Goal: Communication & Community: Answer question/provide support

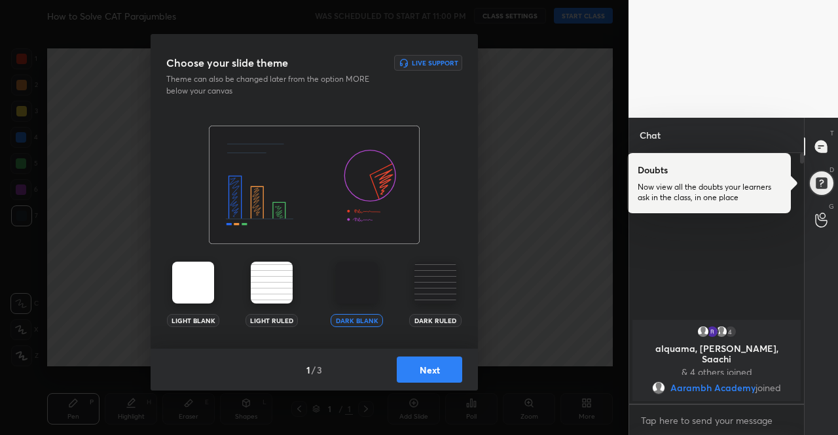
click at [195, 272] on img at bounding box center [193, 283] width 42 height 42
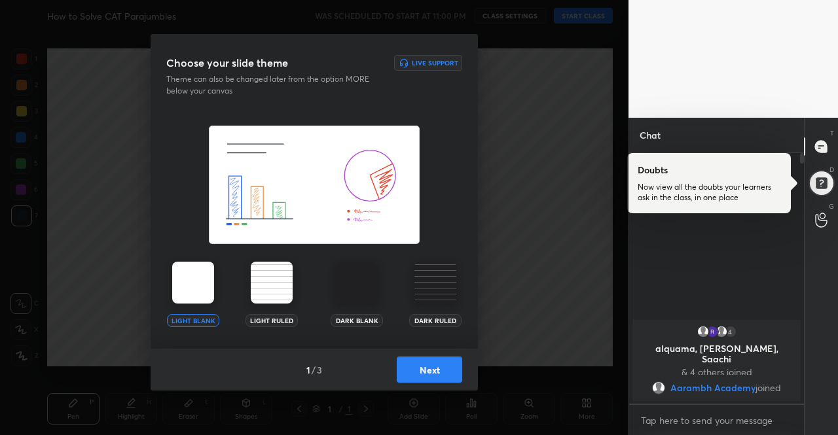
drag, startPoint x: 194, startPoint y: 272, endPoint x: 283, endPoint y: 323, distance: 102.0
click at [194, 271] on img at bounding box center [193, 283] width 42 height 42
click at [435, 370] on button "Next" at bounding box center [429, 370] width 65 height 26
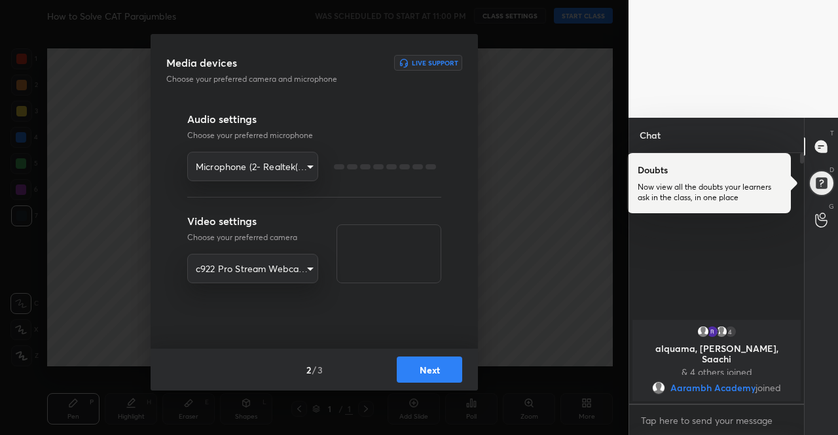
click at [435, 367] on button "Next" at bounding box center [429, 370] width 65 height 26
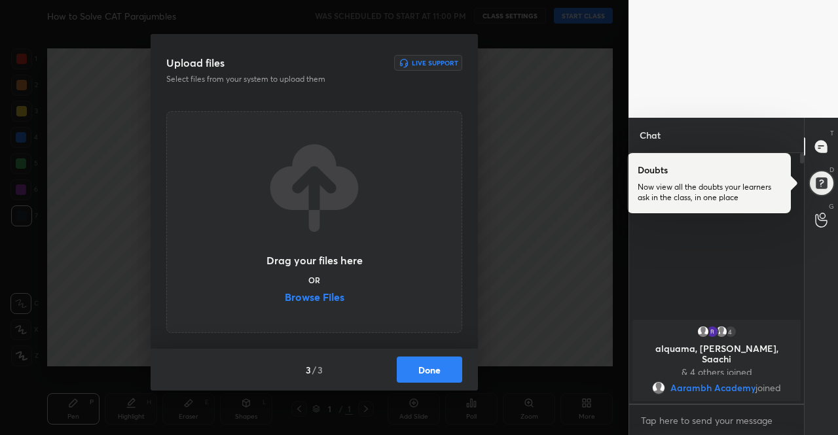
click at [442, 367] on button "Done" at bounding box center [429, 370] width 65 height 26
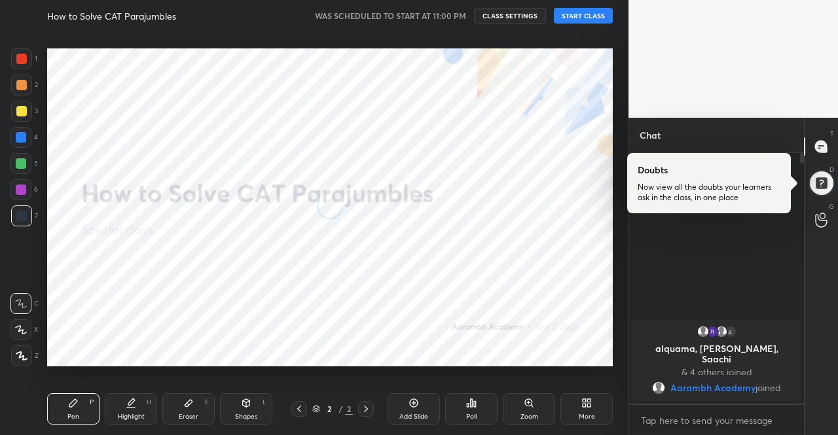
click at [575, 14] on button "START CLASS" at bounding box center [583, 16] width 59 height 16
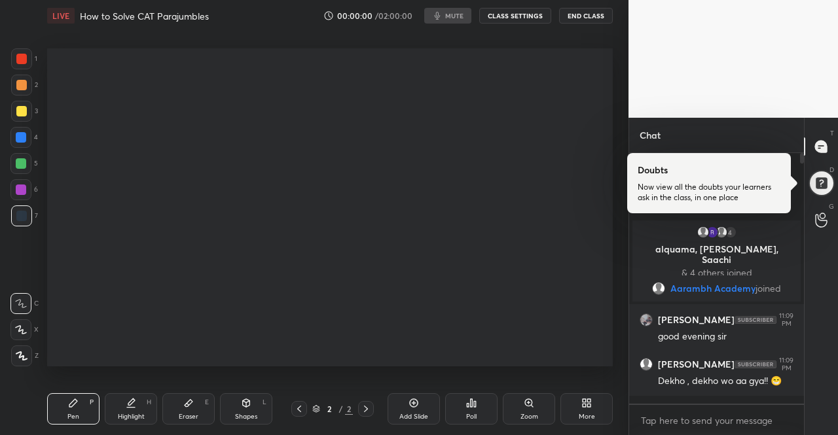
type textarea "x"
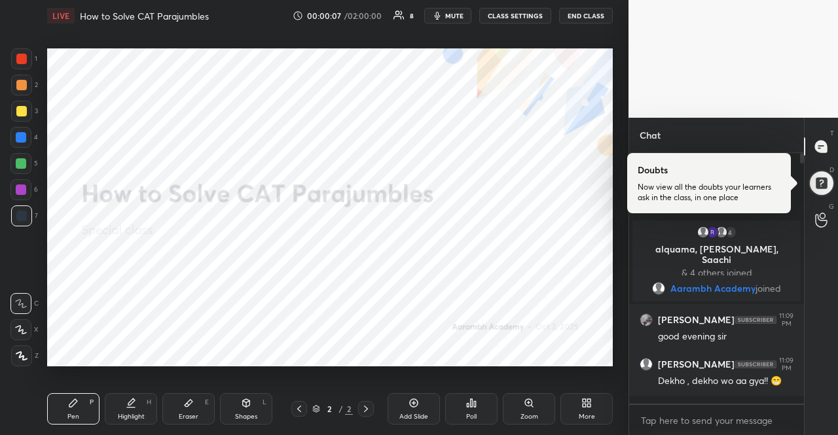
click at [534, 17] on button "CLASS SETTINGS" at bounding box center [515, 16] width 72 height 16
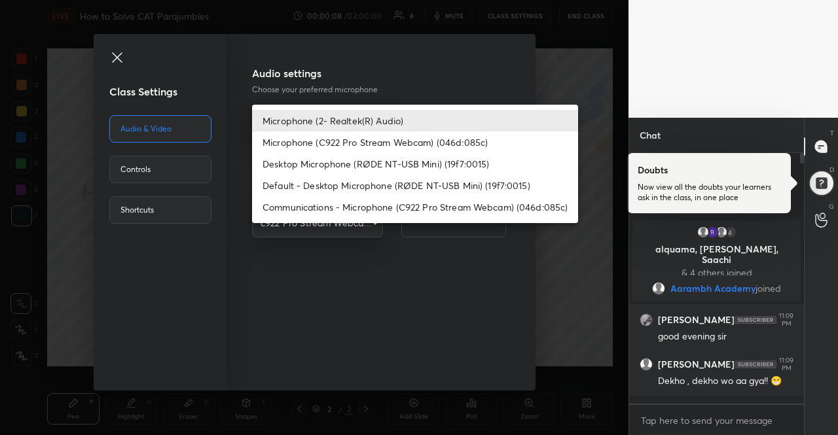
click at [369, 117] on body "1 2 3 4 5 6 7 R O A L C X Z Erase all C X Z LIVE How to Solve CAT Parajumbles 0…" at bounding box center [419, 217] width 838 height 435
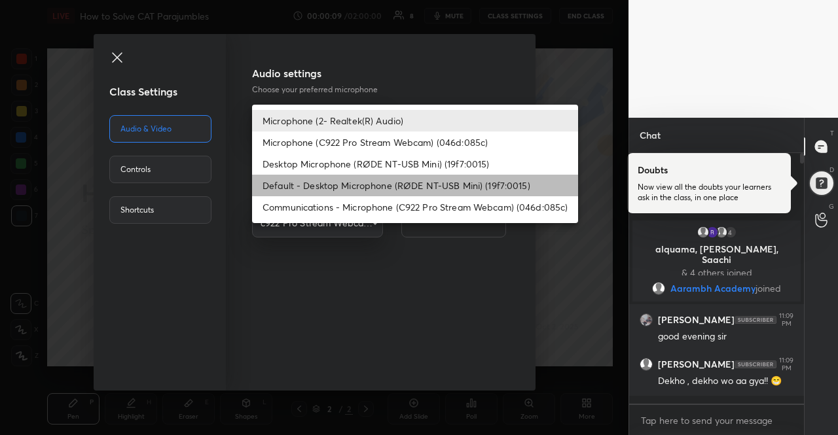
click at [349, 181] on li "Default - Desktop Microphone (RØDE NT-USB Mini) (19f7:0015)" at bounding box center [415, 186] width 326 height 22
type input "default"
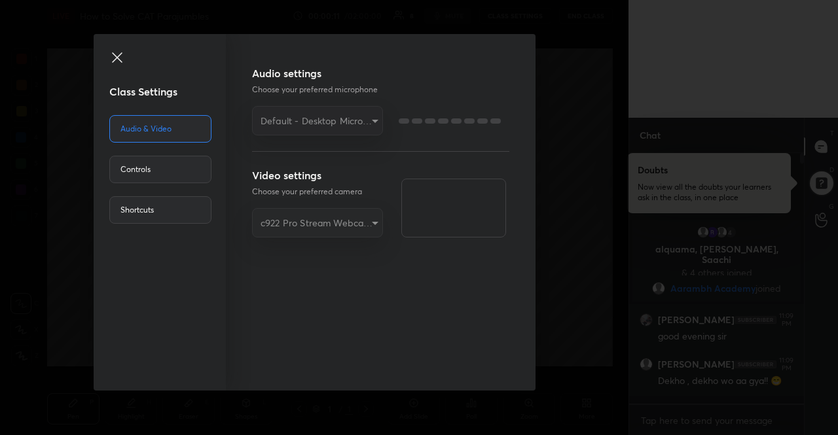
click at [120, 53] on icon at bounding box center [117, 58] width 16 height 16
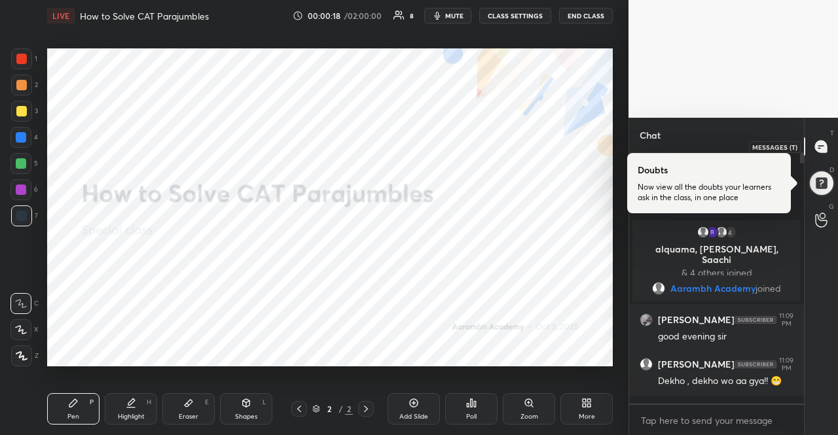
click at [823, 141] on icon at bounding box center [821, 147] width 12 height 12
drag, startPoint x: 830, startPoint y: 180, endPoint x: 829, endPoint y: 160, distance: 19.6
click at [830, 180] on div at bounding box center [820, 182] width 27 height 27
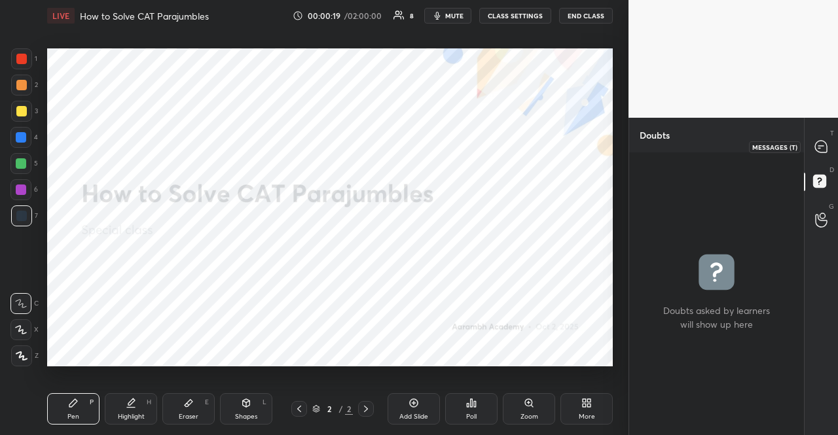
click at [826, 141] on icon at bounding box center [821, 147] width 14 height 14
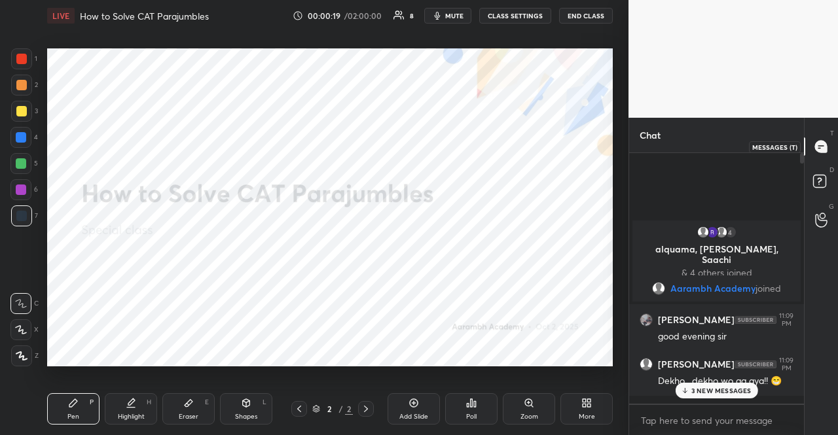
scroll to position [247, 171]
click at [589, 404] on icon at bounding box center [588, 405] width 3 height 3
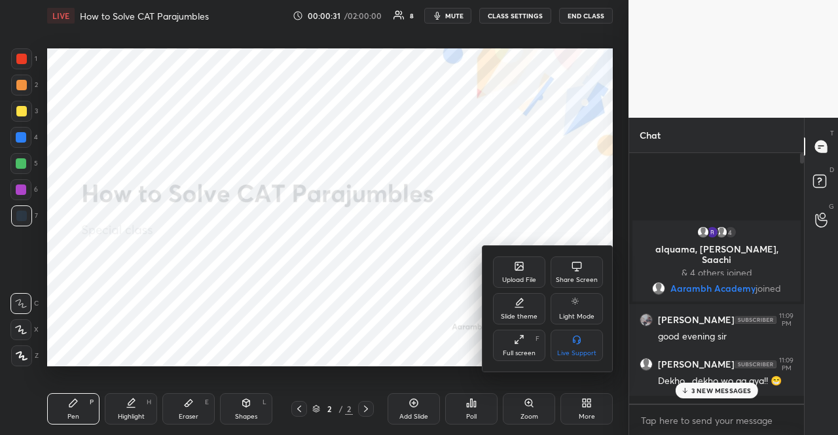
click at [400, 268] on div at bounding box center [419, 217] width 838 height 435
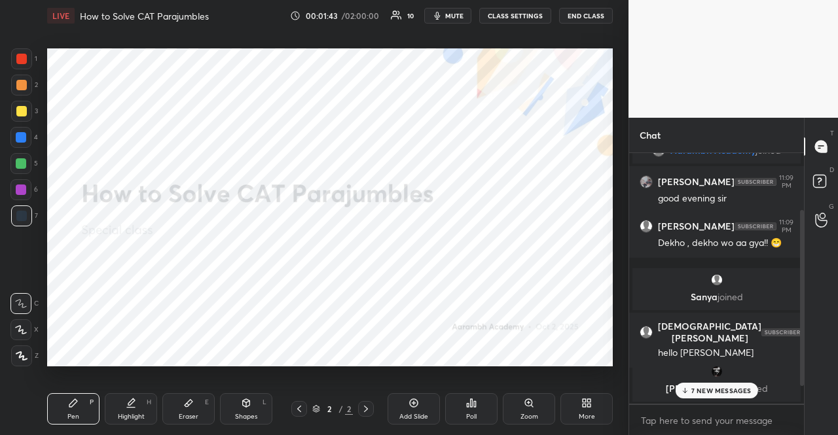
scroll to position [118, 0]
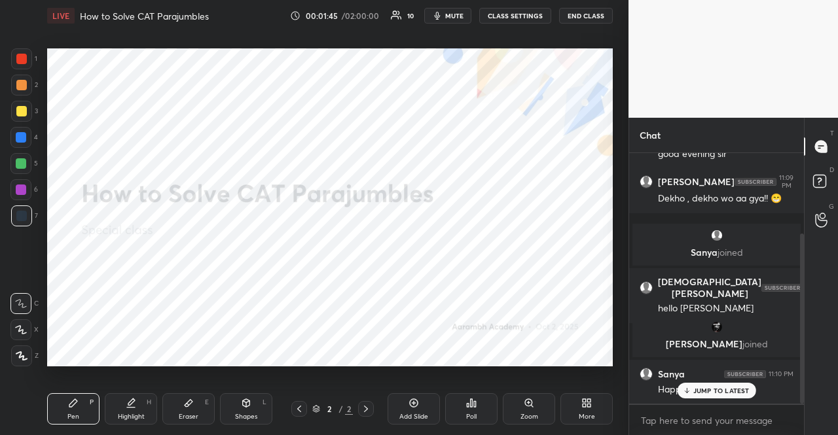
click at [696, 395] on p "JUMP TO LATEST" at bounding box center [721, 391] width 56 height 8
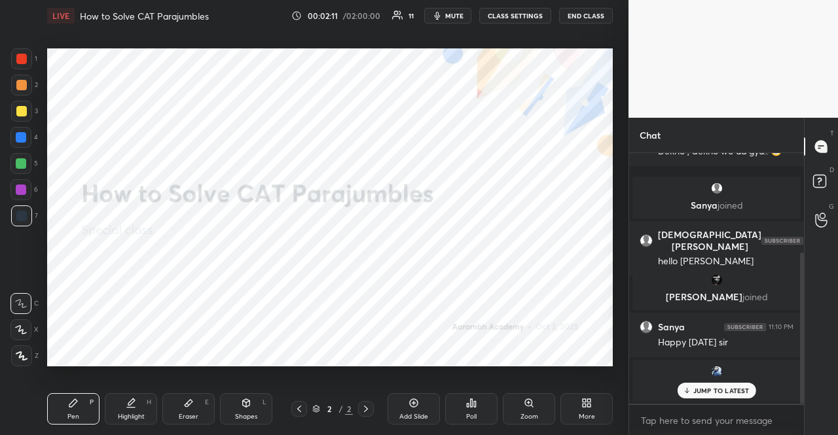
click at [591, 414] on div "More" at bounding box center [586, 417] width 16 height 7
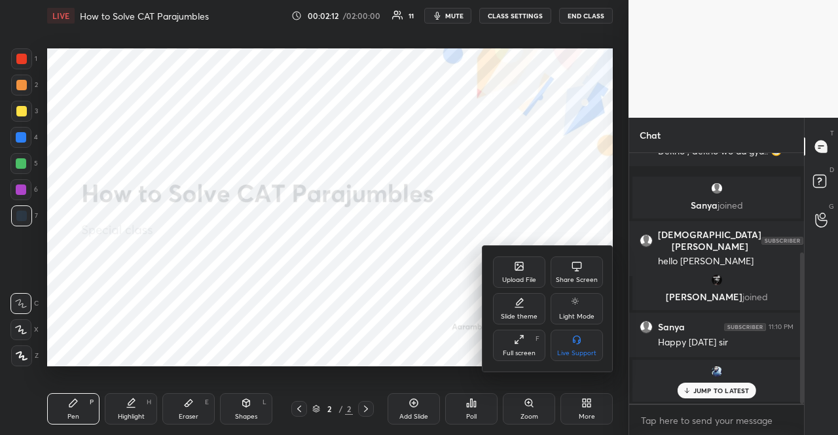
click at [516, 283] on div "Upload File" at bounding box center [519, 280] width 34 height 7
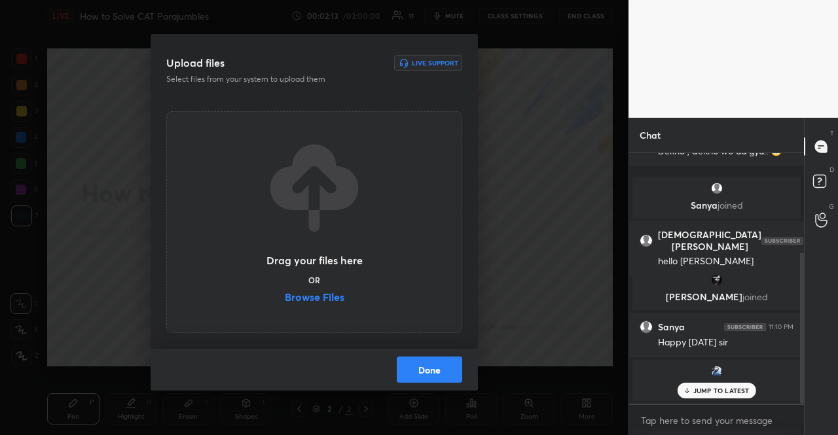
click at [325, 294] on label "Browse Files" at bounding box center [315, 299] width 60 height 14
click at [285, 294] on input "Browse Files" at bounding box center [285, 299] width 0 height 14
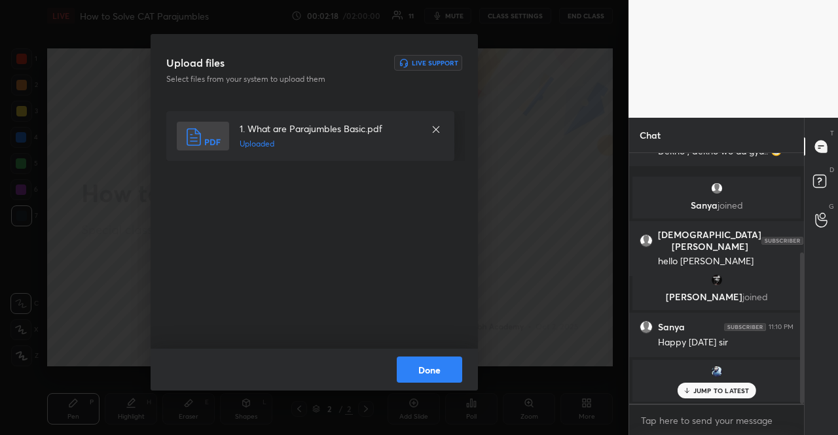
click at [446, 366] on button "Done" at bounding box center [429, 370] width 65 height 26
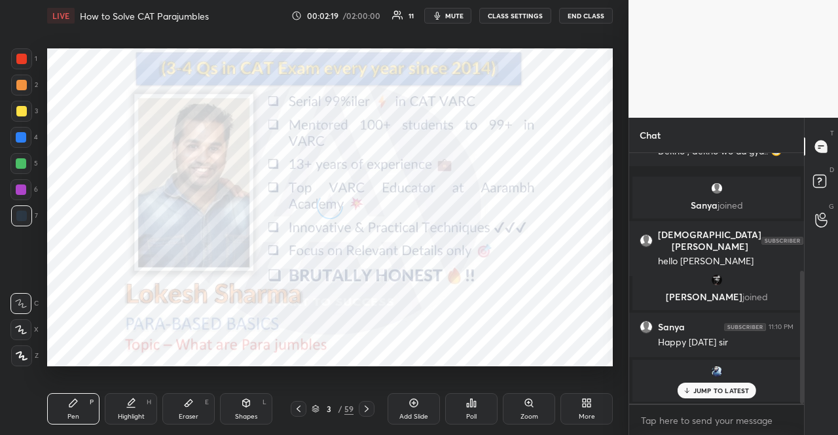
scroll to position [221, 0]
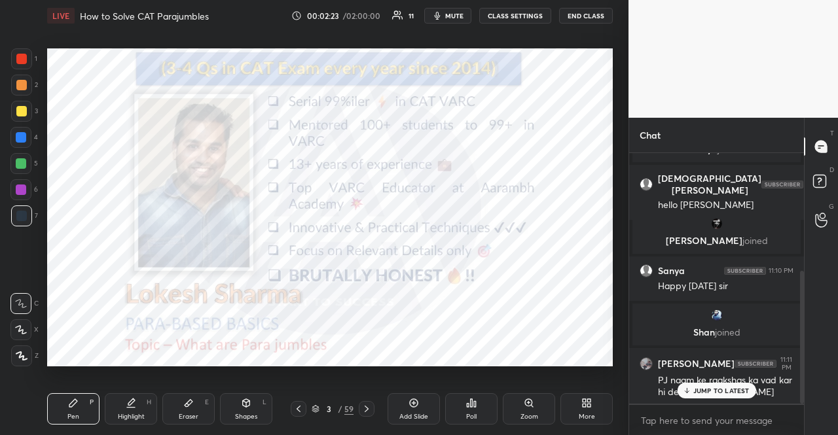
click at [319, 406] on icon at bounding box center [315, 409] width 8 height 8
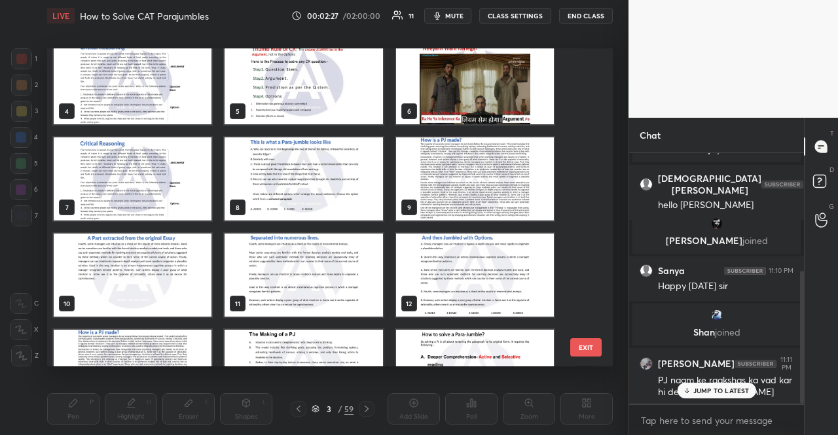
scroll to position [131, 0]
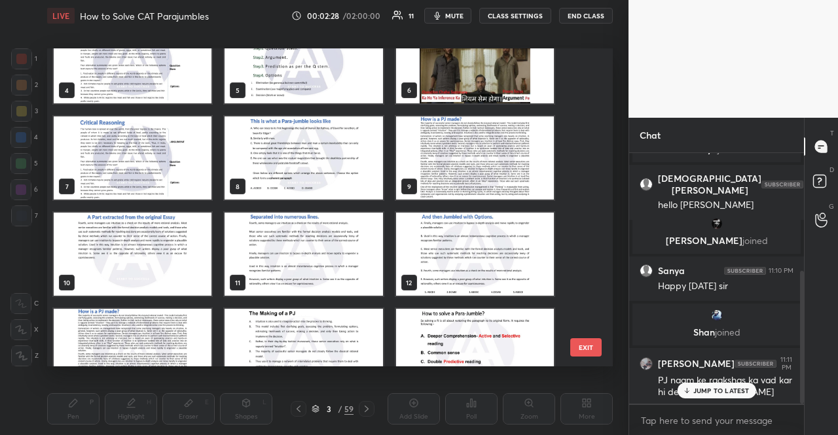
click at [162, 168] on img "grid" at bounding box center [133, 157] width 158 height 83
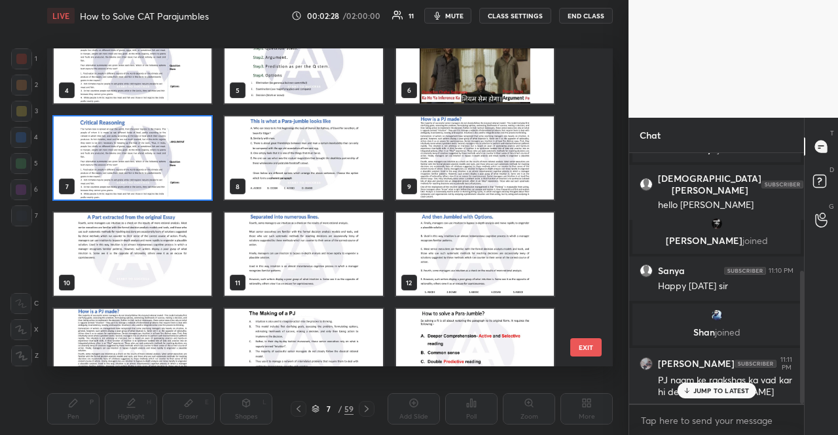
click at [162, 167] on img "grid" at bounding box center [133, 157] width 158 height 83
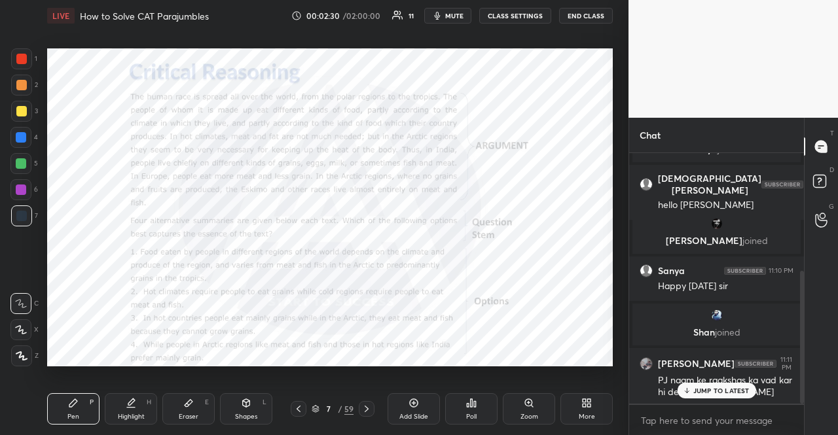
click at [20, 179] on div at bounding box center [20, 189] width 21 height 21
click at [30, 330] on div at bounding box center [20, 329] width 21 height 21
click at [32, 363] on div "Z" at bounding box center [24, 356] width 27 height 21
click at [35, 350] on div "Z" at bounding box center [24, 356] width 27 height 21
click at [31, 349] on div at bounding box center [21, 356] width 21 height 21
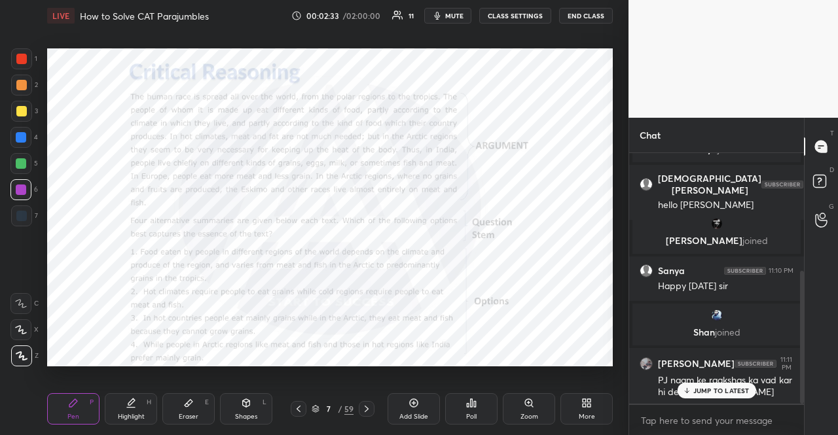
click at [241, 410] on div "Shapes L" at bounding box center [246, 408] width 52 height 31
click at [23, 217] on div at bounding box center [21, 216] width 10 height 10
click at [35, 47] on div "1 2 3 4 5 6 7 R O A L C X Z Erase all C X Z LIVE How to Solve CAT Parajumbles 0…" at bounding box center [309, 217] width 618 height 435
click at [25, 56] on div at bounding box center [21, 59] width 10 height 10
click at [311, 410] on icon at bounding box center [315, 409] width 8 height 8
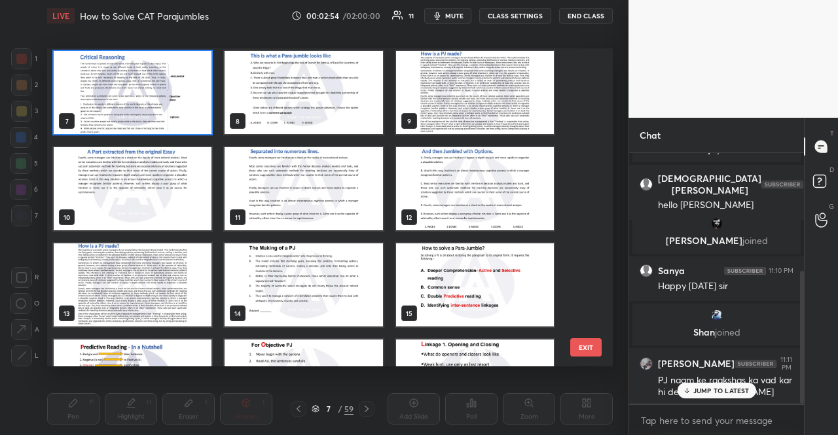
scroll to position [262, 0]
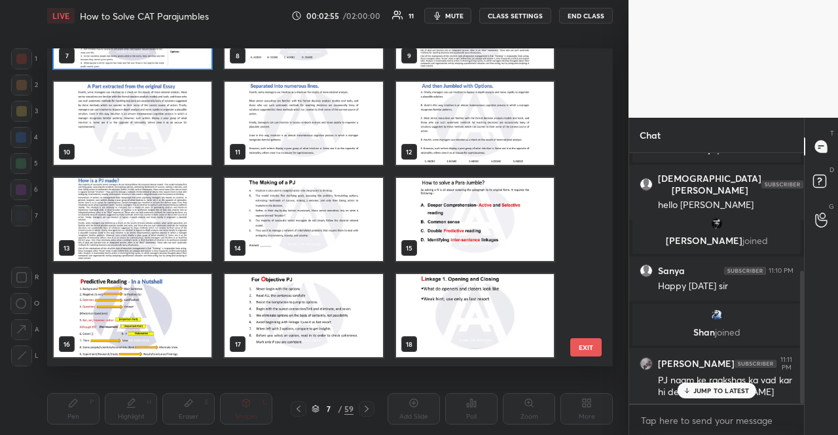
click at [346, 221] on img "grid" at bounding box center [303, 219] width 158 height 83
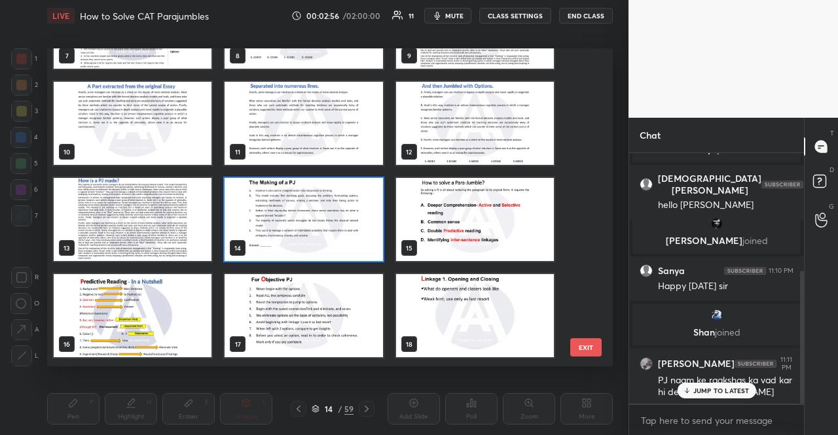
click at [346, 221] on img "grid" at bounding box center [303, 219] width 158 height 83
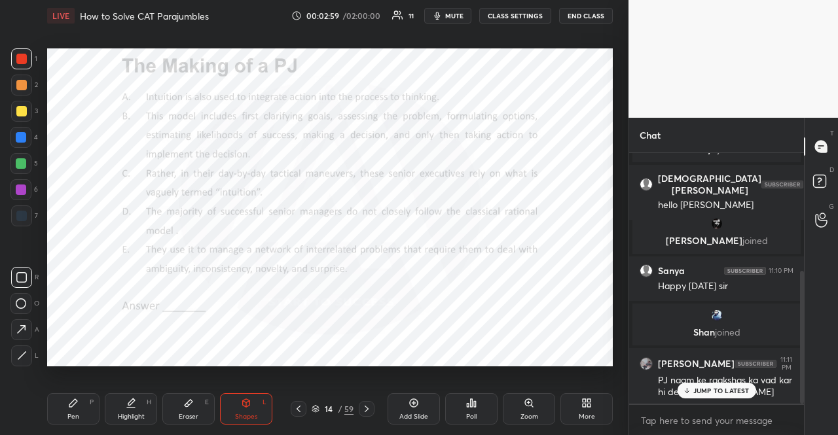
click at [234, 401] on div "Shapes L" at bounding box center [246, 408] width 52 height 31
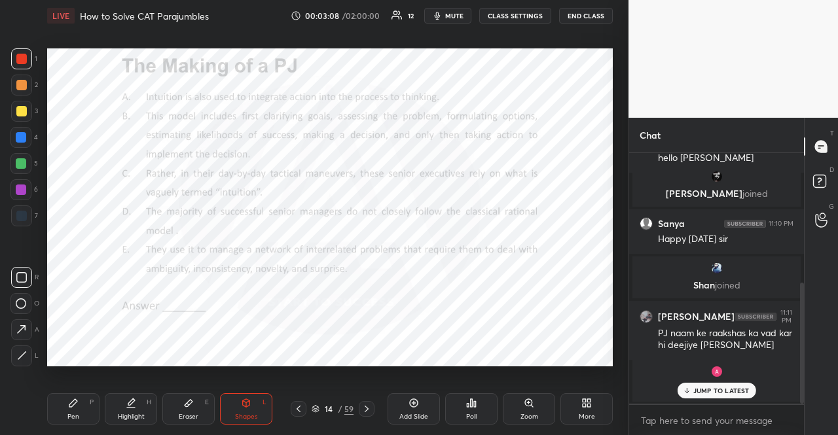
click at [22, 164] on div at bounding box center [21, 163] width 10 height 10
click at [77, 410] on div "Pen P" at bounding box center [73, 408] width 52 height 31
click at [16, 335] on div at bounding box center [20, 329] width 21 height 21
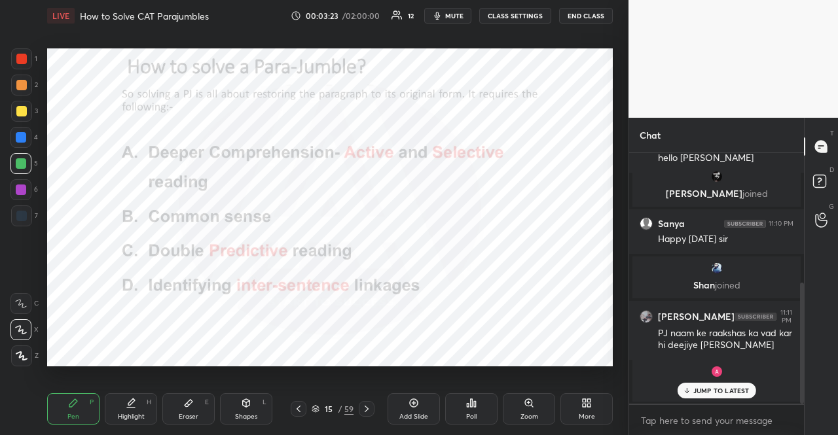
click at [18, 355] on icon at bounding box center [22, 355] width 12 height 9
click at [24, 189] on div at bounding box center [20, 189] width 21 height 21
click at [24, 185] on div at bounding box center [21, 190] width 10 height 10
click at [22, 158] on div at bounding box center [21, 163] width 10 height 10
click at [22, 135] on div at bounding box center [21, 137] width 10 height 10
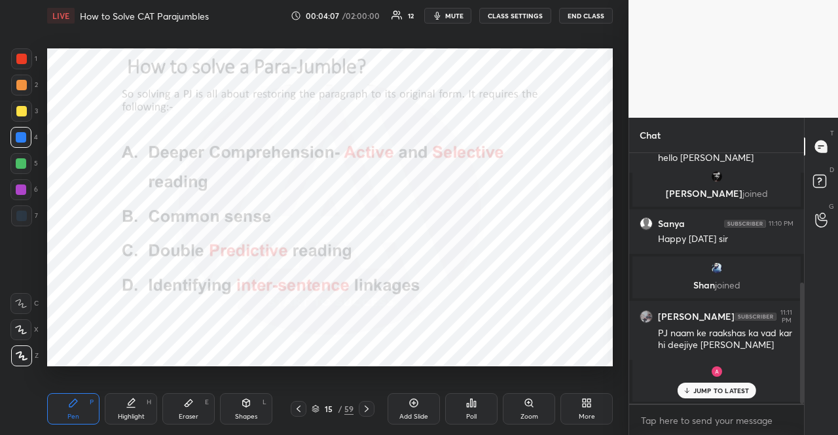
click at [23, 135] on div at bounding box center [21, 137] width 10 height 10
click at [19, 332] on icon at bounding box center [21, 329] width 12 height 9
click at [19, 192] on div at bounding box center [21, 190] width 10 height 10
click at [20, 214] on div at bounding box center [21, 216] width 10 height 10
click at [29, 82] on div at bounding box center [21, 85] width 21 height 21
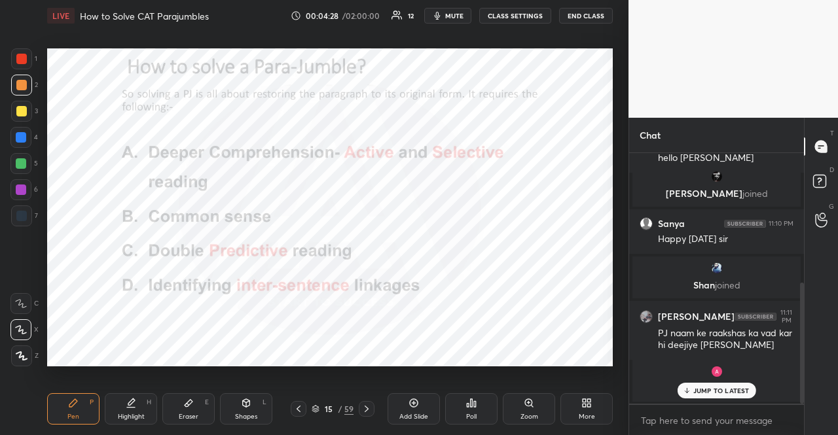
click at [26, 82] on div at bounding box center [21, 85] width 21 height 21
click at [317, 410] on icon at bounding box center [315, 409] width 8 height 8
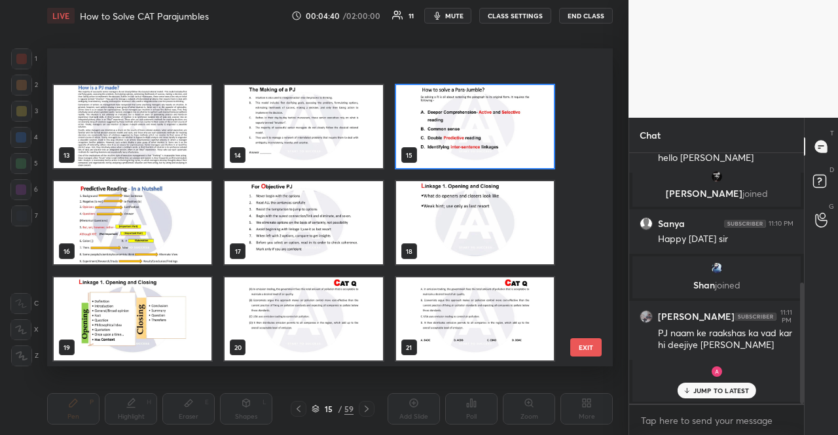
scroll to position [425, 0]
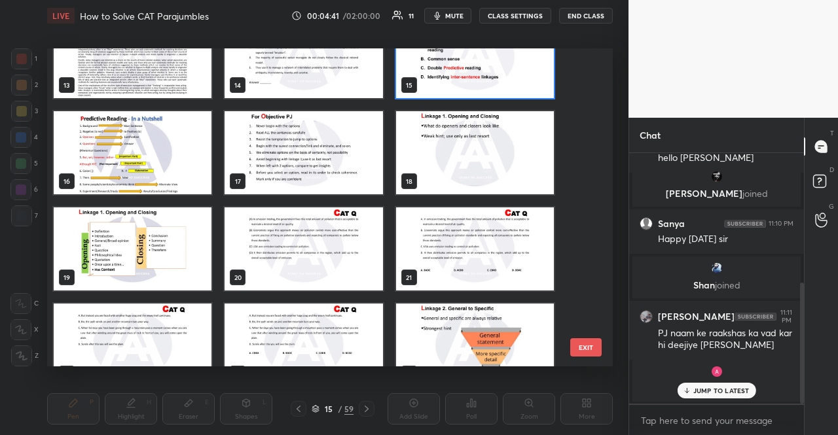
click at [491, 159] on img "grid" at bounding box center [475, 152] width 158 height 83
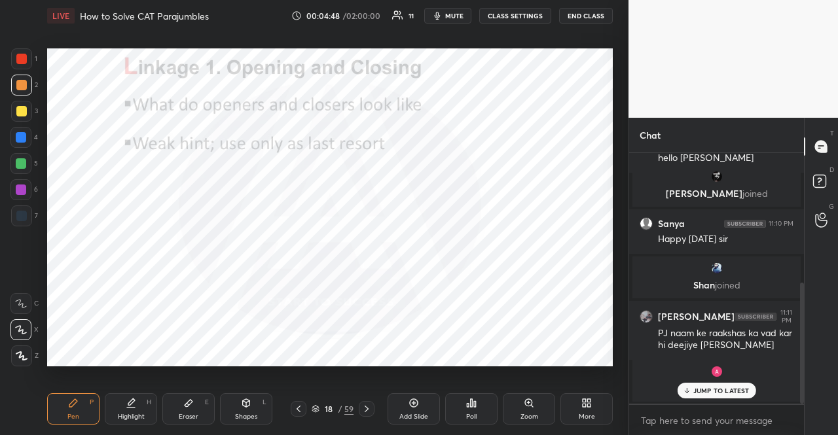
click at [31, 188] on div "6" at bounding box center [23, 189] width 27 height 21
click at [26, 189] on div at bounding box center [21, 190] width 10 height 10
click at [26, 353] on icon at bounding box center [22, 355] width 12 height 9
click at [363, 405] on icon at bounding box center [366, 409] width 10 height 10
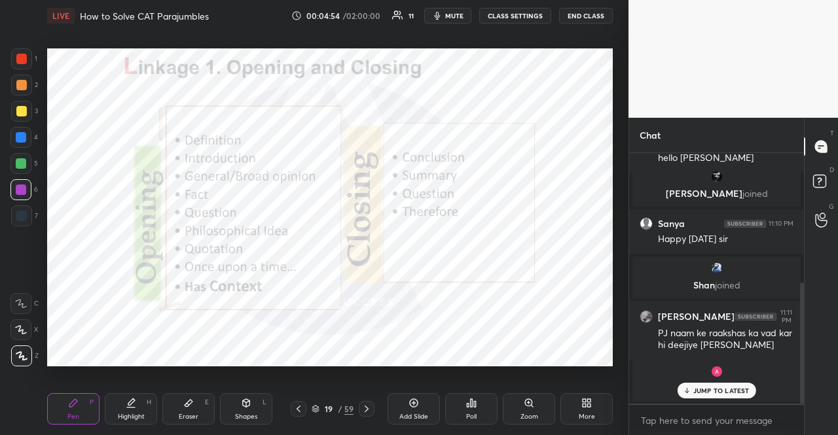
click at [246, 401] on icon at bounding box center [246, 402] width 7 height 2
click at [314, 407] on icon at bounding box center [315, 409] width 8 height 8
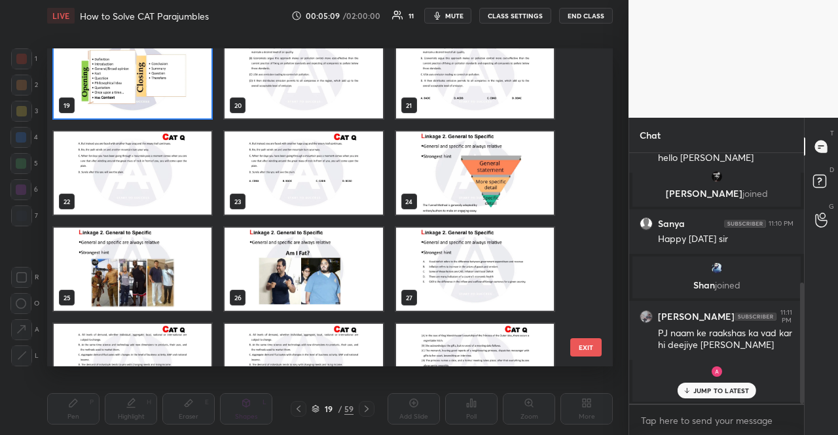
scroll to position [617, 0]
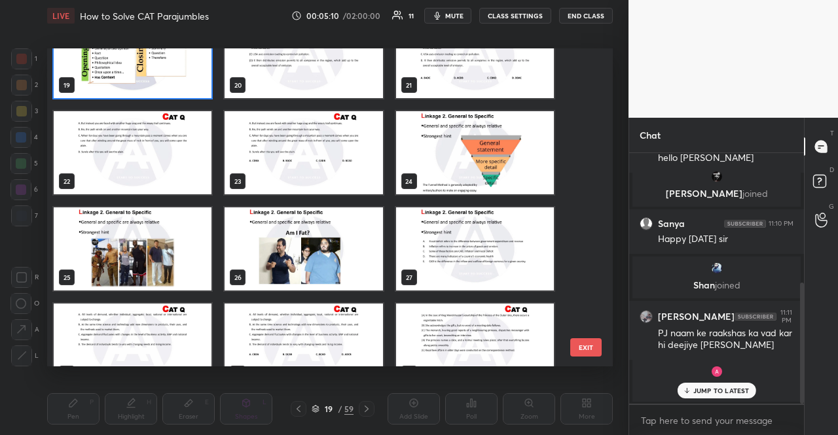
click at [417, 153] on img "grid" at bounding box center [475, 152] width 158 height 83
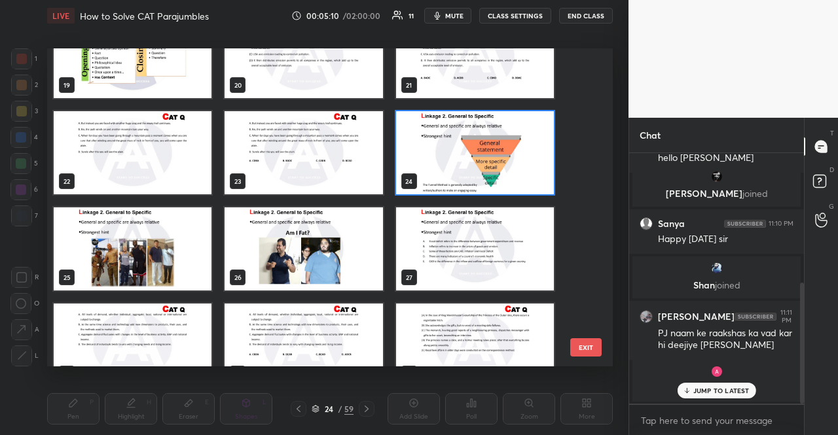
click at [417, 153] on img "grid" at bounding box center [475, 152] width 158 height 83
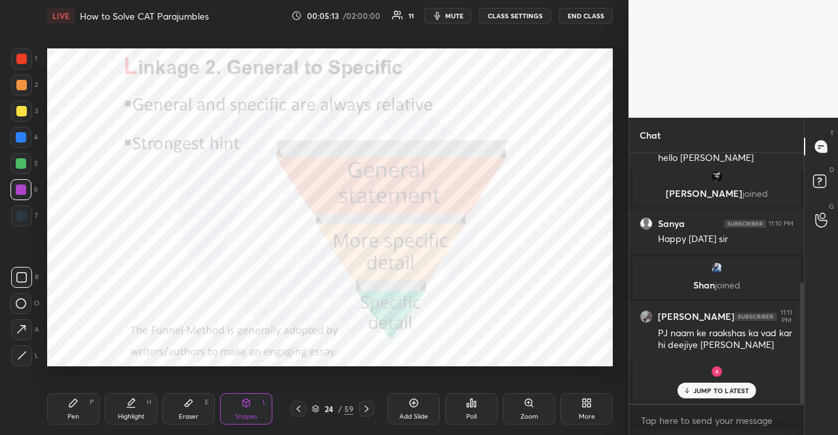
click at [27, 64] on div at bounding box center [21, 58] width 21 height 21
click at [67, 422] on div "Pen P" at bounding box center [73, 408] width 52 height 31
click at [73, 412] on div "Pen P" at bounding box center [73, 408] width 52 height 31
click at [74, 408] on icon at bounding box center [73, 403] width 10 height 10
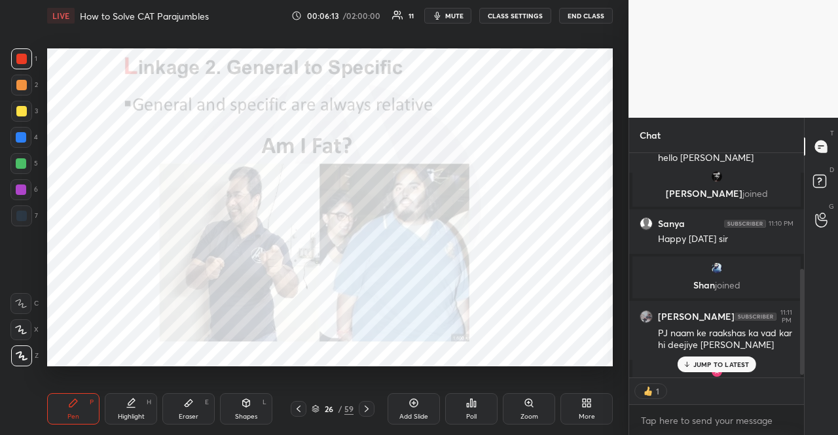
scroll to position [4, 4]
click at [316, 404] on div "26 / 59" at bounding box center [332, 409] width 42 height 12
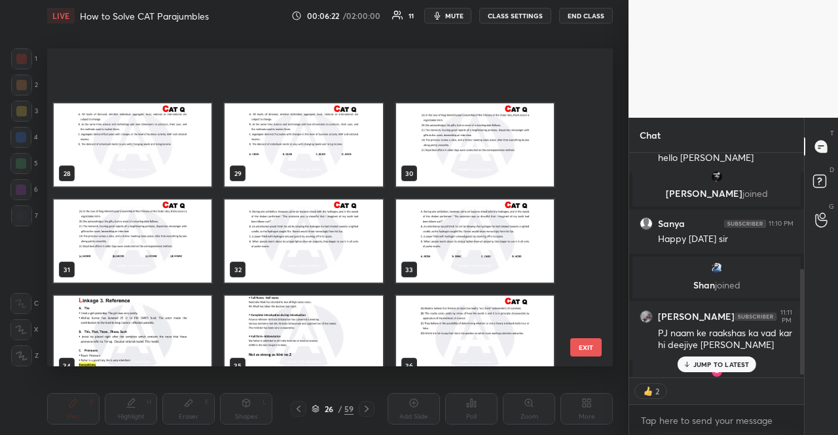
scroll to position [875, 0]
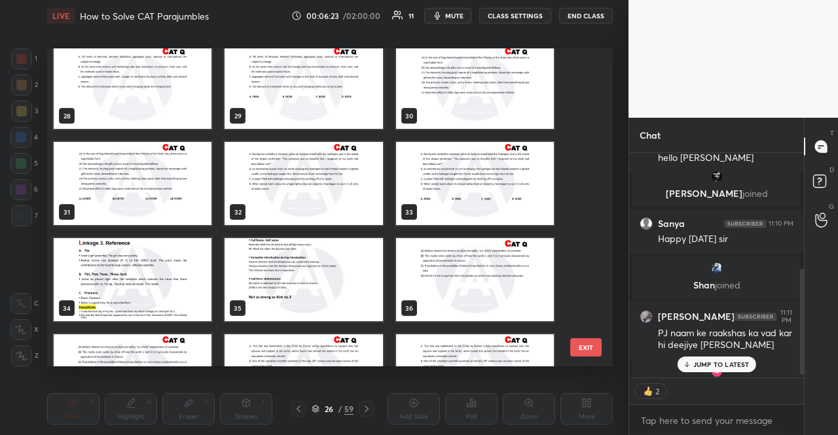
click at [136, 274] on img "grid" at bounding box center [133, 279] width 158 height 83
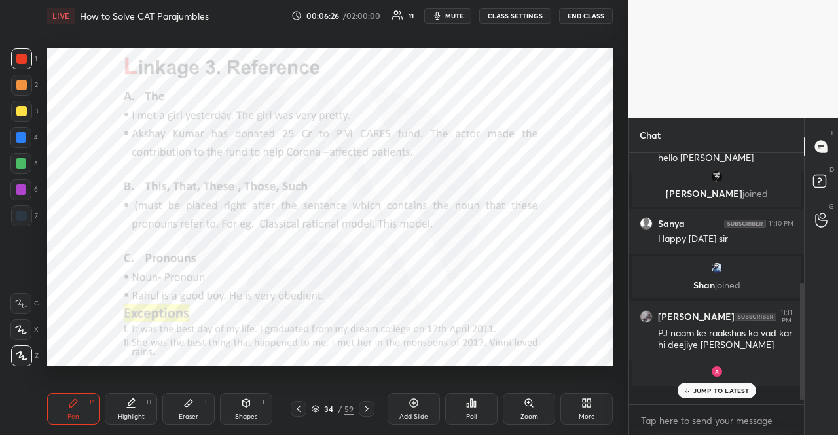
scroll to position [268, 0]
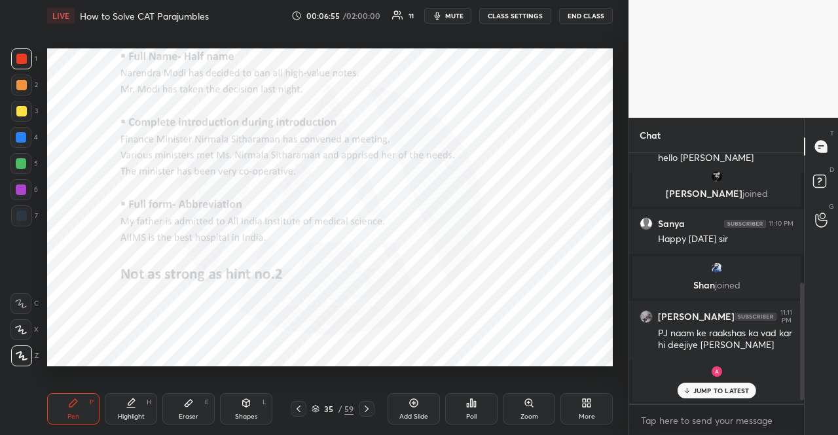
click at [319, 409] on div "35 / 59" at bounding box center [332, 409] width 42 height 12
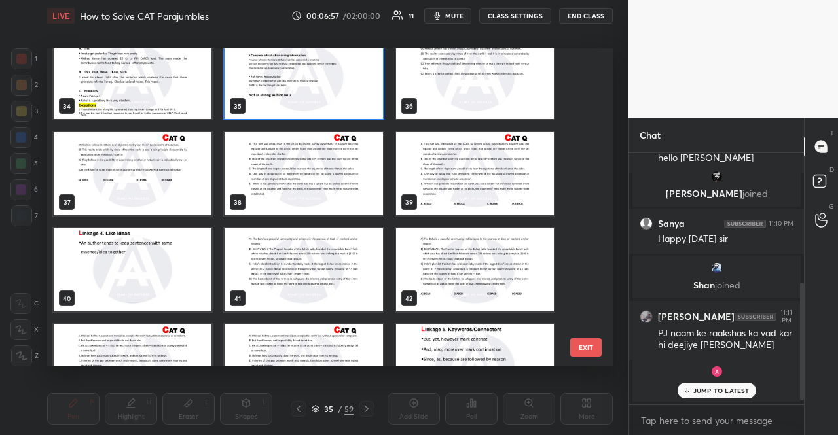
scroll to position [1098, 0]
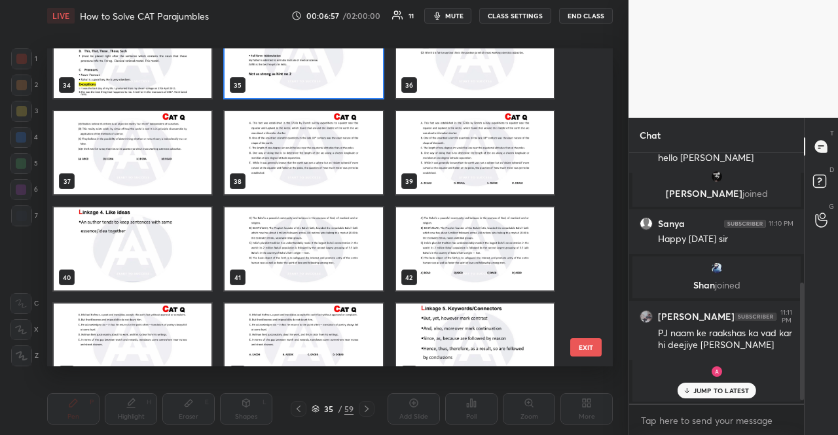
click at [166, 221] on img "grid" at bounding box center [133, 248] width 158 height 83
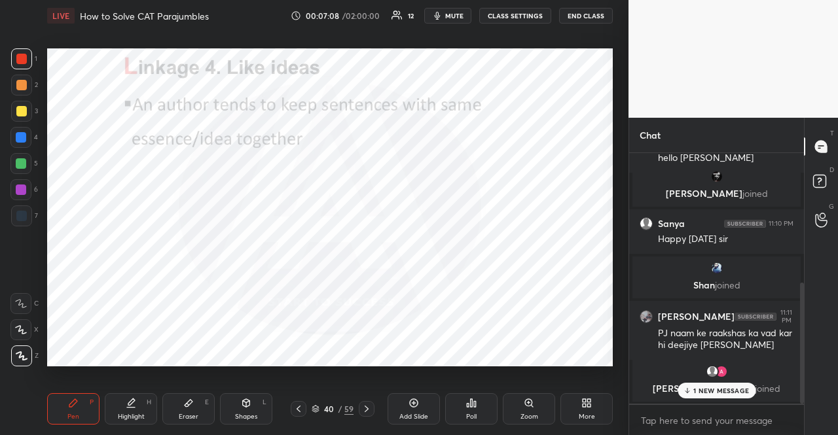
click at [316, 405] on icon at bounding box center [315, 409] width 8 height 8
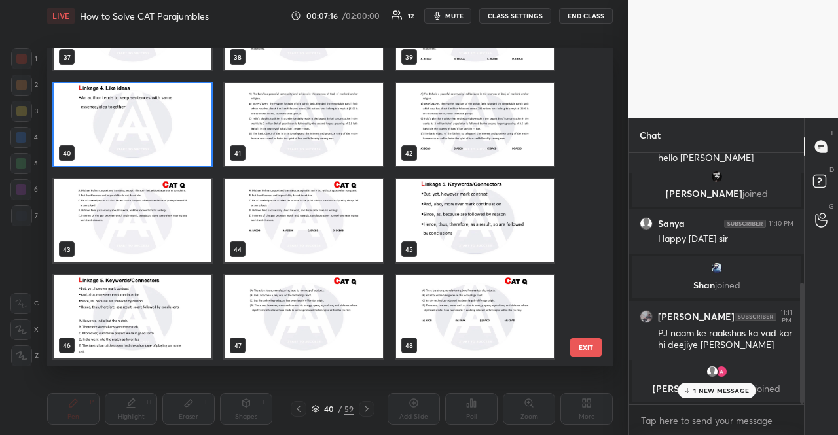
scroll to position [1225, 0]
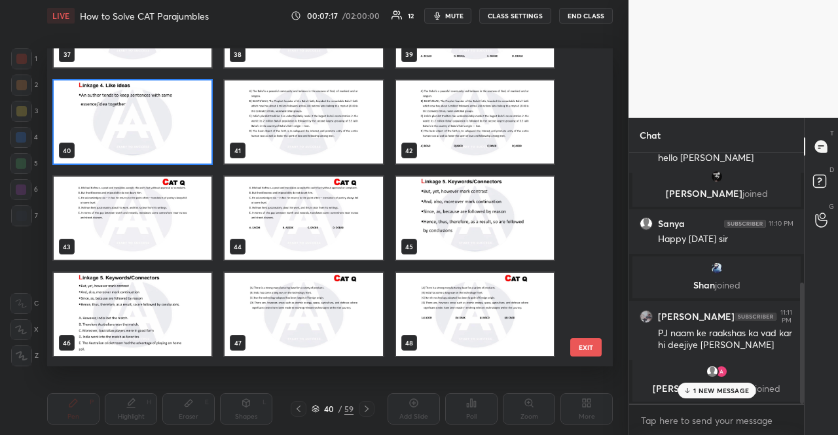
click at [480, 213] on img "grid" at bounding box center [475, 218] width 158 height 83
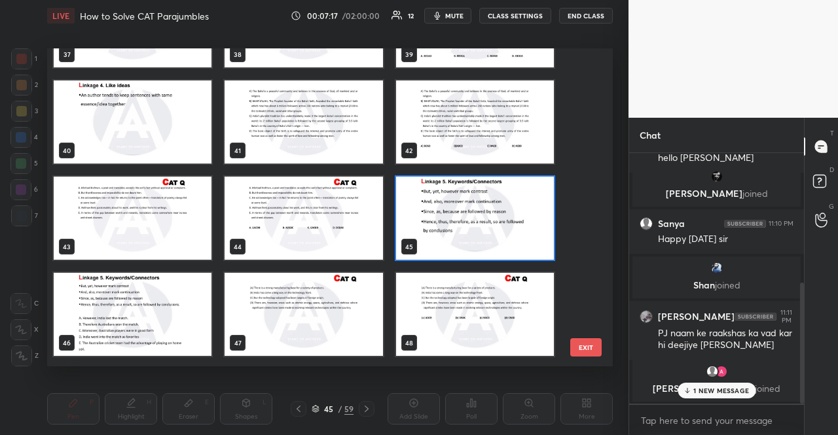
click at [480, 213] on img "grid" at bounding box center [475, 218] width 158 height 83
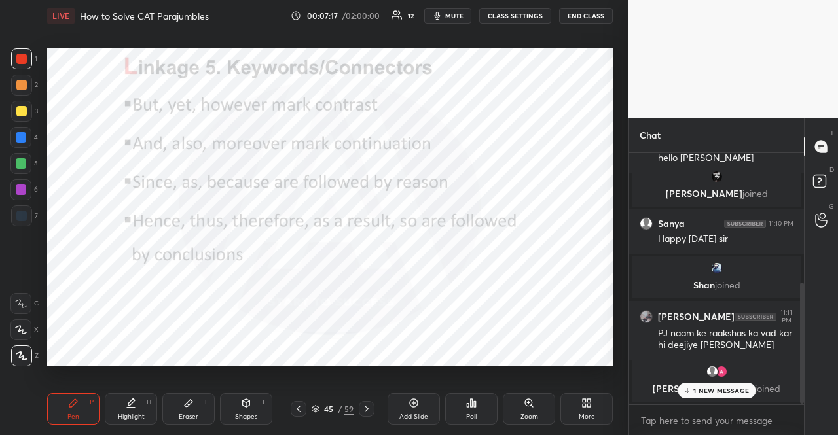
scroll to position [0, 0]
click at [319, 406] on icon at bounding box center [315, 409] width 8 height 8
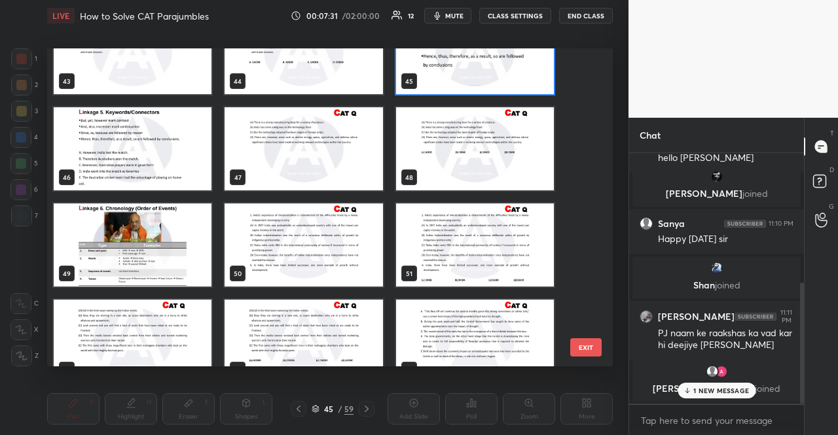
scroll to position [1452, 0]
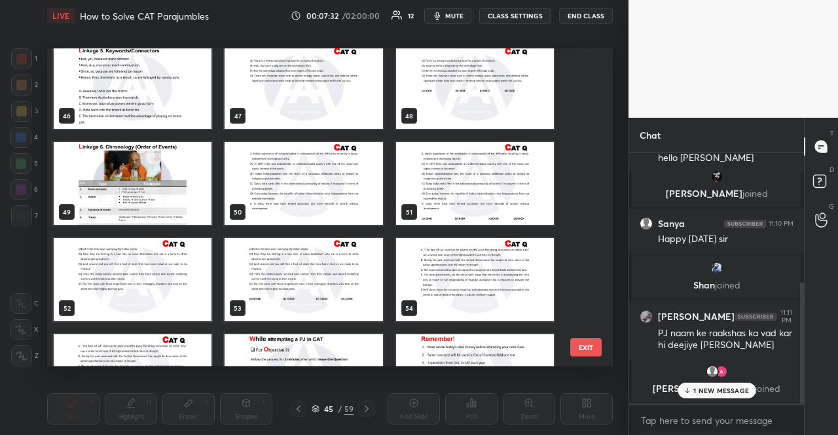
click at [151, 179] on img "grid" at bounding box center [133, 183] width 158 height 83
click at [150, 179] on img "grid" at bounding box center [133, 183] width 158 height 83
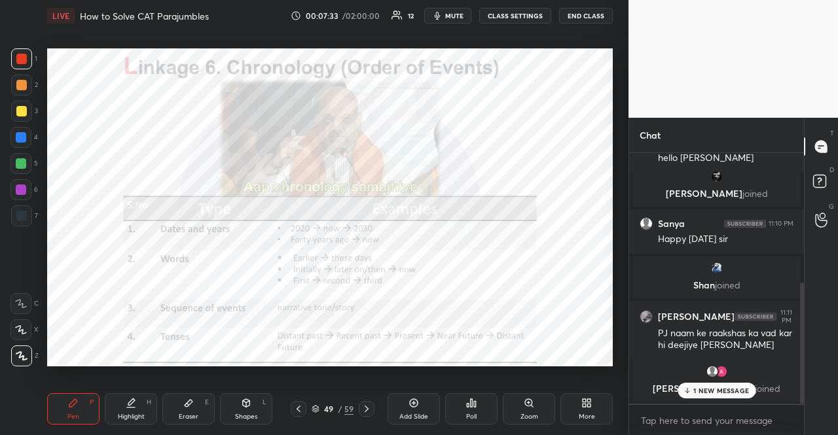
drag, startPoint x: 74, startPoint y: 29, endPoint x: 63, endPoint y: 16, distance: 16.7
click at [74, 25] on div "LIVE How to Solve CAT Parajumbles 00:07:33 / 02:00:00 12 mute CLASS SETTINGS EN…" at bounding box center [330, 217] width 576 height 435
click at [694, 387] on p "1 NEW MESSAGE" at bounding box center [721, 391] width 56 height 8
click at [14, 162] on div at bounding box center [20, 163] width 21 height 21
click at [32, 330] on div "X" at bounding box center [24, 329] width 28 height 21
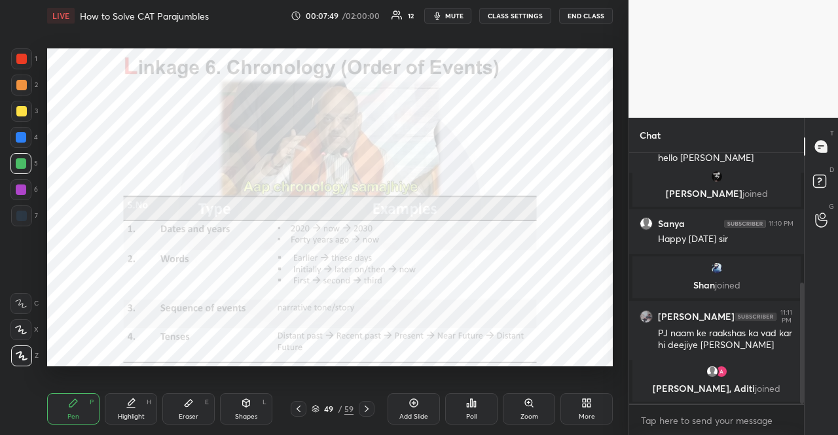
click at [27, 327] on div at bounding box center [20, 329] width 21 height 21
drag, startPoint x: 24, startPoint y: 179, endPoint x: 45, endPoint y: 179, distance: 21.0
click at [24, 180] on div at bounding box center [20, 189] width 21 height 21
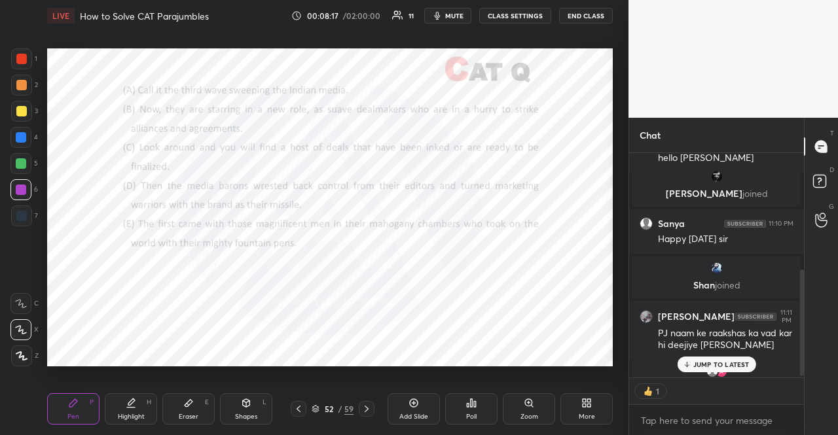
scroll to position [4, 4]
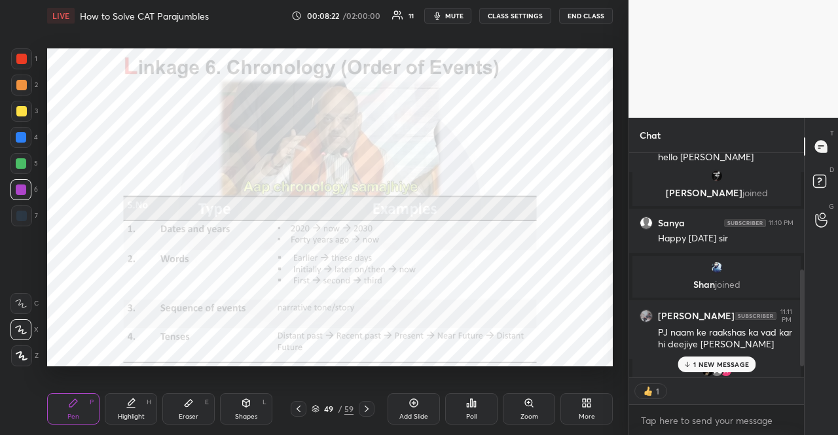
click at [17, 130] on div at bounding box center [20, 137] width 21 height 21
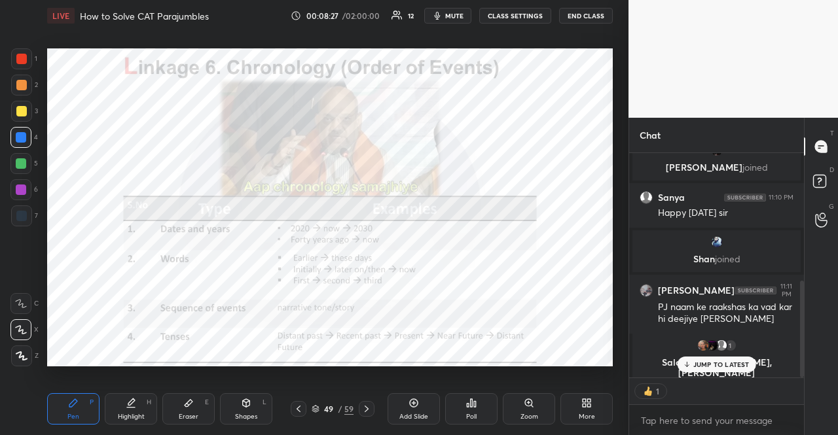
type textarea "x"
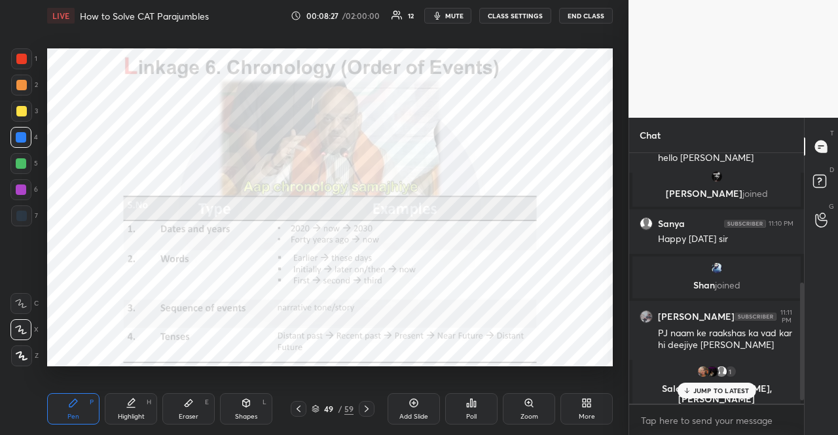
scroll to position [247, 171]
click at [23, 166] on div at bounding box center [21, 163] width 10 height 10
click at [26, 303] on icon at bounding box center [21, 303] width 12 height 9
click at [18, 138] on div at bounding box center [21, 137] width 10 height 10
click at [22, 136] on div at bounding box center [21, 137] width 10 height 10
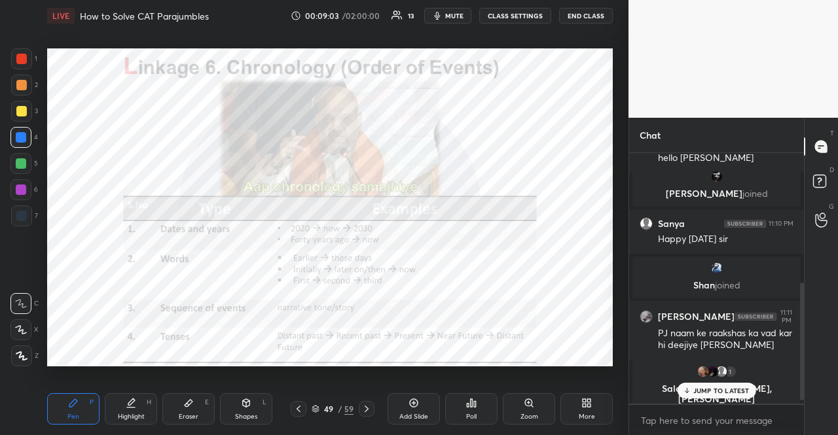
click at [23, 54] on div at bounding box center [21, 59] width 10 height 10
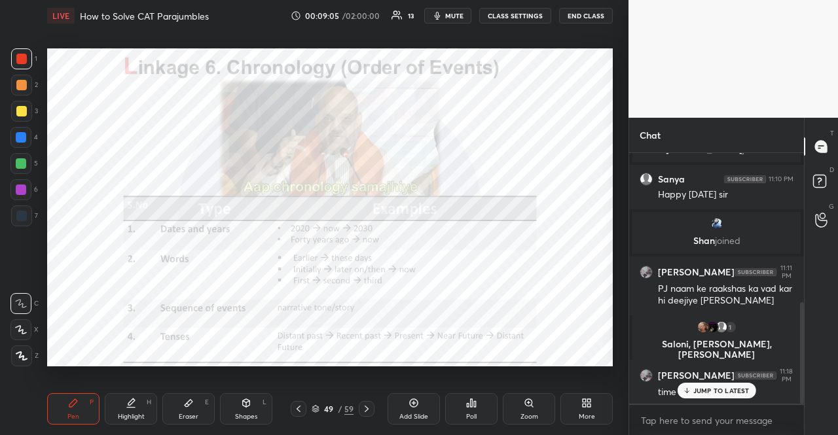
scroll to position [368, 0]
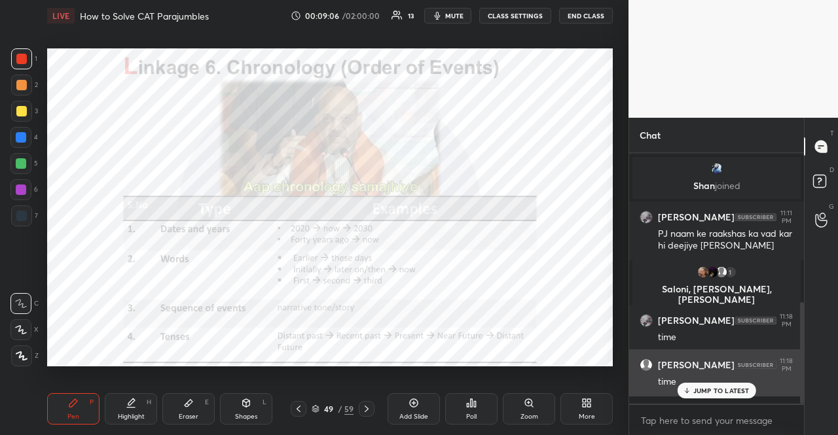
click at [709, 391] on p "JUMP TO LATEST" at bounding box center [721, 391] width 56 height 8
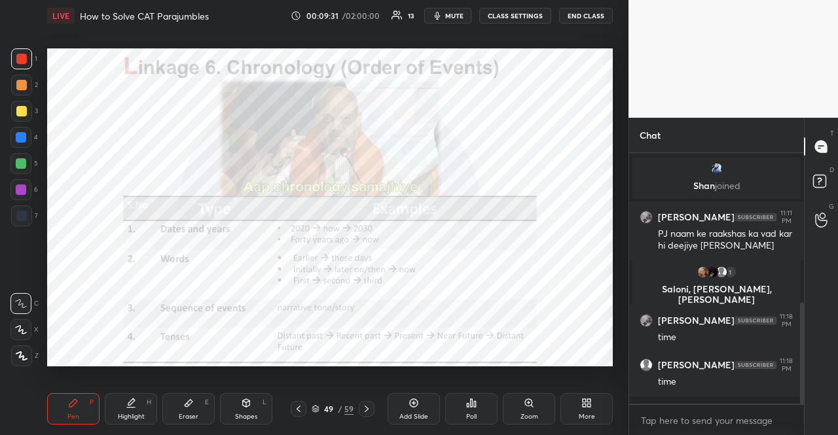
click at [239, 411] on div "Shapes L" at bounding box center [246, 408] width 52 height 31
click at [24, 327] on icon at bounding box center [21, 329] width 9 height 9
click at [79, 405] on div "Pen P" at bounding box center [73, 408] width 52 height 31
click at [322, 408] on div "49" at bounding box center [328, 409] width 13 height 8
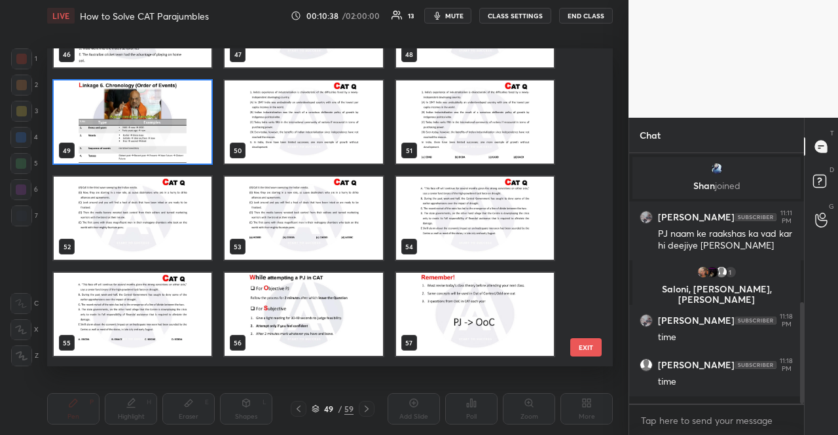
scroll to position [1579, 0]
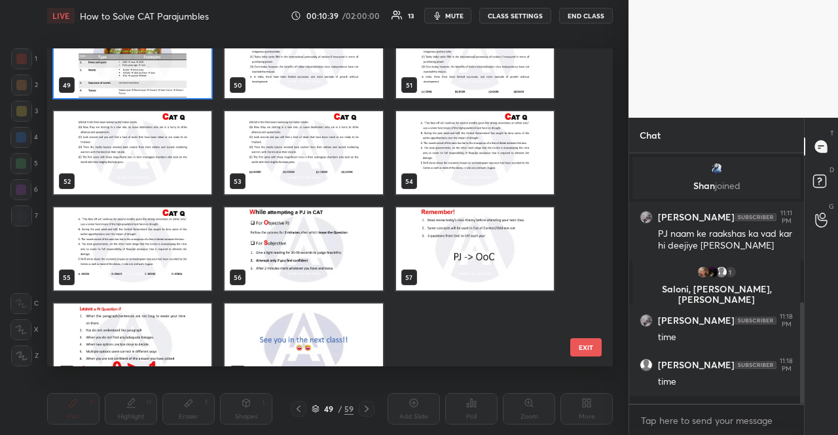
click at [492, 170] on img "grid" at bounding box center [475, 152] width 158 height 83
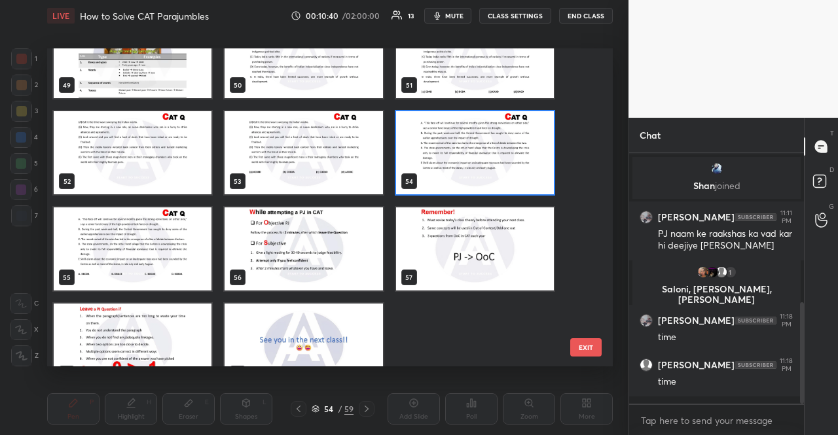
click at [492, 170] on img "grid" at bounding box center [475, 152] width 158 height 83
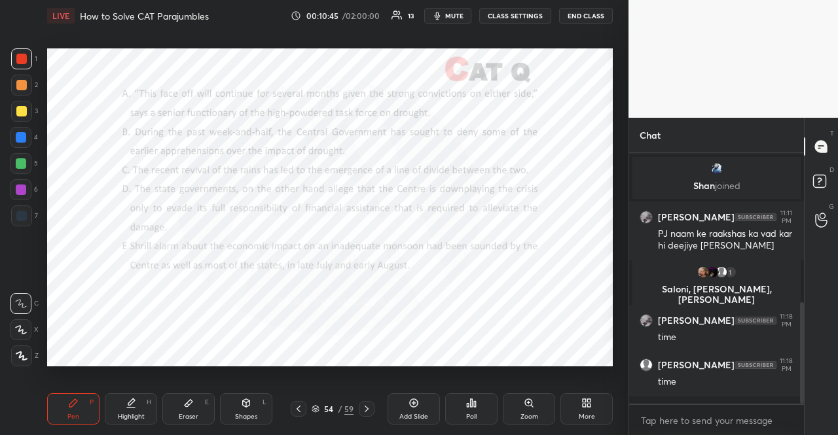
click at [478, 400] on div "Poll" at bounding box center [471, 408] width 52 height 31
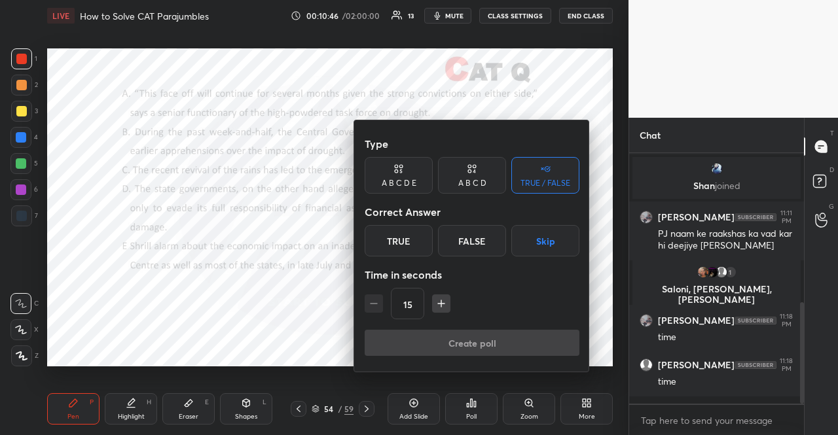
click at [444, 300] on icon "button" at bounding box center [441, 303] width 13 height 13
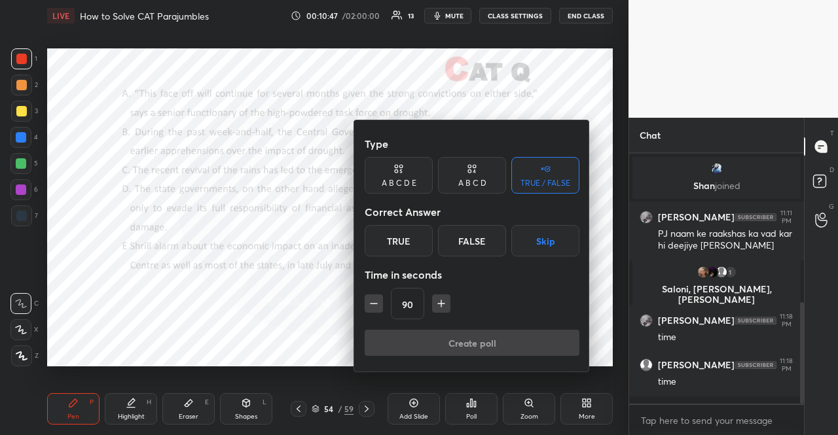
click at [444, 300] on icon "button" at bounding box center [441, 303] width 13 height 13
click at [444, 300] on icon "button" at bounding box center [446, 303] width 13 height 13
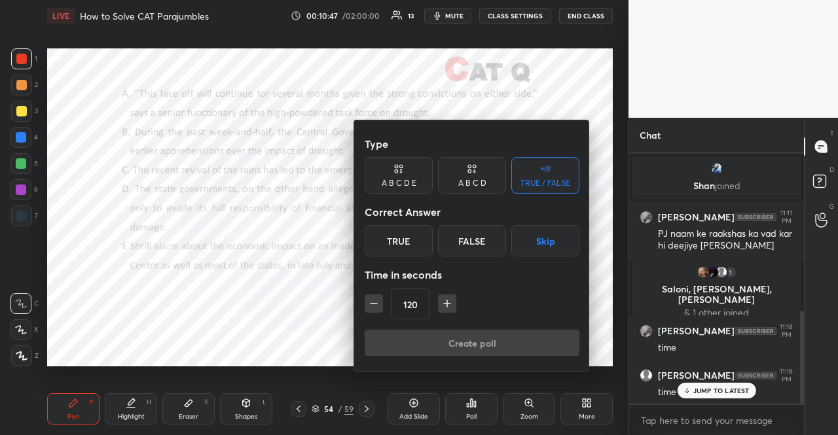
scroll to position [425, 0]
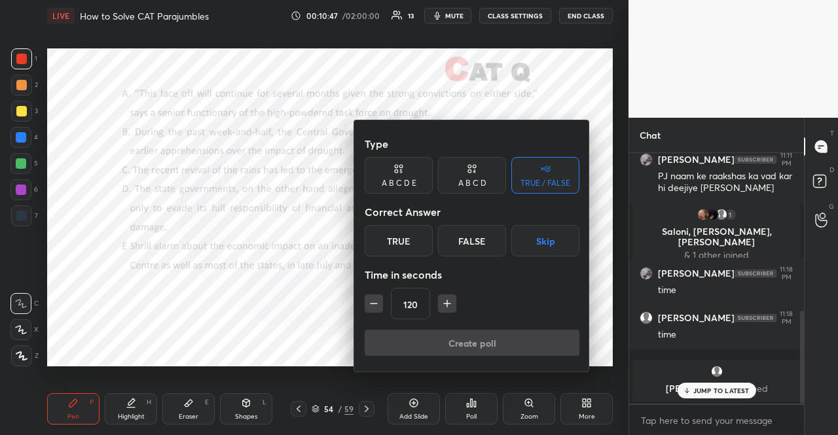
click at [444, 300] on icon "button" at bounding box center [446, 303] width 13 height 13
click at [443, 300] on icon "button" at bounding box center [446, 303] width 13 height 13
type input "150"
click at [534, 241] on button "Skip" at bounding box center [545, 240] width 68 height 31
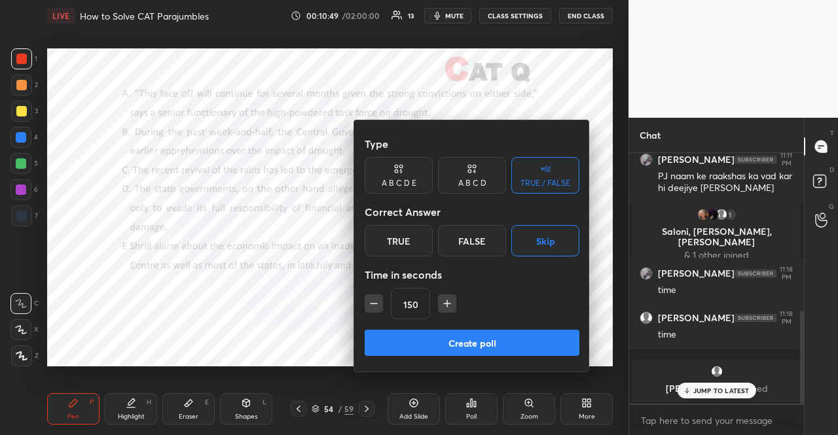
click at [521, 336] on button "Create poll" at bounding box center [471, 343] width 215 height 26
type textarea "x"
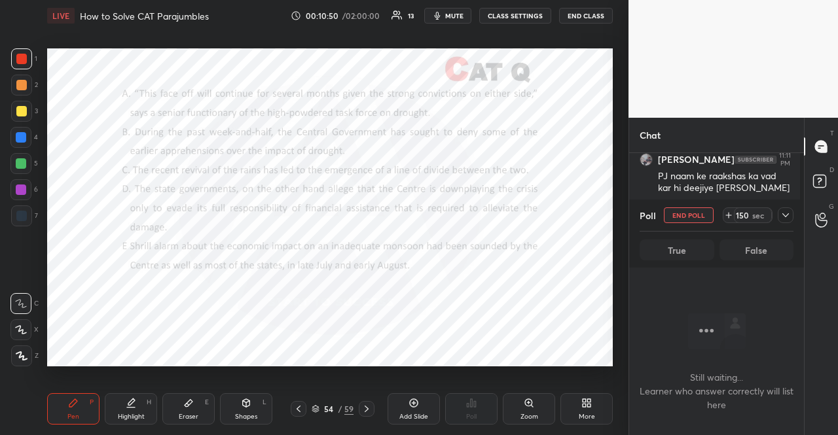
scroll to position [211, 171]
click at [460, 10] on button "mute" at bounding box center [447, 16] width 47 height 16
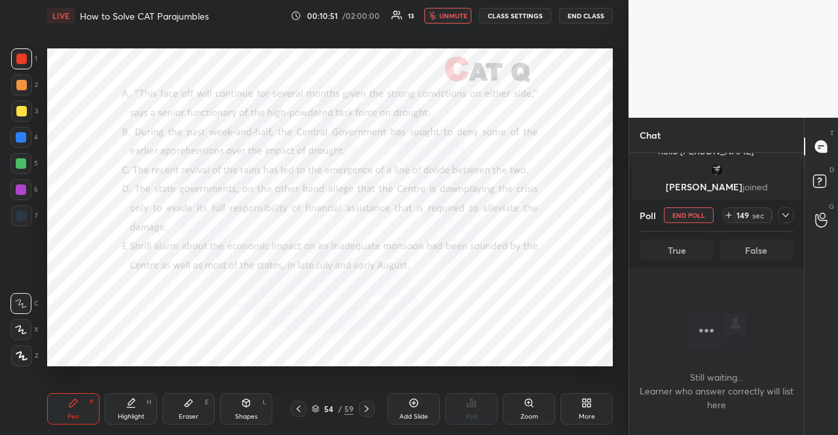
click at [501, 15] on button "CLASS SETTINGS" at bounding box center [515, 16] width 72 height 16
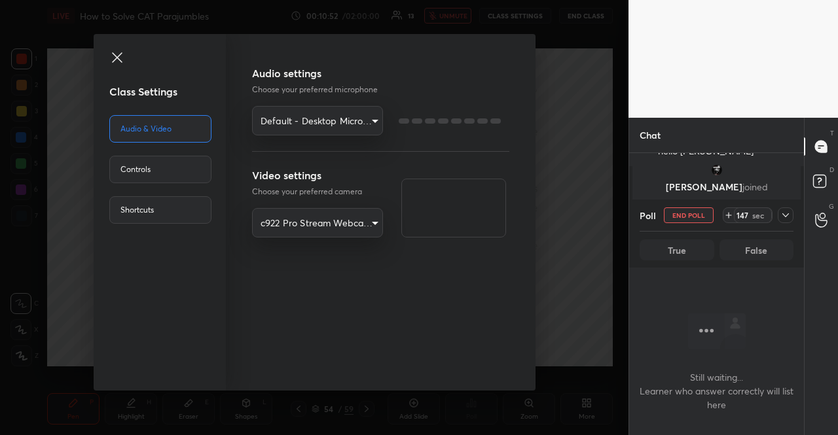
click at [185, 160] on div "Controls" at bounding box center [160, 169] width 102 height 27
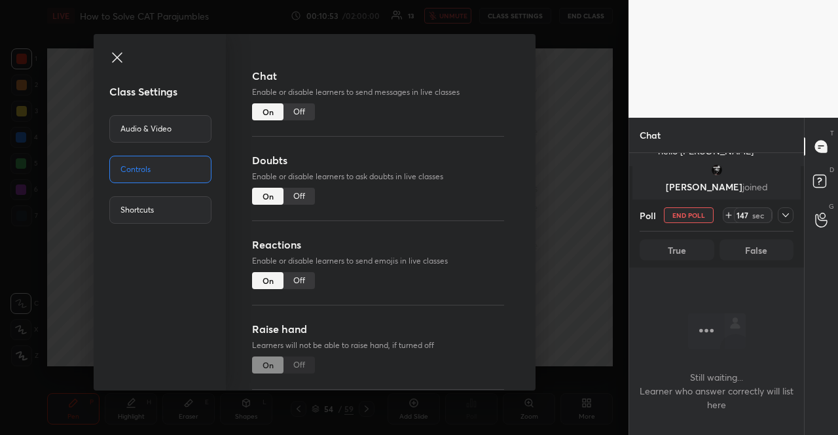
click at [302, 117] on div "Off" at bounding box center [298, 111] width 31 height 17
click at [118, 60] on icon at bounding box center [117, 58] width 16 height 16
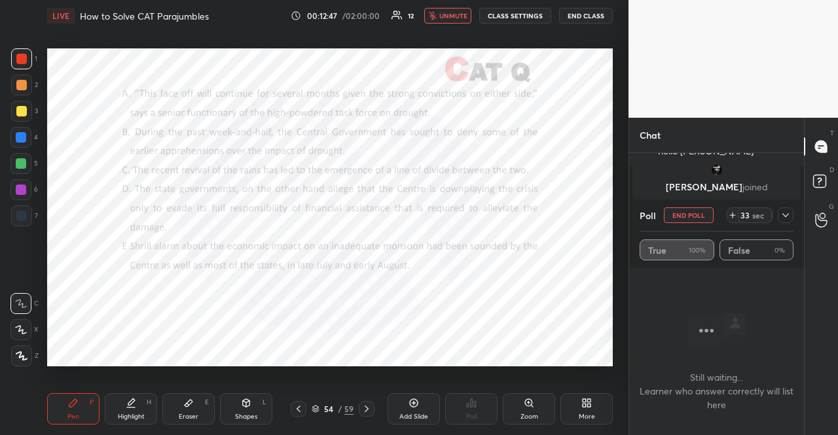
click at [526, 11] on button "CLASS SETTINGS" at bounding box center [515, 16] width 72 height 16
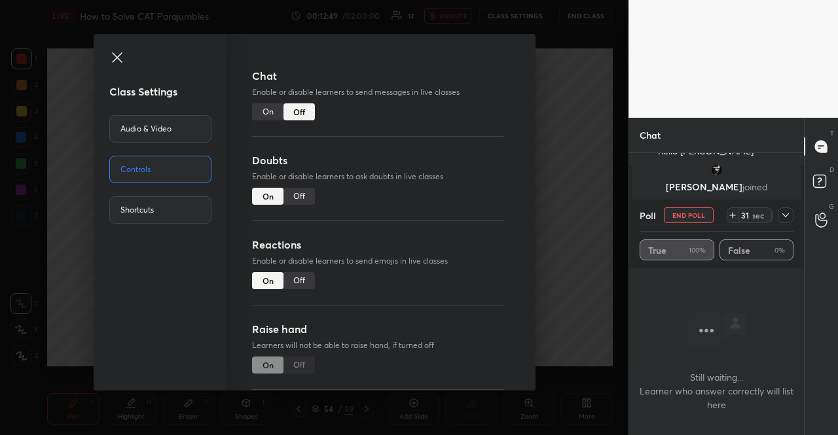
click at [270, 113] on div "On" at bounding box center [267, 111] width 31 height 17
click at [119, 54] on icon at bounding box center [117, 57] width 10 height 10
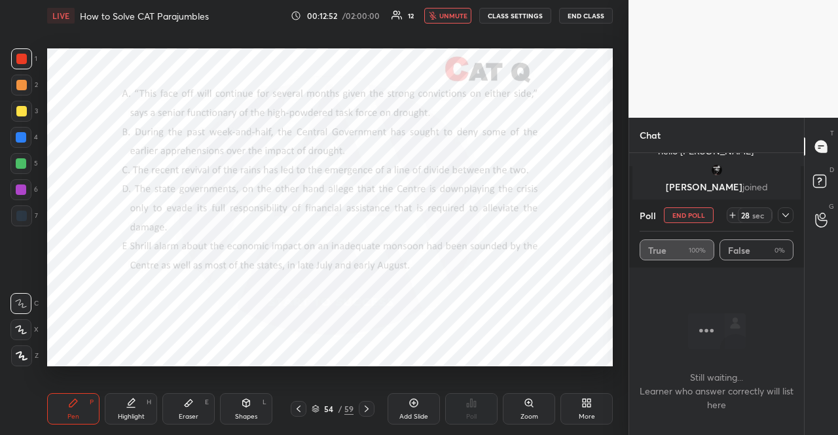
click at [456, 14] on span "unmute" at bounding box center [453, 15] width 28 height 9
click at [458, 14] on span "mute" at bounding box center [454, 15] width 18 height 9
click at [463, 9] on button "unmute" at bounding box center [447, 16] width 47 height 16
click at [788, 217] on icon at bounding box center [785, 215] width 10 height 10
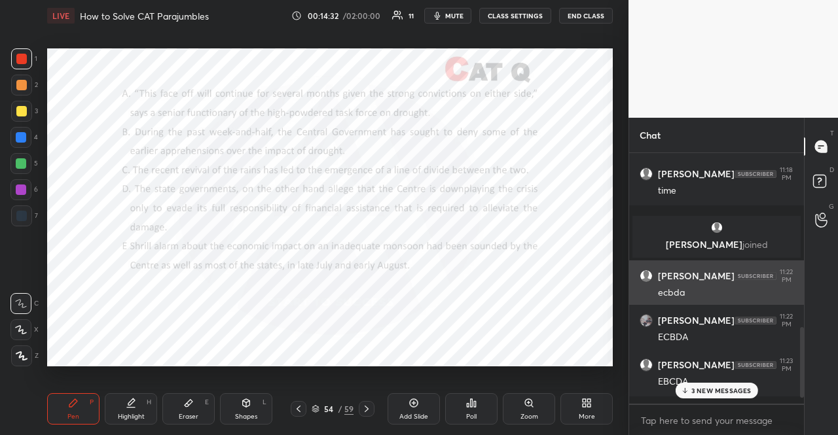
scroll to position [614, 0]
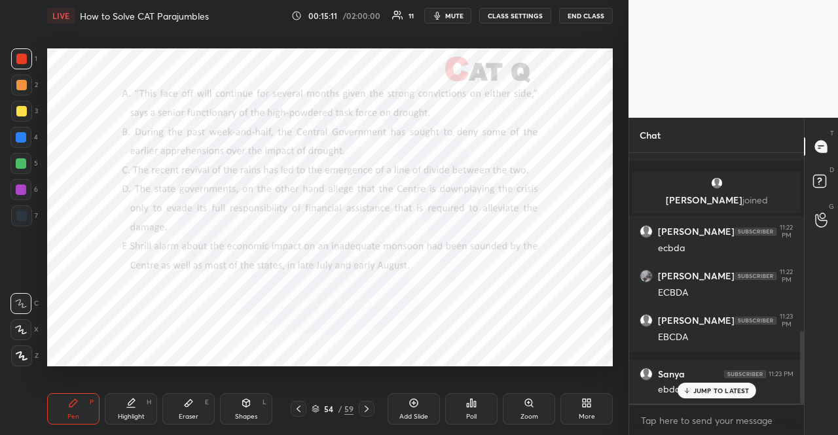
click at [677, 417] on body "1 2 3 4 5 6 7 R O A L C X Z Erase all C X Z LIVE How to Solve CAT Parajumbles 0…" at bounding box center [419, 217] width 838 height 435
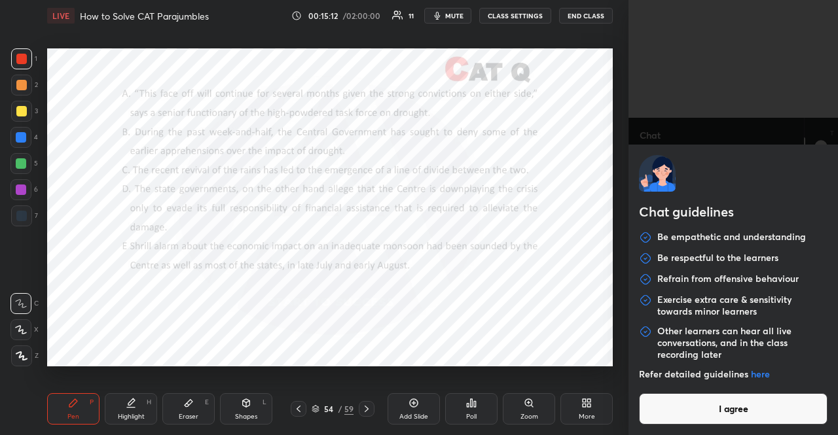
click at [680, 416] on button "I agree" at bounding box center [733, 408] width 188 height 31
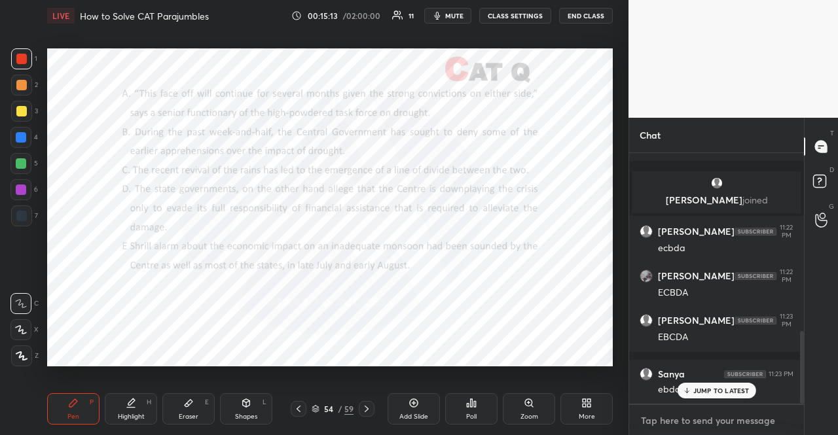
type textarea "x"
click at [682, 419] on textarea at bounding box center [716, 420] width 154 height 21
paste textarea "VA Practice Playlist: [URL][DOMAIN_NAME] All CAT VA PYQs: [URL][DOMAIN_NAME] To…"
type textarea "VA Practice Playlist: [URL][DOMAIN_NAME] All CAT VA PYQs: [URL][DOMAIN_NAME] To…"
type textarea "x"
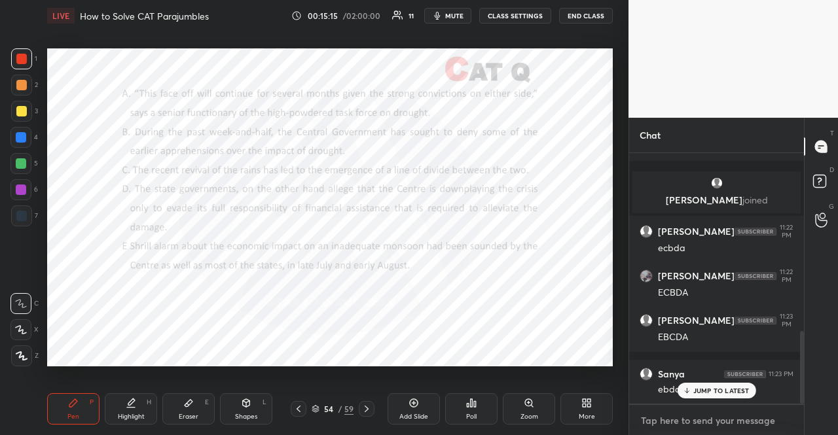
scroll to position [1005, 0]
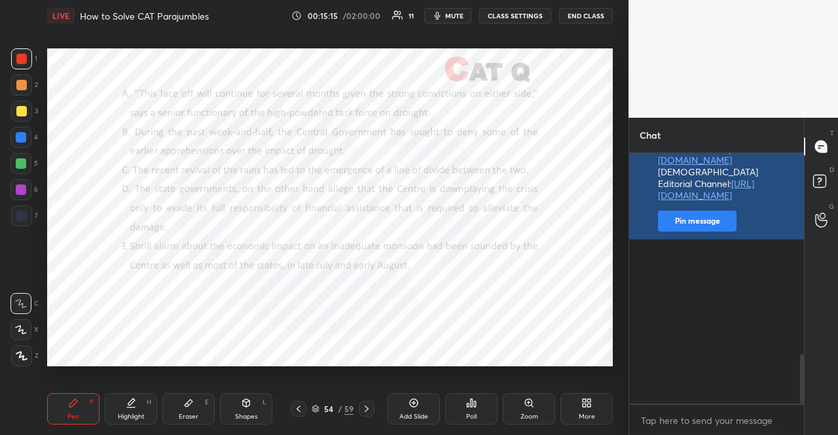
click at [669, 232] on button "Pin message" at bounding box center [697, 221] width 79 height 21
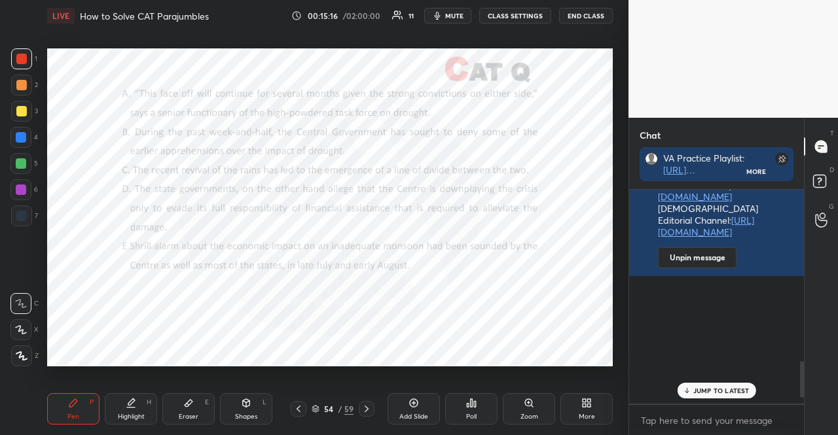
scroll to position [1006, 0]
click at [19, 185] on div at bounding box center [21, 190] width 10 height 10
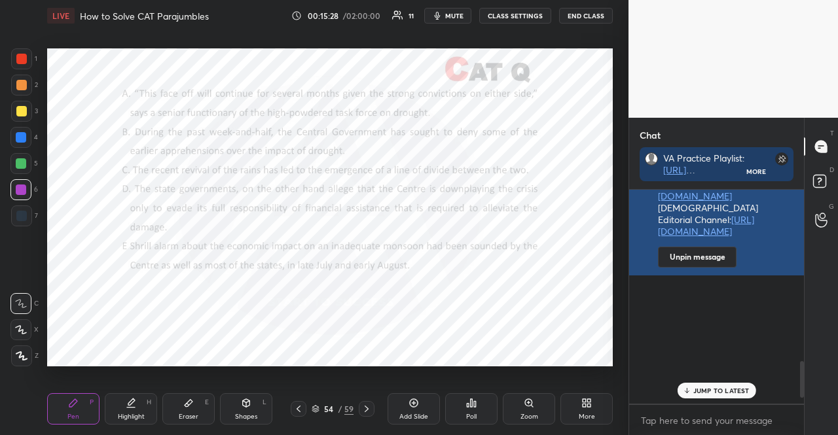
click at [726, 238] on link "[URL][DOMAIN_NAME]" at bounding box center [706, 225] width 96 height 24
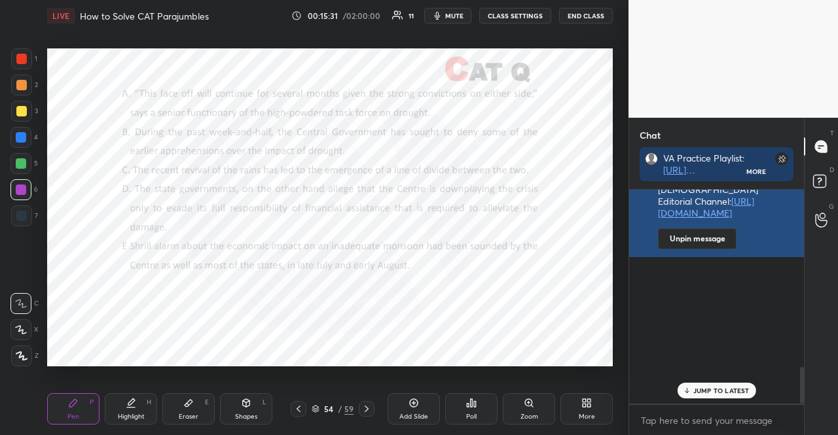
scroll to position [1042, 0]
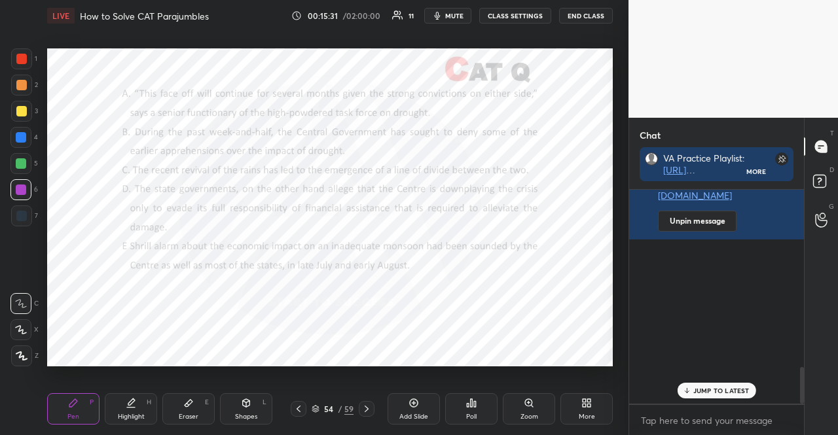
click at [716, 390] on p "JUMP TO LATEST" at bounding box center [721, 391] width 56 height 8
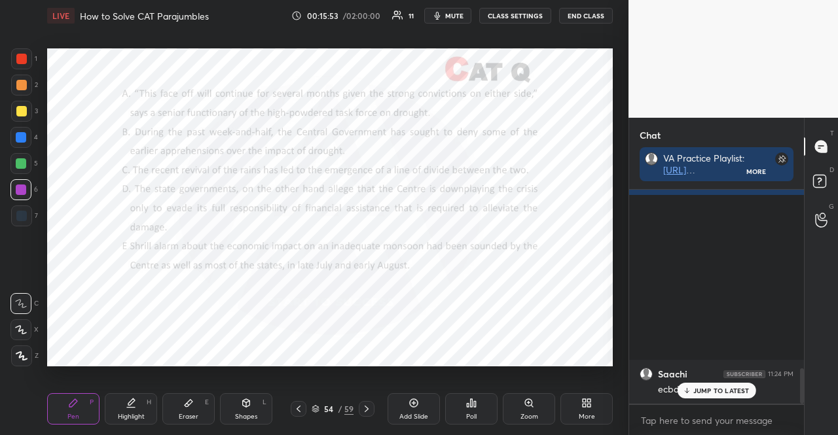
click at [24, 154] on div at bounding box center [20, 163] width 21 height 21
click at [26, 135] on div at bounding box center [20, 137] width 21 height 21
click at [26, 190] on div at bounding box center [21, 190] width 10 height 10
click at [25, 80] on div at bounding box center [21, 85] width 10 height 10
click at [18, 85] on div at bounding box center [21, 85] width 10 height 10
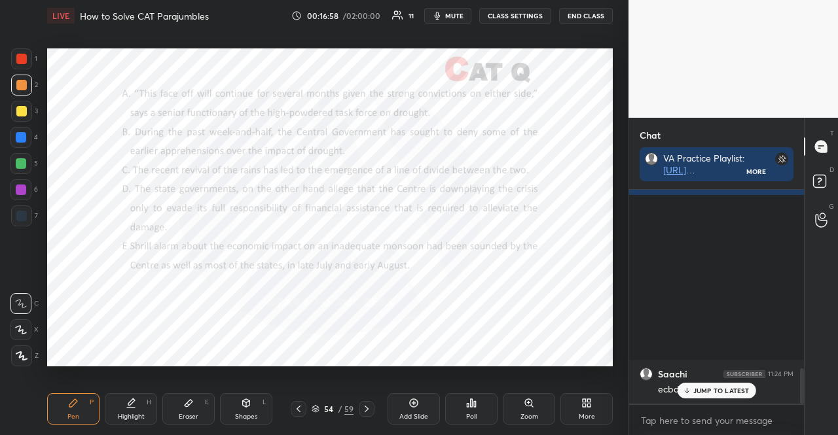
click at [20, 164] on div at bounding box center [21, 163] width 10 height 10
click at [29, 79] on div at bounding box center [21, 85] width 21 height 21
click at [25, 79] on div at bounding box center [21, 85] width 21 height 21
click at [30, 62] on div at bounding box center [21, 58] width 21 height 21
drag, startPoint x: 26, startPoint y: 59, endPoint x: 43, endPoint y: 79, distance: 26.5
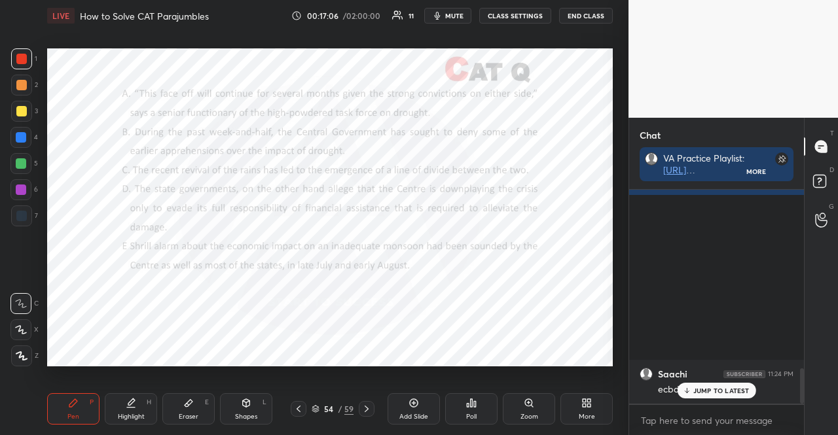
click at [27, 60] on div at bounding box center [21, 58] width 21 height 21
click at [20, 137] on div at bounding box center [21, 137] width 10 height 10
click at [306, 366] on div "Setting up your live class Poll for secs No correct answer Start poll" at bounding box center [330, 206] width 576 height 351
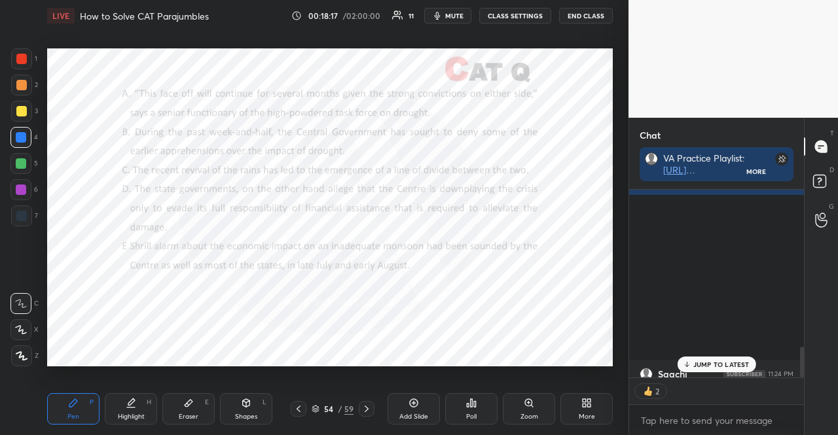
click at [21, 209] on div at bounding box center [21, 215] width 21 height 21
click at [15, 205] on div "7" at bounding box center [24, 215] width 27 height 21
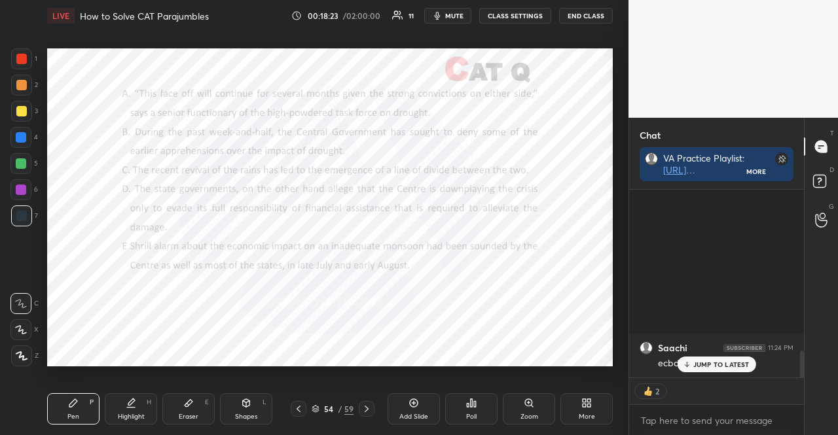
click at [711, 363] on p "JUMP TO LATEST" at bounding box center [721, 365] width 56 height 8
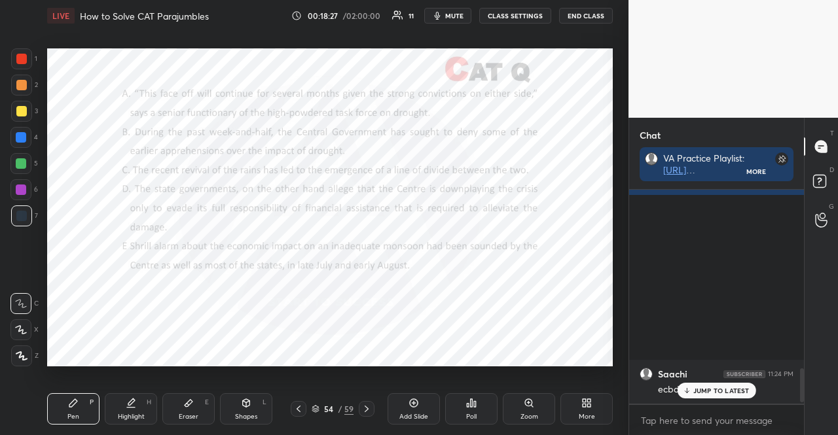
click at [15, 54] on div at bounding box center [21, 58] width 21 height 21
click at [20, 56] on div at bounding box center [21, 59] width 10 height 10
click at [194, 404] on div "Eraser E" at bounding box center [188, 408] width 52 height 31
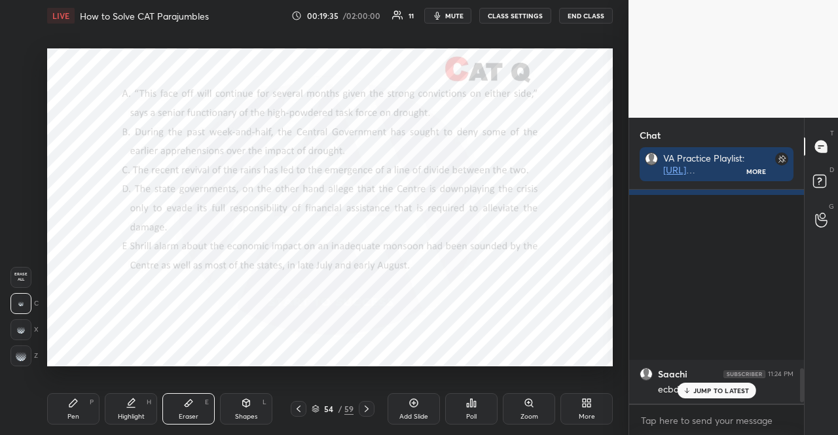
drag, startPoint x: 196, startPoint y: 404, endPoint x: 230, endPoint y: 376, distance: 44.7
click at [196, 403] on div "Eraser E" at bounding box center [188, 408] width 52 height 31
drag, startPoint x: 64, startPoint y: 420, endPoint x: 67, endPoint y: 414, distance: 6.7
click at [64, 421] on div "Pen P" at bounding box center [73, 408] width 52 height 31
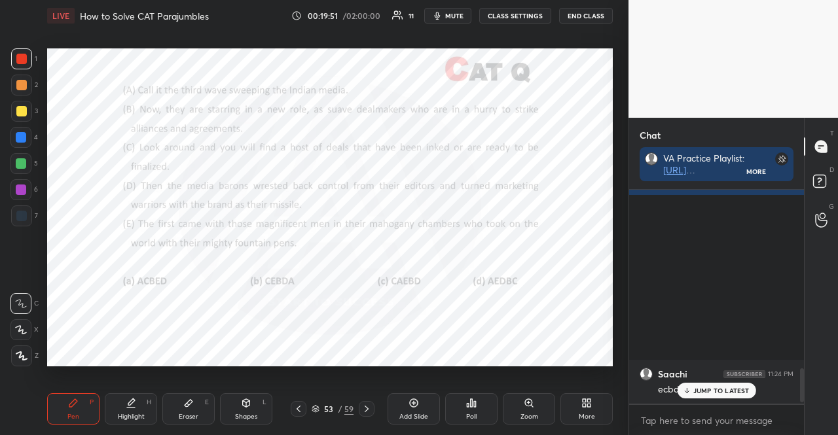
click at [709, 392] on div "JUMP TO LATEST" at bounding box center [716, 391] width 79 height 16
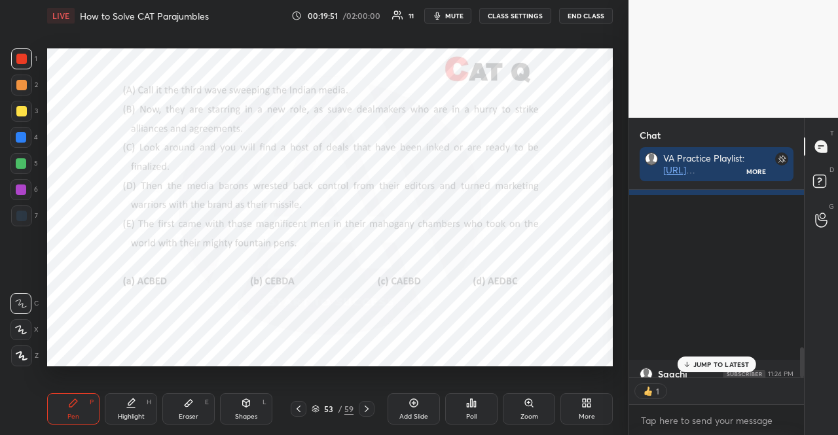
scroll to position [1094, 0]
click at [684, 368] on icon at bounding box center [686, 365] width 9 height 8
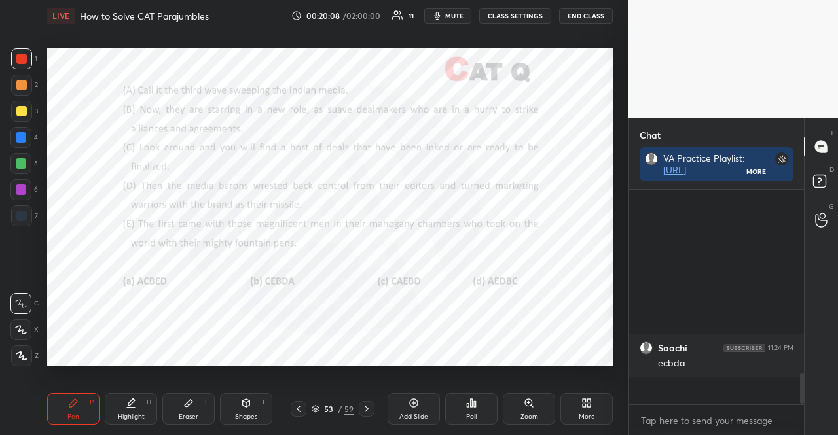
scroll to position [1086, 0]
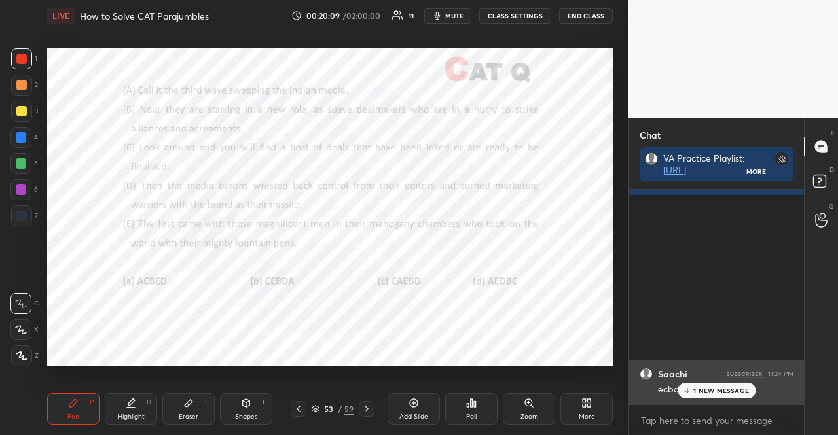
click at [698, 391] on p "1 NEW MESSAGE" at bounding box center [721, 391] width 56 height 8
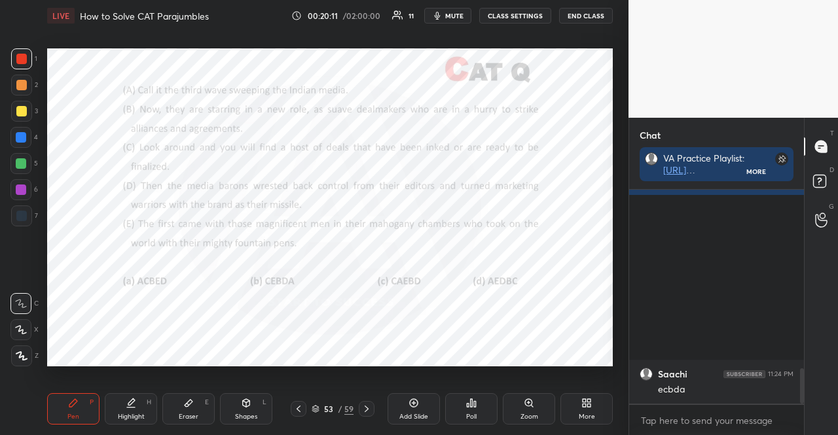
click at [316, 403] on div "53 / 59" at bounding box center [333, 409] width 84 height 16
click at [319, 410] on icon at bounding box center [315, 409] width 8 height 8
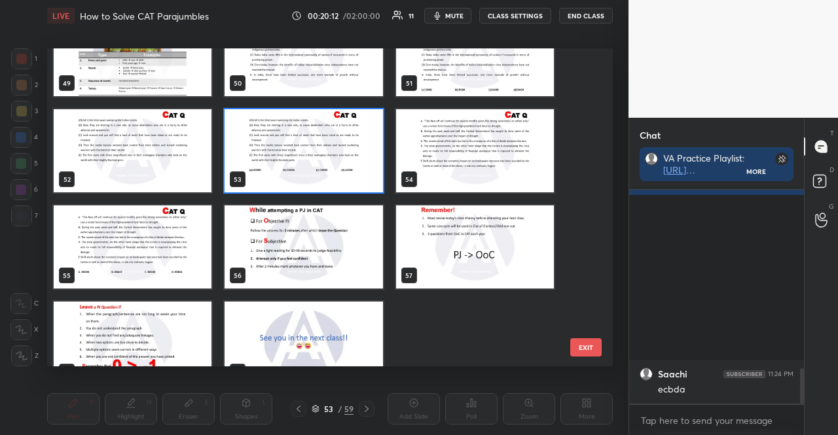
scroll to position [1606, 0]
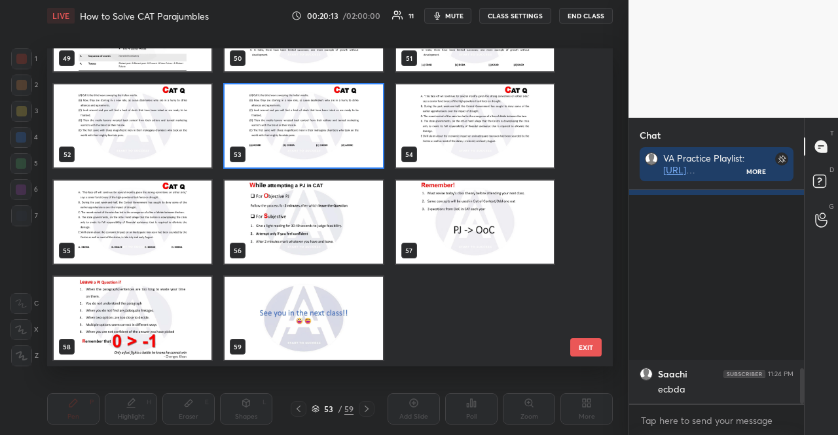
click at [340, 316] on img "grid" at bounding box center [303, 318] width 158 height 83
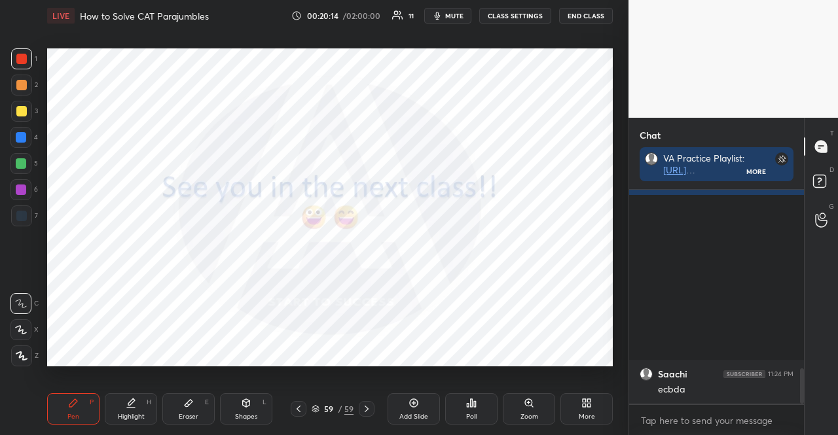
click at [577, 405] on div "More" at bounding box center [586, 408] width 52 height 31
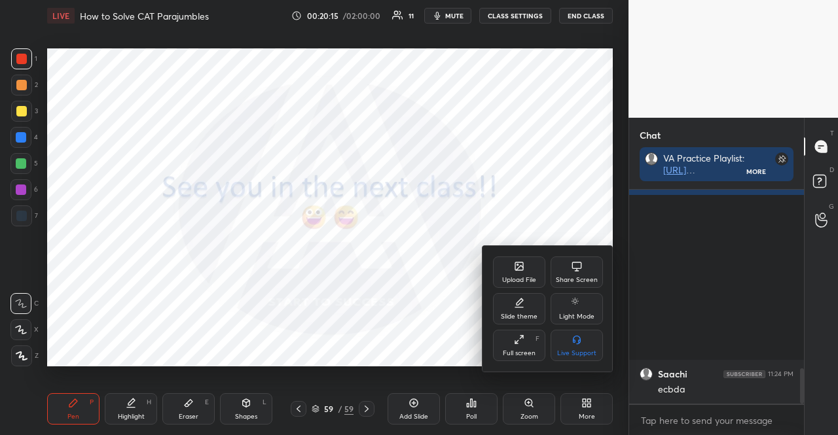
click at [500, 272] on div "Upload File" at bounding box center [519, 272] width 52 height 31
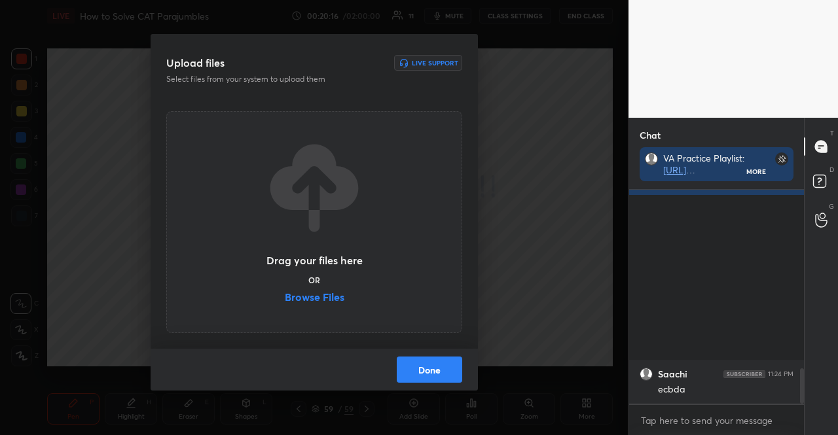
click at [332, 294] on label "Browse Files" at bounding box center [315, 299] width 60 height 14
click at [285, 294] on input "Browse Files" at bounding box center [285, 299] width 0 height 14
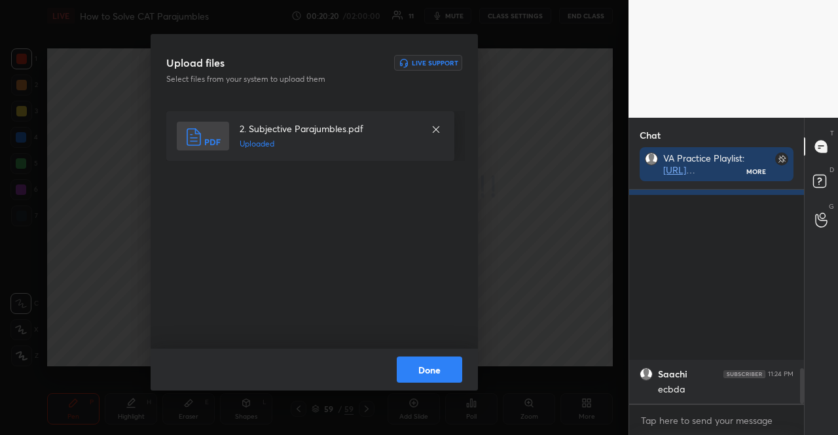
click at [443, 372] on button "Done" at bounding box center [429, 370] width 65 height 26
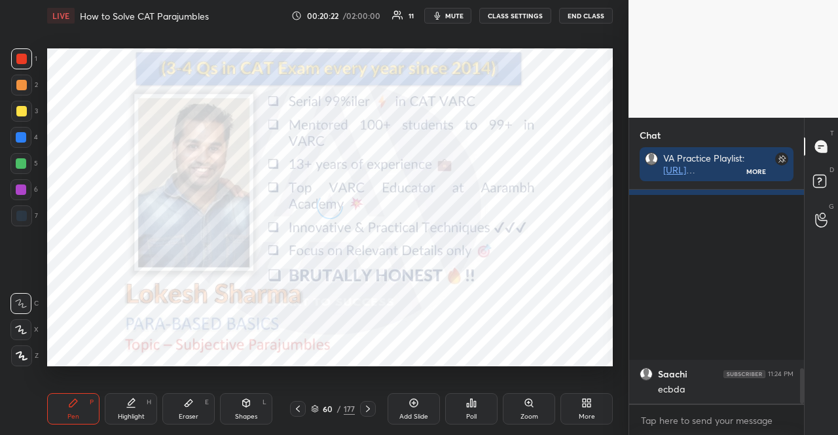
click at [318, 409] on icon at bounding box center [314, 410] width 7 height 2
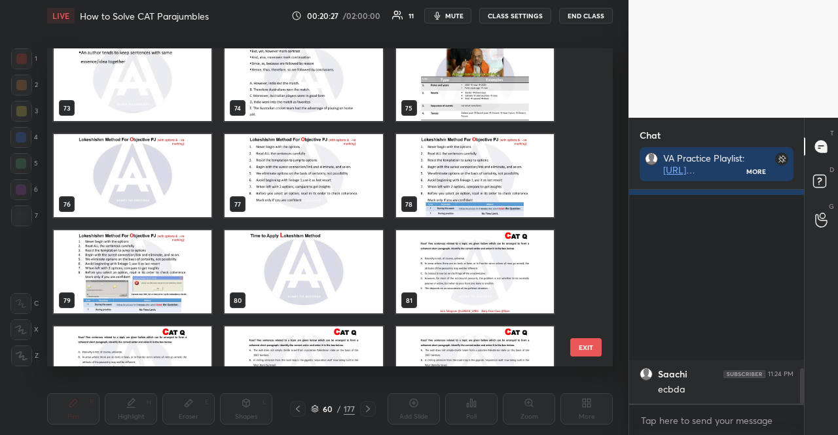
scroll to position [2260, 0]
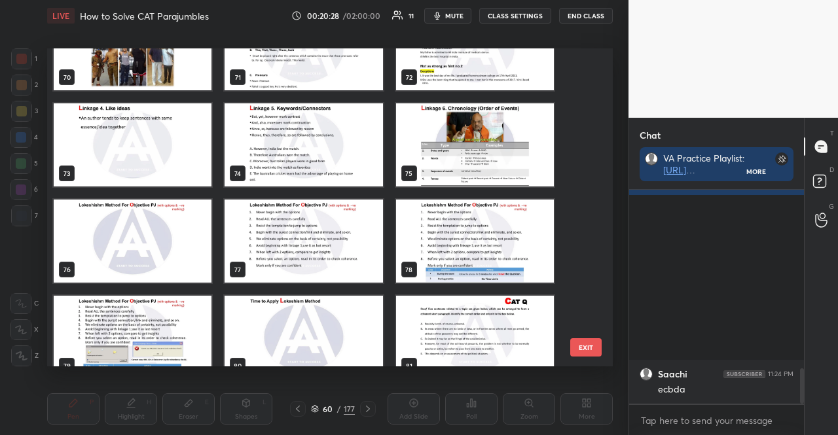
click at [440, 173] on img "grid" at bounding box center [475, 144] width 158 height 83
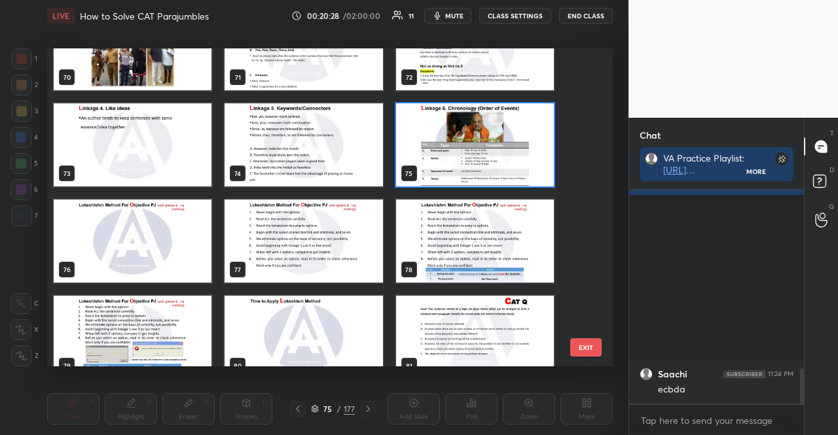
click at [440, 173] on img "grid" at bounding box center [475, 144] width 158 height 83
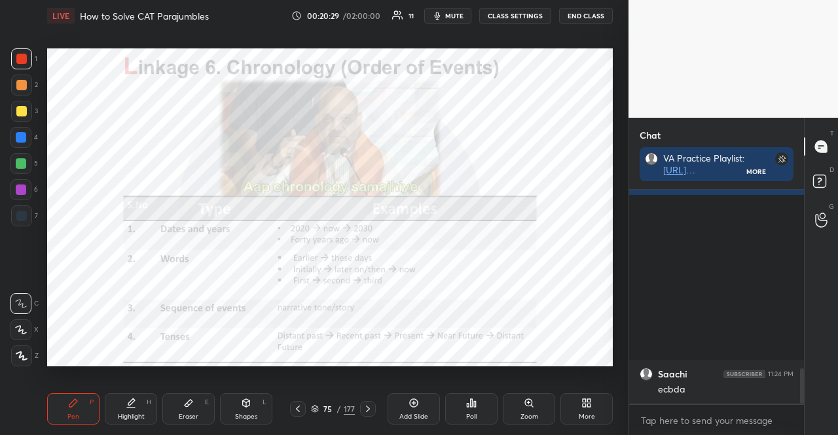
scroll to position [0, 0]
click at [427, 405] on div "Add Slide" at bounding box center [413, 408] width 52 height 31
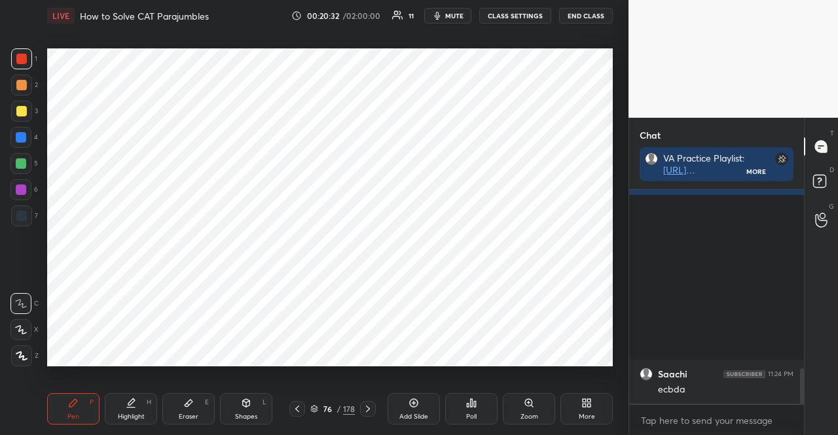
click at [22, 133] on div at bounding box center [21, 137] width 10 height 10
click at [12, 188] on div at bounding box center [20, 189] width 21 height 21
click at [24, 185] on div at bounding box center [21, 190] width 10 height 10
click at [23, 60] on div at bounding box center [21, 59] width 10 height 10
click at [21, 56] on div at bounding box center [21, 59] width 10 height 10
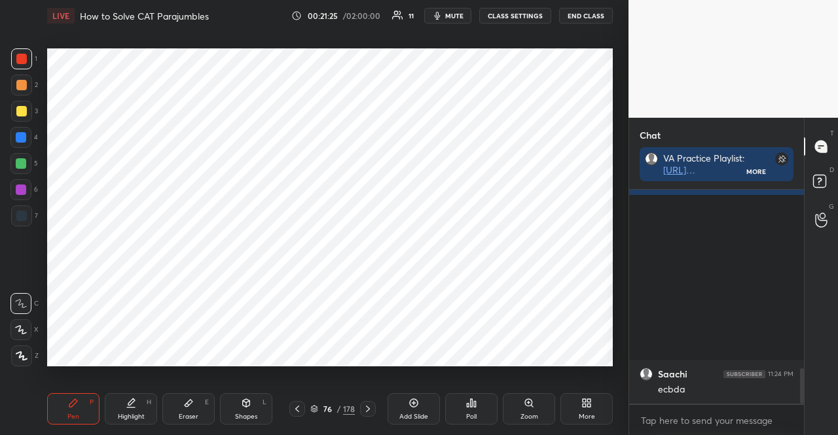
drag, startPoint x: 17, startPoint y: 184, endPoint x: 24, endPoint y: 183, distance: 6.7
click at [22, 185] on div at bounding box center [20, 189] width 21 height 21
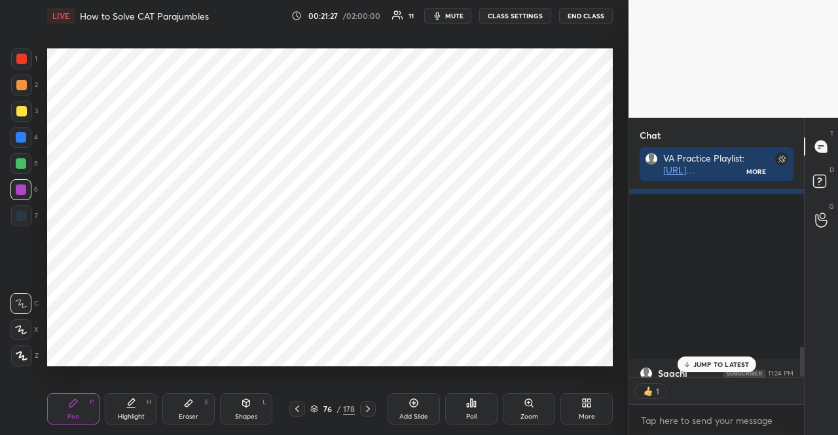
scroll to position [4, 4]
click at [22, 223] on div at bounding box center [21, 215] width 21 height 21
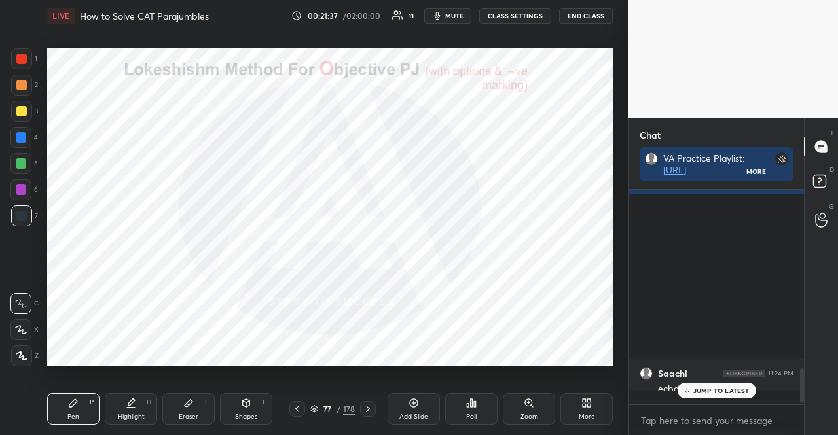
scroll to position [1086, 0]
click at [19, 133] on div at bounding box center [21, 137] width 10 height 10
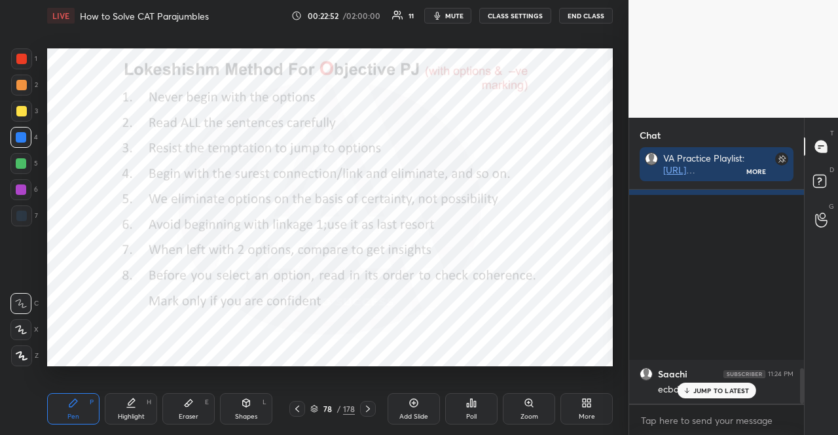
click at [19, 88] on div at bounding box center [21, 85] width 10 height 10
drag, startPoint x: 21, startPoint y: 338, endPoint x: 22, endPoint y: 304, distance: 33.4
click at [21, 340] on div "C X Z" at bounding box center [24, 327] width 28 height 79
click at [28, 328] on div at bounding box center [20, 329] width 21 height 21
click at [315, 408] on icon at bounding box center [314, 409] width 8 height 8
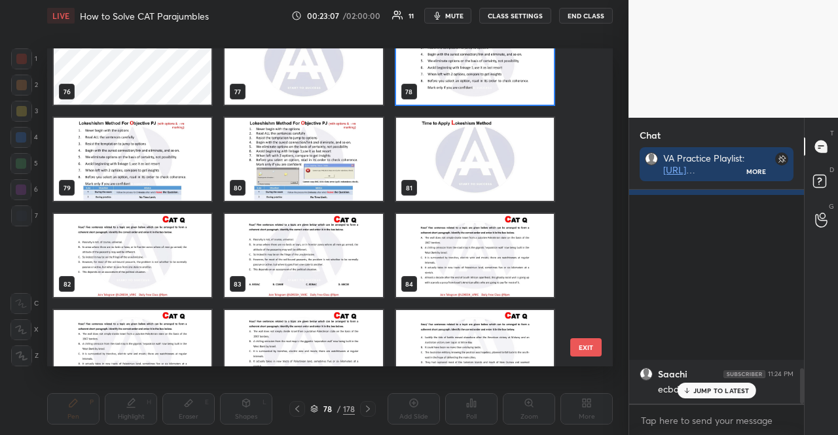
scroll to position [2445, 0]
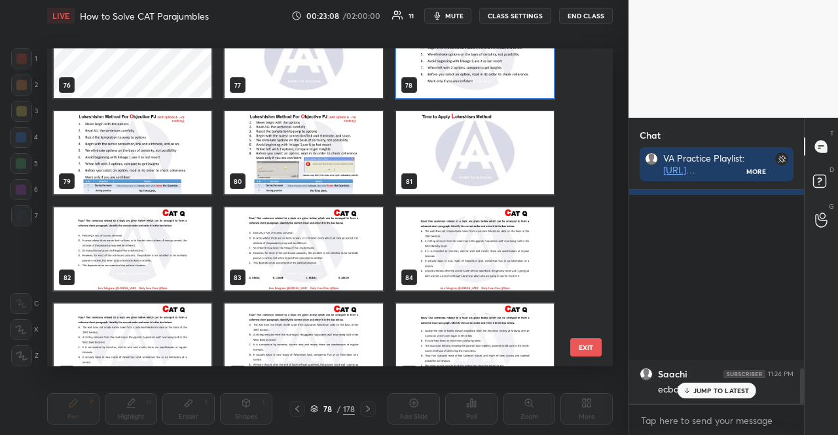
click at [317, 260] on img "grid" at bounding box center [303, 248] width 158 height 83
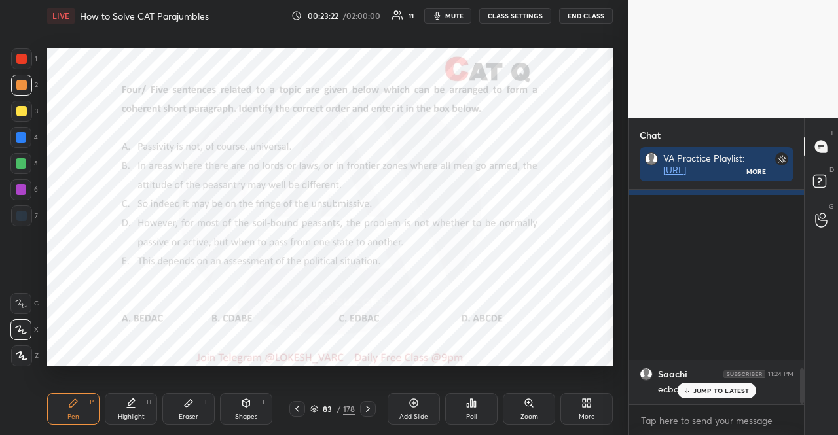
click at [319, 406] on div "83 / 178" at bounding box center [332, 409] width 44 height 12
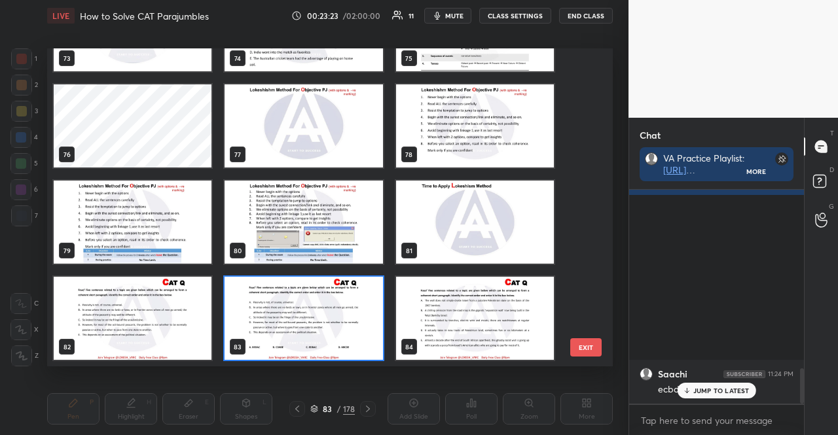
scroll to position [2310, 0]
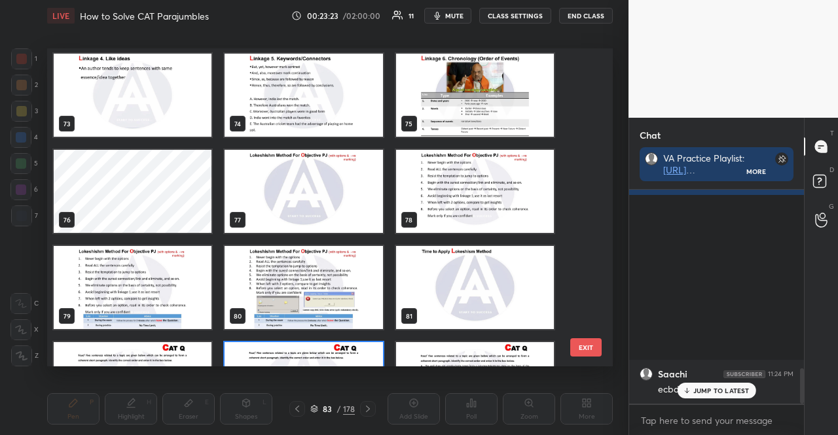
click at [435, 215] on img "grid" at bounding box center [475, 191] width 158 height 83
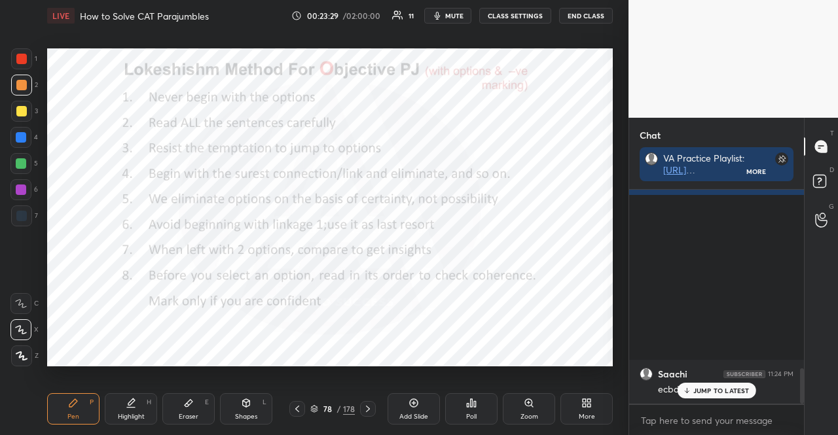
drag, startPoint x: 19, startPoint y: 135, endPoint x: 38, endPoint y: 123, distance: 22.3
click at [20, 136] on div at bounding box center [21, 137] width 10 height 10
click at [20, 192] on div at bounding box center [21, 190] width 10 height 10
click at [249, 414] on div "Shapes" at bounding box center [246, 417] width 22 height 7
drag, startPoint x: 59, startPoint y: 396, endPoint x: 73, endPoint y: 378, distance: 23.3
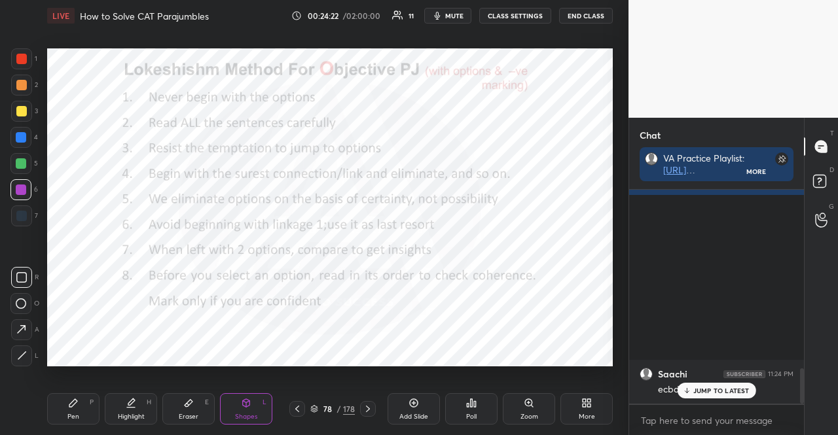
click at [62, 390] on div "Pen P Highlight H Eraser E Shapes L 78 / 178 Add Slide Poll Zoom More" at bounding box center [329, 409] width 565 height 52
click at [88, 408] on div "Pen P" at bounding box center [73, 408] width 52 height 31
click at [24, 211] on div at bounding box center [21, 216] width 10 height 10
click at [26, 207] on div at bounding box center [21, 215] width 21 height 21
click at [29, 86] on div at bounding box center [21, 85] width 21 height 21
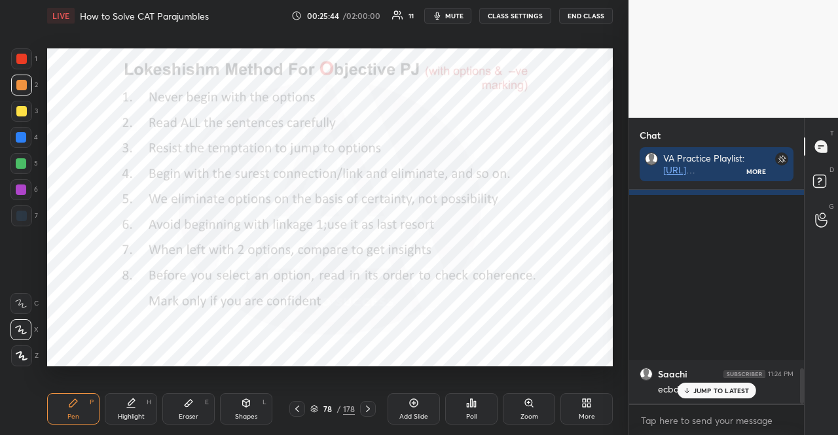
click at [258, 401] on div "Shapes L" at bounding box center [246, 408] width 52 height 31
click at [22, 139] on div at bounding box center [21, 137] width 10 height 10
drag, startPoint x: 62, startPoint y: 425, endPoint x: 82, endPoint y: 397, distance: 34.7
click at [64, 425] on div "Pen P Highlight H Eraser E Shapes L 78 / 178 Add Slide Poll Zoom More" at bounding box center [329, 409] width 565 height 52
click at [77, 406] on icon at bounding box center [73, 403] width 10 height 10
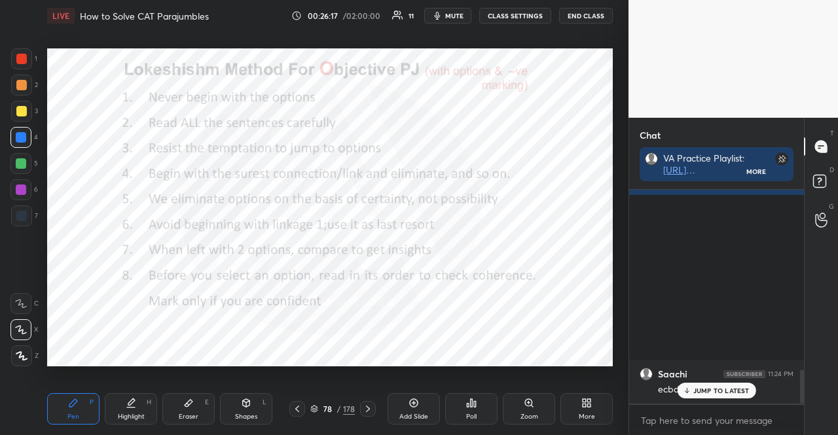
scroll to position [1133, 0]
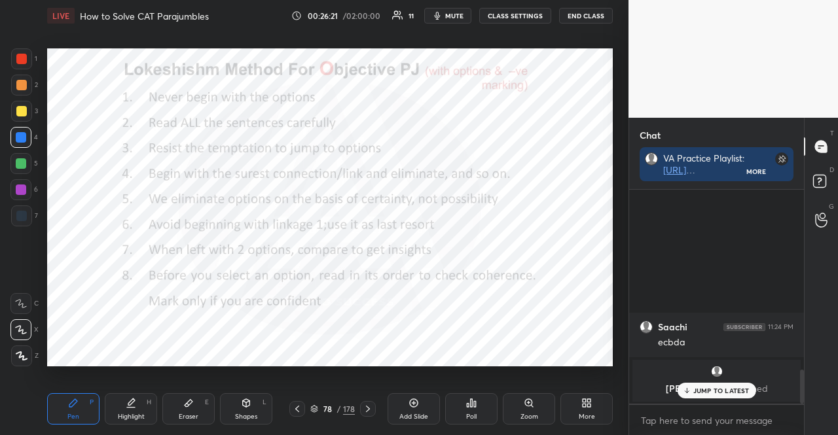
click at [124, 367] on div "Setting up your live class Poll for secs No correct answer Start poll" at bounding box center [330, 206] width 576 height 351
click at [116, 366] on div "Setting up your live class Poll for secs No correct answer Start poll" at bounding box center [330, 206] width 576 height 351
click at [228, 402] on div "Shapes L" at bounding box center [246, 408] width 52 height 31
click at [18, 338] on div "R O A L" at bounding box center [24, 314] width 29 height 105
click at [18, 336] on icon at bounding box center [21, 330] width 14 height 14
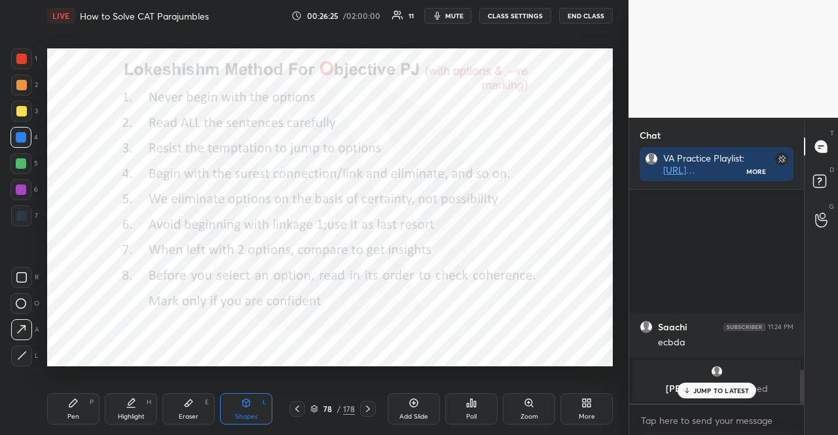
drag, startPoint x: 77, startPoint y: 405, endPoint x: 124, endPoint y: 374, distance: 56.6
click at [79, 404] on div "Pen P" at bounding box center [73, 408] width 52 height 31
click at [467, 16] on button "mute" at bounding box center [447, 16] width 47 height 16
click at [467, 16] on span "unmute" at bounding box center [453, 15] width 28 height 9
click at [24, 189] on div at bounding box center [21, 190] width 10 height 10
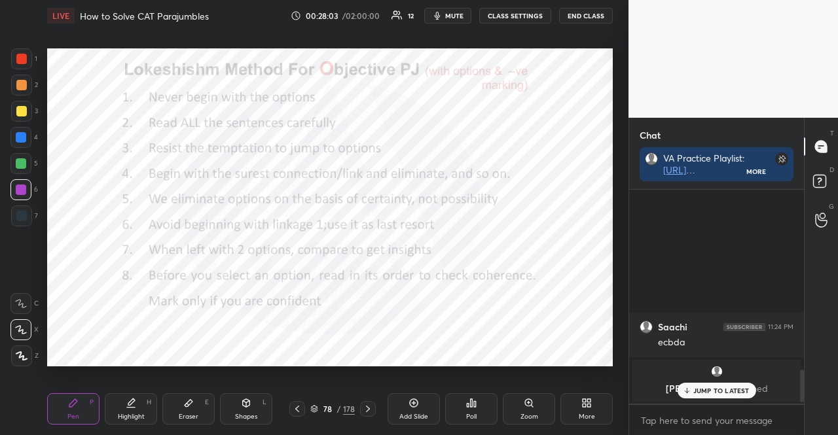
click at [237, 409] on div "Shapes L" at bounding box center [246, 408] width 52 height 31
click at [26, 223] on div at bounding box center [21, 215] width 21 height 21
click at [317, 406] on icon at bounding box center [314, 409] width 8 height 8
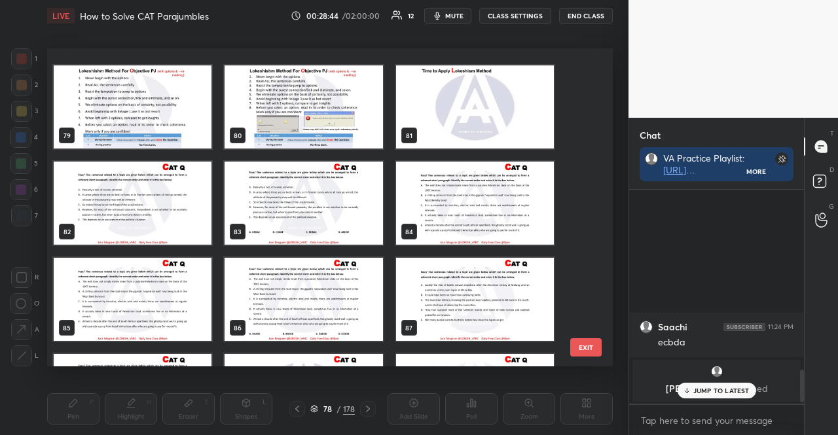
scroll to position [2510, 0]
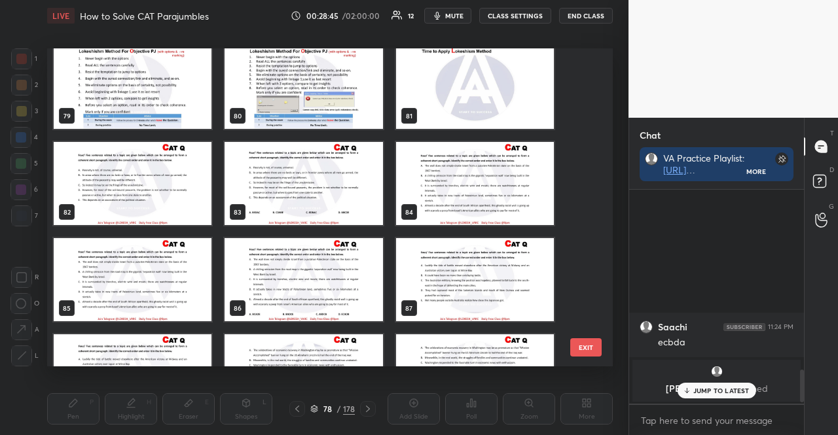
click at [298, 283] on img "grid" at bounding box center [303, 279] width 158 height 83
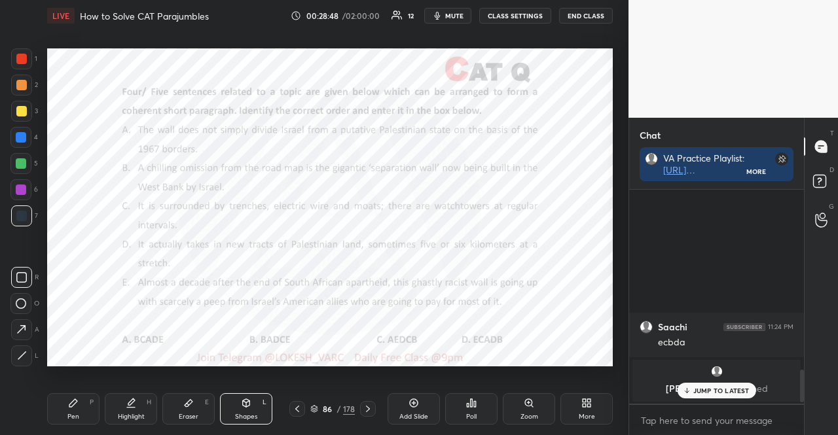
click at [78, 393] on div "Pen P Highlight H Eraser E Shapes L 86 / 178 Add Slide Poll Zoom More" at bounding box center [329, 409] width 565 height 52
click at [71, 399] on icon at bounding box center [73, 403] width 10 height 10
click at [17, 188] on div at bounding box center [21, 190] width 10 height 10
click at [319, 409] on div "86 / 178" at bounding box center [332, 409] width 44 height 12
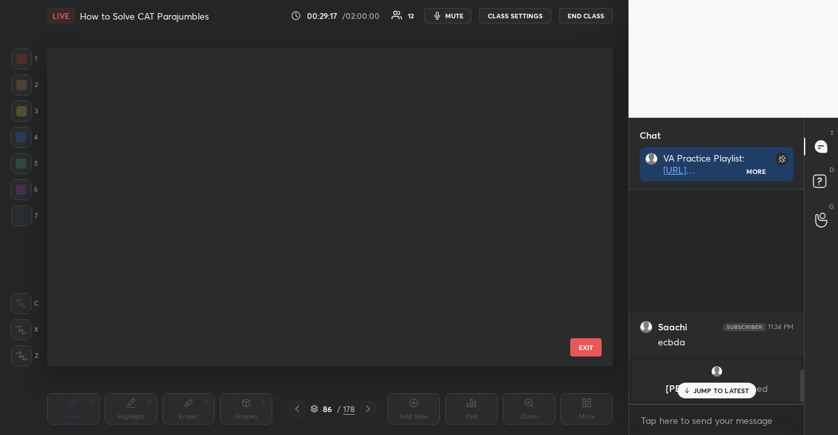
scroll to position [314, 559]
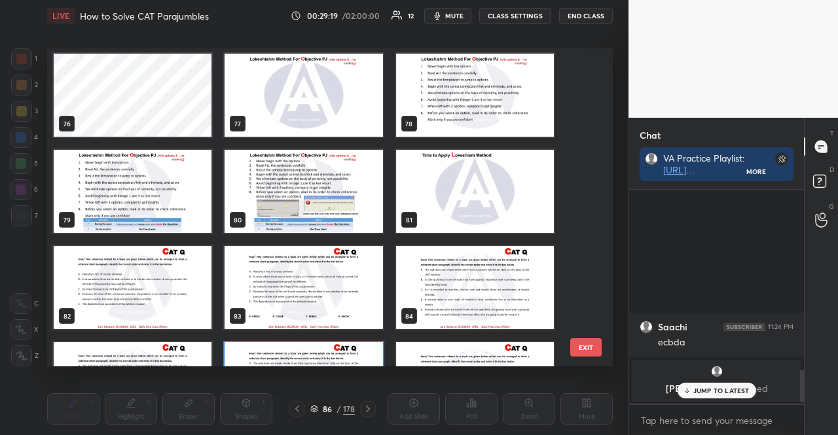
click at [433, 109] on img "grid" at bounding box center [475, 95] width 158 height 83
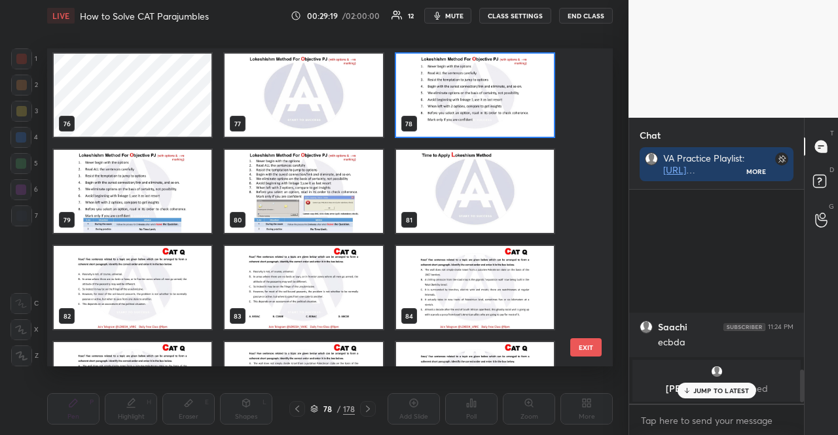
scroll to position [2405, 0]
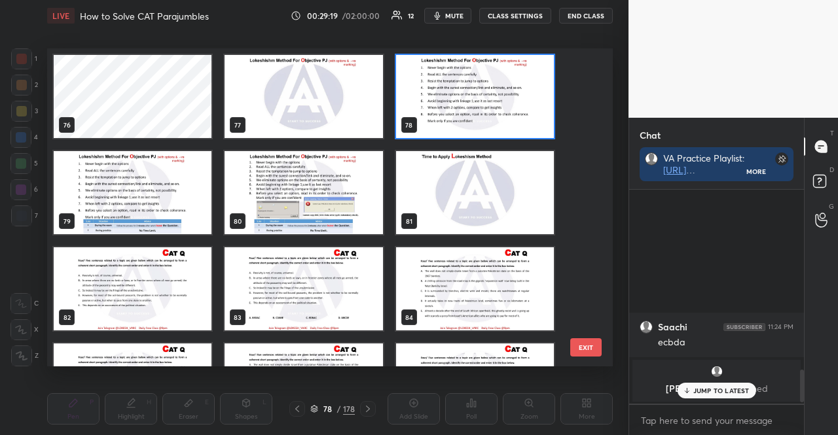
click at [433, 109] on div "76 77 78 79 80 81 82 83 84 85 86 87 88 89 90" at bounding box center [318, 207] width 542 height 318
click at [433, 109] on img "grid" at bounding box center [475, 96] width 158 height 83
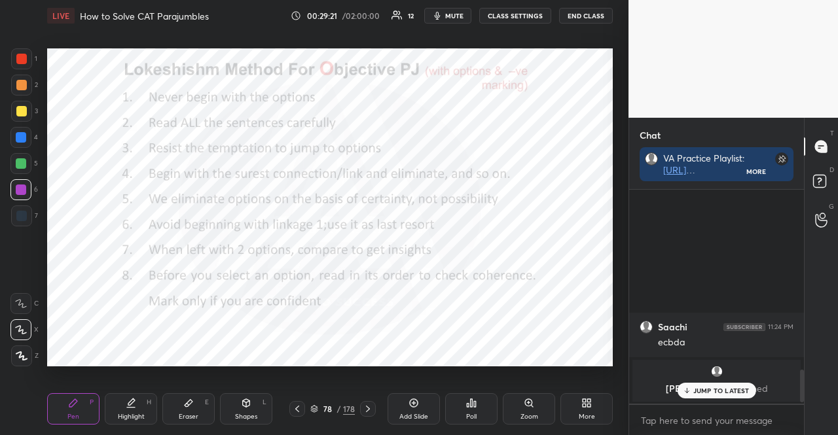
click at [21, 156] on div at bounding box center [20, 163] width 21 height 21
click at [14, 188] on div at bounding box center [20, 189] width 21 height 21
click at [21, 211] on div at bounding box center [21, 216] width 10 height 10
click at [19, 211] on div at bounding box center [21, 216] width 10 height 10
click at [20, 52] on div at bounding box center [21, 58] width 21 height 21
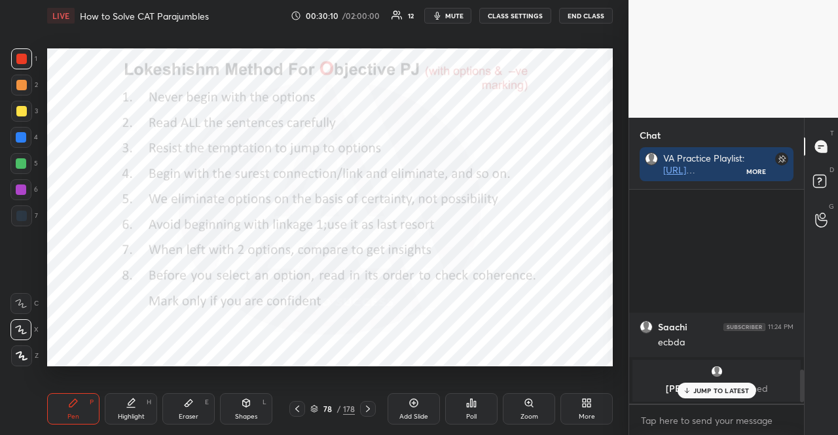
click at [260, 406] on div "Shapes L" at bounding box center [246, 408] width 52 height 31
drag, startPoint x: 58, startPoint y: 405, endPoint x: 71, endPoint y: 373, distance: 34.9
click at [58, 402] on div "Pen P" at bounding box center [73, 408] width 52 height 31
click at [22, 213] on div at bounding box center [21, 216] width 10 height 10
click at [26, 214] on div at bounding box center [21, 216] width 10 height 10
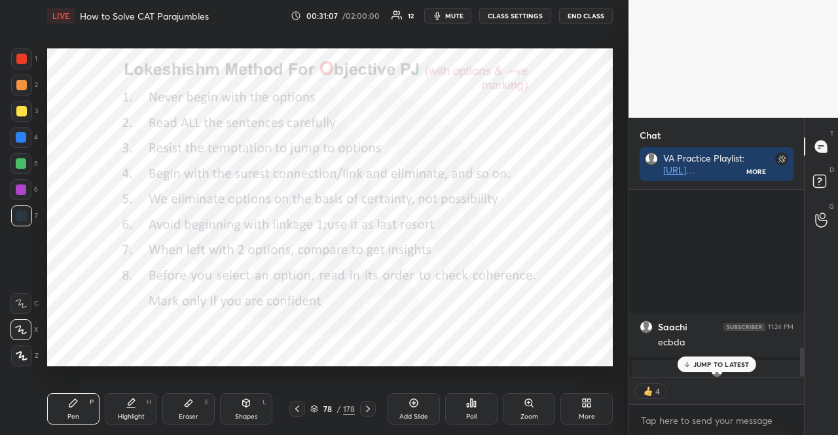
scroll to position [210, 171]
click at [20, 188] on div at bounding box center [21, 190] width 10 height 10
click at [20, 190] on div at bounding box center [21, 190] width 10 height 10
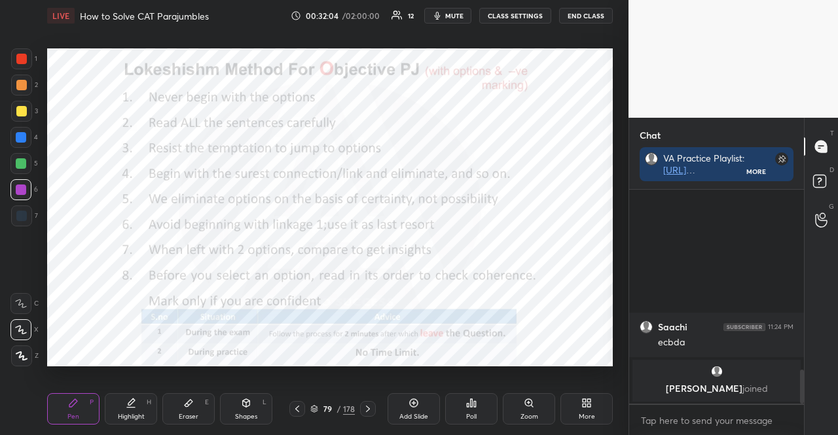
click at [18, 169] on div at bounding box center [20, 163] width 21 height 21
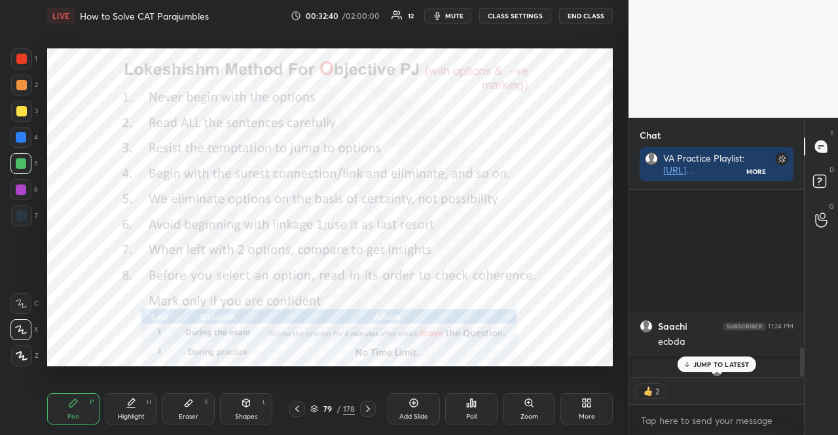
click at [315, 404] on div "79 / 178" at bounding box center [332, 409] width 44 height 12
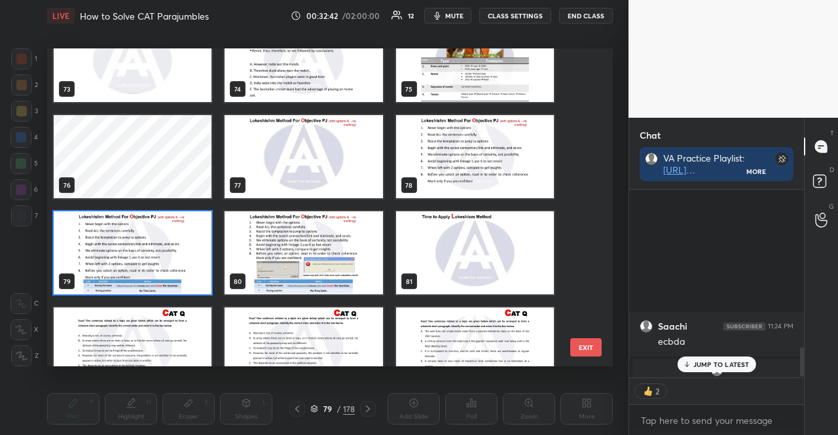
scroll to position [2410, 0]
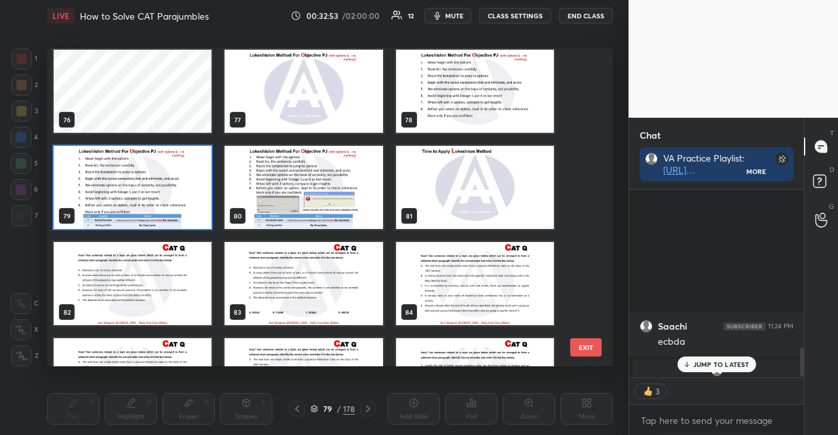
type textarea "x"
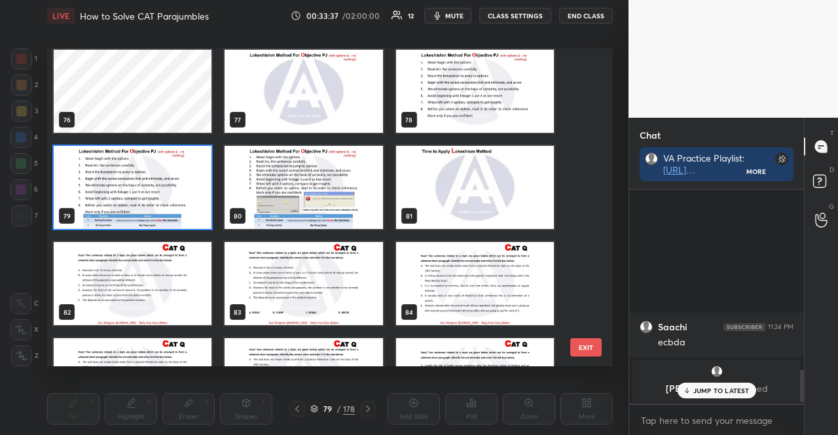
click at [360, 295] on img "grid" at bounding box center [303, 283] width 158 height 83
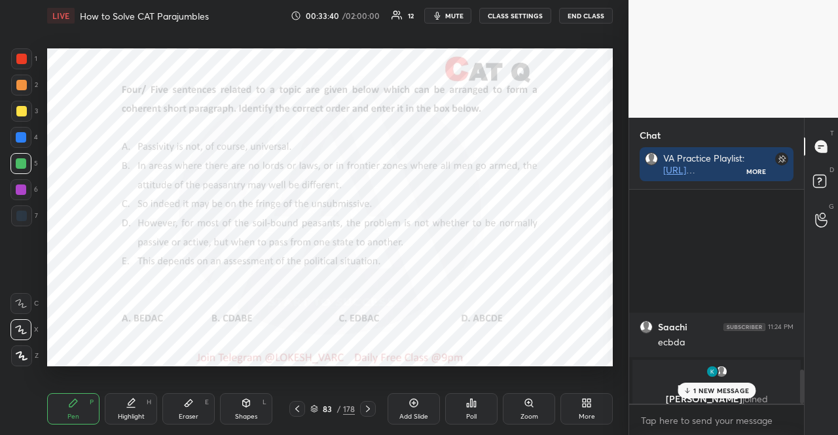
click at [466, 408] on icon at bounding box center [471, 403] width 10 height 10
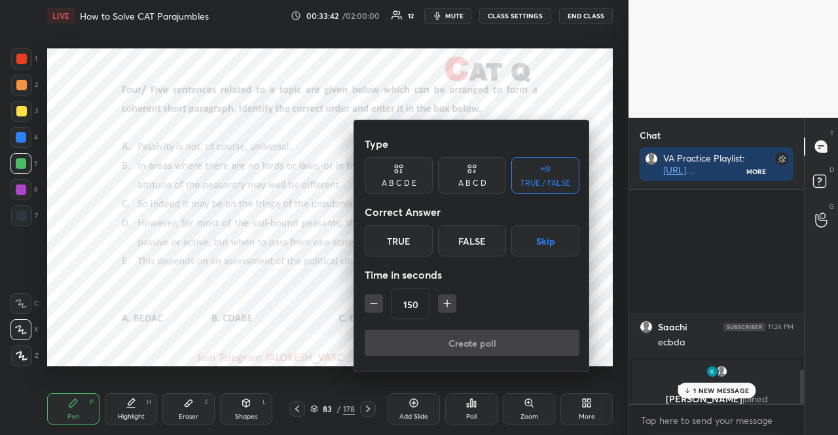
click at [381, 308] on button "button" at bounding box center [373, 303] width 18 height 18
type input "120"
click at [458, 175] on div "A B C D" at bounding box center [472, 175] width 68 height 37
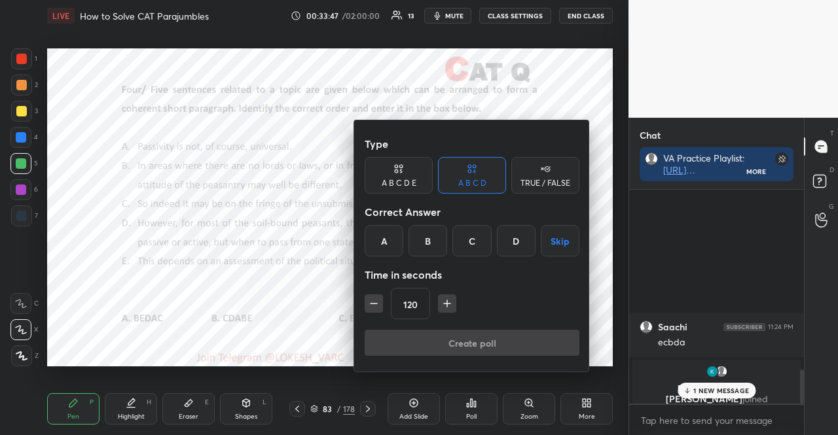
click at [305, 256] on div at bounding box center [419, 217] width 838 height 435
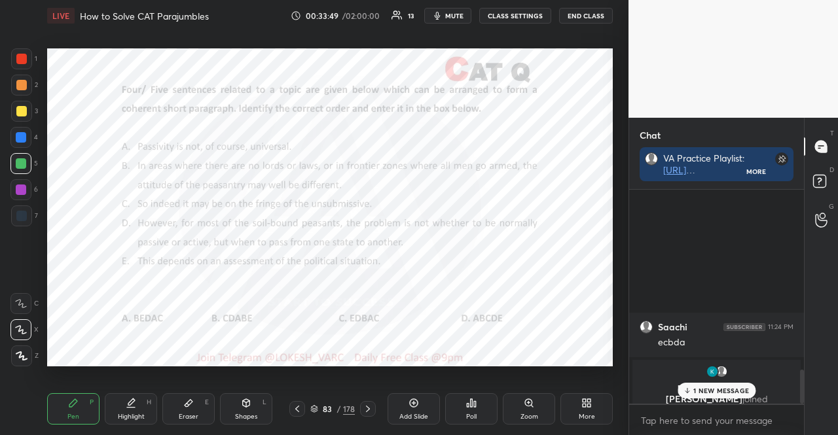
click at [477, 402] on div "Poll" at bounding box center [471, 408] width 52 height 31
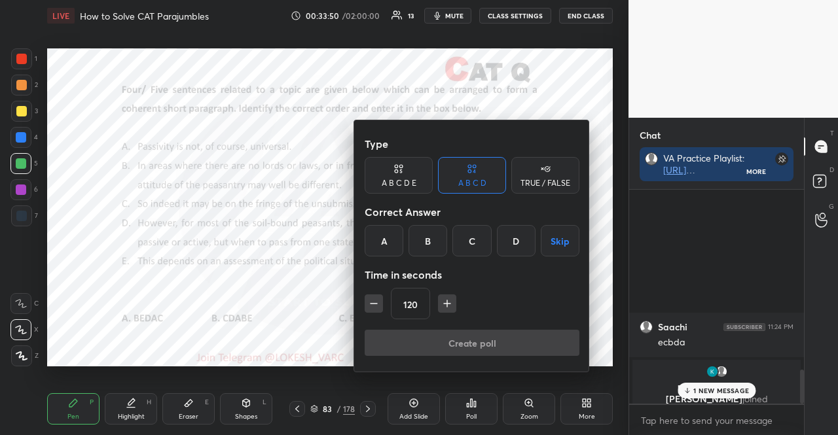
click at [505, 239] on div "D" at bounding box center [516, 240] width 39 height 31
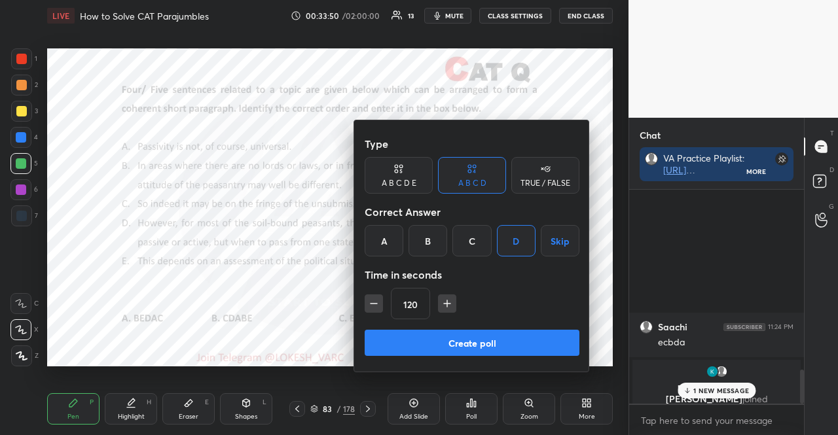
click at [470, 347] on button "Create poll" at bounding box center [471, 343] width 215 height 26
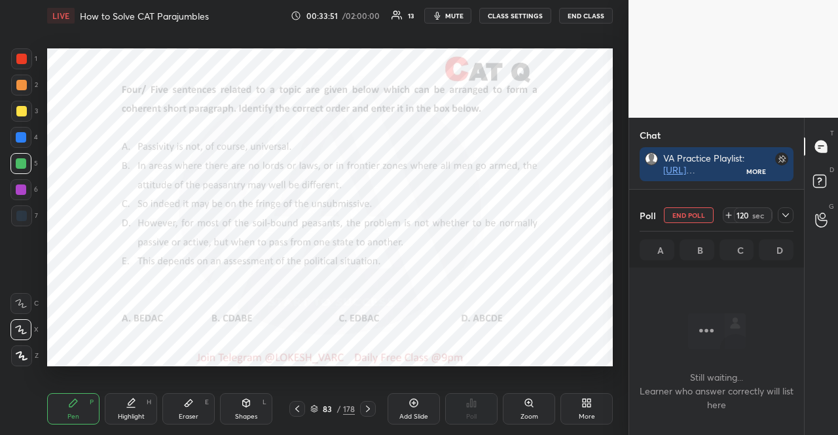
scroll to position [541, 0]
click at [457, 12] on span "mute" at bounding box center [454, 15] width 18 height 9
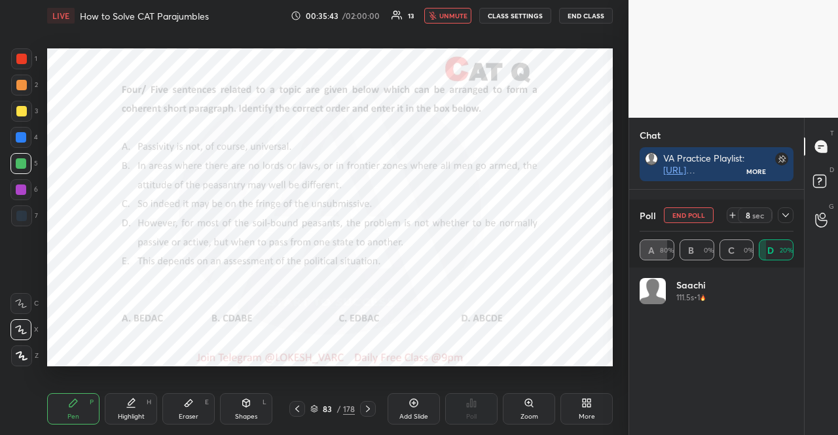
scroll to position [153, 150]
click at [455, 10] on button "unmute" at bounding box center [447, 16] width 47 height 16
click at [22, 133] on div at bounding box center [21, 137] width 10 height 10
click at [783, 211] on icon at bounding box center [785, 215] width 10 height 10
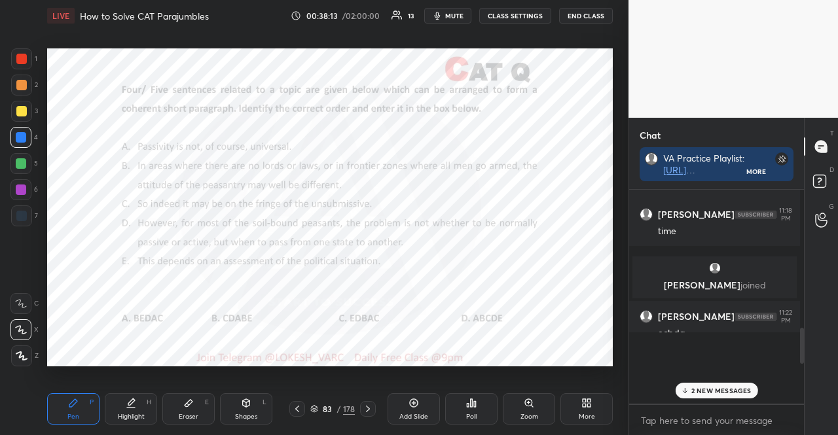
scroll to position [203, 167]
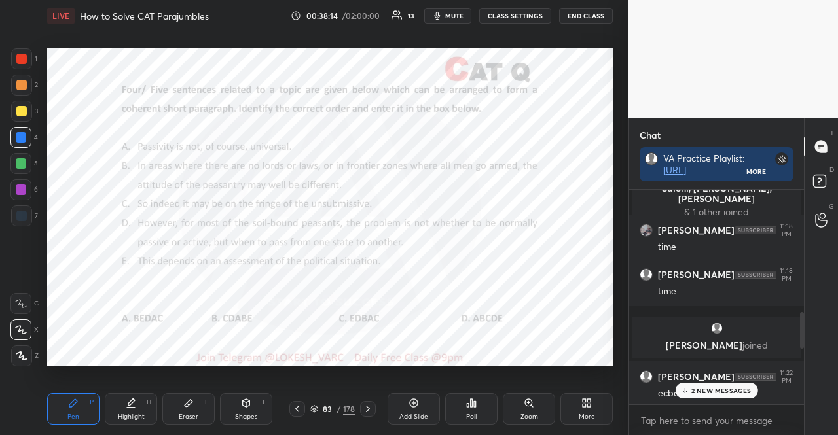
click at [698, 383] on div "2 NEW MESSAGES" at bounding box center [716, 391] width 82 height 16
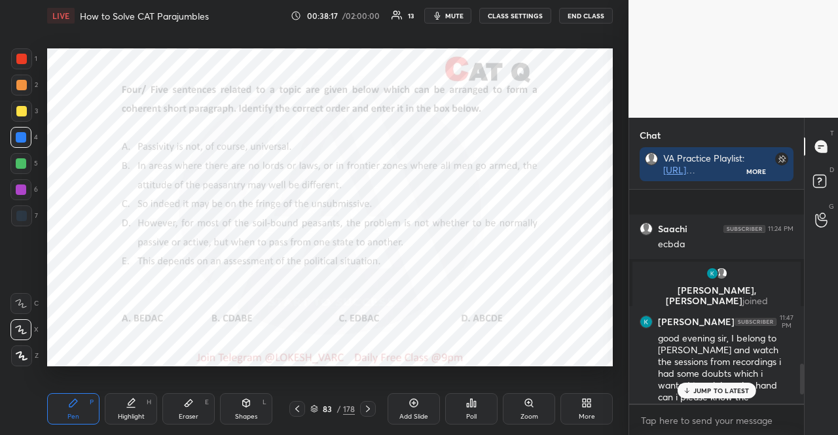
scroll to position [1271, 0]
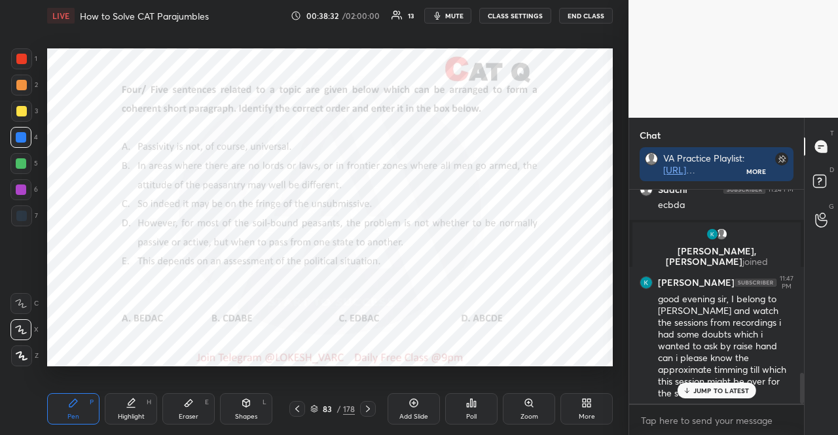
click at [720, 397] on div "JUMP TO LATEST" at bounding box center [716, 391] width 79 height 16
click at [8, 190] on div "1 2 3 4 5 6 7 R O A L C X Z Erase all C X Z" at bounding box center [21, 207] width 42 height 318
click at [10, 190] on div "1 2 3 4 5 6 7 R O A L C X Z Erase all C X Z" at bounding box center [21, 207] width 42 height 318
click at [14, 188] on div at bounding box center [20, 189] width 21 height 21
click at [21, 321] on div at bounding box center [20, 329] width 21 height 21
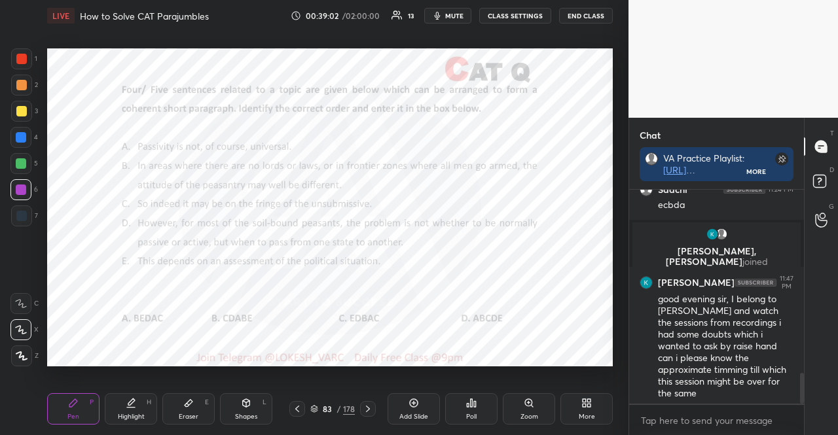
click at [13, 214] on div at bounding box center [21, 215] width 21 height 21
drag, startPoint x: 238, startPoint y: 412, endPoint x: 216, endPoint y: 374, distance: 44.6
click at [236, 412] on div "Shapes L" at bounding box center [246, 408] width 52 height 31
click at [26, 156] on div at bounding box center [20, 163] width 21 height 21
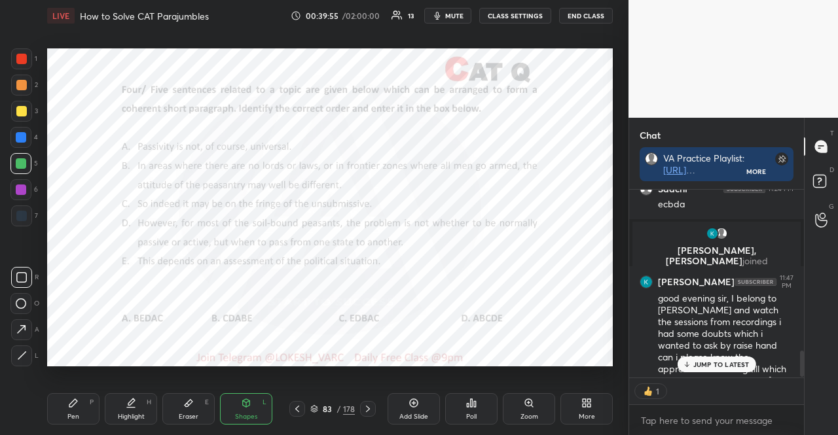
click at [22, 60] on div at bounding box center [21, 59] width 10 height 10
click at [21, 61] on div at bounding box center [21, 59] width 10 height 10
click at [69, 407] on icon at bounding box center [73, 403] width 10 height 10
click at [23, 328] on icon at bounding box center [21, 329] width 12 height 9
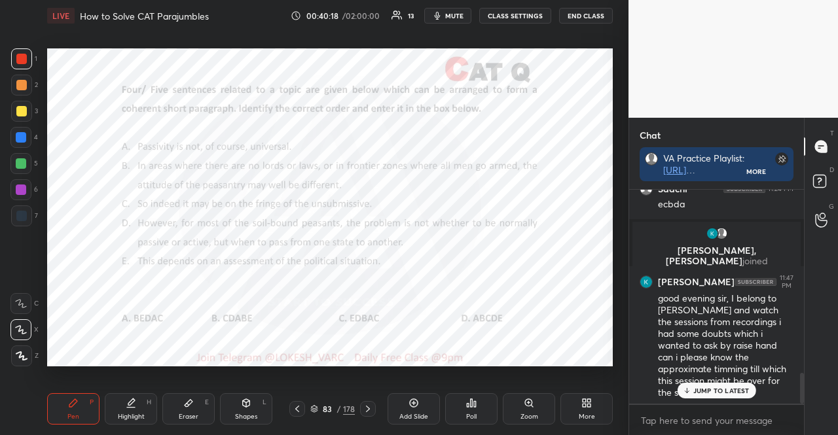
scroll to position [1271, 0]
click at [22, 213] on div at bounding box center [21, 216] width 10 height 10
click at [20, 209] on div at bounding box center [21, 215] width 21 height 21
click at [24, 291] on div "C X Z" at bounding box center [24, 327] width 28 height 79
click at [26, 302] on div at bounding box center [20, 303] width 21 height 21
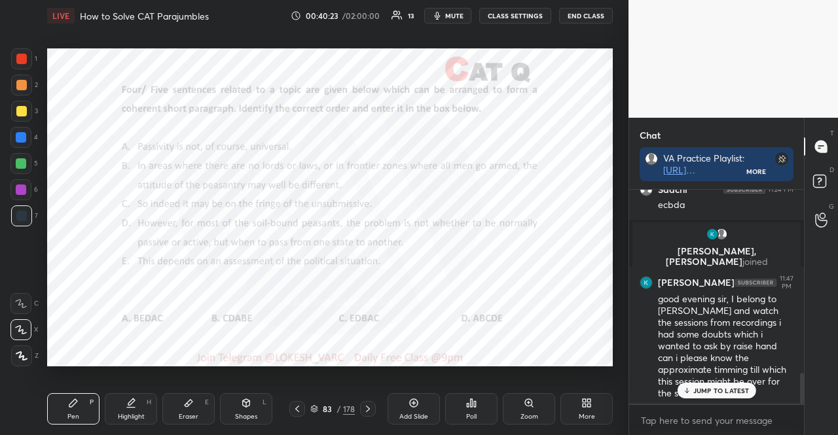
click at [25, 298] on div at bounding box center [20, 303] width 21 height 21
click at [480, 400] on div "Poll" at bounding box center [471, 408] width 52 height 31
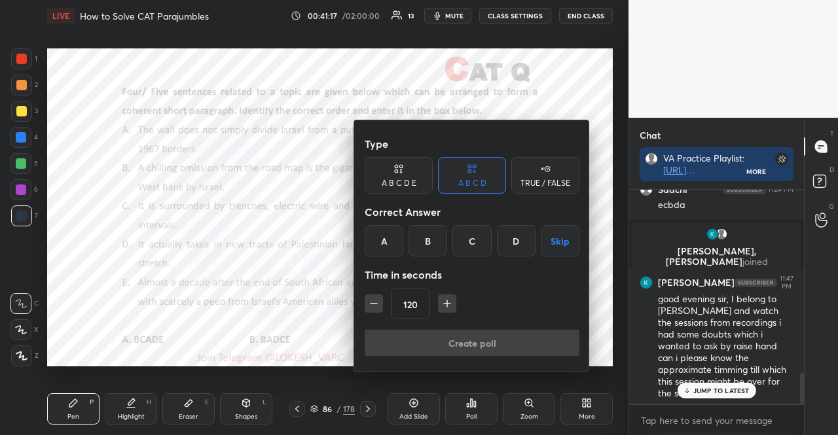
click at [438, 241] on div "B" at bounding box center [427, 240] width 39 height 31
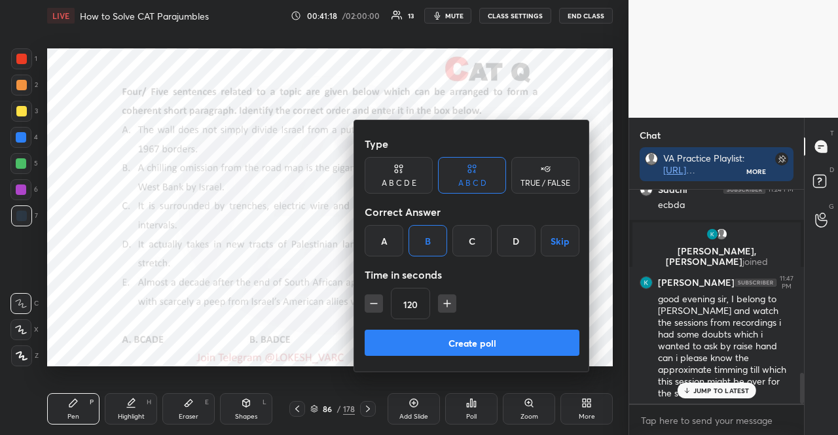
click at [448, 328] on div "Type A B C D E A B C D TRUE / FALSE Correct Answer A B C D Skip Time in seconds…" at bounding box center [472, 245] width 236 height 251
click at [449, 334] on button "Create poll" at bounding box center [471, 343] width 215 height 26
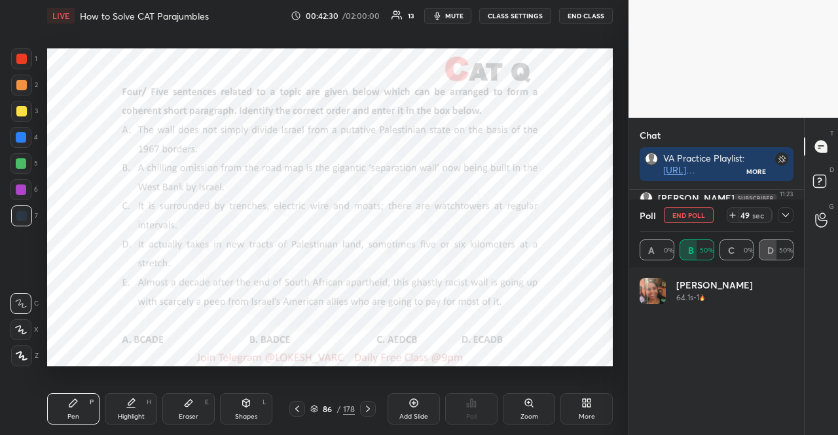
scroll to position [5, 4]
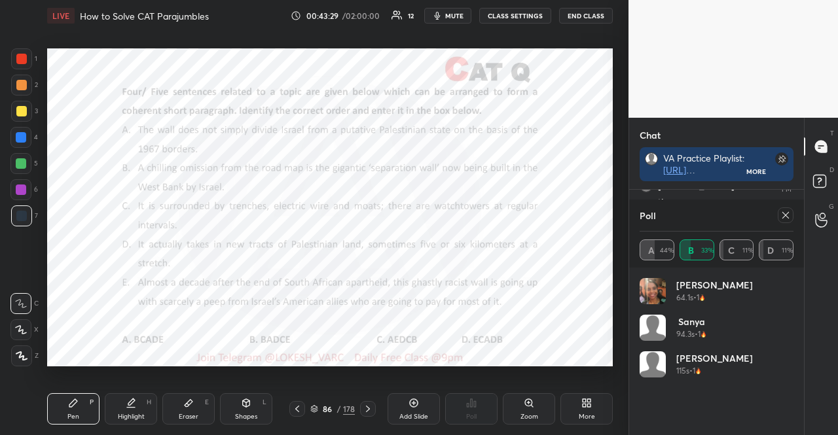
click at [789, 213] on icon at bounding box center [785, 215] width 10 height 10
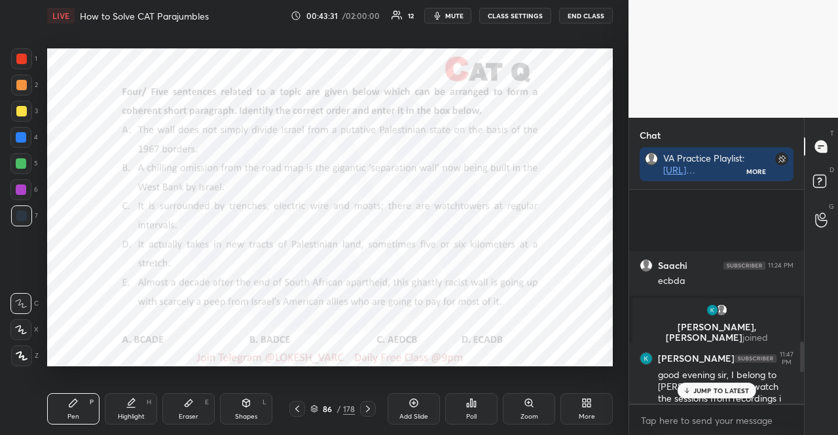
scroll to position [1271, 0]
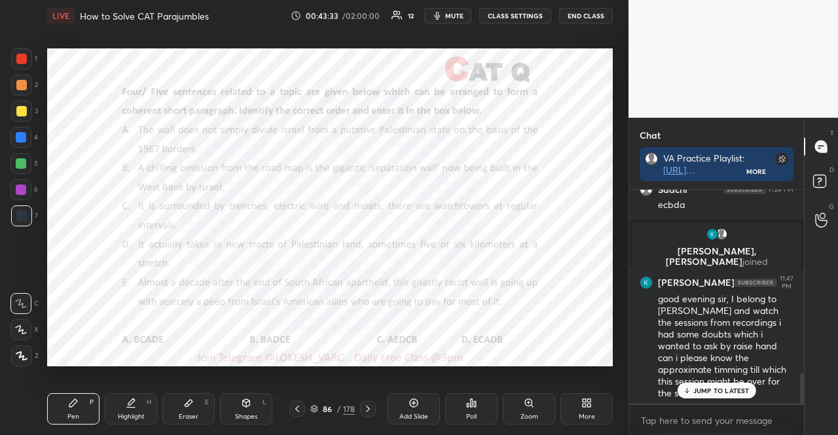
click at [726, 385] on div "JUMP TO LATEST" at bounding box center [716, 391] width 79 height 16
type textarea "x"
click at [729, 422] on textarea at bounding box center [716, 420] width 154 height 21
type textarea "K"
type textarea "x"
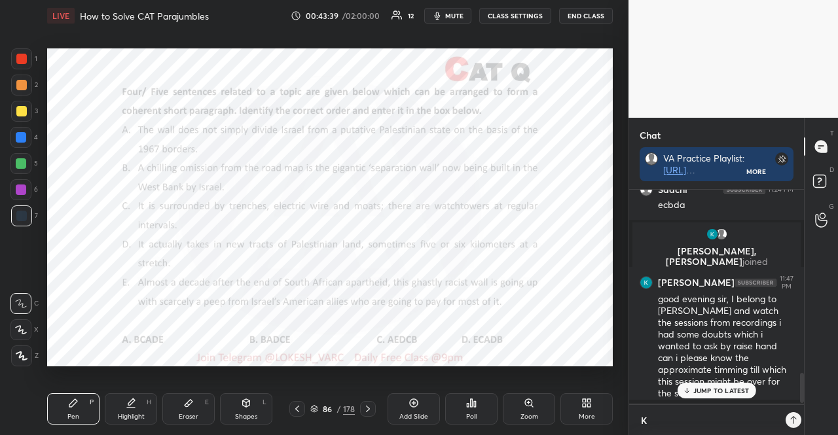
scroll to position [1271, 0]
type textarea "Kh"
type textarea "x"
type textarea "Khu"
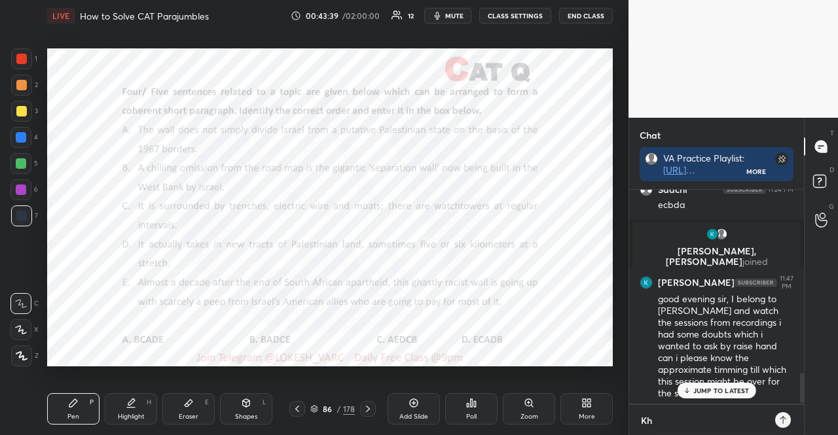
type textarea "x"
type textarea "Khus"
type textarea "x"
type textarea "Khush"
type textarea "x"
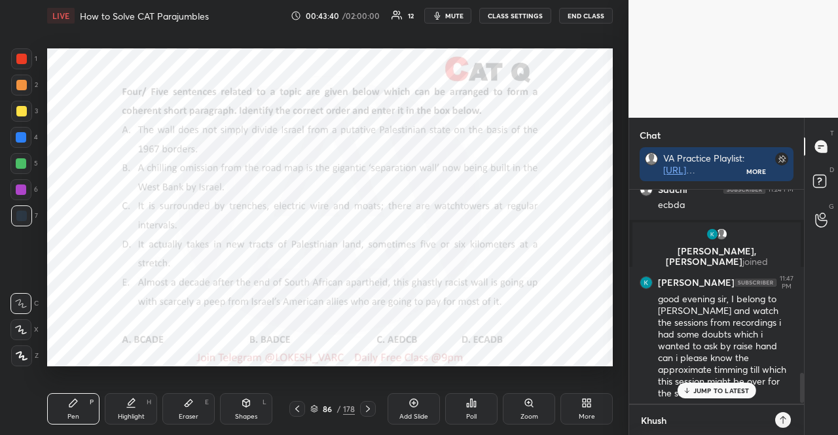
type textarea "Khushi"
type textarea "x"
type textarea "Khushi"
type textarea "x"
type textarea "Khushi"
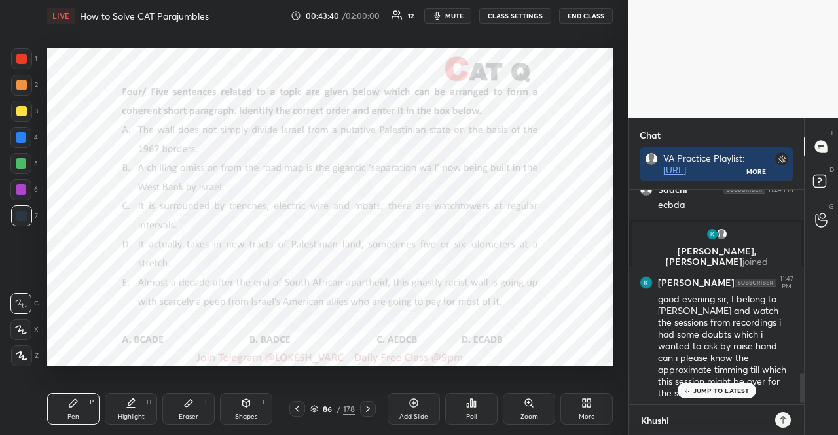
type textarea "x"
type textarea "Khushi-"
type textarea "x"
type textarea "Khushi-"
type textarea "x"
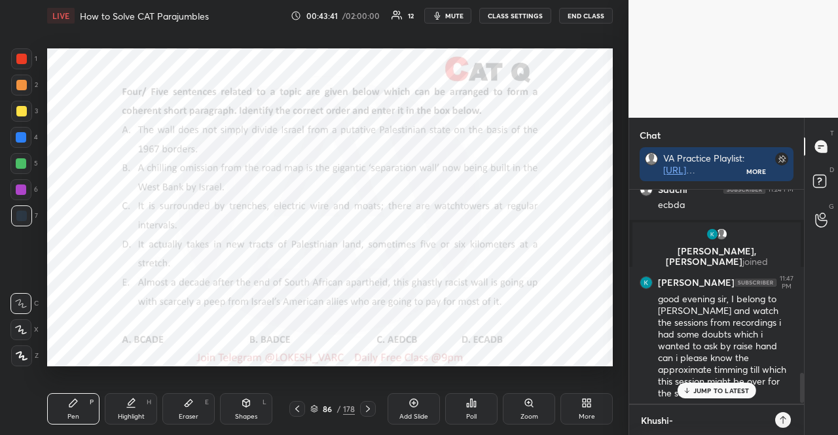
type textarea "Khushi- c"
type textarea "x"
type textarea "Khushi- co"
type textarea "x"
type textarea "Khushi- com"
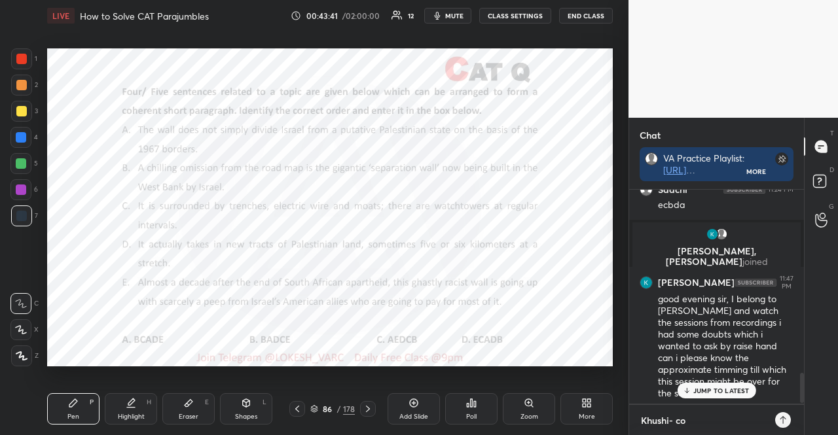
type textarea "x"
type textarea "Khushi- come"
type textarea "x"
type textarea "Khushi- come"
type textarea "x"
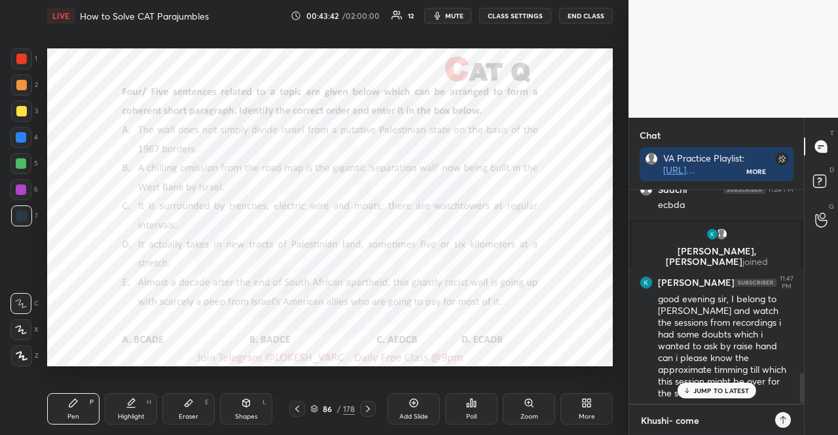
type textarea "Khushi- come b"
type textarea "x"
type textarea "Khushi- come ba"
type textarea "x"
type textarea "Khushi- come bac"
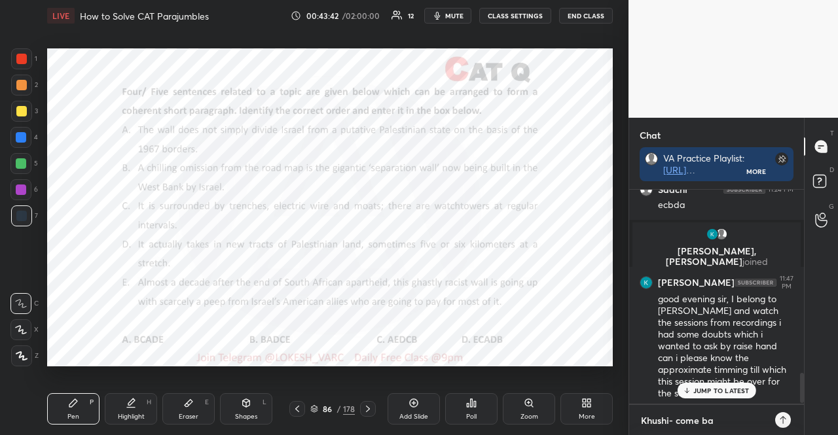
type textarea "x"
type textarea "Khushi- come back"
type textarea "x"
type textarea "Khushi- come back"
type textarea "x"
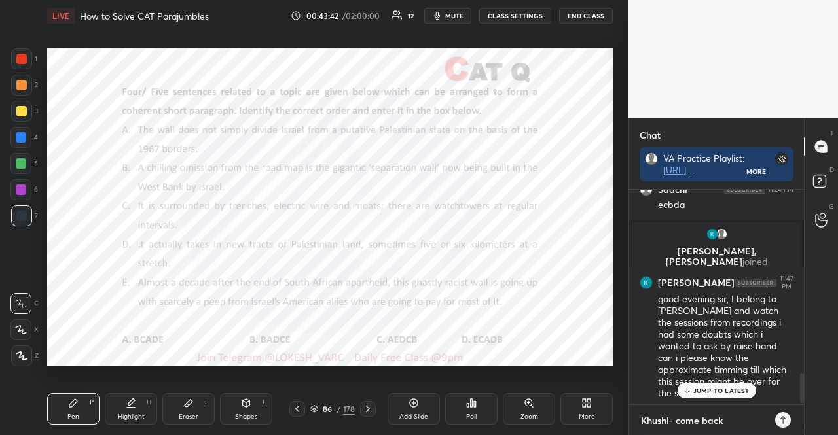
type textarea "Khushi- come back a"
type textarea "x"
type textarea "Khushi- come back ar"
type textarea "x"
type textarea "Khushi- come back aro"
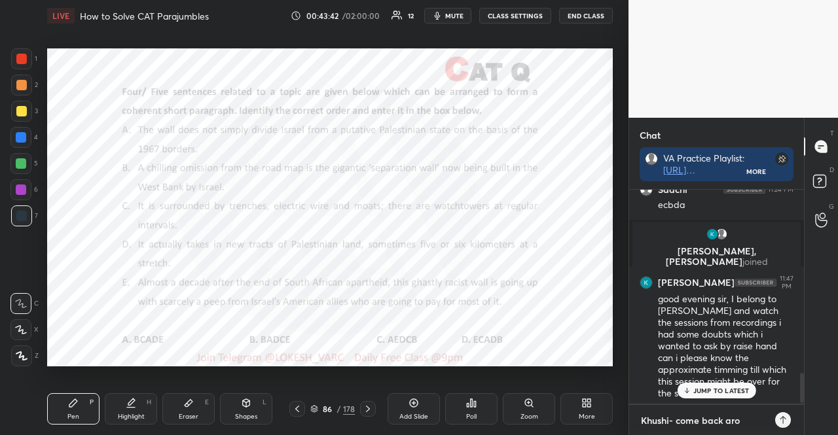
type textarea "x"
type textarea "Khushi- come back arou"
type textarea "x"
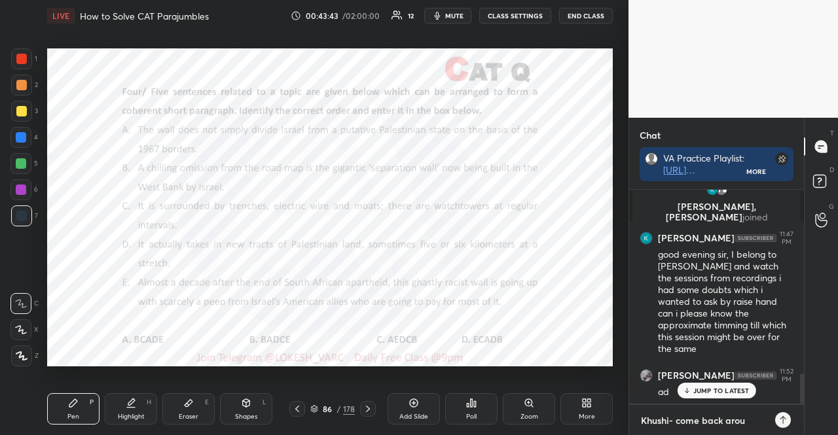
type textarea "Khushi- come back aroun"
type textarea "x"
type textarea "Khushi- come back around"
type textarea "x"
type textarea "Khushi- come back around"
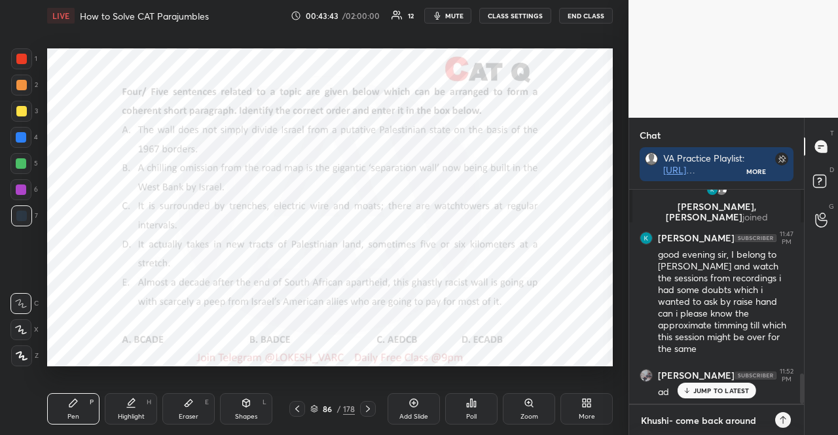
type textarea "x"
type textarea "Khushi- come back around 1"
type textarea "x"
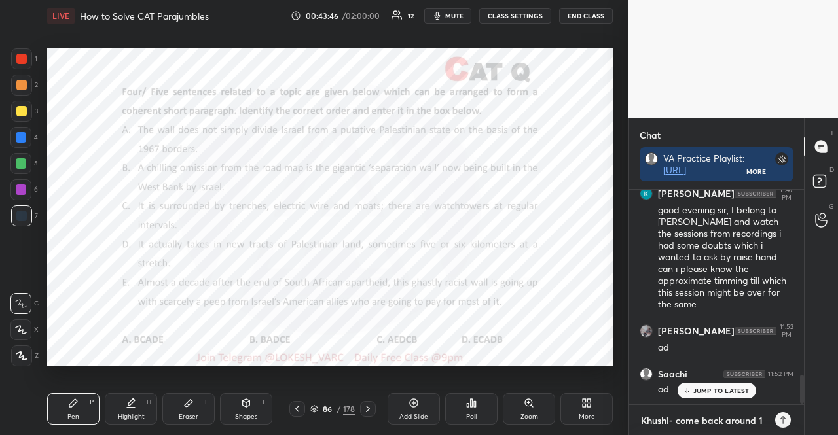
type textarea "Khushi- come back around 1"
type textarea "x"
type textarea "Khushi- come back around 1 a"
type textarea "x"
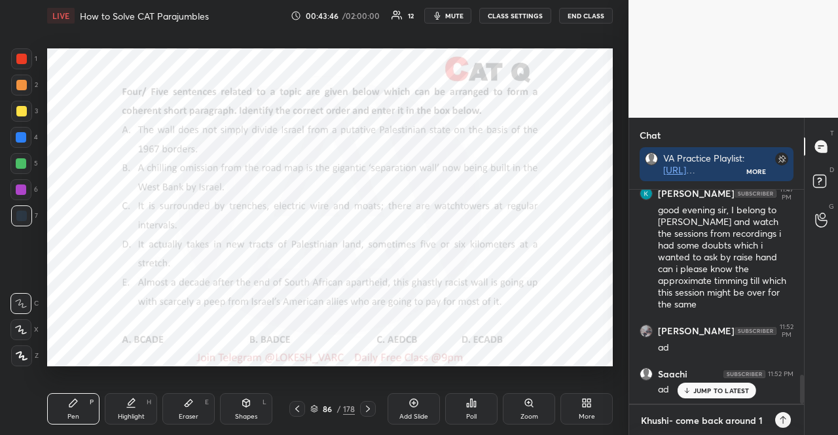
type textarea "Khushi- come back around 1 am"
type textarea "x"
type textarea "Khushi- come back around 1 a"
type textarea "x"
type textarea "Khushi- come back around 1"
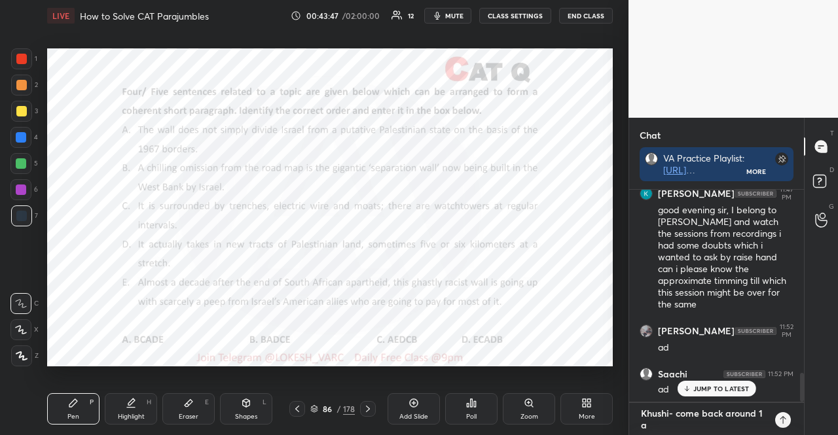
type textarea "x"
type textarea "Khushi- come back around 1"
type textarea "x"
type textarea "Khushi- come back around"
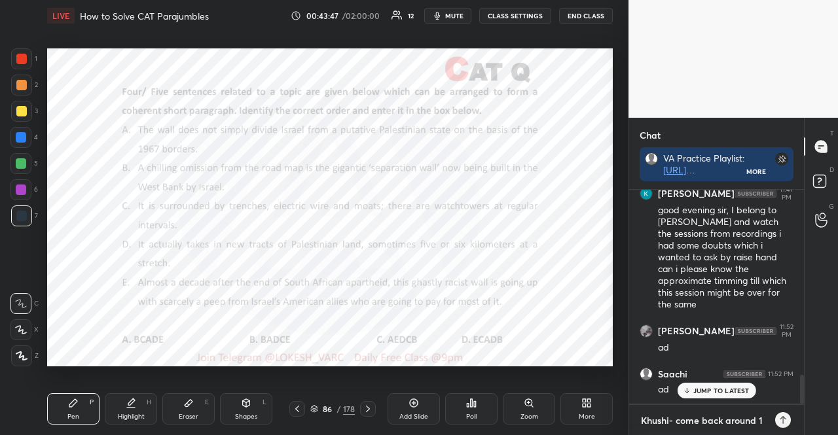
type textarea "x"
type textarea "Khushi- come back around 1"
type textarea "x"
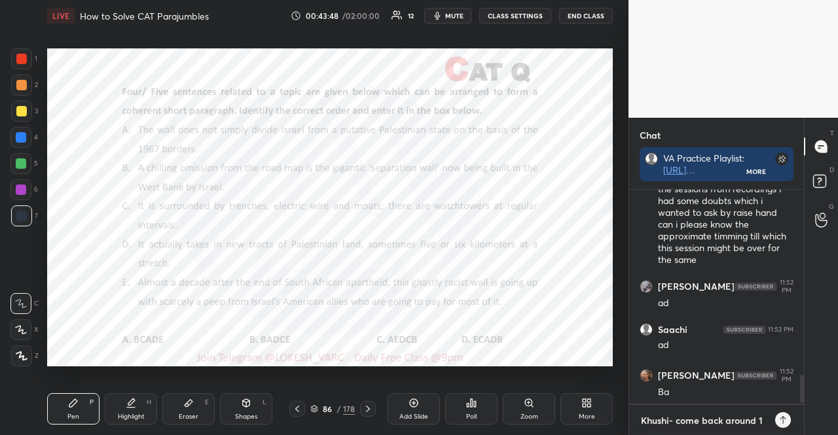
type textarea "Khushi- come back around 12"
type textarea "x"
type textarea "Khushi- come back around 12:"
type textarea "x"
type textarea "Khushi- come back around 12:5"
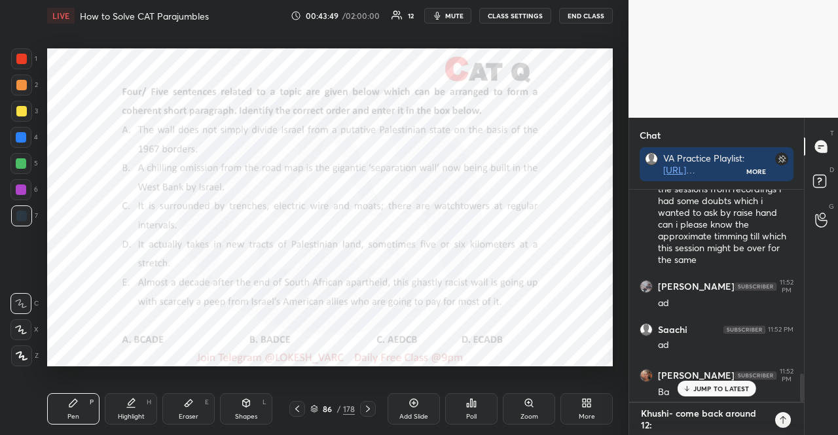
type textarea "x"
type textarea "Khushi- come back around 12:50"
type textarea "x"
type textarea "Khushi- come back around 12:50"
type textarea "x"
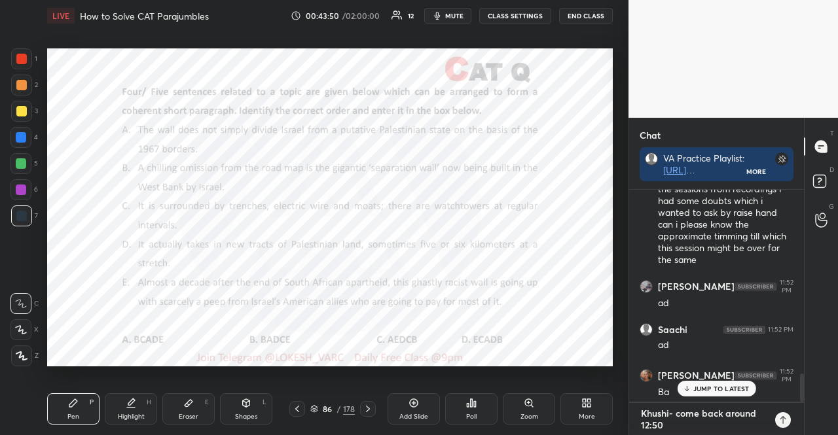
type textarea "Khushi- come back around 12:50 a"
type textarea "x"
type textarea "Khushi- come back around 12:50 am"
type textarea "x"
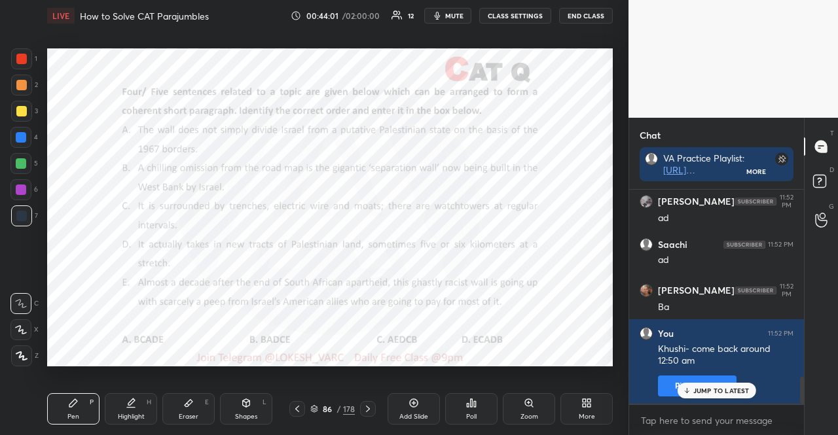
click at [27, 191] on div at bounding box center [20, 189] width 21 height 21
click at [251, 409] on div "Shapes L" at bounding box center [246, 408] width 52 height 31
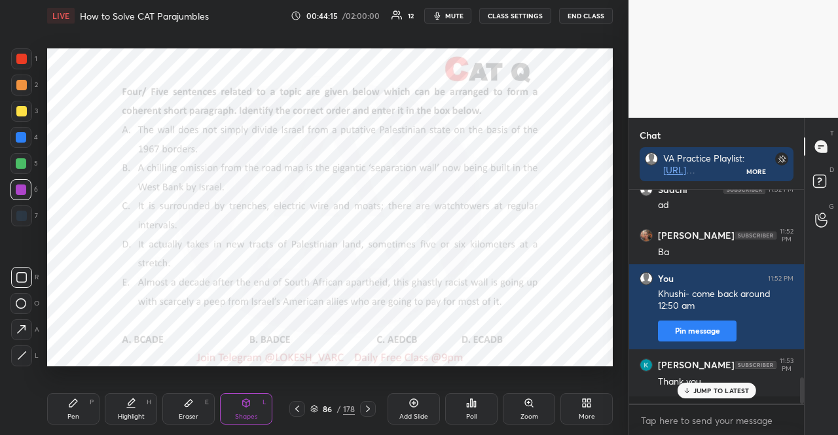
click at [78, 397] on div "Pen P" at bounding box center [73, 408] width 52 height 31
click at [16, 298] on div at bounding box center [20, 303] width 21 height 21
click at [20, 167] on div at bounding box center [21, 163] width 10 height 10
click at [19, 166] on div at bounding box center [21, 163] width 10 height 10
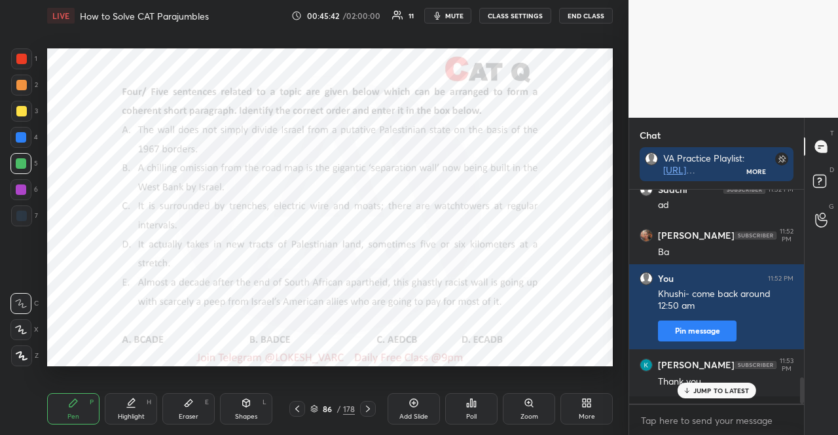
click at [17, 204] on div "1 2 3 4 5 6 7" at bounding box center [23, 139] width 27 height 183
click at [16, 207] on div at bounding box center [21, 215] width 21 height 21
click at [18, 213] on div at bounding box center [21, 216] width 10 height 10
click at [18, 190] on div at bounding box center [21, 190] width 10 height 10
click at [25, 155] on div at bounding box center [20, 163] width 21 height 21
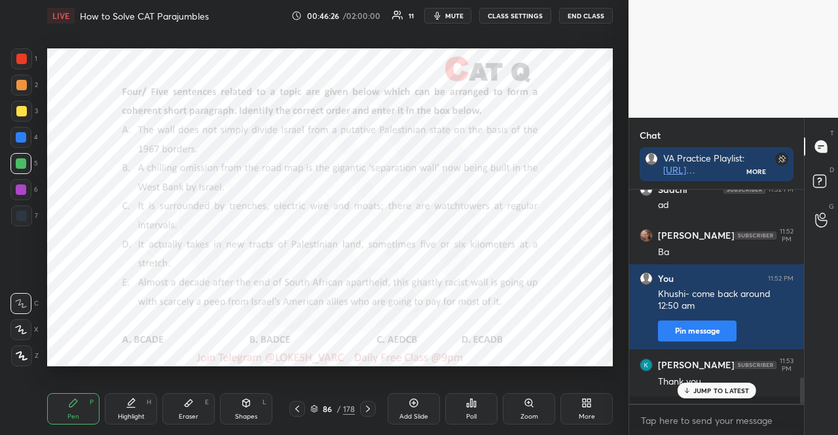
click at [20, 154] on div at bounding box center [20, 163] width 21 height 21
click at [22, 89] on div at bounding box center [21, 85] width 10 height 10
click at [22, 88] on div at bounding box center [21, 85] width 10 height 10
click at [20, 90] on div at bounding box center [21, 85] width 21 height 21
click at [16, 207] on div "1 2 3 4 5 6 7" at bounding box center [23, 139] width 27 height 183
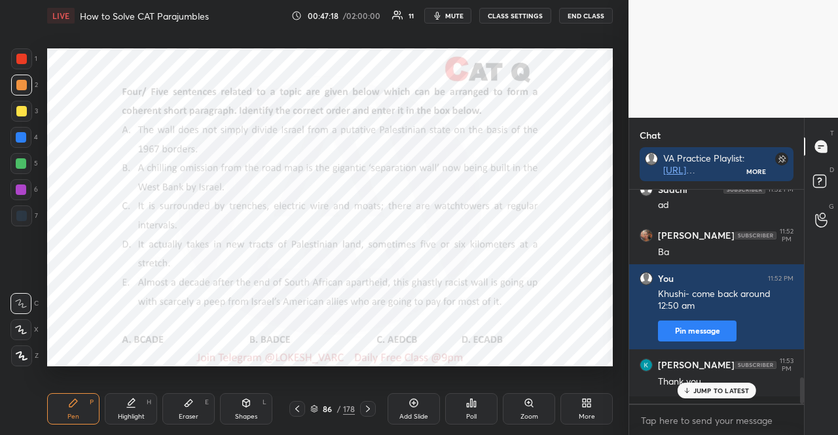
click at [20, 216] on div at bounding box center [21, 216] width 10 height 10
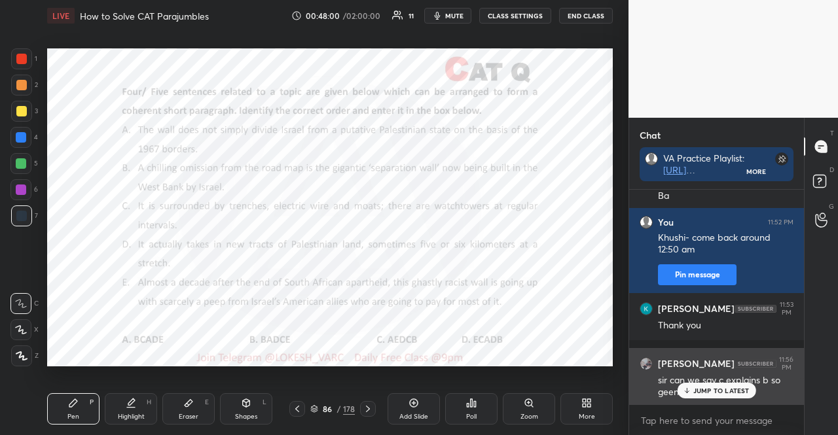
click at [728, 400] on div "[PERSON_NAME] 11:56 PM sir can we say c explains b so geenral to specific...?" at bounding box center [716, 377] width 175 height 59
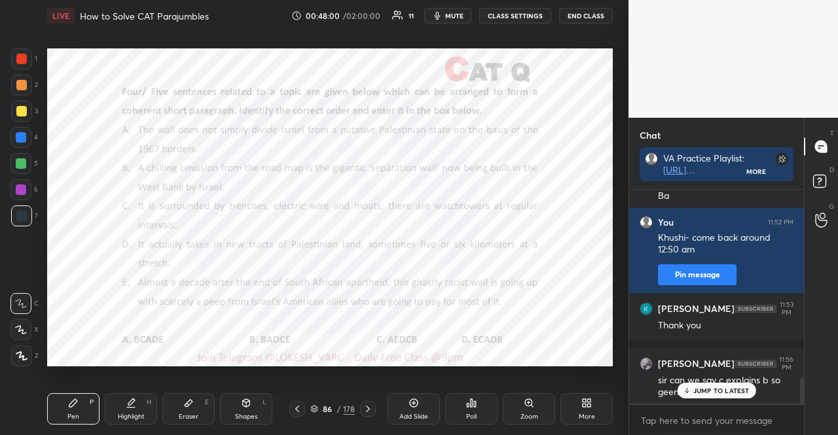
click at [716, 393] on p "JUMP TO LATEST" at bounding box center [721, 391] width 56 height 8
click at [472, 409] on div "Poll" at bounding box center [471, 408] width 52 height 31
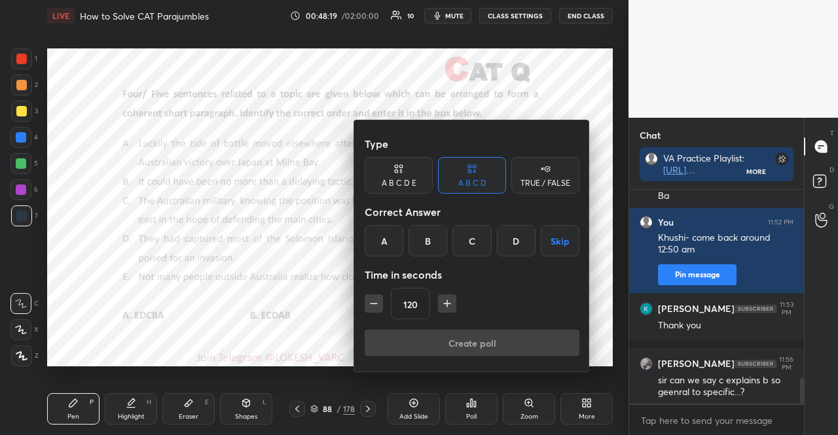
click at [390, 240] on div "A" at bounding box center [383, 240] width 39 height 31
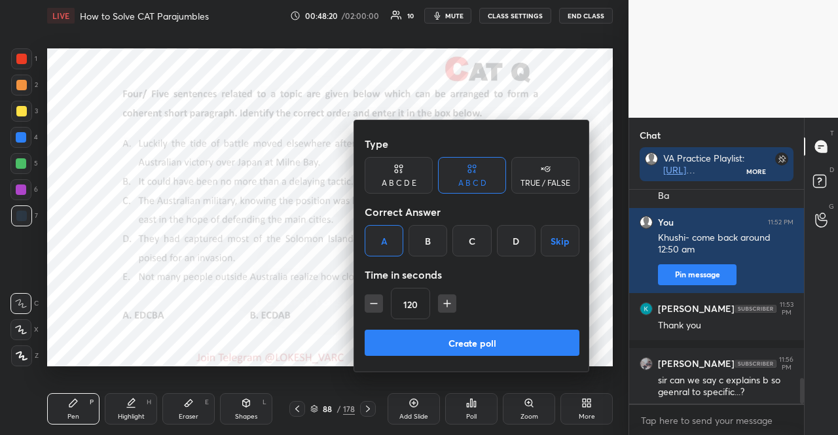
click at [445, 337] on button "Create poll" at bounding box center [471, 343] width 215 height 26
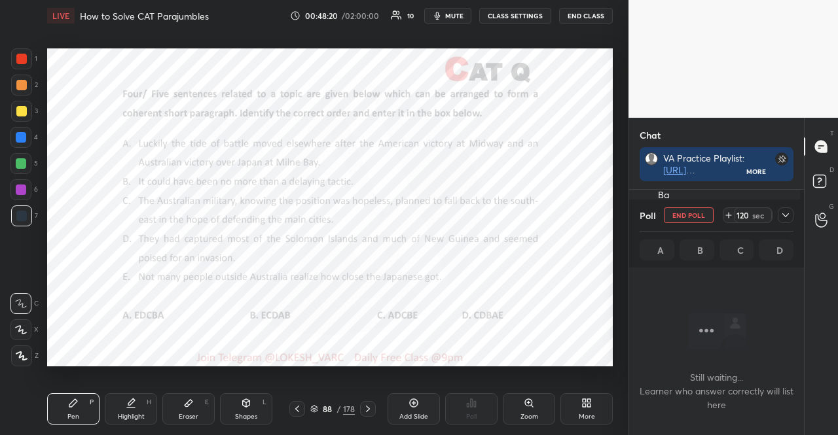
scroll to position [142, 171]
click at [442, 17] on icon "button" at bounding box center [437, 15] width 10 height 10
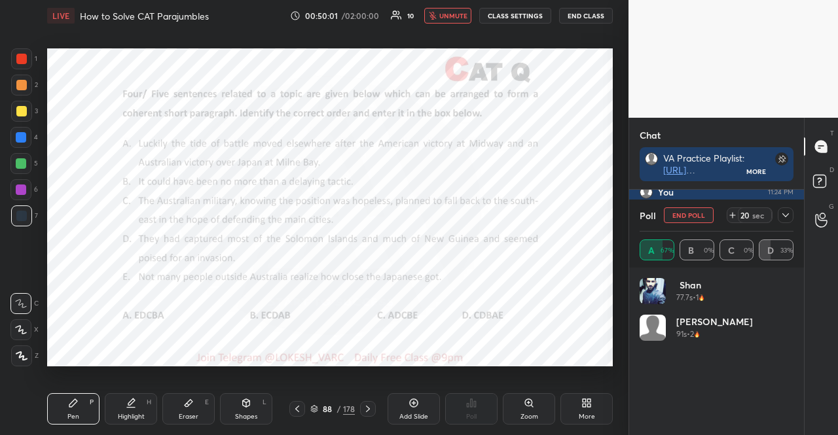
scroll to position [5, 4]
click at [29, 168] on div at bounding box center [20, 163] width 21 height 21
click at [18, 324] on div at bounding box center [20, 329] width 21 height 21
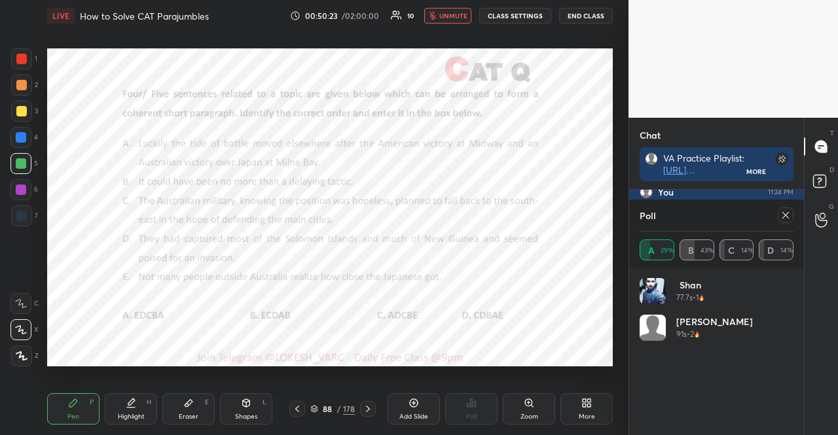
click at [452, 11] on span "unmute" at bounding box center [453, 15] width 28 height 9
click at [18, 143] on div at bounding box center [20, 137] width 21 height 21
click at [34, 366] on div "Z" at bounding box center [24, 356] width 27 height 21
click at [27, 353] on div at bounding box center [21, 356] width 21 height 21
click at [233, 398] on div "Shapes L" at bounding box center [246, 408] width 52 height 31
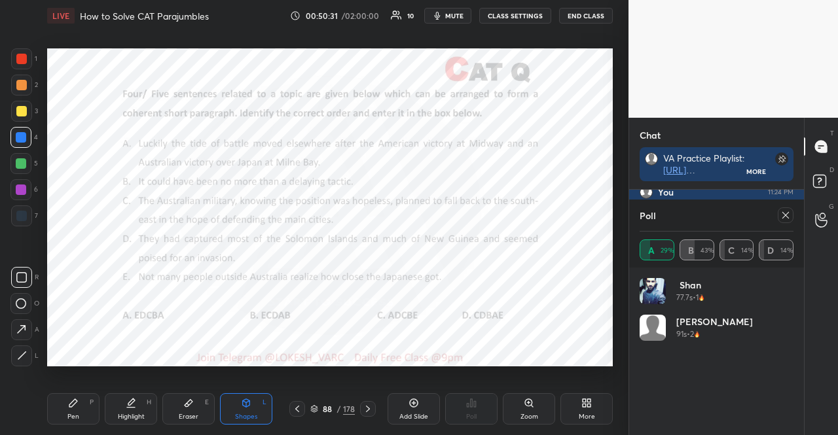
click at [792, 211] on div at bounding box center [785, 215] width 16 height 16
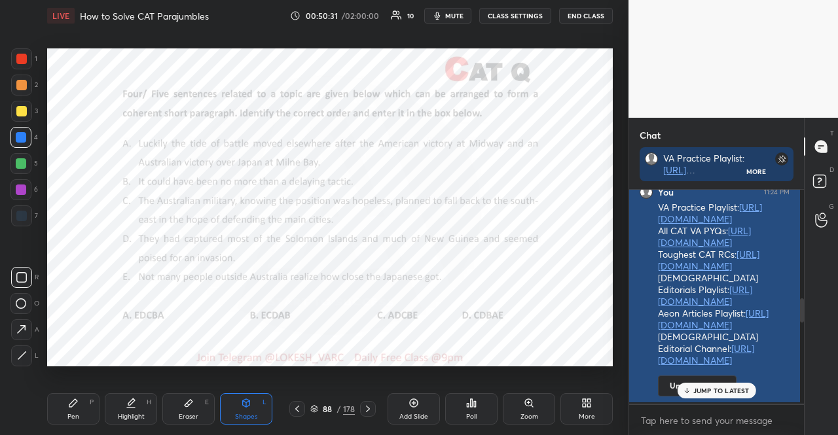
scroll to position [242, 167]
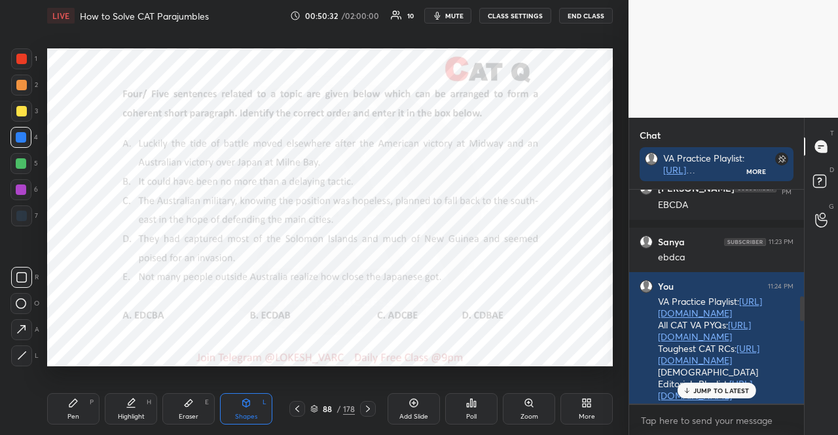
click at [732, 391] on p "JUMP TO LATEST" at bounding box center [721, 391] width 56 height 8
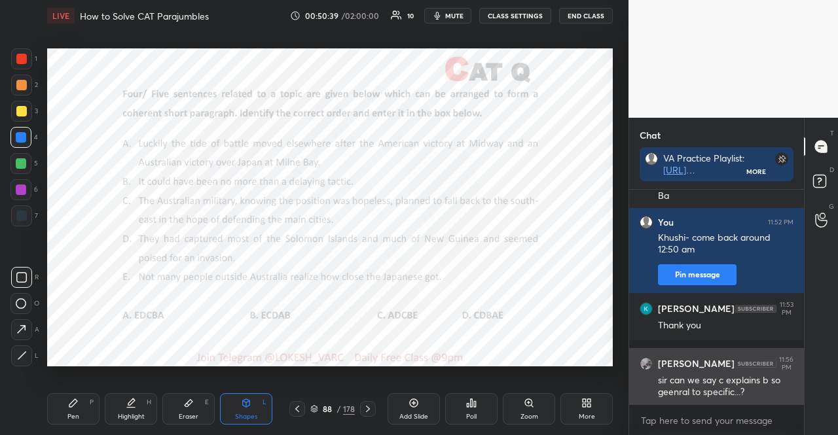
scroll to position [1564, 0]
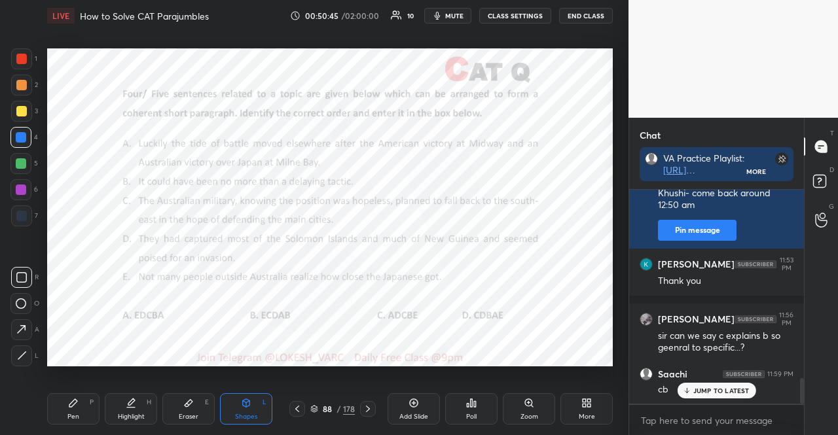
click at [693, 397] on div "JUMP TO LATEST" at bounding box center [716, 391] width 79 height 16
click at [24, 167] on div at bounding box center [21, 163] width 10 height 10
drag, startPoint x: 245, startPoint y: 395, endPoint x: 228, endPoint y: 368, distance: 31.8
click at [245, 395] on div "Shapes L" at bounding box center [246, 408] width 52 height 31
drag, startPoint x: 71, startPoint y: 411, endPoint x: 69, endPoint y: 384, distance: 26.9
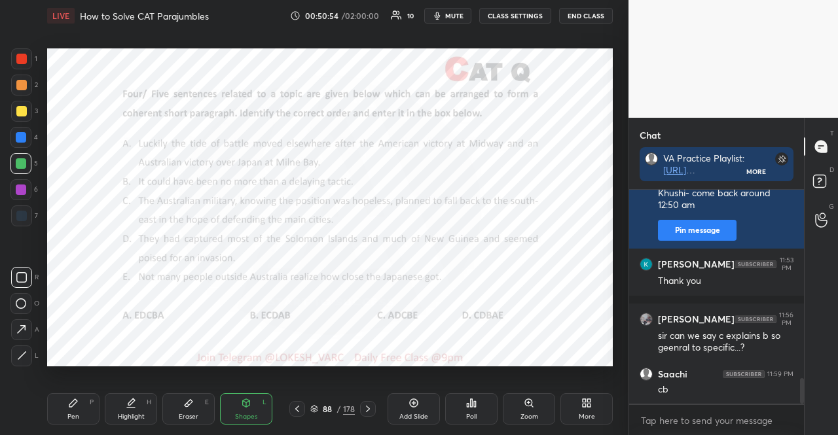
click at [71, 411] on div "Pen P" at bounding box center [73, 408] width 52 height 31
drag, startPoint x: 22, startPoint y: 327, endPoint x: 21, endPoint y: 319, distance: 7.9
click at [21, 327] on icon at bounding box center [21, 329] width 12 height 9
click at [20, 185] on div at bounding box center [21, 190] width 10 height 10
click at [17, 361] on div at bounding box center [21, 356] width 21 height 21
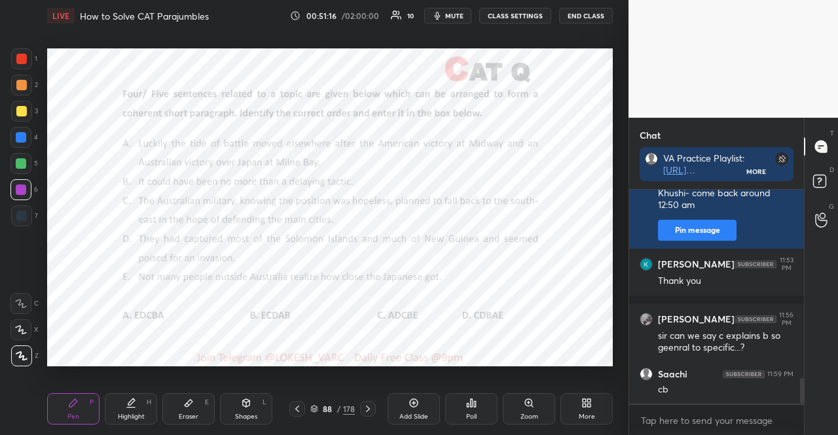
click at [236, 418] on div "Shapes" at bounding box center [246, 417] width 22 height 7
click at [72, 409] on div "Pen P" at bounding box center [73, 408] width 52 height 31
click at [14, 315] on div "C X Z" at bounding box center [24, 327] width 28 height 79
click at [22, 317] on div "C X Z" at bounding box center [24, 327] width 28 height 79
click at [26, 162] on div at bounding box center [20, 163] width 21 height 21
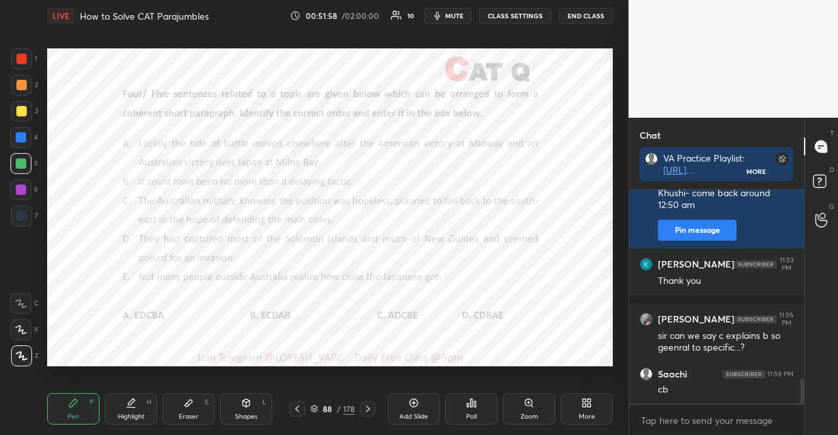
click at [22, 162] on div at bounding box center [21, 163] width 10 height 10
click at [18, 329] on icon at bounding box center [21, 329] width 12 height 9
click at [15, 329] on icon at bounding box center [21, 329] width 12 height 9
click at [27, 207] on div at bounding box center [21, 215] width 21 height 21
click at [26, 210] on div at bounding box center [21, 215] width 21 height 21
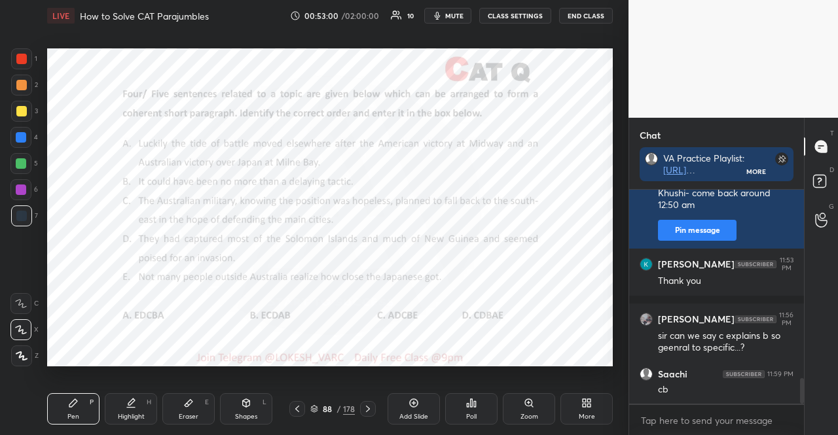
click at [22, 137] on div at bounding box center [21, 137] width 10 height 10
click at [23, 139] on div at bounding box center [21, 137] width 10 height 10
click at [470, 399] on icon at bounding box center [471, 403] width 10 height 10
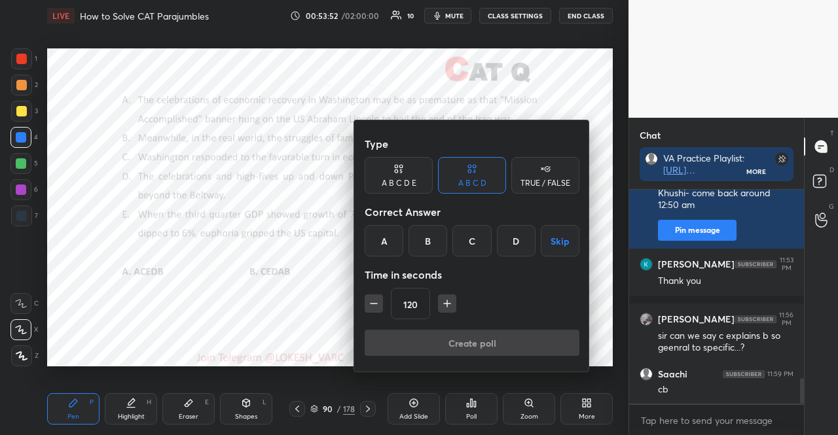
click at [514, 235] on div "D" at bounding box center [516, 240] width 39 height 31
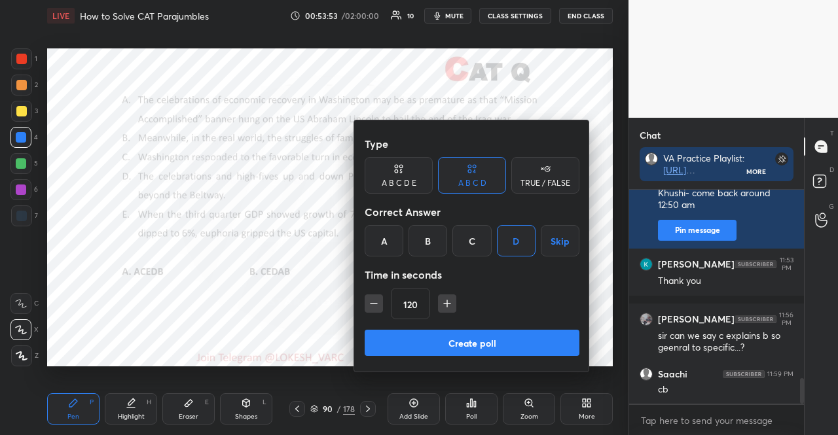
click at [467, 343] on button "Create poll" at bounding box center [471, 343] width 215 height 26
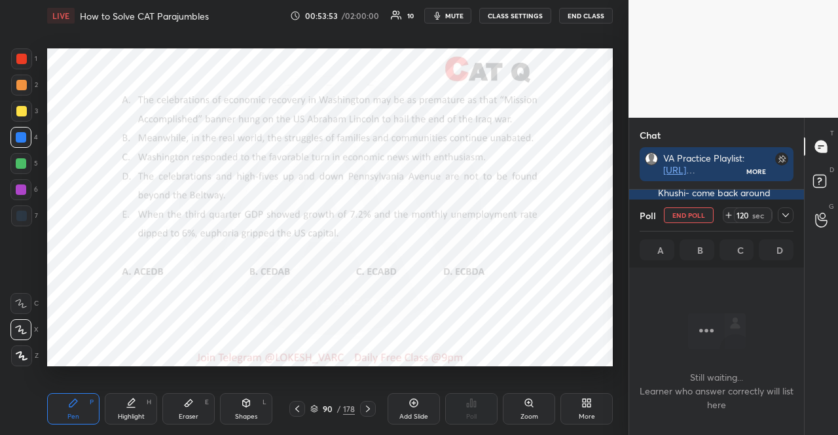
scroll to position [174, 171]
click at [449, 11] on span "mute" at bounding box center [454, 15] width 18 height 9
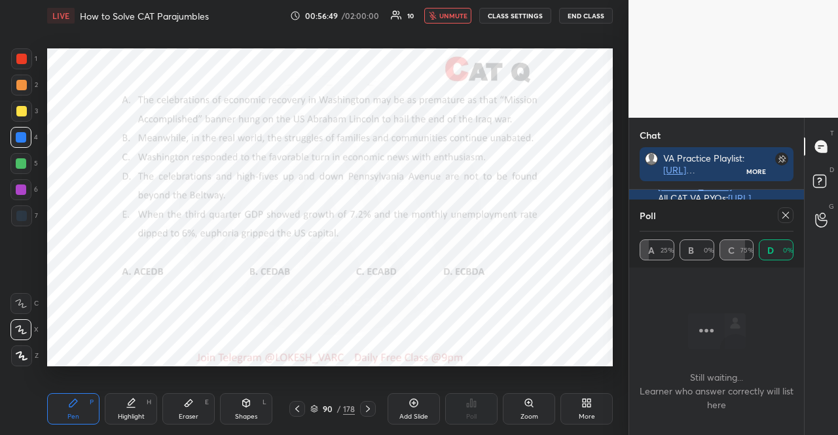
click at [450, 13] on span "unmute" at bounding box center [453, 15] width 28 height 9
click at [780, 217] on icon at bounding box center [785, 215] width 10 height 10
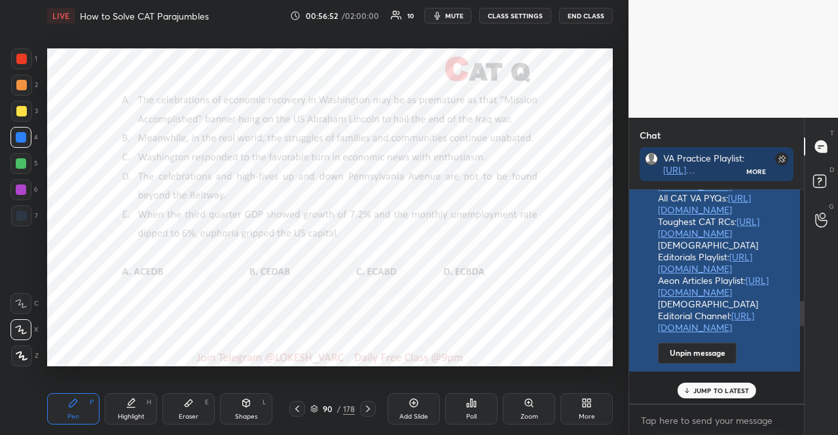
scroll to position [4, 4]
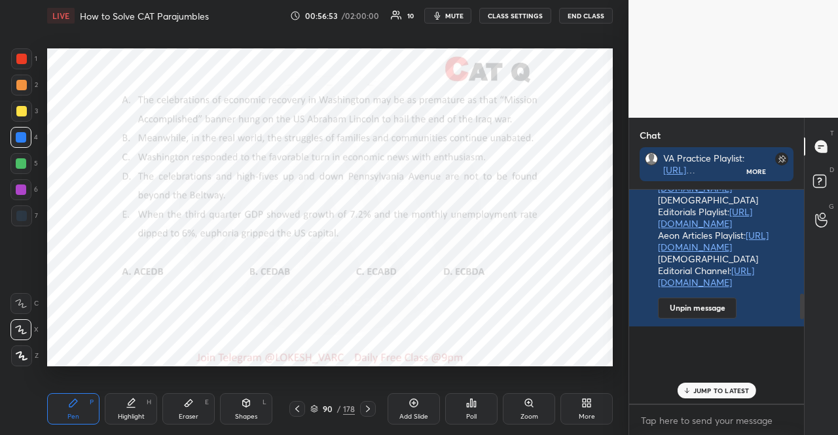
click at [716, 383] on div "JUMP TO LATEST" at bounding box center [716, 391] width 79 height 16
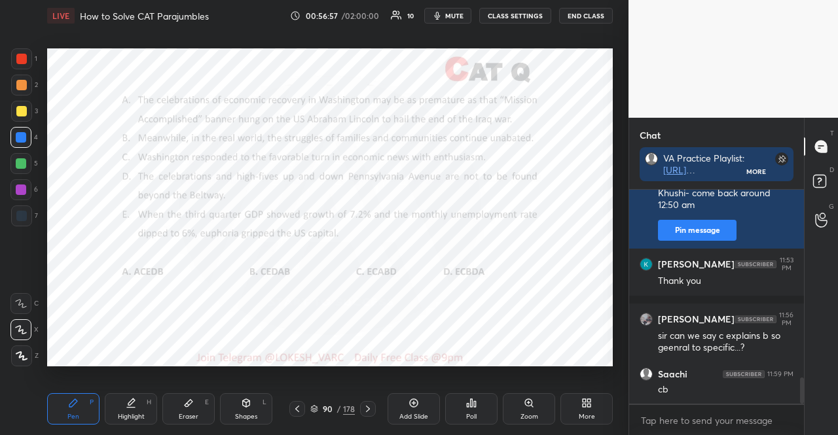
click at [26, 160] on div at bounding box center [20, 163] width 21 height 21
click at [20, 168] on div at bounding box center [21, 163] width 10 height 10
drag, startPoint x: 22, startPoint y: 354, endPoint x: 44, endPoint y: 364, distance: 24.6
click at [22, 355] on icon at bounding box center [22, 355] width 12 height 9
click at [234, 400] on div "Shapes L" at bounding box center [246, 408] width 52 height 31
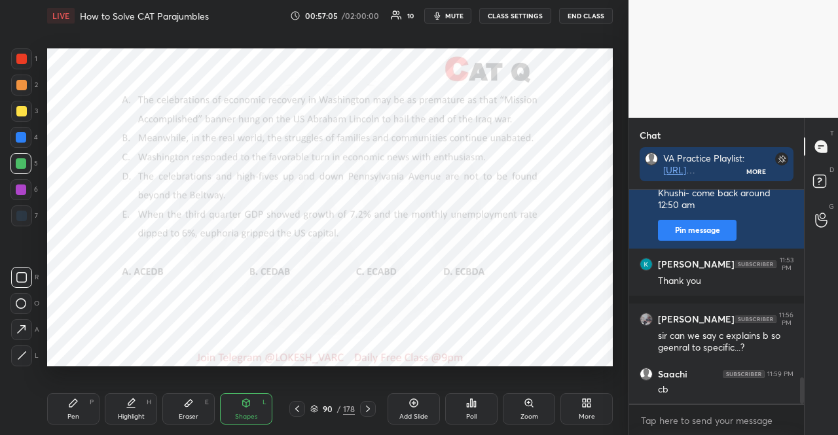
scroll to position [1594, 0]
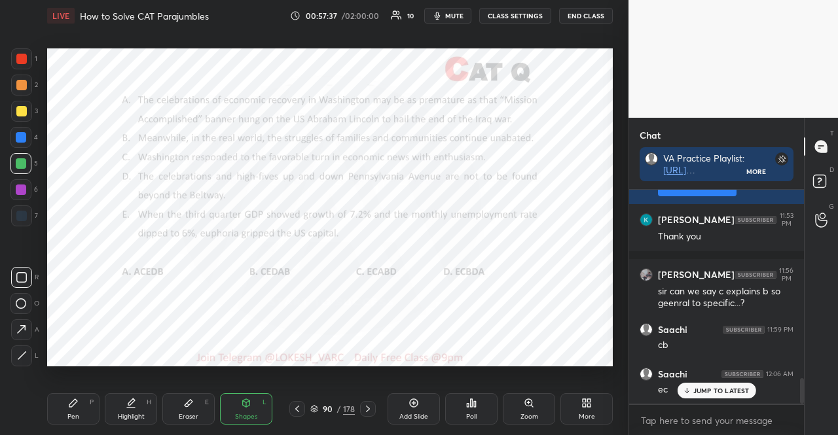
click at [54, 400] on div "Pen P" at bounding box center [73, 408] width 52 height 31
click at [26, 328] on icon at bounding box center [21, 329] width 12 height 9
click at [18, 207] on div "1 2 3 4 5 6 7" at bounding box center [23, 139] width 27 height 183
click at [17, 202] on div "1 2 3 4 5 6 7" at bounding box center [23, 139] width 27 height 183
click at [25, 215] on div at bounding box center [21, 216] width 10 height 10
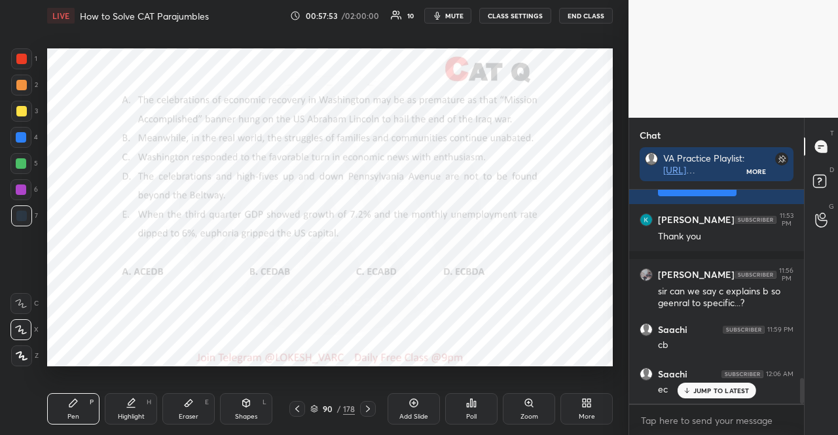
click at [24, 304] on icon at bounding box center [21, 303] width 12 height 9
drag, startPoint x: 22, startPoint y: 176, endPoint x: 19, endPoint y: 183, distance: 7.7
click at [22, 180] on div "1 2 3 4 5 6 7" at bounding box center [23, 139] width 27 height 183
click at [19, 184] on div at bounding box center [20, 189] width 21 height 21
click at [14, 186] on div at bounding box center [20, 189] width 21 height 21
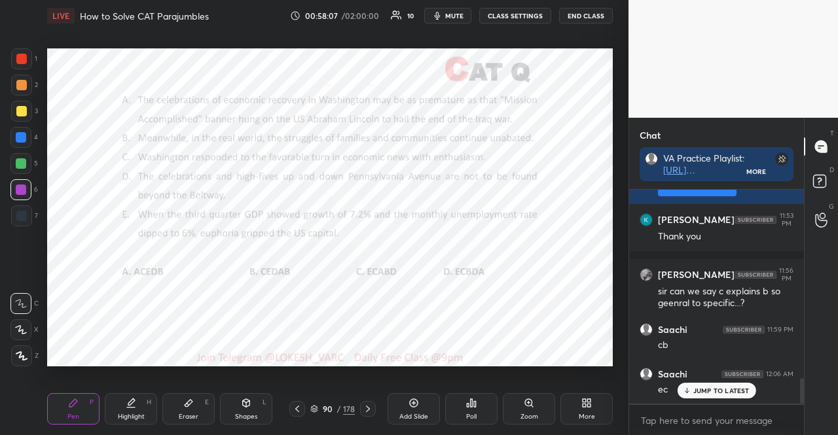
click at [24, 330] on icon at bounding box center [21, 329] width 12 height 9
click at [12, 134] on div at bounding box center [20, 137] width 21 height 21
click at [12, 132] on div at bounding box center [20, 137] width 21 height 21
click at [28, 215] on div at bounding box center [21, 215] width 21 height 21
click at [35, 209] on div "7" at bounding box center [24, 215] width 27 height 21
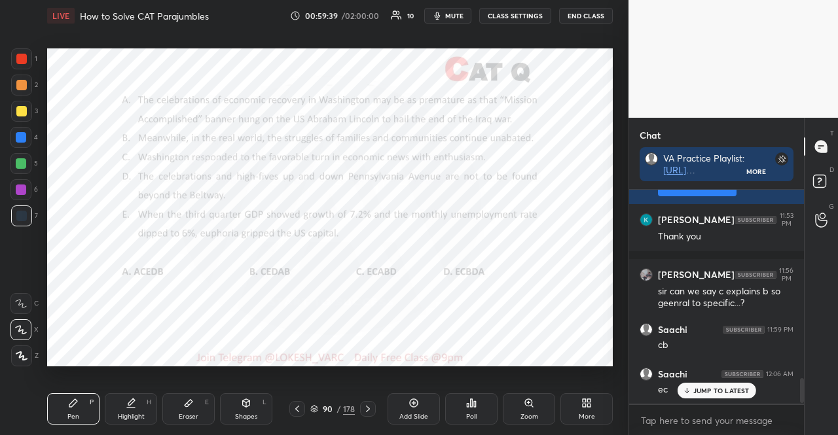
click at [20, 135] on div at bounding box center [21, 137] width 10 height 10
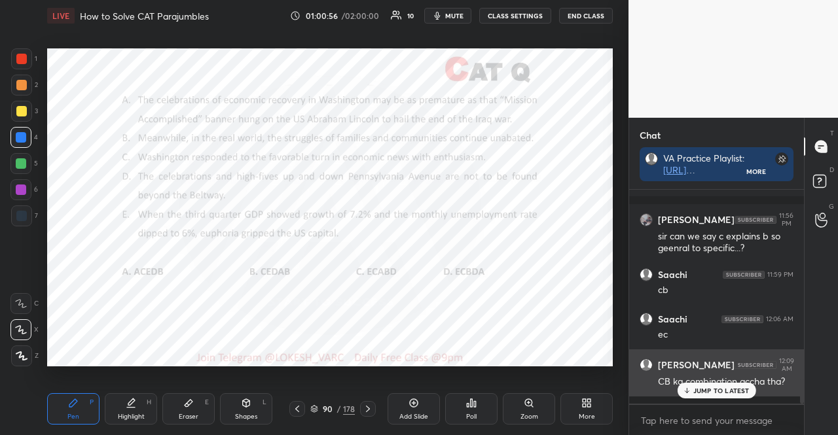
drag, startPoint x: 692, startPoint y: 389, endPoint x: 660, endPoint y: 380, distance: 33.5
click at [691, 389] on div "JUMP TO LATEST" at bounding box center [716, 391] width 79 height 16
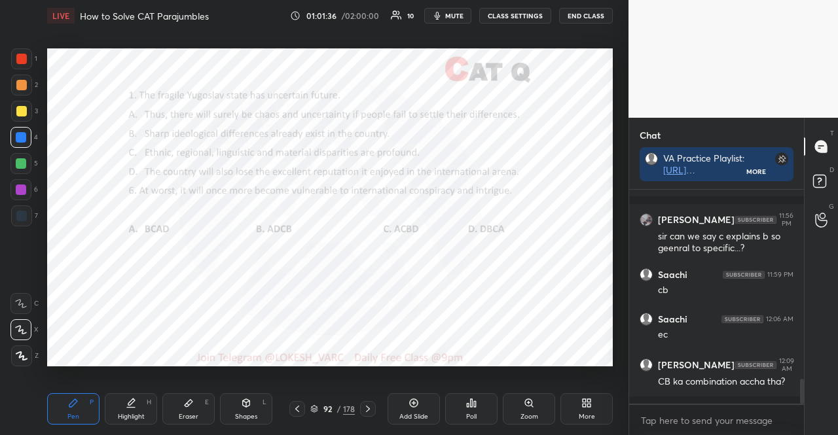
click at [24, 216] on div at bounding box center [21, 216] width 10 height 10
click at [23, 215] on div at bounding box center [21, 216] width 10 height 10
click at [482, 401] on div "Poll" at bounding box center [471, 408] width 52 height 31
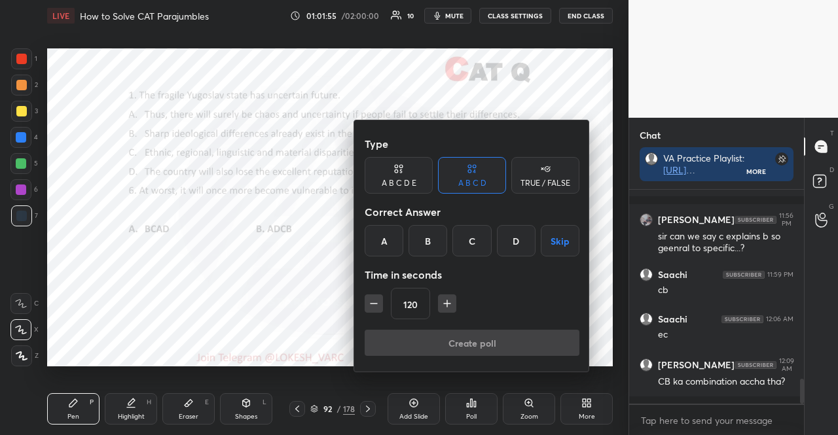
click at [382, 241] on div "A" at bounding box center [383, 240] width 39 height 31
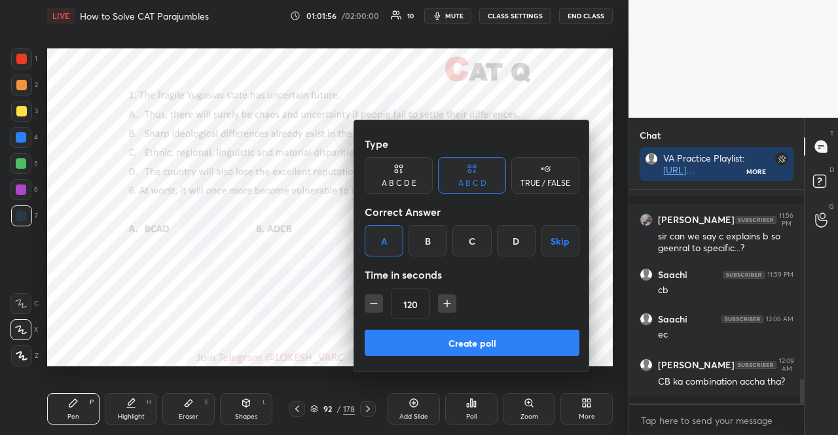
click at [435, 347] on button "Create poll" at bounding box center [471, 343] width 215 height 26
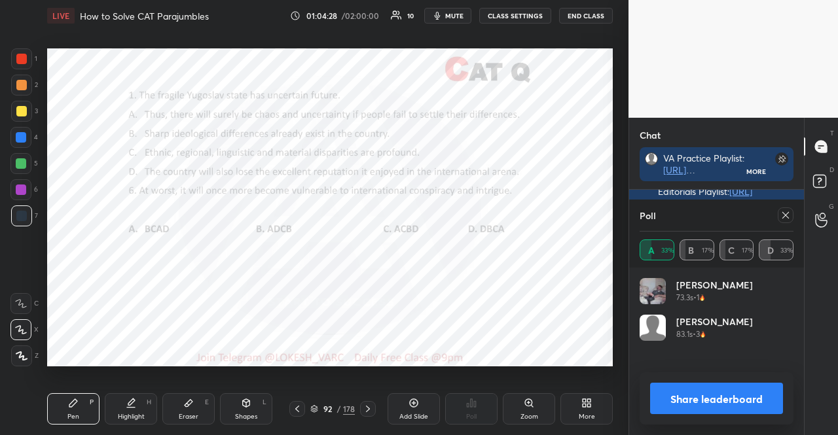
scroll to position [5, 4]
click at [788, 212] on icon at bounding box center [785, 215] width 7 height 7
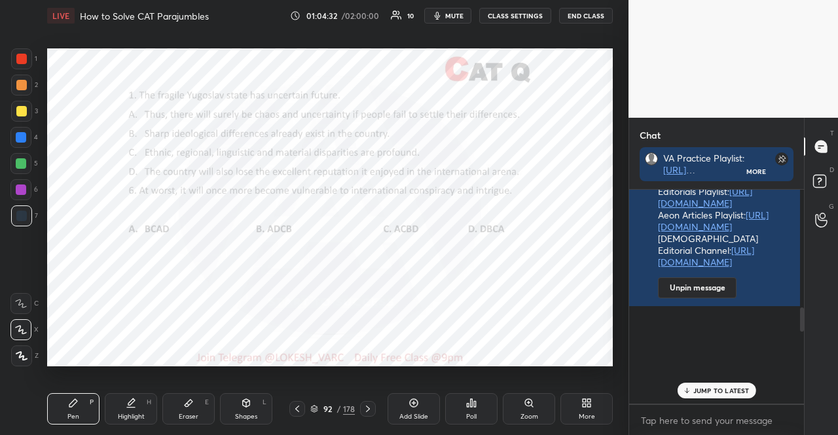
scroll to position [242, 171]
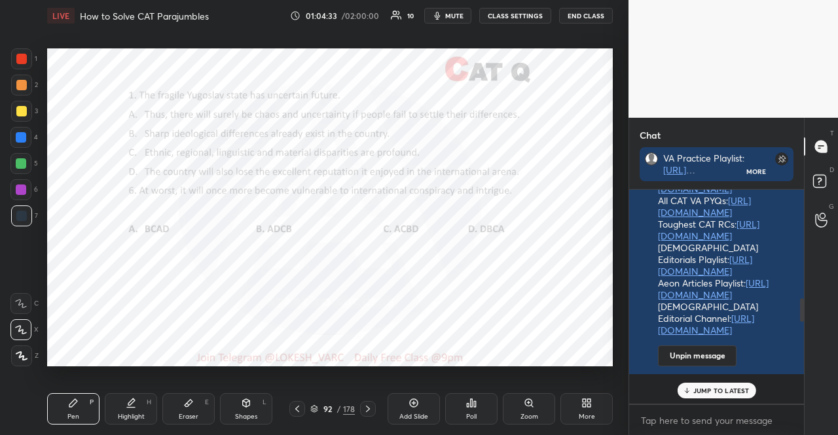
click at [737, 395] on p "JUMP TO LATEST" at bounding box center [721, 391] width 56 height 8
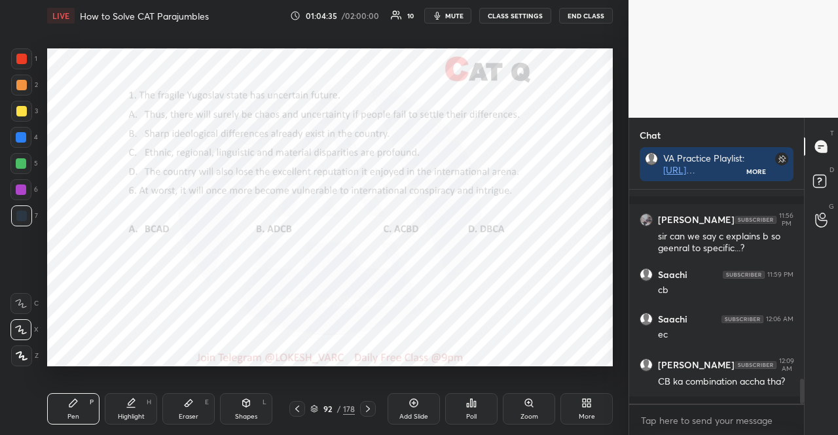
click at [16, 135] on div at bounding box center [21, 137] width 10 height 10
click at [259, 396] on div "Shapes L" at bounding box center [246, 408] width 52 height 31
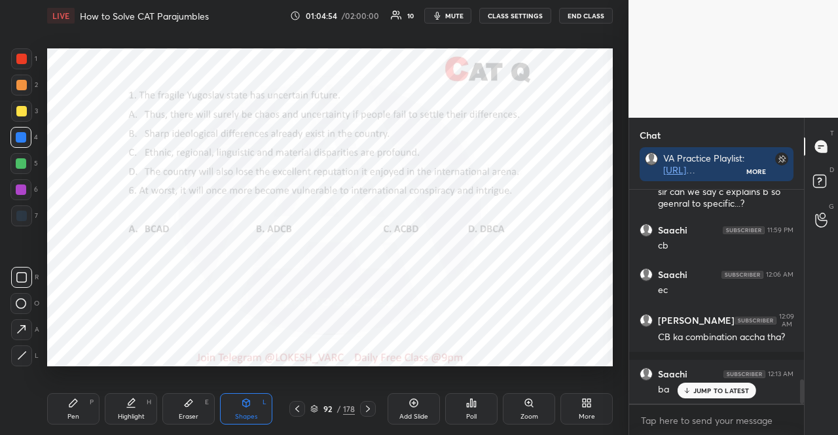
click at [11, 163] on div at bounding box center [20, 163] width 21 height 21
drag, startPoint x: 81, startPoint y: 404, endPoint x: 75, endPoint y: 367, distance: 37.2
click at [81, 405] on div "Pen P" at bounding box center [73, 408] width 52 height 31
click at [24, 192] on div at bounding box center [21, 190] width 10 height 10
click at [16, 192] on div at bounding box center [21, 190] width 10 height 10
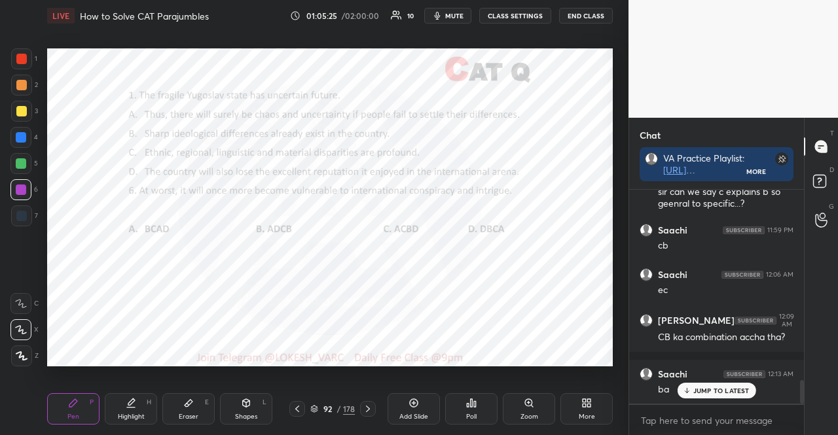
scroll to position [1726, 0]
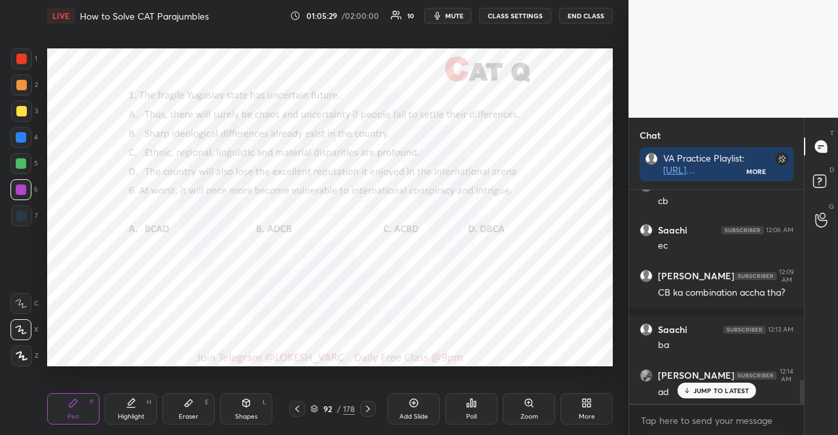
click at [17, 54] on div at bounding box center [21, 59] width 10 height 10
click at [18, 56] on div at bounding box center [21, 59] width 10 height 10
click at [472, 401] on icon at bounding box center [471, 403] width 10 height 10
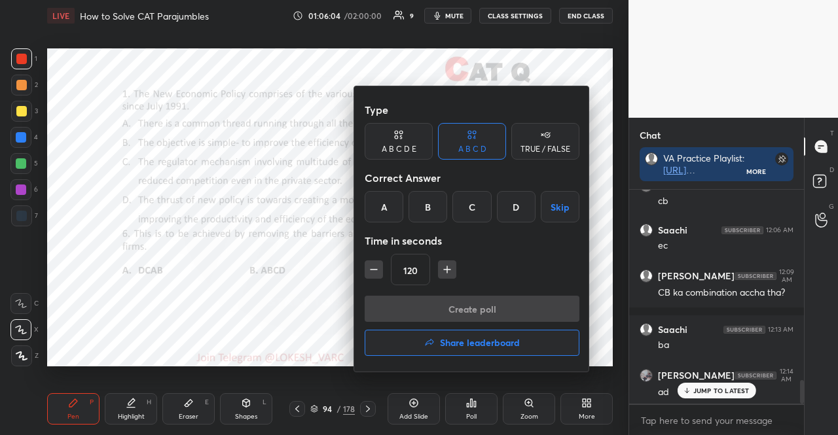
click at [427, 212] on div "B" at bounding box center [427, 206] width 39 height 31
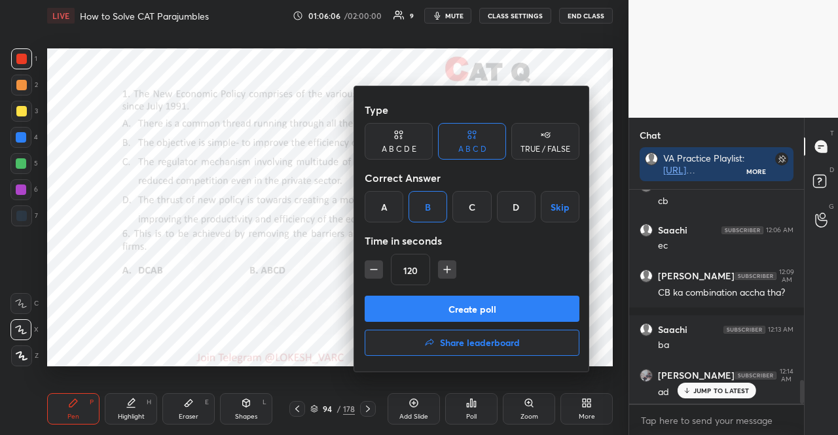
click at [433, 306] on button "Create poll" at bounding box center [471, 309] width 215 height 26
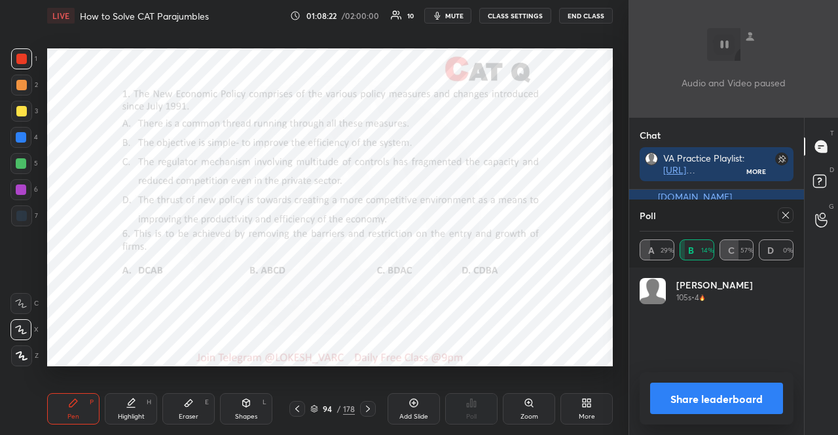
scroll to position [5, 4]
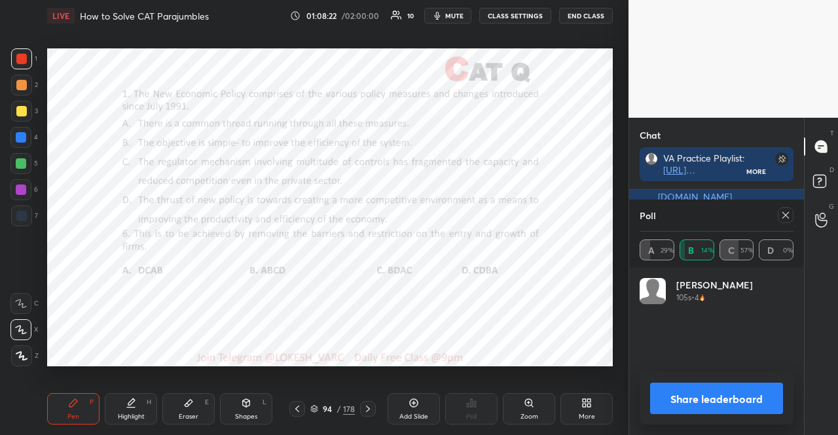
click at [456, 10] on button "mute" at bounding box center [447, 16] width 47 height 16
click at [442, 10] on button "unmute" at bounding box center [447, 16] width 47 height 16
click at [786, 215] on icon at bounding box center [785, 215] width 7 height 7
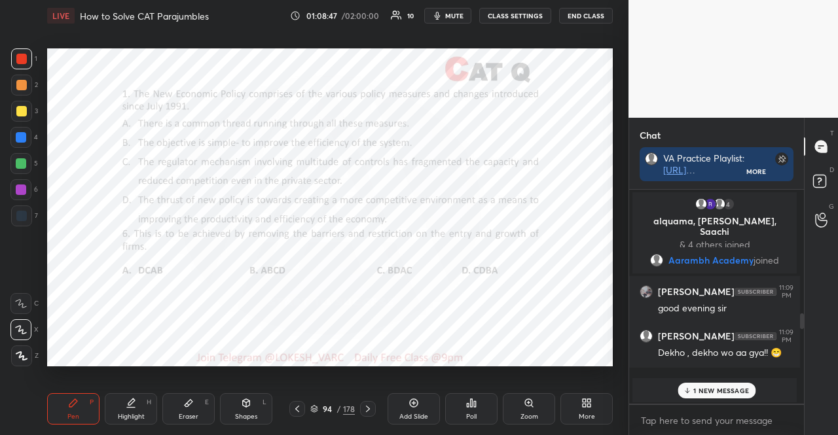
scroll to position [242, 171]
click at [725, 387] on p "1 NEW MESSAGE" at bounding box center [721, 391] width 56 height 8
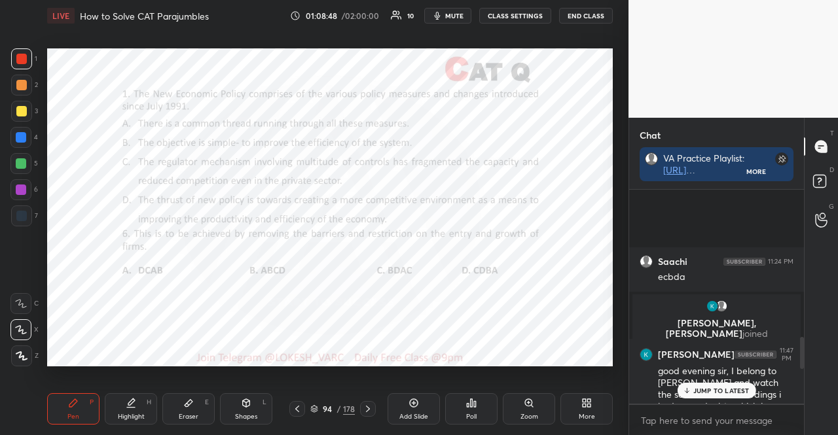
click at [721, 387] on p "JUMP TO LATEST" at bounding box center [721, 391] width 56 height 8
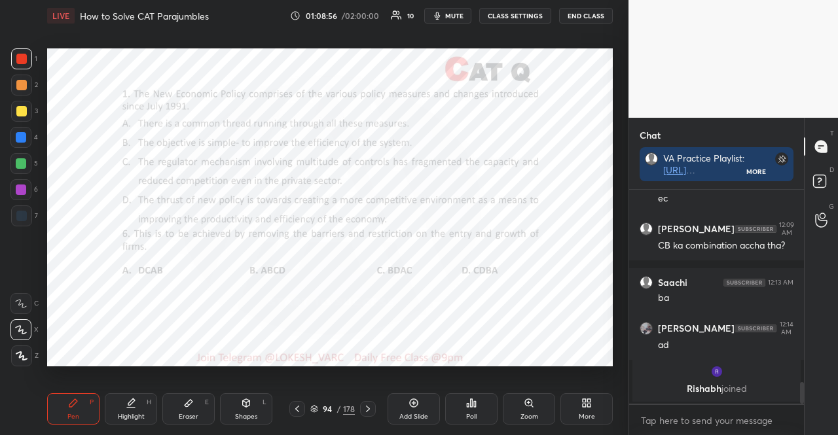
click at [26, 187] on div at bounding box center [21, 190] width 10 height 10
click at [29, 177] on div "1 2 3 4 5 6 7" at bounding box center [23, 139] width 27 height 183
click at [246, 405] on icon at bounding box center [246, 404] width 0 height 5
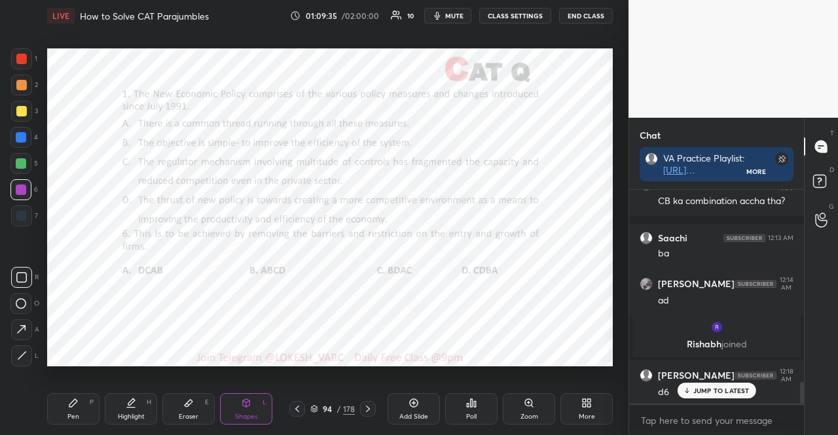
click at [13, 131] on div at bounding box center [20, 137] width 21 height 21
click at [66, 402] on div "Pen P" at bounding box center [73, 408] width 52 height 31
click at [19, 156] on div at bounding box center [20, 163] width 21 height 21
click at [24, 155] on div at bounding box center [20, 163] width 21 height 21
click at [256, 404] on div "Shapes L" at bounding box center [246, 408] width 52 height 31
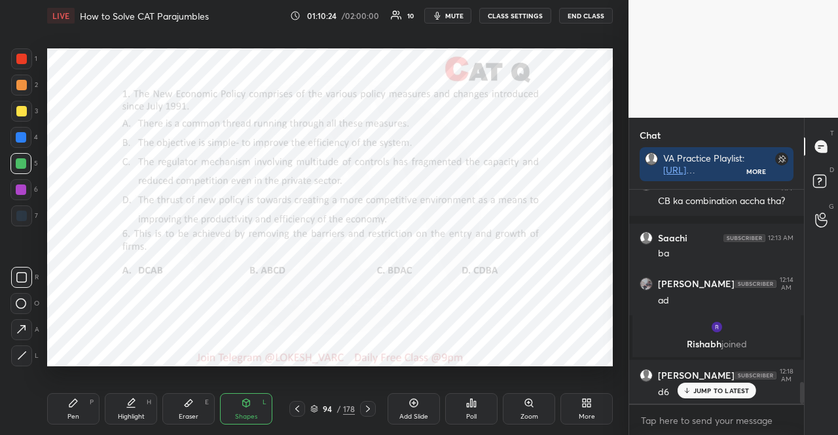
click at [67, 405] on div "Pen P" at bounding box center [73, 408] width 52 height 31
click at [27, 356] on icon at bounding box center [22, 355] width 12 height 9
click at [255, 400] on div "Shapes L" at bounding box center [246, 408] width 52 height 31
click at [69, 408] on div "Pen P" at bounding box center [73, 408] width 52 height 31
click at [20, 133] on div at bounding box center [21, 137] width 10 height 10
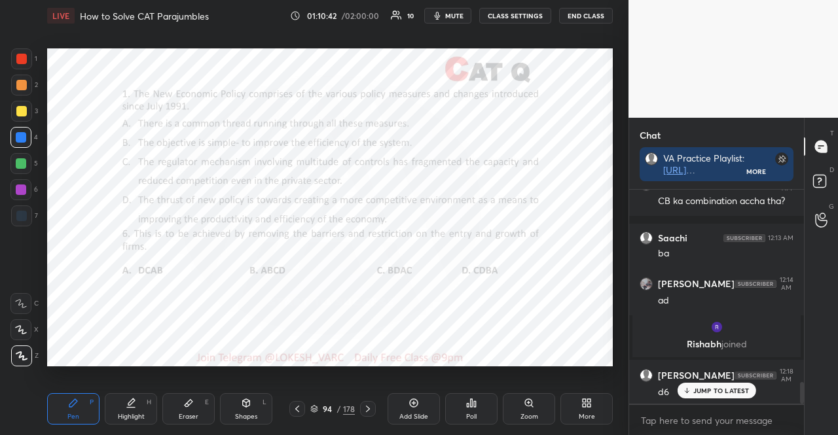
click at [27, 300] on div at bounding box center [20, 303] width 21 height 21
click at [24, 299] on icon at bounding box center [21, 303] width 12 height 9
click at [21, 300] on icon at bounding box center [21, 303] width 12 height 9
click at [22, 184] on div at bounding box center [20, 189] width 21 height 21
click at [229, 405] on div "Shapes L" at bounding box center [246, 408] width 52 height 31
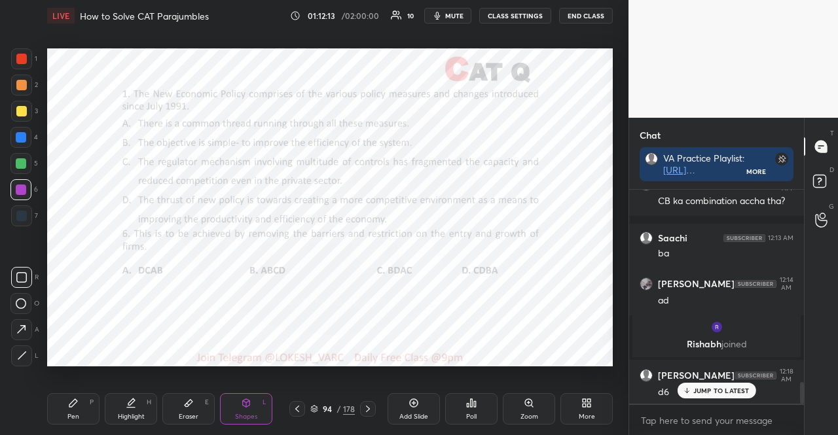
click at [75, 416] on div "Pen" at bounding box center [73, 417] width 12 height 7
click at [18, 135] on div at bounding box center [21, 137] width 10 height 10
click at [20, 133] on div at bounding box center [21, 137] width 10 height 10
click at [23, 46] on div "1 2 3 4 5 6 7 R O A L C X Z Erase all C X Z LIVE How to Solve CAT Parajumbles 0…" at bounding box center [309, 217] width 618 height 435
click at [22, 50] on div at bounding box center [21, 58] width 21 height 21
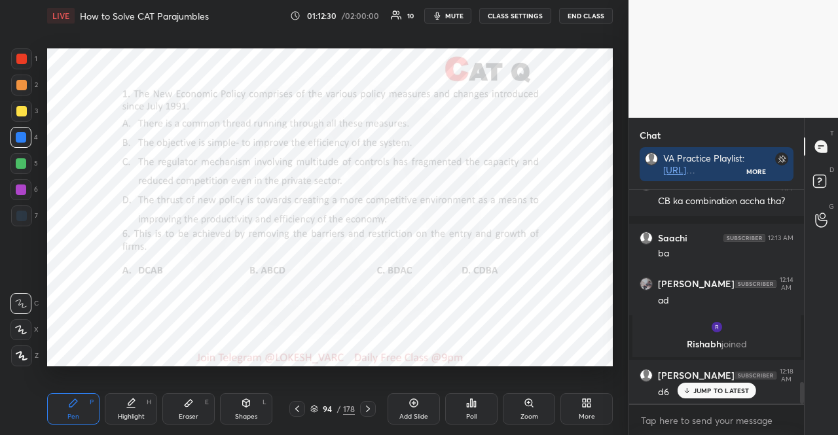
click at [20, 52] on div at bounding box center [21, 58] width 21 height 21
drag, startPoint x: 26, startPoint y: 353, endPoint x: 35, endPoint y: 353, distance: 9.8
click at [26, 354] on icon at bounding box center [22, 355] width 12 height 9
click at [29, 354] on div at bounding box center [21, 356] width 21 height 21
click at [245, 405] on icon at bounding box center [246, 403] width 10 height 10
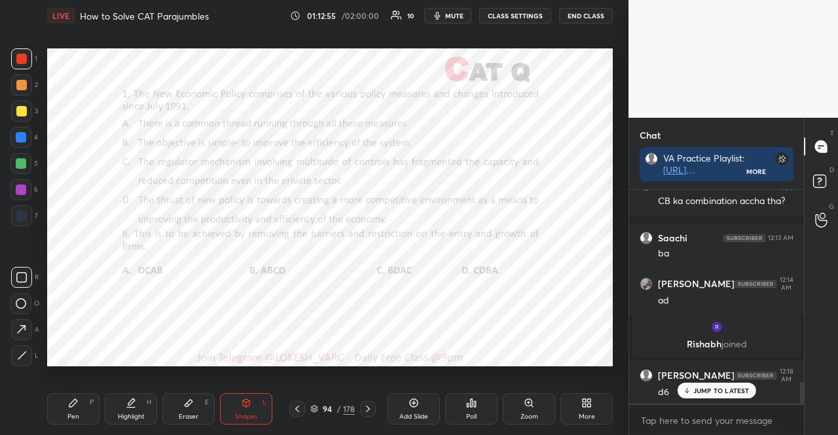
click at [77, 409] on div "Pen P" at bounding box center [73, 408] width 52 height 31
click at [80, 409] on div "Pen P" at bounding box center [73, 408] width 52 height 31
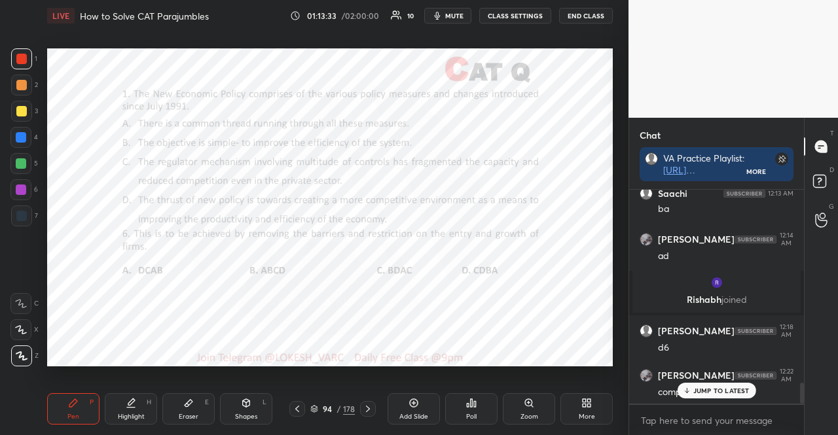
scroll to position [2014, 0]
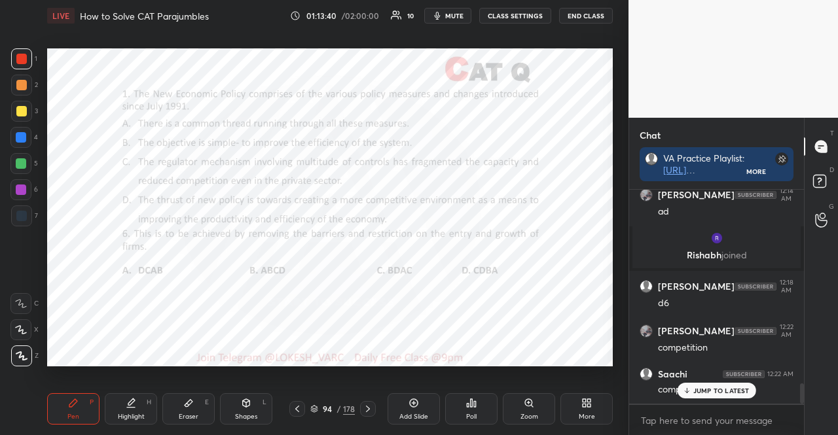
drag, startPoint x: 25, startPoint y: 291, endPoint x: 22, endPoint y: 297, distance: 7.0
click at [24, 291] on div "C X Z" at bounding box center [24, 327] width 28 height 79
click at [22, 297] on div at bounding box center [20, 303] width 21 height 21
drag, startPoint x: 24, startPoint y: 296, endPoint x: 31, endPoint y: 266, distance: 30.3
click at [24, 294] on div at bounding box center [20, 303] width 21 height 21
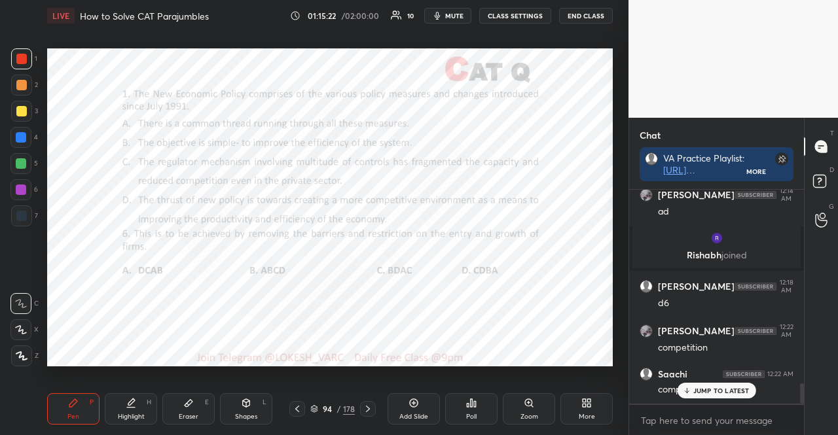
click at [316, 403] on div "94 / 178" at bounding box center [332, 409] width 86 height 16
click at [315, 405] on icon at bounding box center [314, 409] width 8 height 8
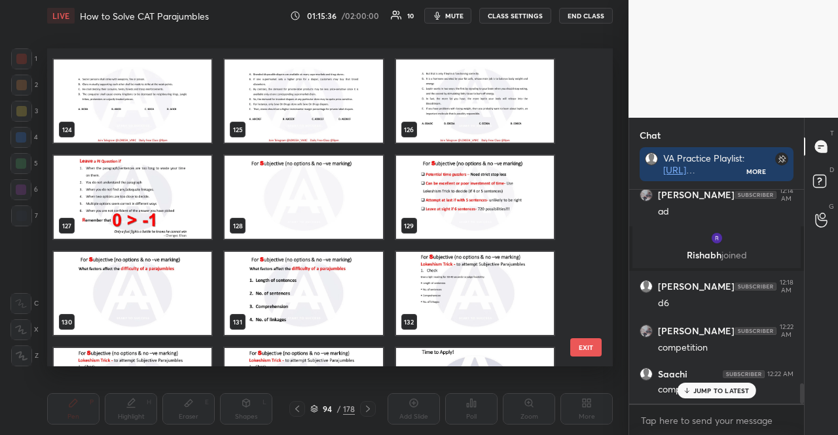
scroll to position [3938, 0]
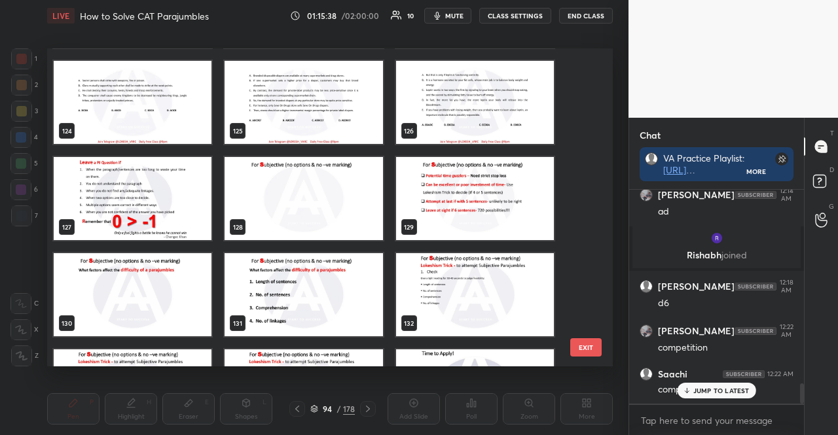
click at [328, 214] on img "grid" at bounding box center [303, 198] width 158 height 83
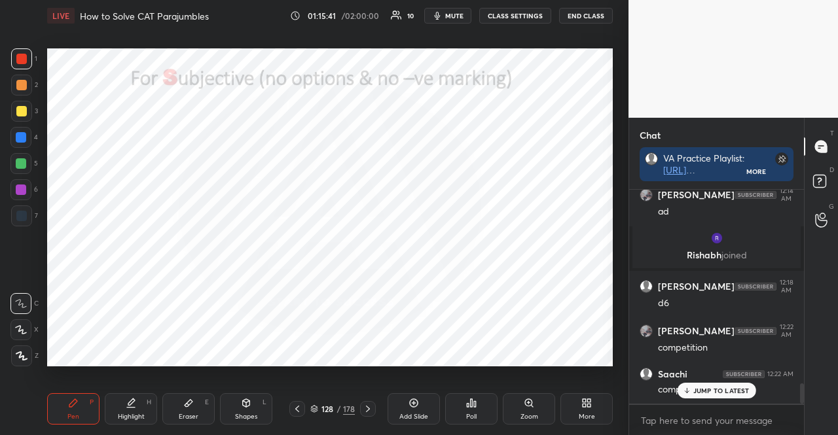
click at [19, 326] on icon at bounding box center [21, 329] width 12 height 9
click at [21, 325] on icon at bounding box center [21, 329] width 12 height 9
click at [27, 140] on div at bounding box center [20, 137] width 21 height 21
click at [27, 141] on div at bounding box center [20, 137] width 21 height 21
click at [313, 408] on icon at bounding box center [314, 409] width 8 height 8
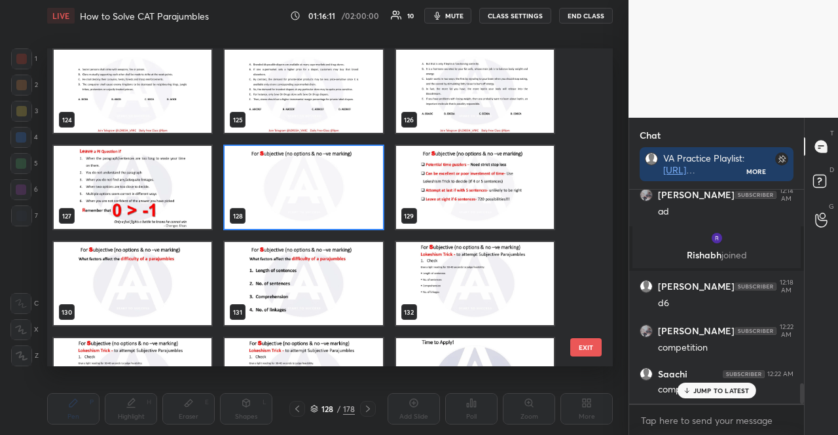
scroll to position [2059, 0]
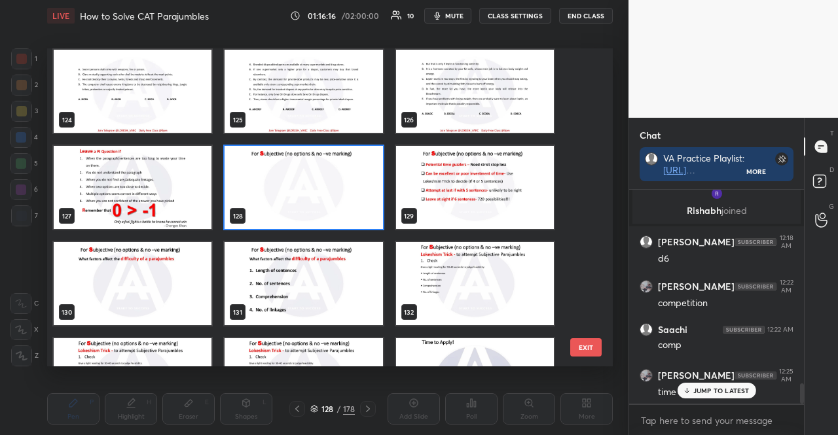
click at [461, 209] on img "grid" at bounding box center [475, 187] width 158 height 83
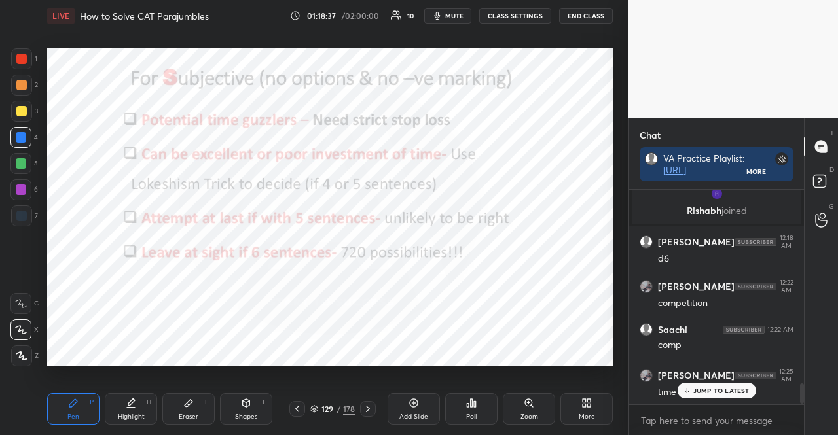
click at [20, 65] on div at bounding box center [21, 58] width 21 height 21
click at [22, 62] on div at bounding box center [21, 59] width 10 height 10
click at [22, 162] on div at bounding box center [21, 163] width 10 height 10
click at [29, 60] on div at bounding box center [21, 58] width 21 height 21
drag, startPoint x: 16, startPoint y: 48, endPoint x: 15, endPoint y: 56, distance: 7.9
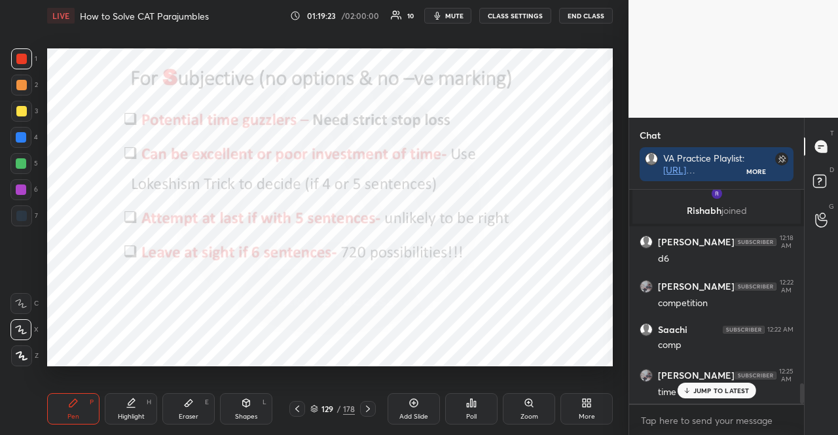
click at [12, 53] on div at bounding box center [21, 58] width 21 height 21
click at [14, 58] on div at bounding box center [21, 58] width 21 height 21
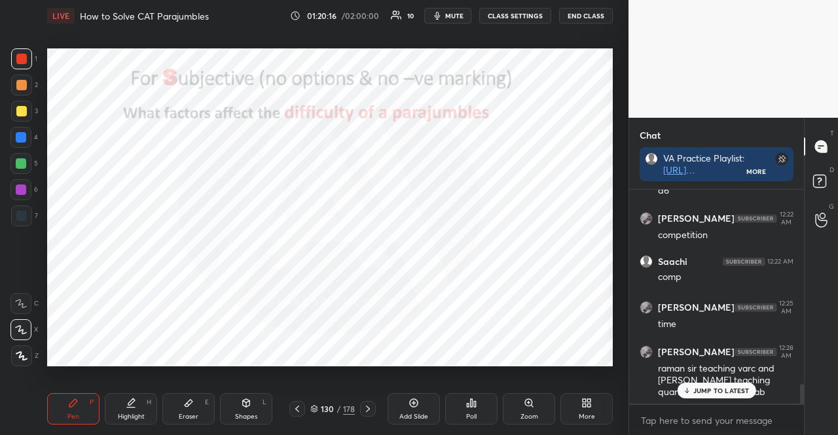
drag, startPoint x: 22, startPoint y: 133, endPoint x: 12, endPoint y: 134, distance: 10.6
click at [20, 135] on div at bounding box center [21, 137] width 10 height 10
click at [25, 163] on div at bounding box center [21, 163] width 10 height 10
click at [20, 137] on div at bounding box center [21, 137] width 10 height 10
click at [25, 167] on div at bounding box center [20, 163] width 21 height 21
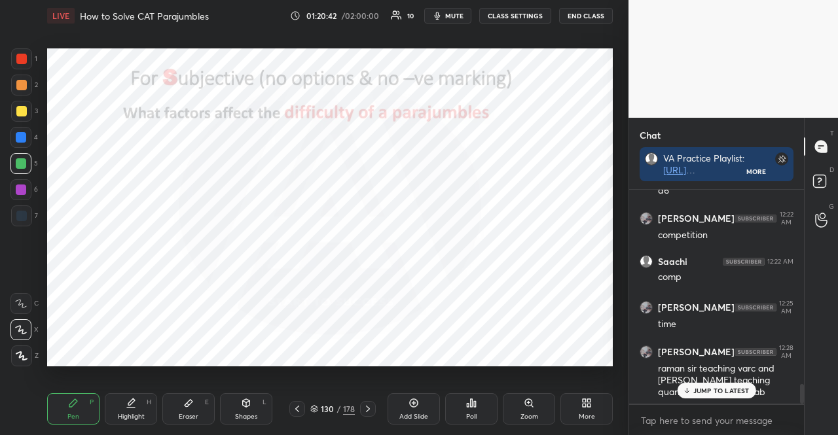
click at [26, 136] on div at bounding box center [21, 137] width 10 height 10
click at [17, 171] on div at bounding box center [20, 163] width 21 height 21
click at [18, 169] on div at bounding box center [20, 163] width 21 height 21
click at [19, 129] on div at bounding box center [20, 137] width 21 height 21
drag, startPoint x: 18, startPoint y: 133, endPoint x: 25, endPoint y: 134, distance: 6.6
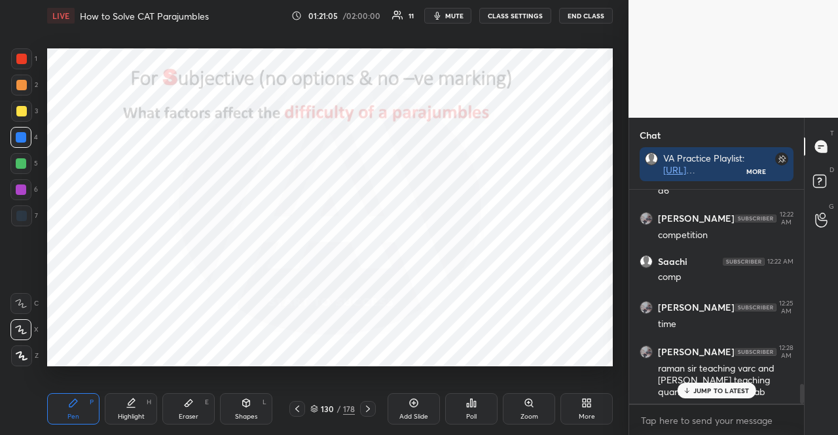
click at [18, 134] on div at bounding box center [21, 137] width 10 height 10
click at [29, 160] on div "5" at bounding box center [23, 163] width 27 height 21
click at [25, 162] on div at bounding box center [21, 163] width 10 height 10
click at [22, 138] on div at bounding box center [21, 137] width 10 height 10
click at [15, 139] on div at bounding box center [20, 137] width 21 height 21
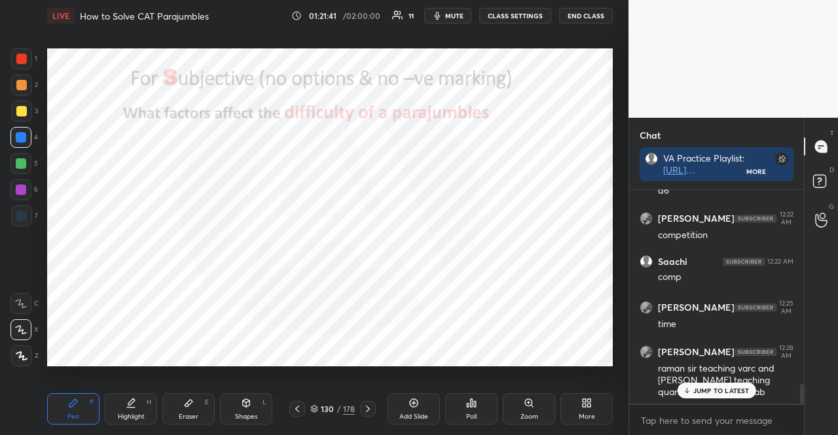
click at [20, 162] on div at bounding box center [21, 163] width 10 height 10
click at [22, 159] on div at bounding box center [21, 163] width 10 height 10
click at [20, 62] on div at bounding box center [21, 59] width 10 height 10
click at [22, 60] on div at bounding box center [21, 59] width 10 height 10
click at [179, 411] on div "Eraser E" at bounding box center [188, 408] width 52 height 31
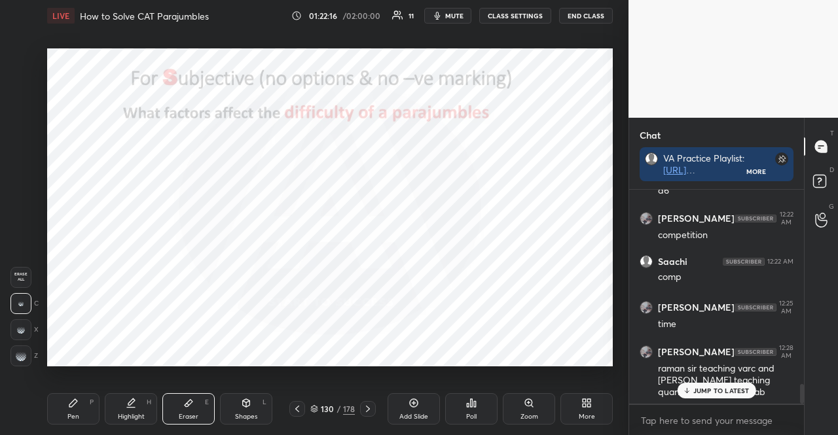
click at [81, 401] on div "Pen P" at bounding box center [73, 408] width 52 height 31
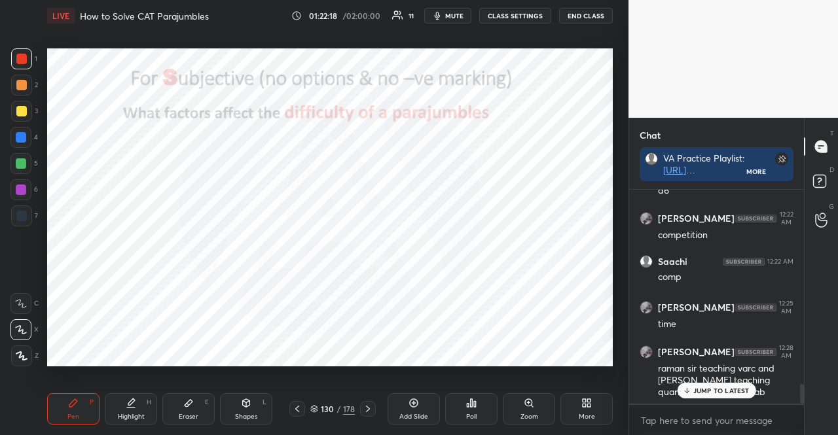
click at [24, 141] on div at bounding box center [21, 137] width 10 height 10
click at [24, 143] on div at bounding box center [20, 137] width 21 height 21
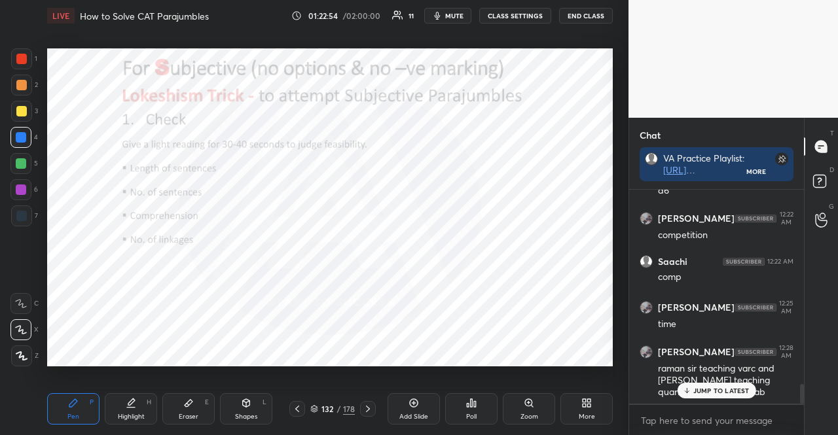
scroll to position [4, 4]
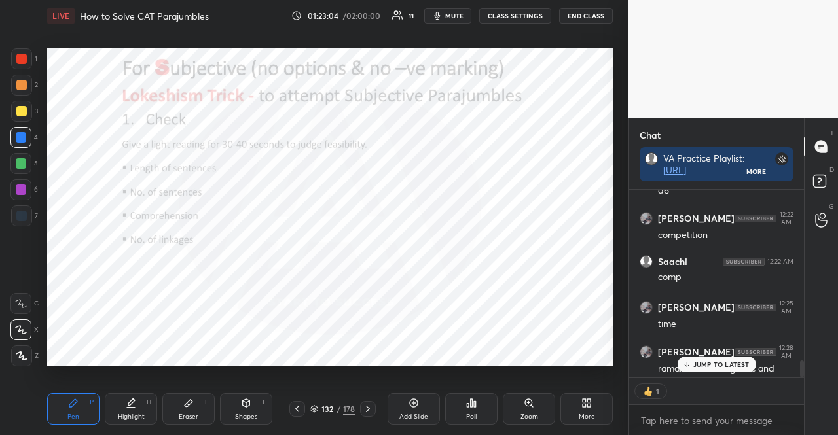
type textarea "x"
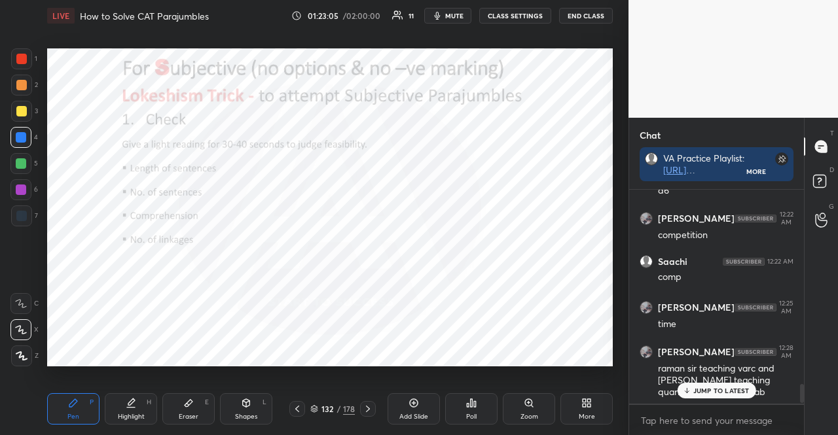
scroll to position [2127, 0]
click at [22, 162] on div at bounding box center [21, 163] width 10 height 10
click at [258, 405] on div "Shapes L" at bounding box center [246, 408] width 52 height 31
click at [22, 324] on icon at bounding box center [21, 330] width 14 height 14
click at [17, 61] on div at bounding box center [21, 59] width 10 height 10
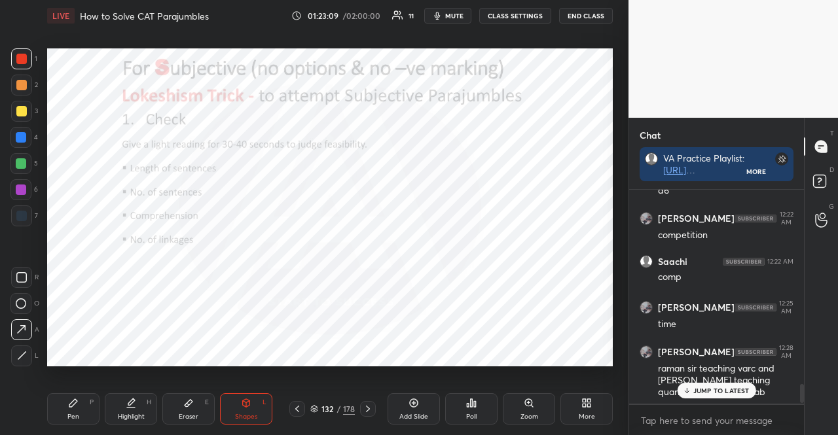
click at [20, 63] on div at bounding box center [21, 59] width 10 height 10
click at [60, 402] on div "Pen P" at bounding box center [73, 408] width 52 height 31
click at [60, 399] on div "Pen P" at bounding box center [73, 408] width 52 height 31
click at [18, 329] on icon at bounding box center [21, 329] width 12 height 9
click at [27, 185] on div at bounding box center [20, 189] width 21 height 21
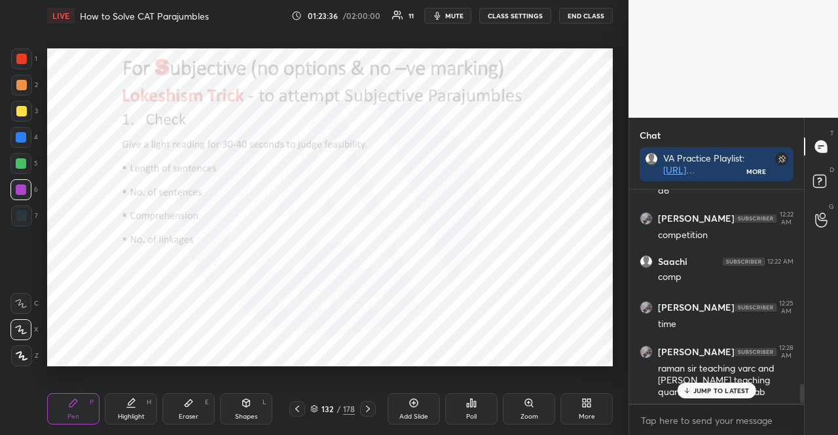
click at [19, 217] on div at bounding box center [21, 216] width 10 height 10
click at [20, 217] on div at bounding box center [21, 216] width 10 height 10
drag, startPoint x: 19, startPoint y: 181, endPoint x: 22, endPoint y: 188, distance: 7.3
click at [19, 184] on div at bounding box center [20, 189] width 21 height 21
click at [22, 188] on div at bounding box center [21, 190] width 10 height 10
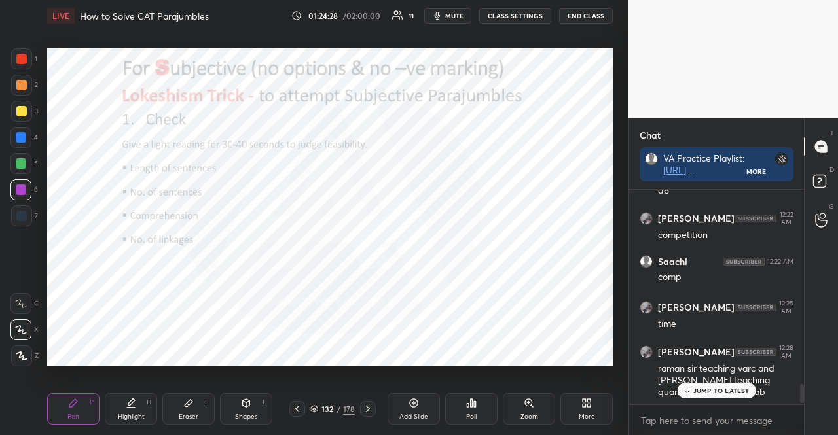
click at [22, 216] on div at bounding box center [21, 216] width 10 height 10
click at [25, 216] on div at bounding box center [21, 216] width 10 height 10
click at [24, 58] on div at bounding box center [21, 59] width 10 height 10
click at [20, 58] on div at bounding box center [21, 59] width 10 height 10
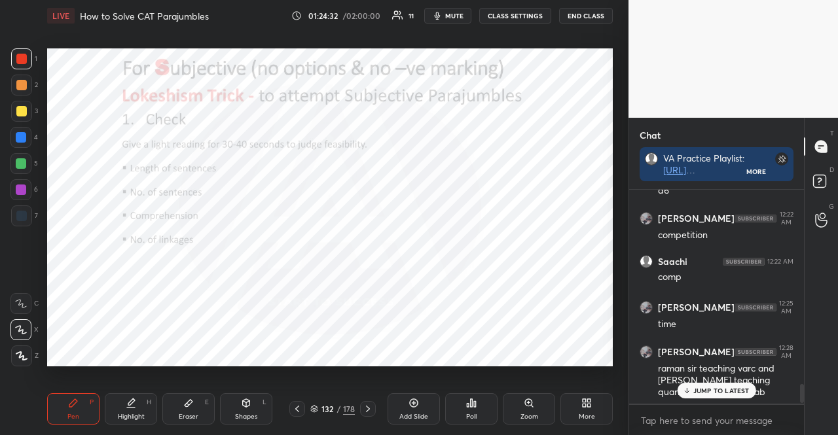
click at [20, 58] on div at bounding box center [21, 59] width 10 height 10
click at [16, 79] on div at bounding box center [21, 85] width 21 height 21
click at [21, 53] on div at bounding box center [21, 58] width 21 height 21
click at [23, 217] on div at bounding box center [21, 216] width 10 height 10
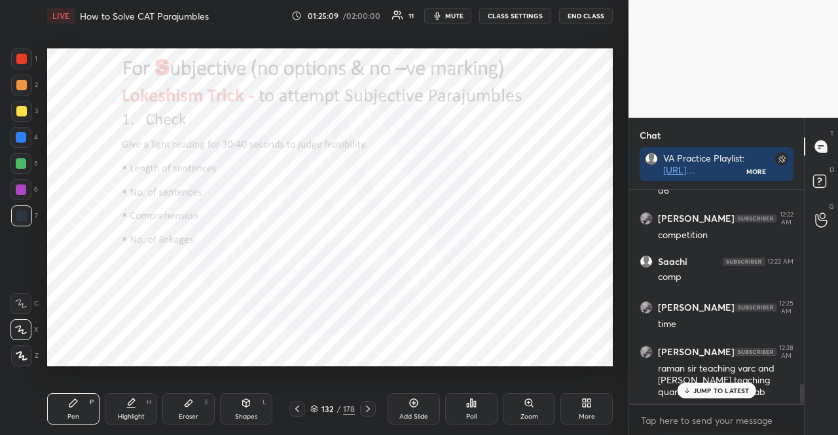
click at [24, 82] on div at bounding box center [21, 85] width 10 height 10
click at [17, 84] on div at bounding box center [21, 85] width 10 height 10
click at [18, 221] on div at bounding box center [21, 215] width 21 height 21
click at [17, 78] on div at bounding box center [21, 85] width 21 height 21
click at [18, 79] on div at bounding box center [21, 85] width 21 height 21
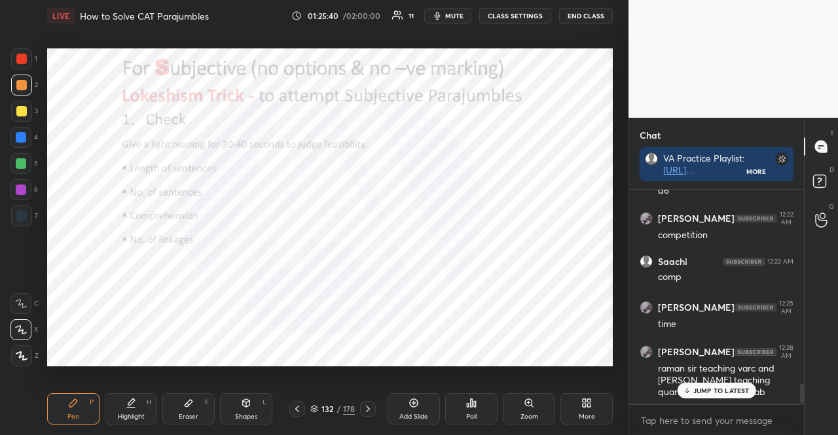
click at [20, 158] on div at bounding box center [21, 163] width 10 height 10
drag, startPoint x: 22, startPoint y: 217, endPoint x: 41, endPoint y: 221, distance: 19.4
click at [22, 217] on div at bounding box center [21, 216] width 10 height 10
click at [20, 167] on div at bounding box center [21, 163] width 10 height 10
click at [25, 56] on div at bounding box center [21, 59] width 10 height 10
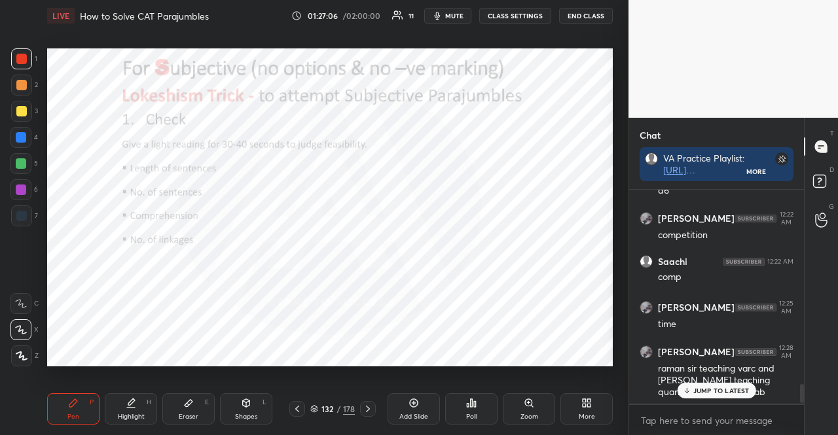
drag, startPoint x: 25, startPoint y: 55, endPoint x: 46, endPoint y: 73, distance: 27.4
click at [24, 55] on div at bounding box center [21, 59] width 10 height 10
click at [230, 412] on div "Shapes L" at bounding box center [246, 408] width 52 height 31
click at [22, 325] on icon at bounding box center [21, 330] width 14 height 14
click at [72, 409] on div "Pen P" at bounding box center [73, 408] width 52 height 31
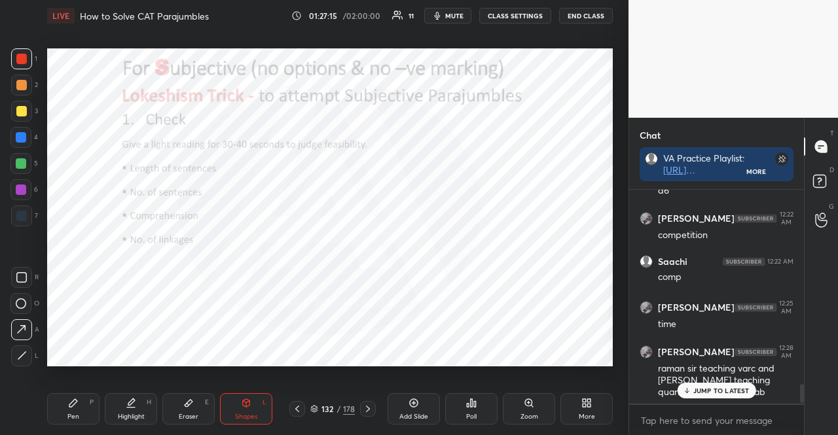
click at [72, 406] on icon at bounding box center [73, 403] width 10 height 10
drag, startPoint x: 22, startPoint y: 215, endPoint x: 19, endPoint y: 204, distance: 11.4
click at [22, 214] on div at bounding box center [21, 216] width 10 height 10
click at [17, 62] on div at bounding box center [21, 58] width 21 height 21
click at [17, 61] on div at bounding box center [21, 59] width 10 height 10
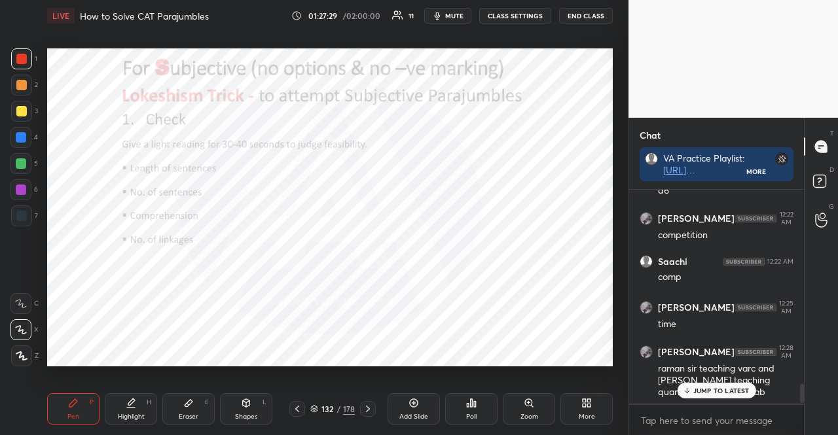
click at [20, 185] on div at bounding box center [20, 189] width 21 height 21
click at [19, 188] on div at bounding box center [21, 190] width 10 height 10
click at [314, 406] on icon at bounding box center [314, 407] width 7 height 3
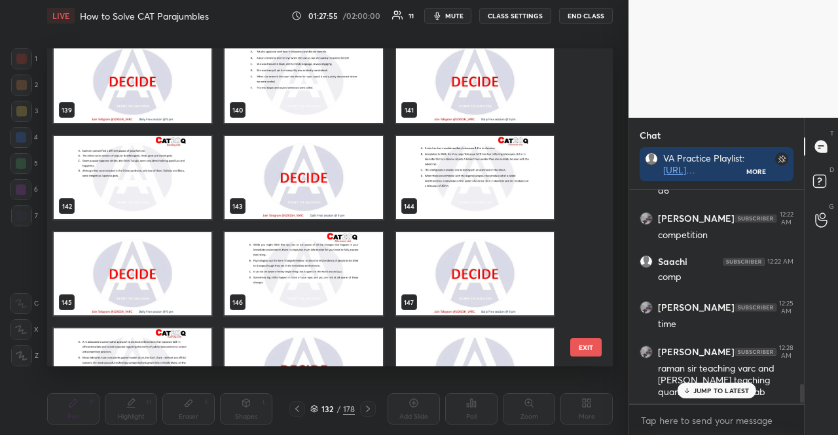
scroll to position [4438, 0]
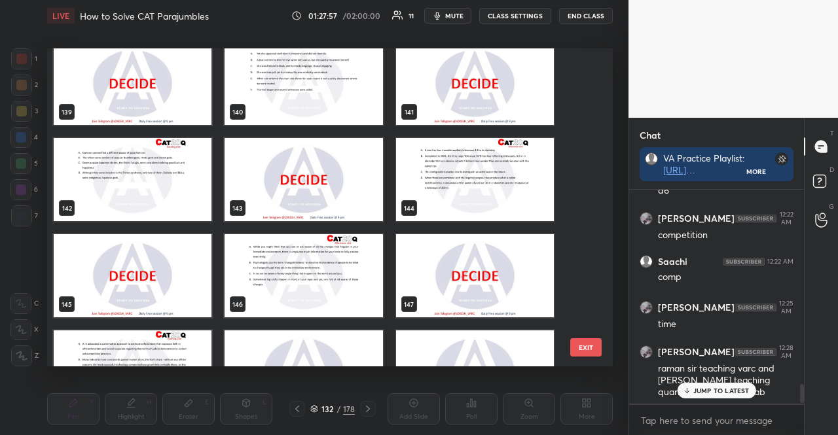
click at [440, 155] on img "grid" at bounding box center [475, 179] width 158 height 83
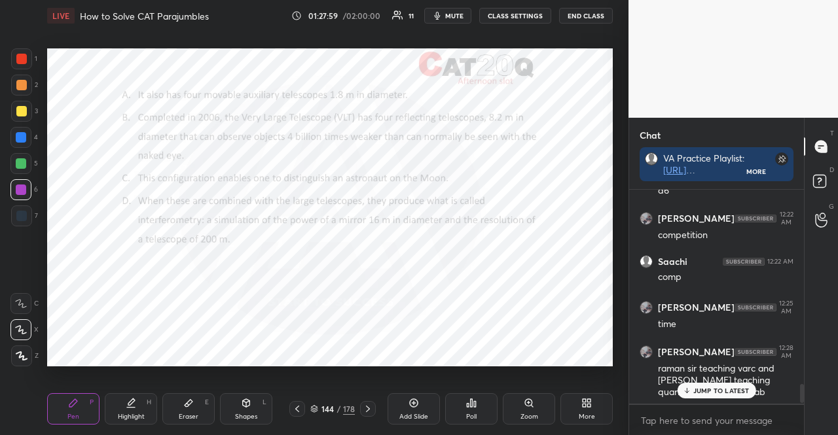
click at [462, 409] on div "Poll" at bounding box center [471, 408] width 52 height 31
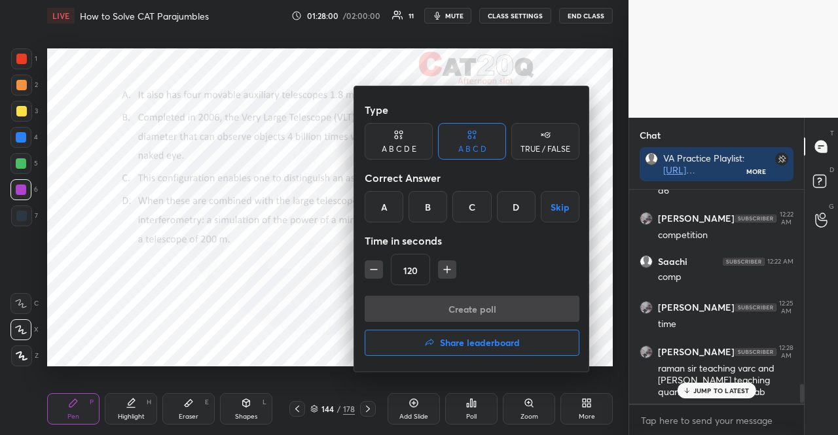
click at [377, 274] on icon "button" at bounding box center [373, 269] width 13 height 13
click at [376, 273] on icon "button" at bounding box center [373, 269] width 13 height 13
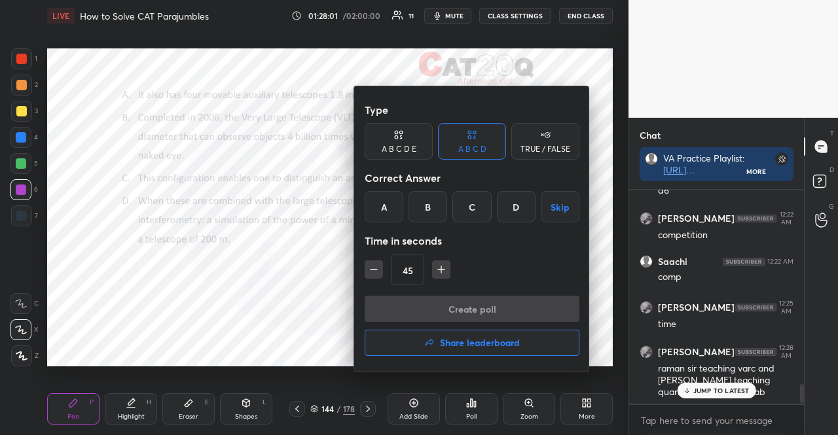
click at [376, 273] on icon "button" at bounding box center [373, 269] width 13 height 13
type input "30"
click at [537, 145] on div "TRUE / FALSE" at bounding box center [545, 149] width 50 height 8
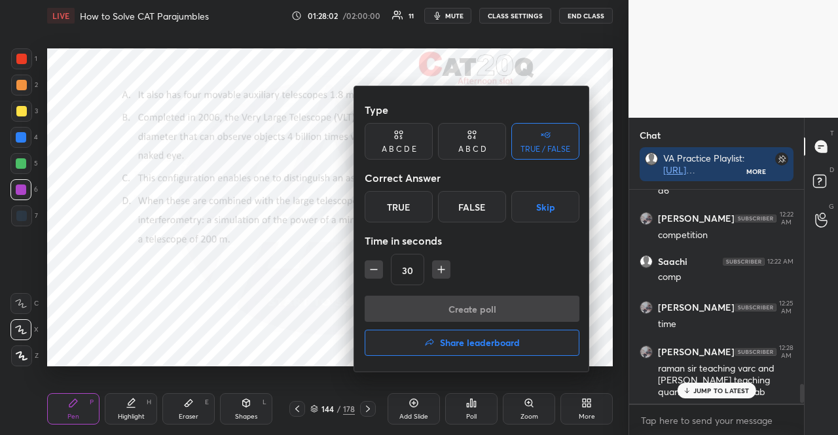
click at [539, 198] on button "Skip" at bounding box center [545, 206] width 68 height 31
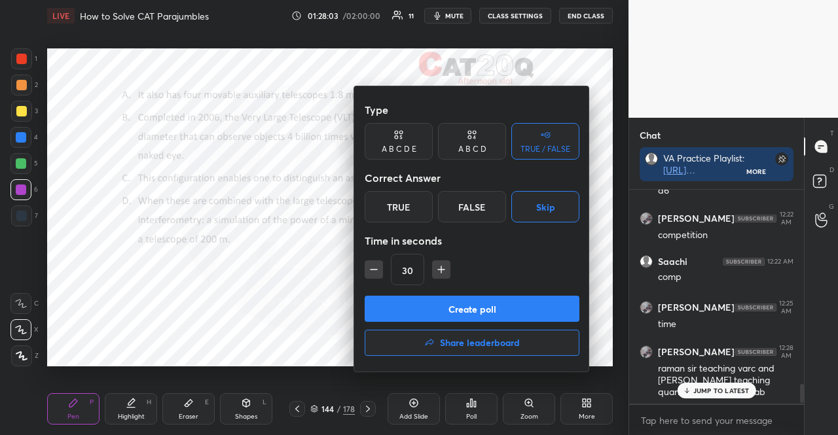
click at [509, 308] on button "Create poll" at bounding box center [471, 309] width 215 height 26
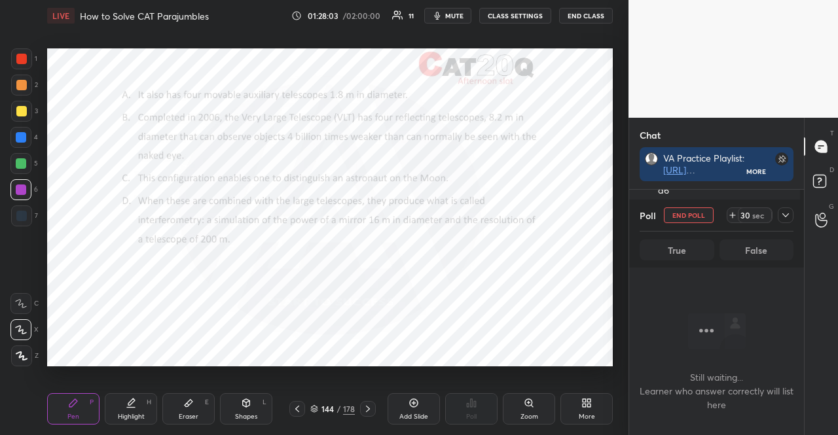
scroll to position [174, 171]
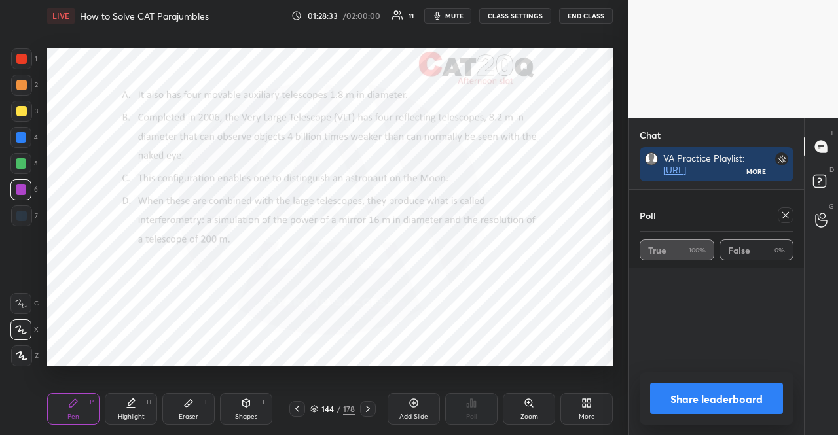
click at [365, 407] on icon at bounding box center [368, 409] width 10 height 10
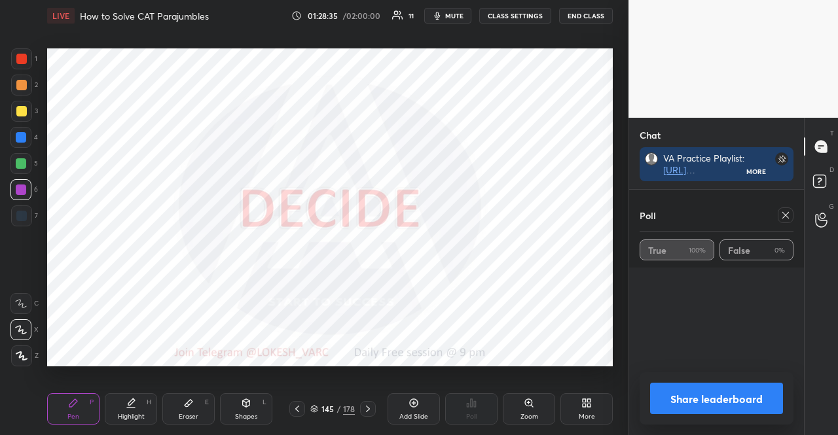
click at [789, 216] on icon at bounding box center [785, 215] width 10 height 10
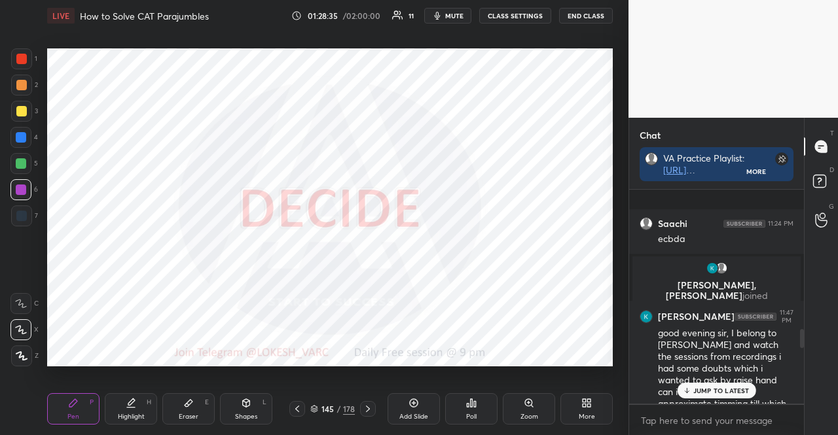
scroll to position [4, 4]
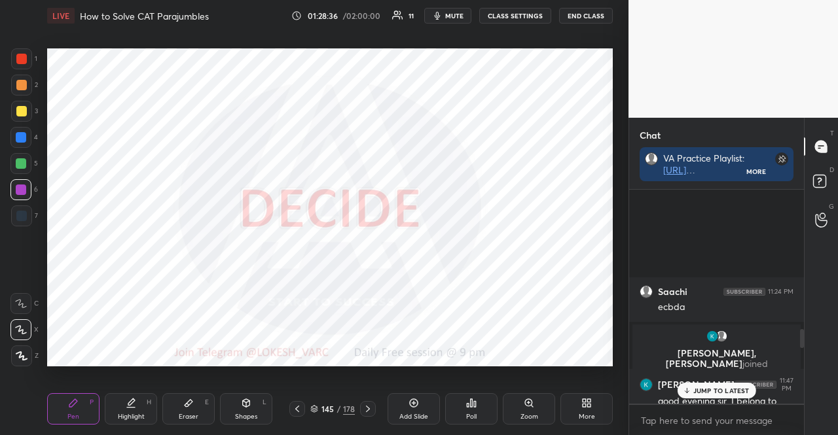
click at [472, 406] on icon at bounding box center [471, 403] width 10 height 10
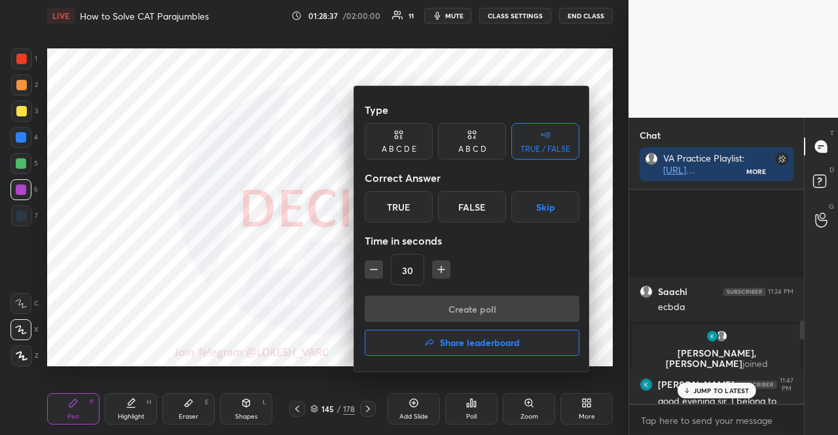
click at [538, 197] on button "Skip" at bounding box center [545, 206] width 68 height 31
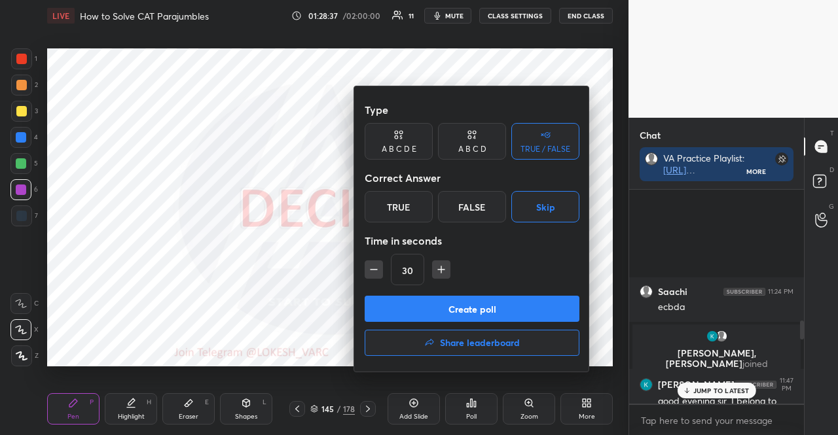
click at [488, 307] on button "Create poll" at bounding box center [471, 309] width 215 height 26
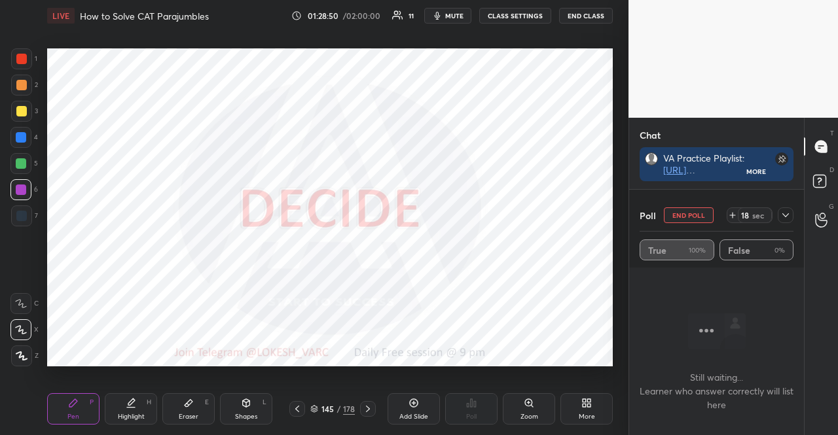
click at [14, 162] on div at bounding box center [20, 163] width 21 height 21
click at [687, 211] on button "END POLL" at bounding box center [689, 215] width 50 height 16
type textarea "x"
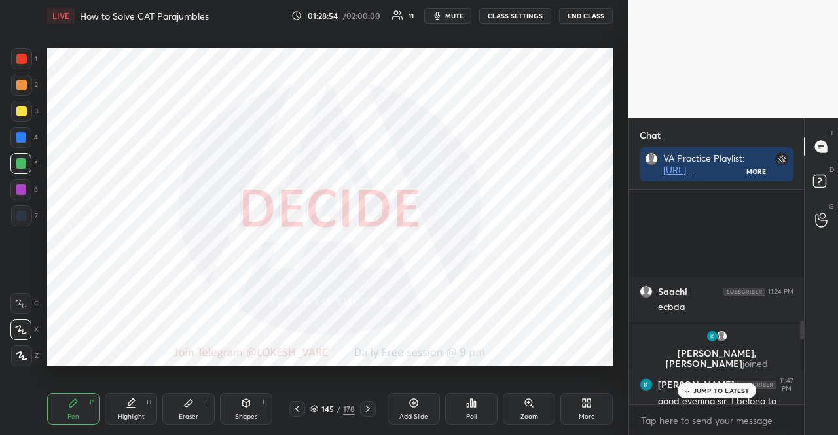
click at [297, 406] on icon at bounding box center [297, 409] width 10 height 10
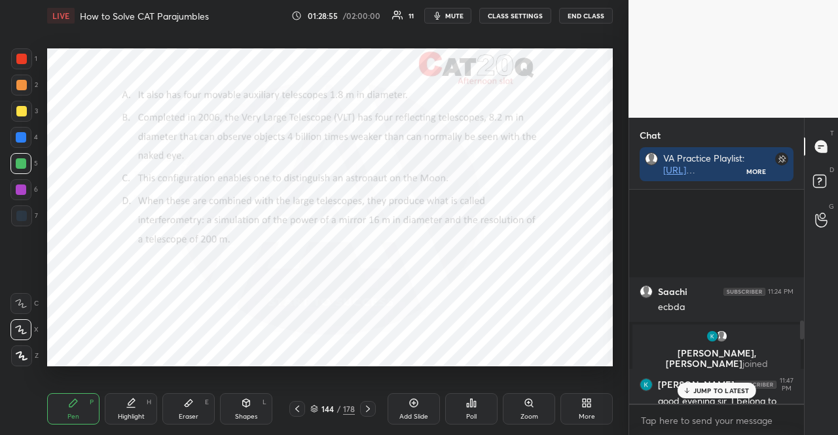
click at [467, 393] on div "Poll" at bounding box center [471, 408] width 52 height 31
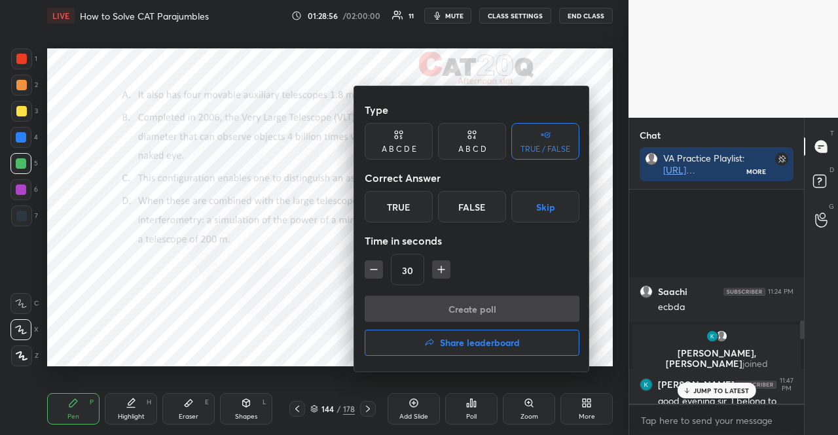
drag, startPoint x: 531, startPoint y: 204, endPoint x: 488, endPoint y: 228, distance: 49.8
click at [531, 204] on button "Skip" at bounding box center [545, 206] width 68 height 31
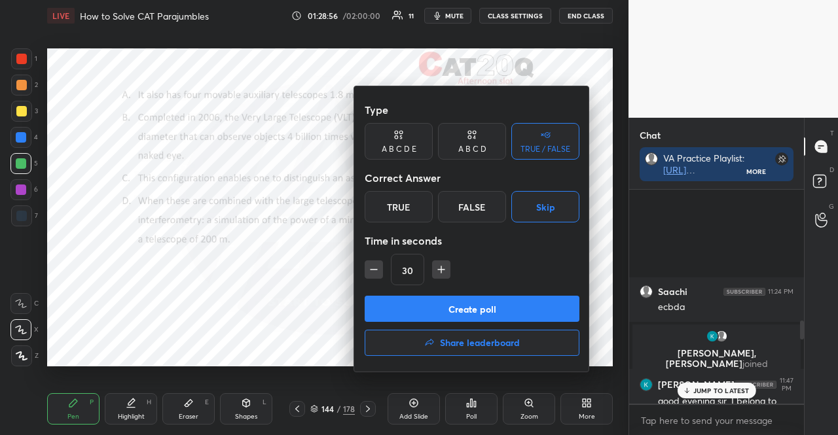
click at [434, 279] on div "30" at bounding box center [471, 269] width 215 height 31
drag, startPoint x: 433, startPoint y: 278, endPoint x: 440, endPoint y: 273, distance: 8.9
click at [433, 277] on button "button" at bounding box center [441, 269] width 18 height 18
click at [440, 273] on icon "button" at bounding box center [441, 269] width 13 height 13
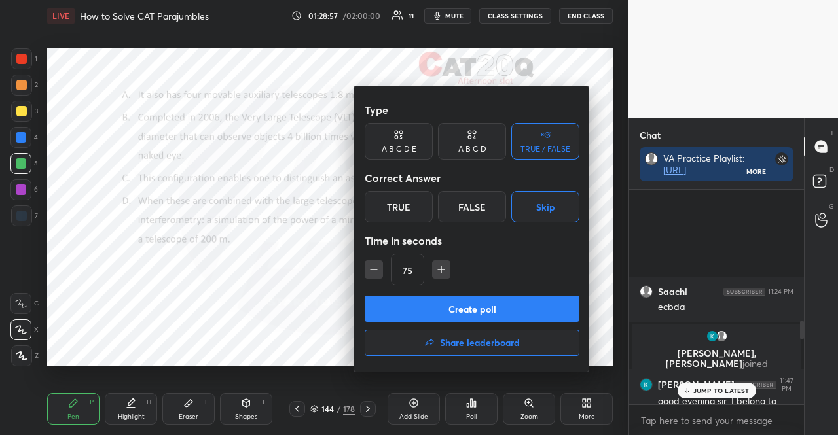
click at [440, 273] on icon "button" at bounding box center [441, 269] width 13 height 13
type input "90"
click at [452, 306] on button "Create poll" at bounding box center [471, 309] width 215 height 26
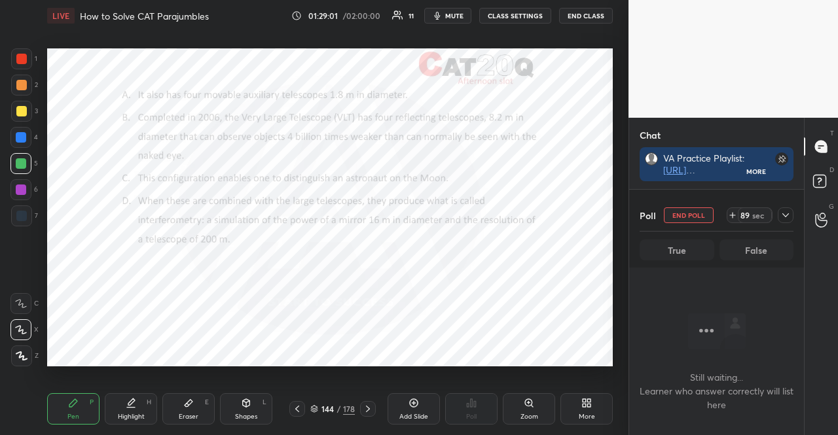
click at [463, 16] on span "mute" at bounding box center [454, 15] width 18 height 9
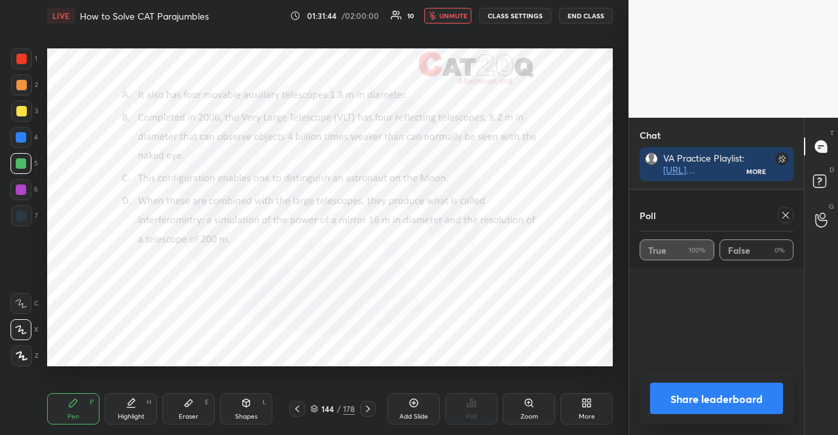
click at [436, 8] on button "unmute" at bounding box center [447, 16] width 47 height 16
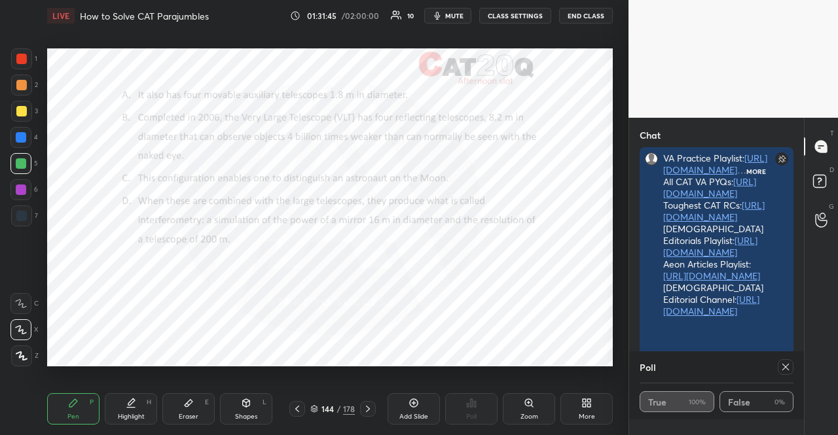
scroll to position [0, 0]
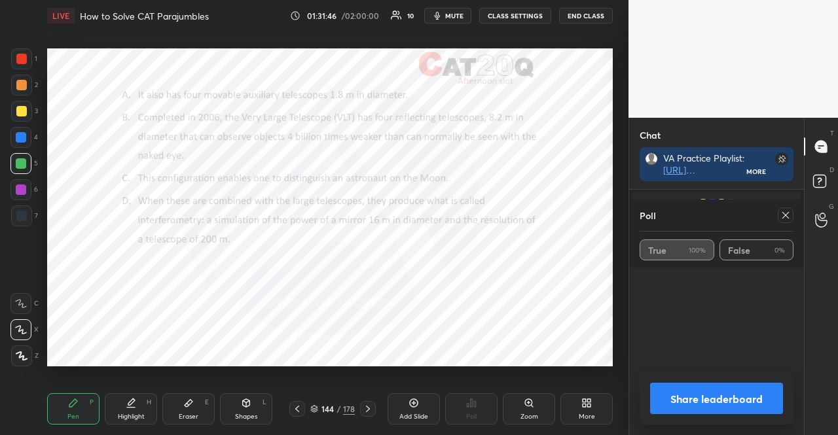
click at [785, 213] on icon at bounding box center [785, 215] width 10 height 10
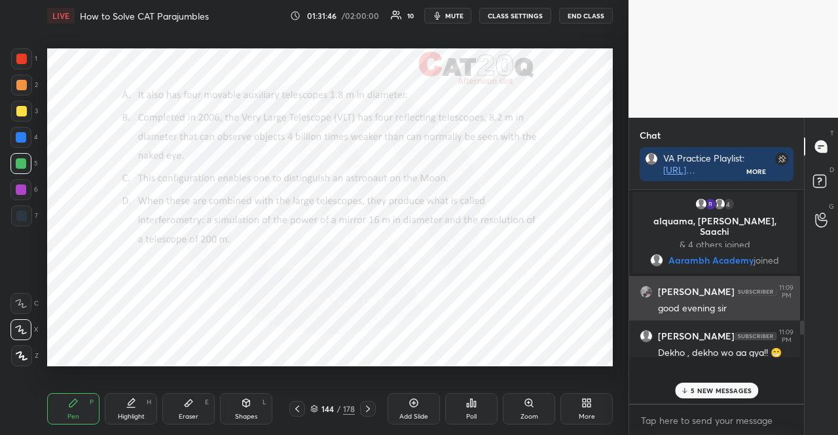
scroll to position [4, 4]
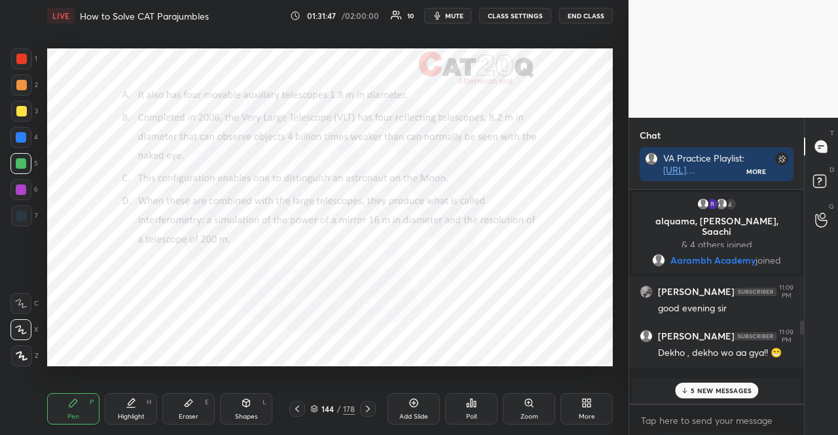
click at [736, 388] on p "5 NEW MESSAGES" at bounding box center [720, 391] width 61 height 8
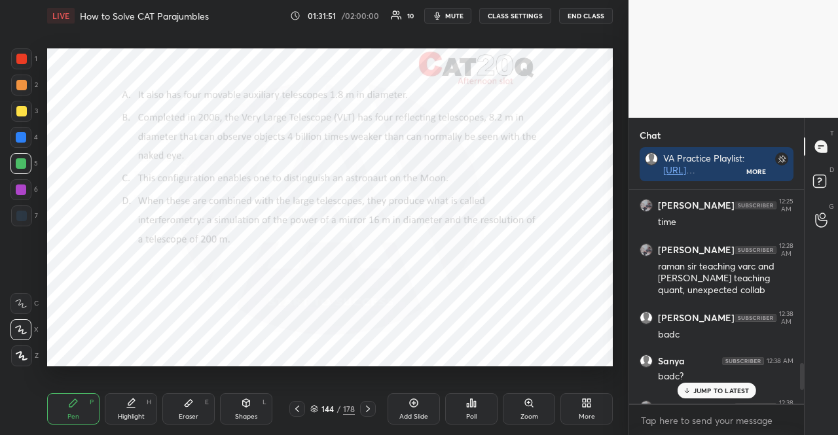
scroll to position [1591, 0]
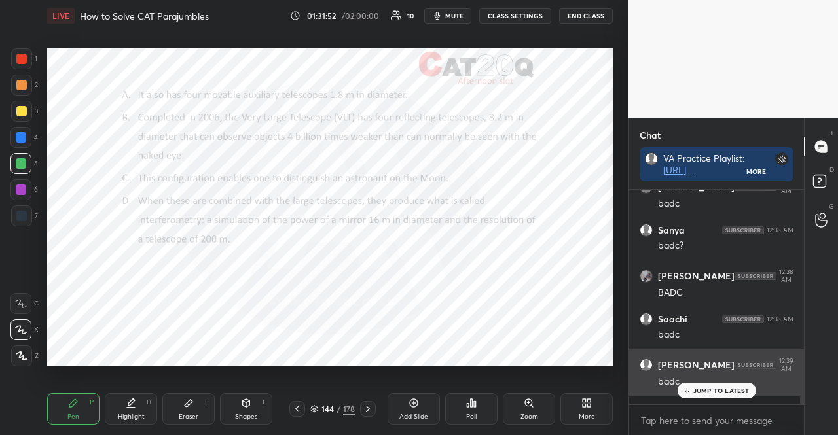
drag, startPoint x: 734, startPoint y: 392, endPoint x: 725, endPoint y: 389, distance: 8.9
click at [732, 392] on p "JUMP TO LATEST" at bounding box center [721, 391] width 56 height 8
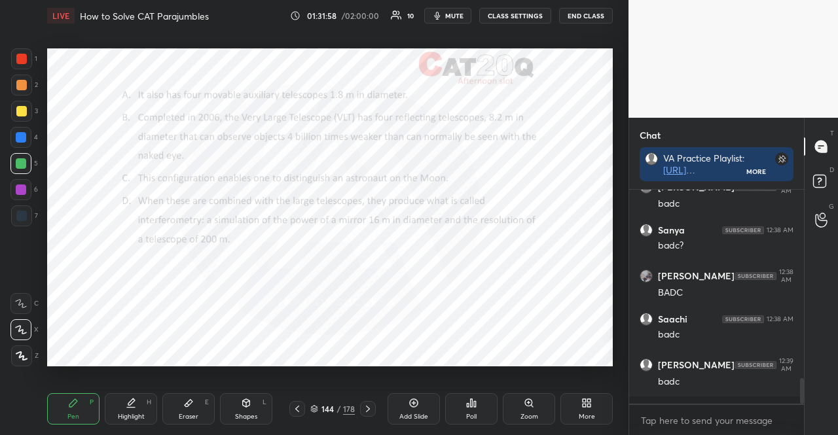
click at [27, 135] on div at bounding box center [20, 137] width 21 height 21
click at [22, 133] on div at bounding box center [21, 137] width 10 height 10
drag, startPoint x: 240, startPoint y: 404, endPoint x: 237, endPoint y: 384, distance: 19.9
click at [241, 404] on div "Shapes L" at bounding box center [246, 408] width 52 height 31
click at [92, 402] on div "P" at bounding box center [92, 402] width 4 height 7
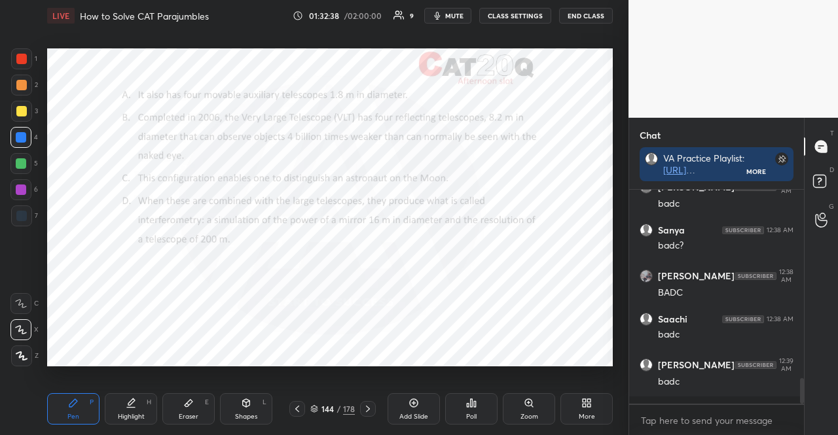
click at [13, 196] on div at bounding box center [20, 189] width 21 height 21
click at [248, 421] on div "Shapes L" at bounding box center [246, 408] width 52 height 31
drag, startPoint x: 78, startPoint y: 402, endPoint x: 80, endPoint y: 392, distance: 10.2
click at [79, 401] on div "Pen P" at bounding box center [73, 408] width 52 height 31
click at [22, 217] on div at bounding box center [21, 216] width 10 height 10
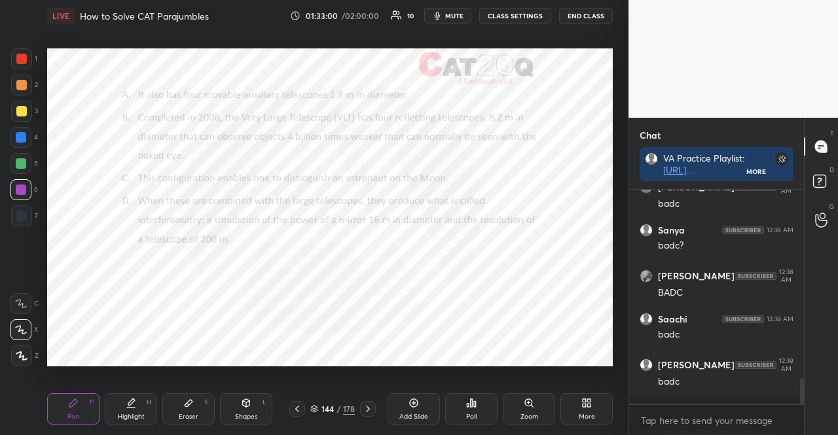
click at [27, 217] on div at bounding box center [21, 215] width 21 height 21
click at [461, 397] on div "Poll" at bounding box center [471, 408] width 52 height 31
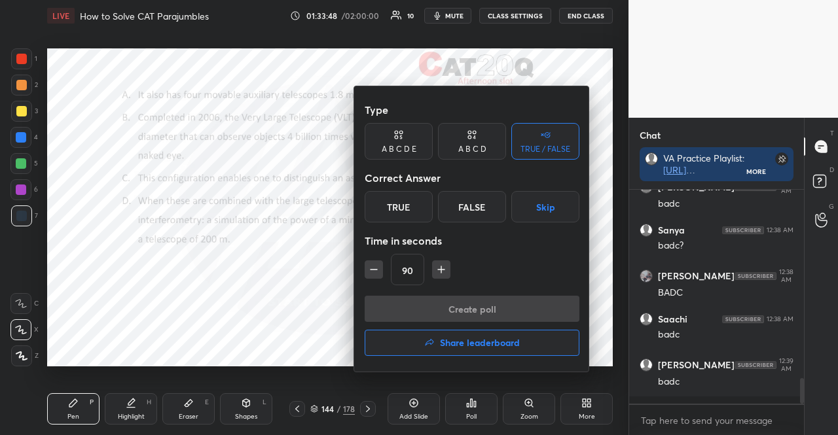
click at [337, 219] on div at bounding box center [419, 217] width 838 height 435
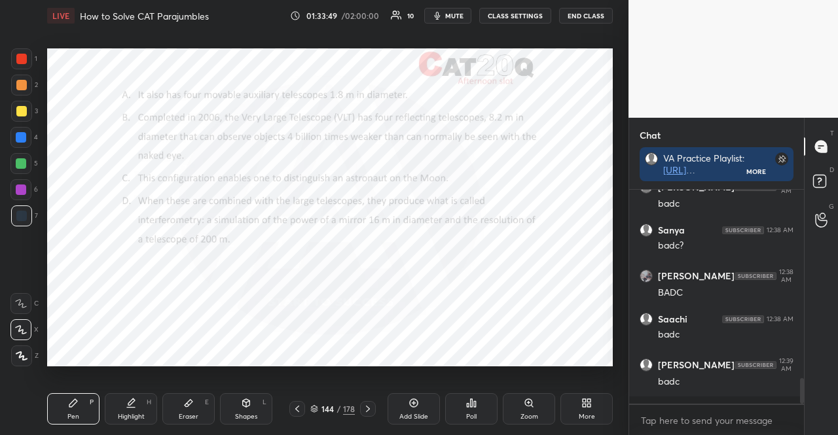
click at [313, 409] on icon at bounding box center [314, 409] width 8 height 8
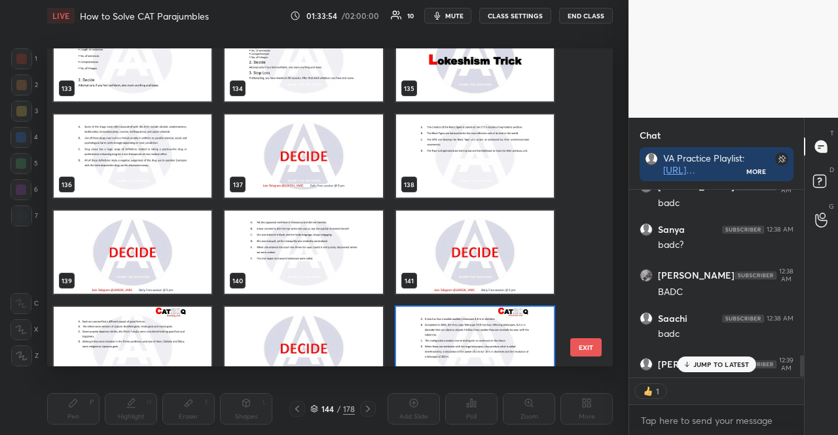
scroll to position [4299, 0]
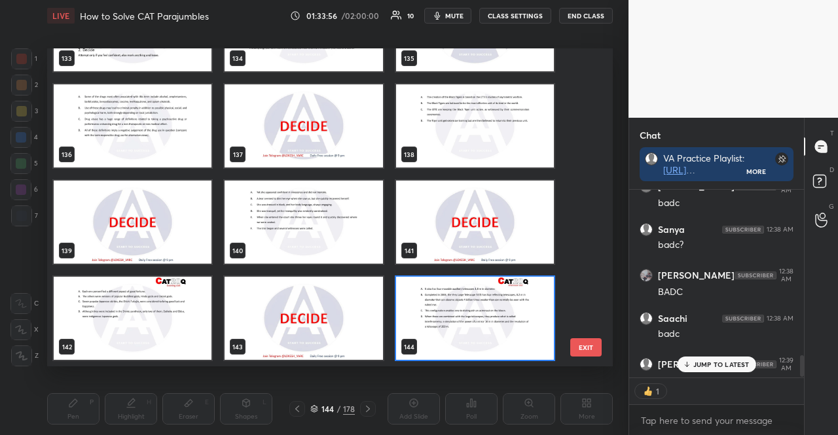
type textarea "x"
click at [715, 355] on div "[PERSON_NAME] 12:39 AM badc" at bounding box center [716, 372] width 175 height 47
click at [715, 357] on div "JUMP TO LATEST" at bounding box center [716, 365] width 79 height 16
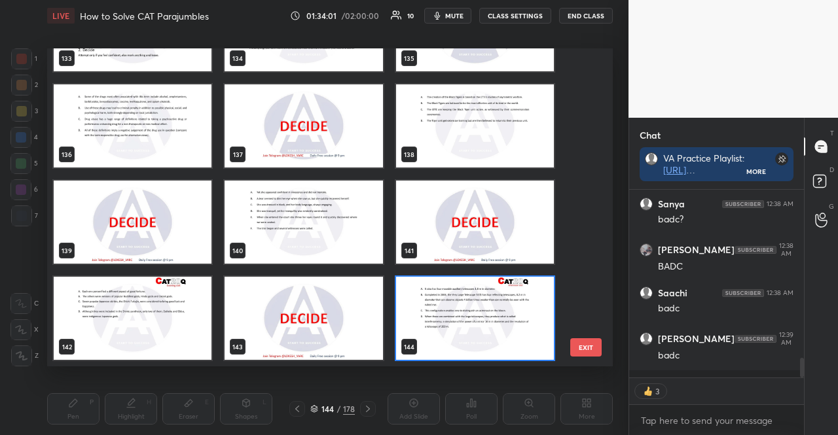
click at [503, 158] on img "grid" at bounding box center [475, 125] width 158 height 83
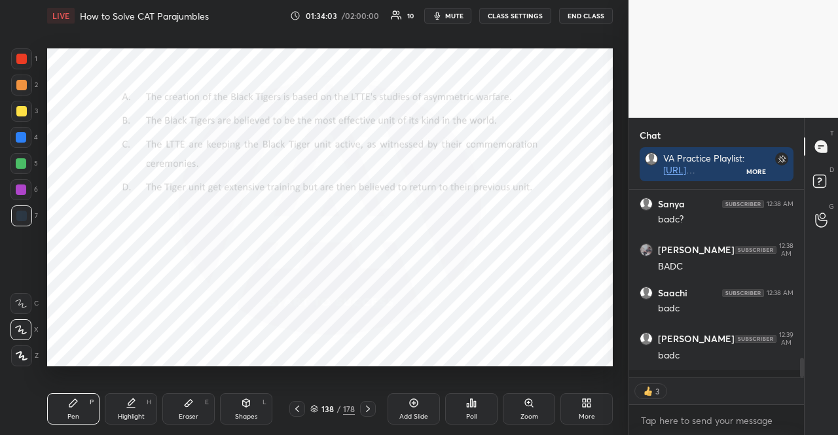
click at [483, 414] on div "Poll" at bounding box center [471, 408] width 52 height 31
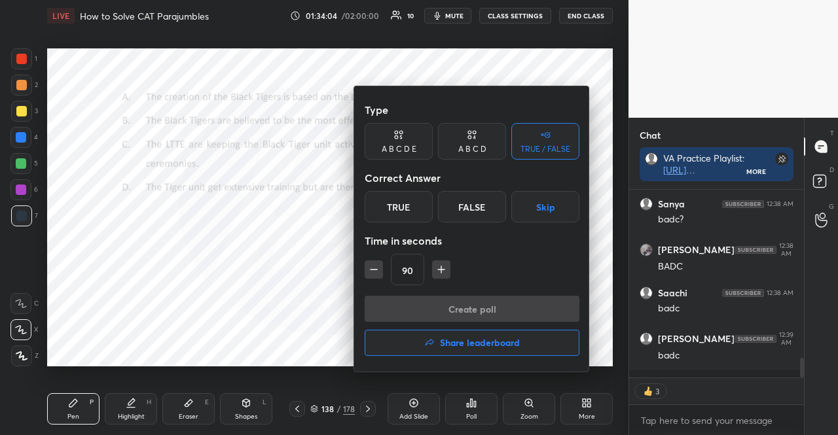
click at [381, 270] on button "button" at bounding box center [373, 269] width 18 height 18
type input "30"
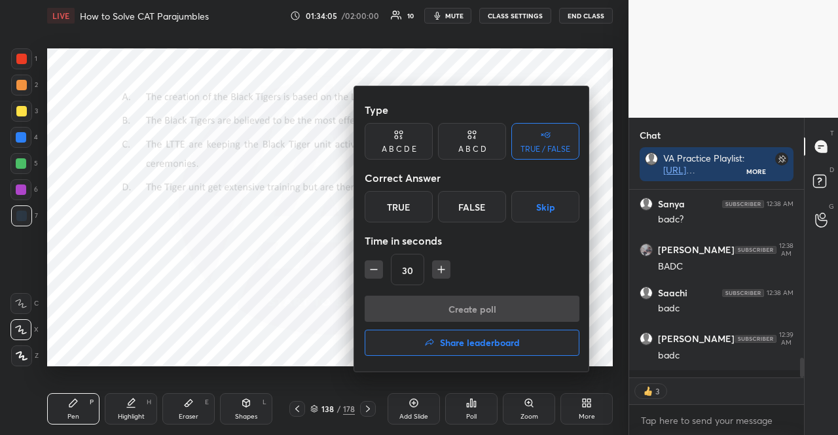
click at [568, 203] on button "Skip" at bounding box center [545, 206] width 68 height 31
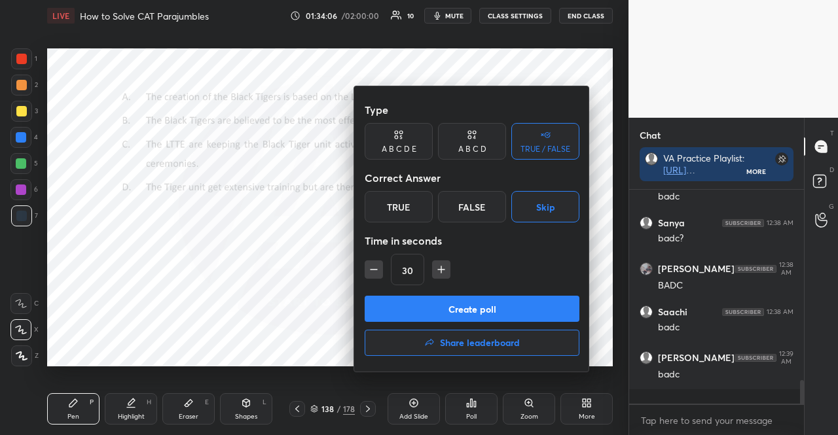
scroll to position [1591, 0]
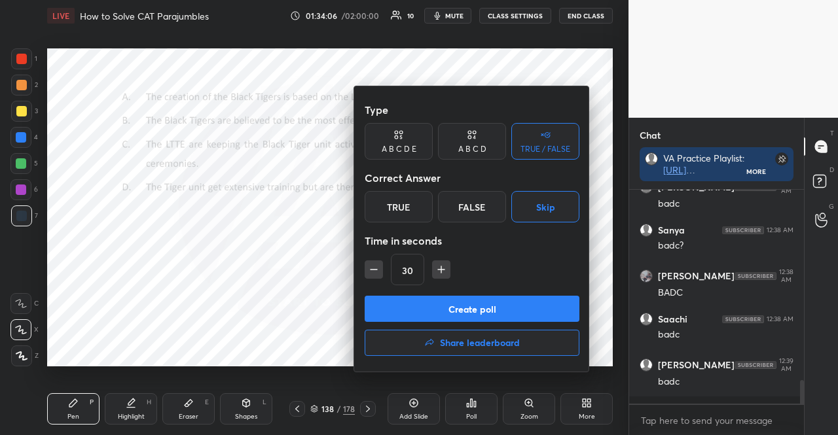
click at [536, 303] on button "Create poll" at bounding box center [471, 309] width 215 height 26
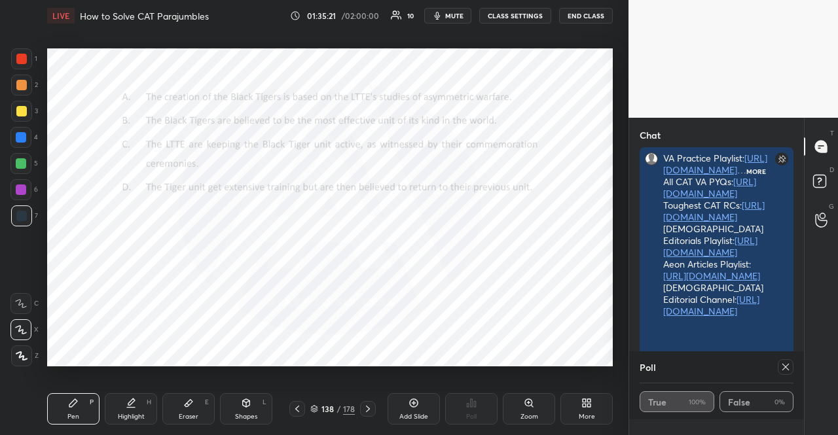
scroll to position [4, 4]
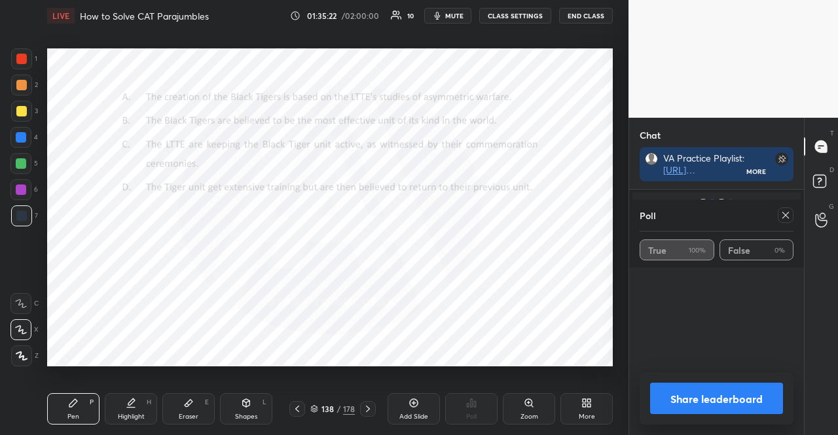
click at [787, 214] on icon at bounding box center [785, 215] width 7 height 7
type textarea "x"
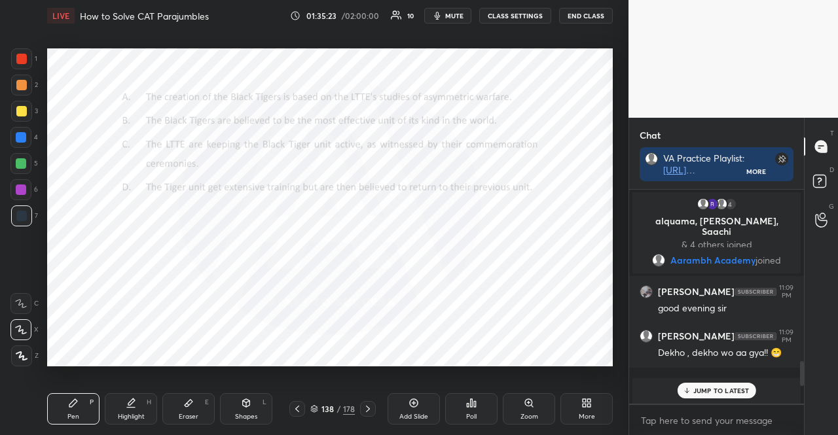
click at [468, 406] on icon at bounding box center [468, 405] width 2 height 3
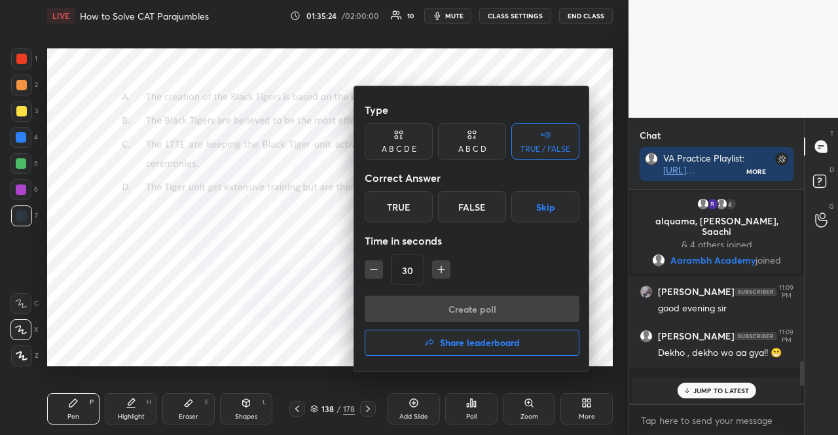
click at [548, 209] on button "Skip" at bounding box center [545, 206] width 68 height 31
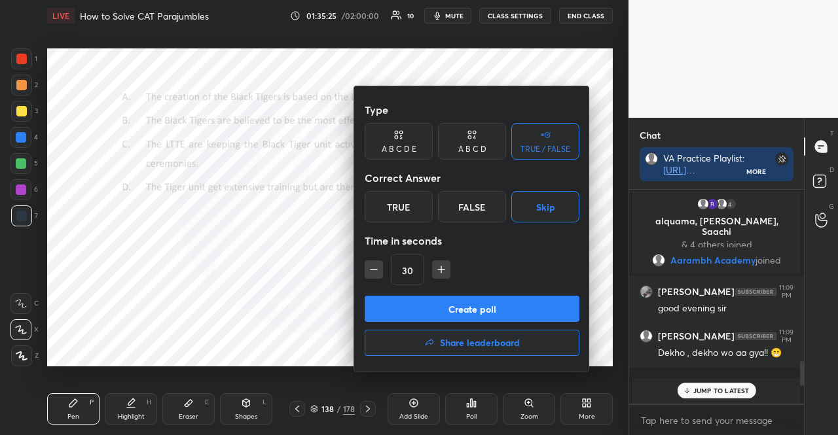
click at [361, 263] on div "Type A B C D E A B C D TRUE / FALSE Correct Answer True False Skip Time in seco…" at bounding box center [472, 228] width 236 height 285
click at [371, 270] on icon "button" at bounding box center [373, 270] width 7 height 0
type input "15"
click at [403, 299] on button "Create poll" at bounding box center [471, 309] width 215 height 26
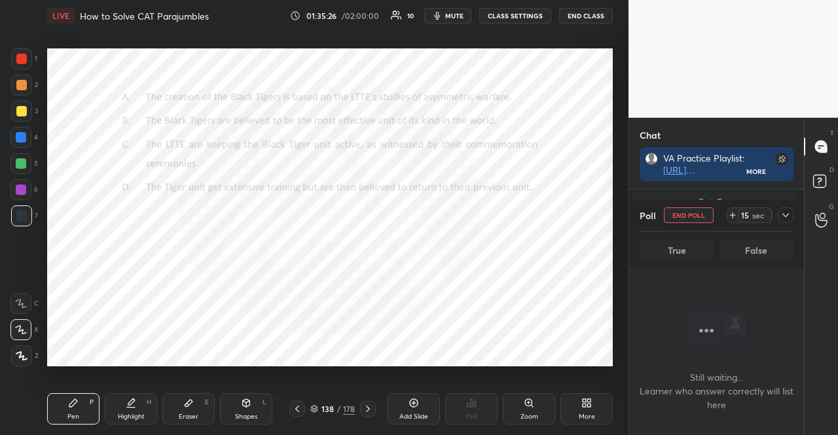
scroll to position [152, 167]
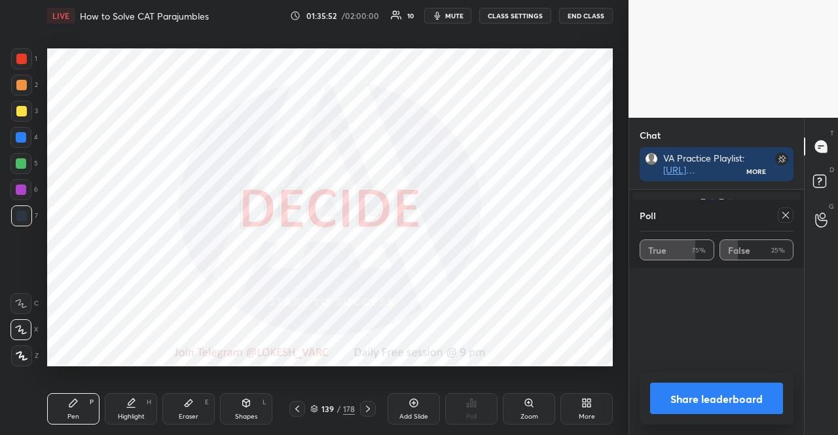
click at [789, 214] on icon at bounding box center [785, 215] width 10 height 10
type textarea "x"
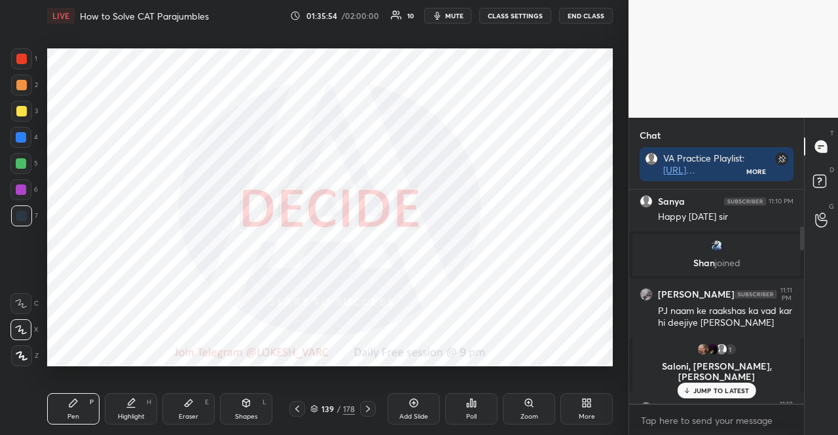
click at [725, 392] on p "JUMP TO LATEST" at bounding box center [721, 391] width 56 height 8
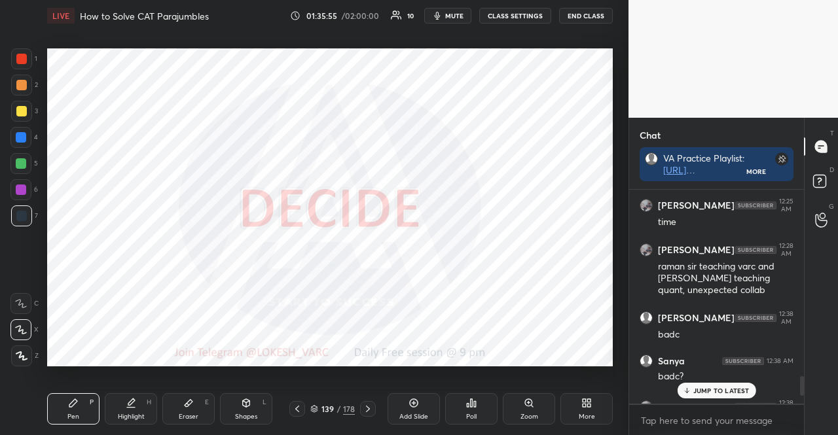
drag, startPoint x: 708, startPoint y: 388, endPoint x: 682, endPoint y: 390, distance: 26.2
click at [709, 389] on p "JUMP TO LATEST" at bounding box center [721, 391] width 56 height 8
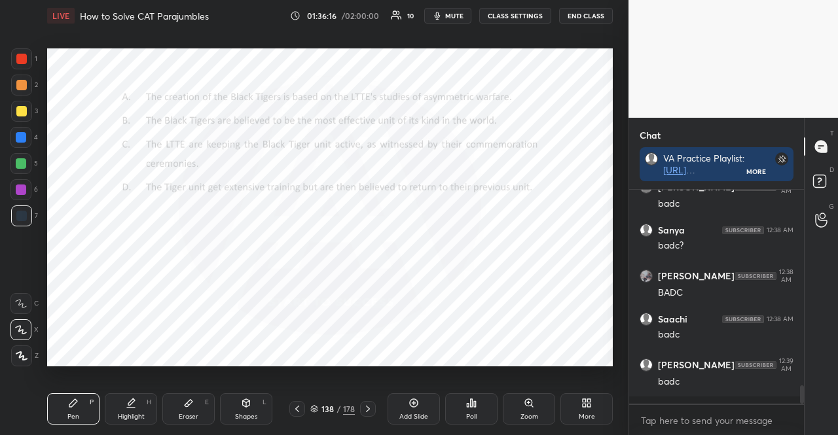
click at [487, 404] on div "Poll" at bounding box center [471, 408] width 52 height 31
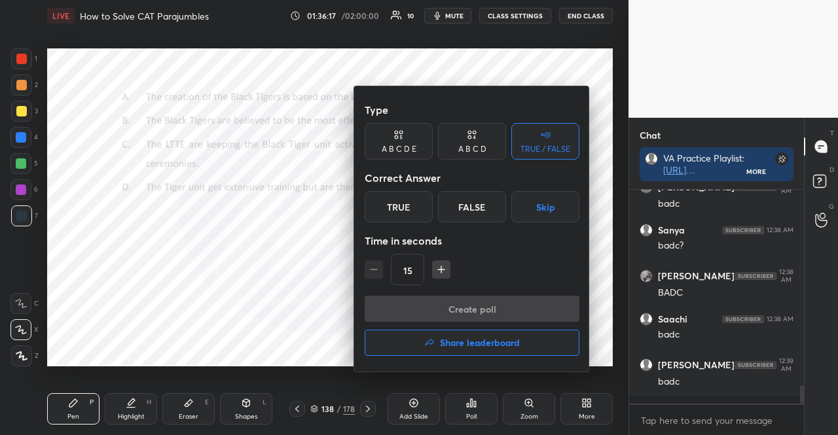
click at [538, 205] on button "Skip" at bounding box center [545, 206] width 68 height 31
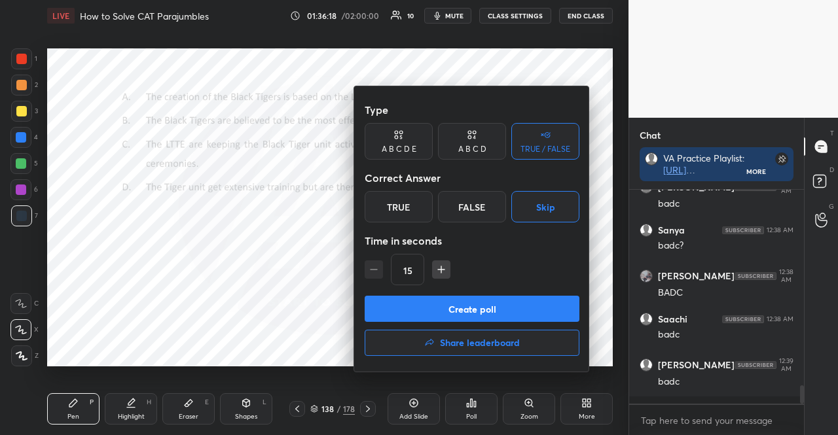
click at [435, 269] on icon "button" at bounding box center [441, 269] width 13 height 13
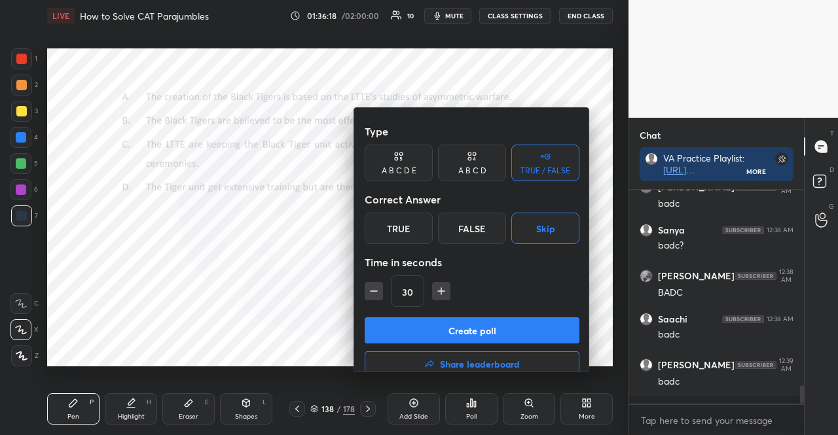
click at [435, 285] on icon "button" at bounding box center [441, 291] width 13 height 13
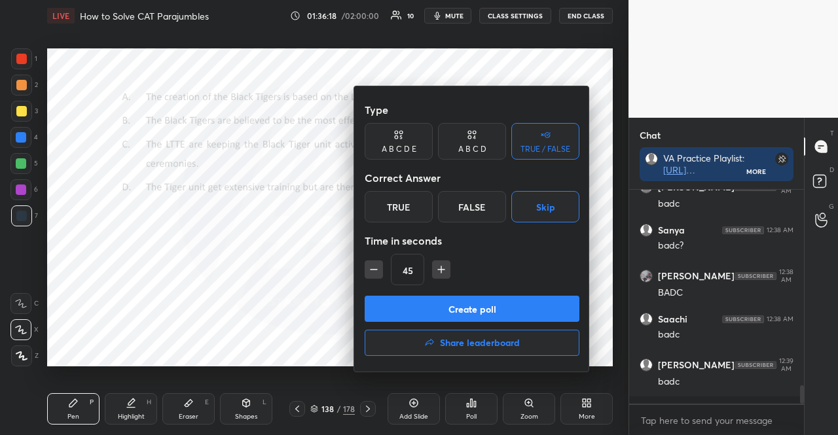
click at [435, 269] on icon "button" at bounding box center [441, 269] width 13 height 13
type input "90"
click at [447, 298] on button "Create poll" at bounding box center [471, 309] width 215 height 26
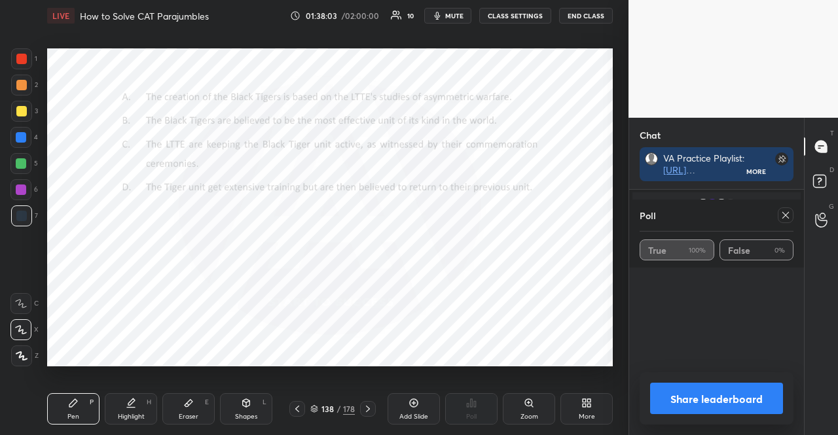
scroll to position [174, 171]
click at [789, 221] on div at bounding box center [785, 215] width 16 height 16
type textarea "x"
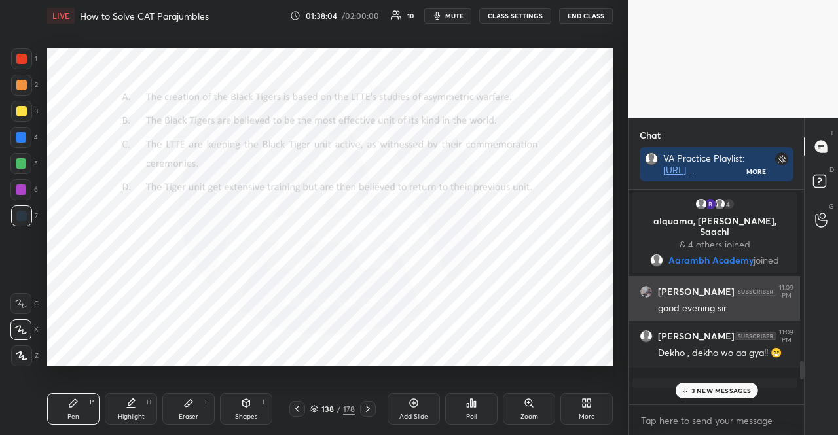
scroll to position [4, 4]
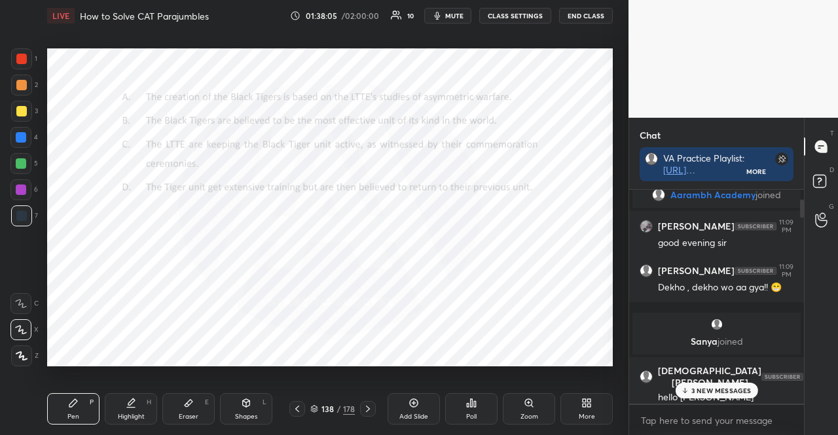
click at [707, 391] on p "3 NEW MESSAGES" at bounding box center [721, 391] width 60 height 8
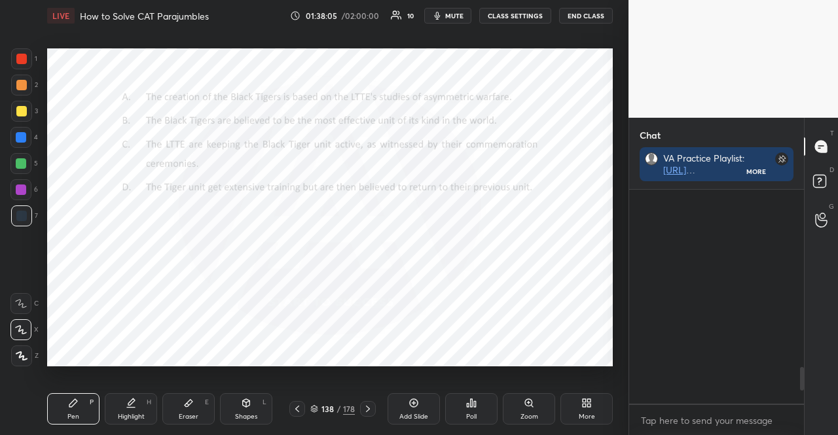
scroll to position [1703, 0]
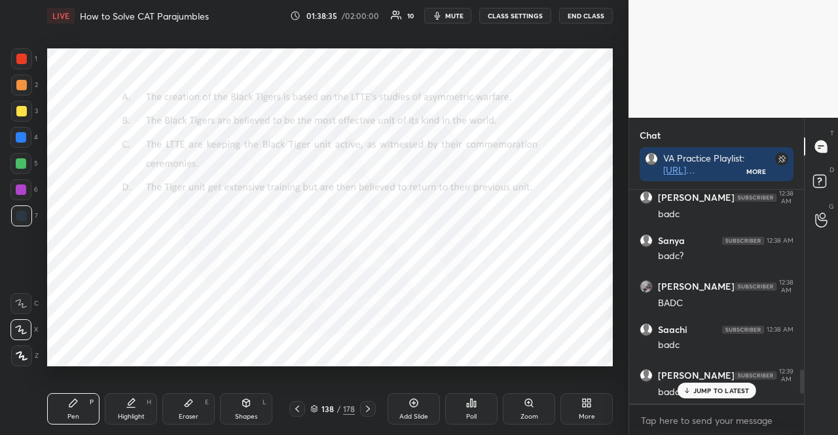
click at [704, 387] on p "JUMP TO LATEST" at bounding box center [721, 391] width 56 height 8
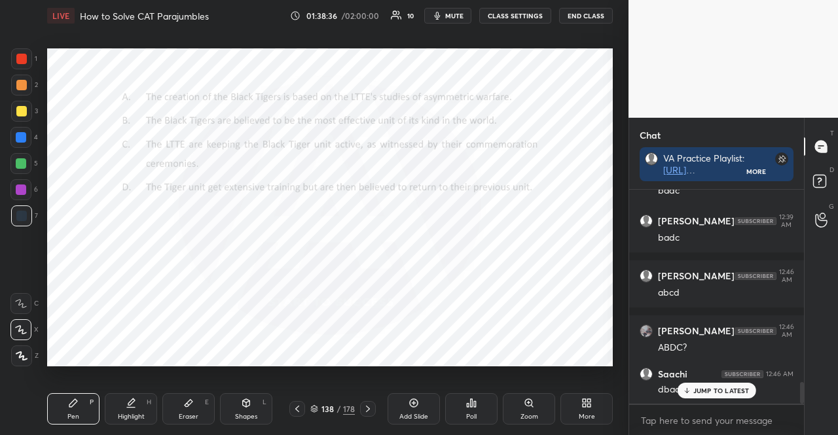
scroll to position [1902, 0]
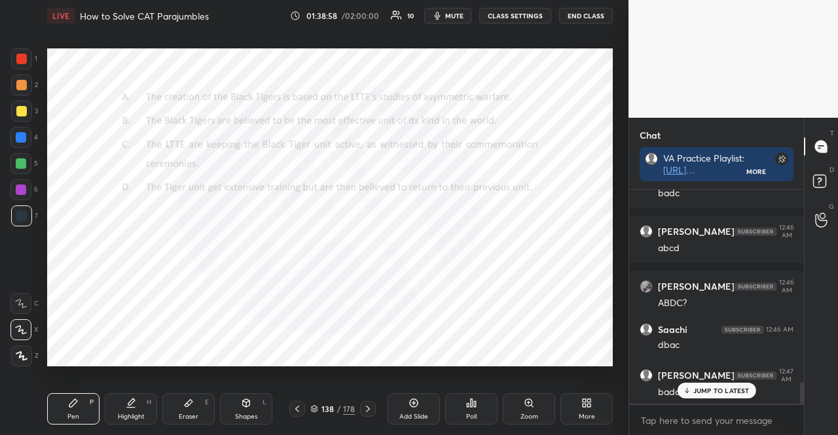
click at [19, 186] on div at bounding box center [21, 190] width 10 height 10
click at [19, 185] on div at bounding box center [21, 190] width 10 height 10
click at [24, 206] on div at bounding box center [21, 215] width 21 height 21
drag, startPoint x: 20, startPoint y: 192, endPoint x: 39, endPoint y: 206, distance: 23.3
click at [22, 188] on div at bounding box center [21, 190] width 10 height 10
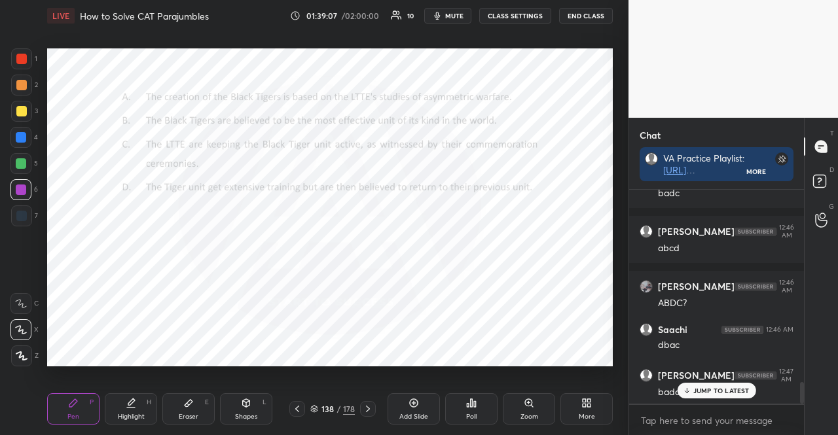
click at [18, 159] on div at bounding box center [21, 163] width 10 height 10
click at [25, 185] on div at bounding box center [21, 190] width 10 height 10
click at [21, 217] on div at bounding box center [21, 216] width 10 height 10
click at [34, 221] on div "7" at bounding box center [24, 215] width 27 height 21
click at [20, 187] on div at bounding box center [21, 190] width 10 height 10
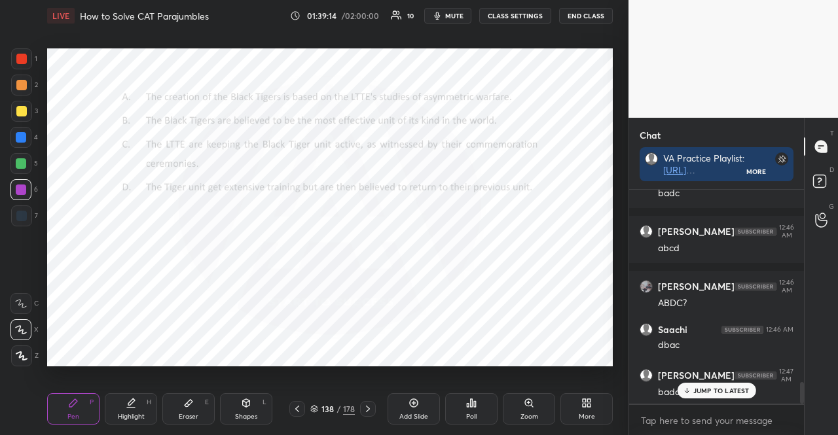
drag, startPoint x: 10, startPoint y: 217, endPoint x: 18, endPoint y: 222, distance: 8.5
click at [11, 219] on div at bounding box center [21, 215] width 21 height 21
click at [18, 222] on div at bounding box center [21, 215] width 21 height 21
click at [25, 188] on div at bounding box center [21, 190] width 10 height 10
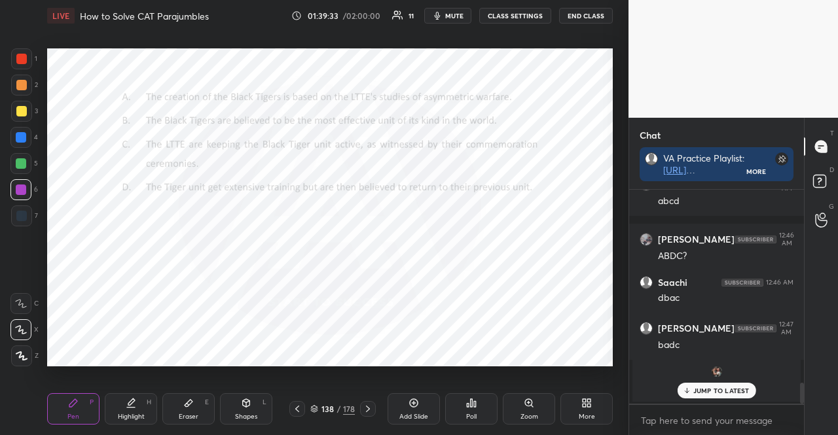
click at [313, 405] on icon at bounding box center [314, 409] width 8 height 8
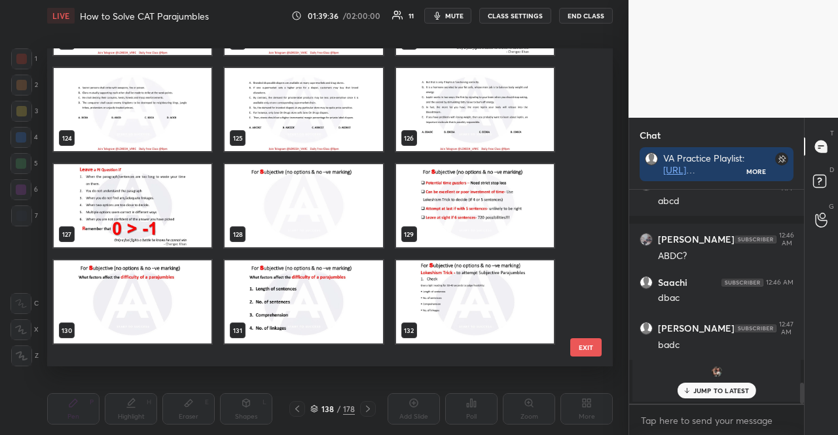
scroll to position [3911, 0]
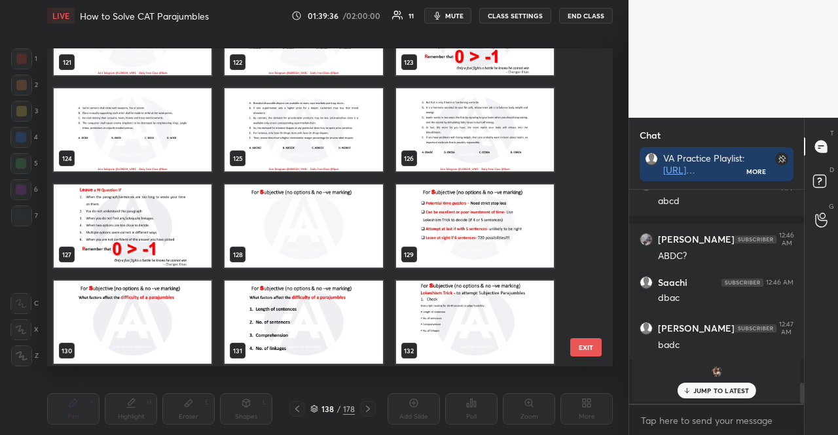
click at [325, 249] on img "grid" at bounding box center [303, 226] width 158 height 83
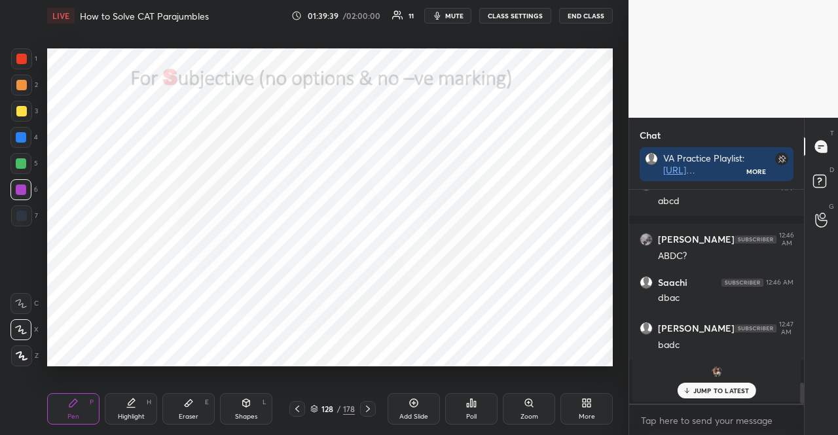
click at [369, 406] on icon at bounding box center [368, 409] width 10 height 10
click at [259, 370] on div "Setting up your live class Poll for secs No correct answer Start poll" at bounding box center [330, 206] width 576 height 351
click at [18, 213] on div at bounding box center [21, 216] width 10 height 10
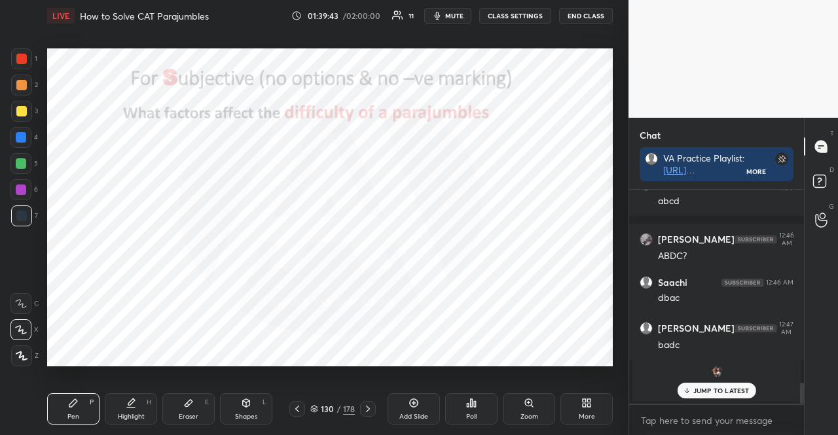
click at [20, 211] on div at bounding box center [21, 216] width 10 height 10
drag, startPoint x: 64, startPoint y: 417, endPoint x: 67, endPoint y: 392, distance: 25.1
click at [64, 416] on div "Pen P" at bounding box center [73, 408] width 52 height 31
click at [315, 407] on icon at bounding box center [314, 409] width 8 height 8
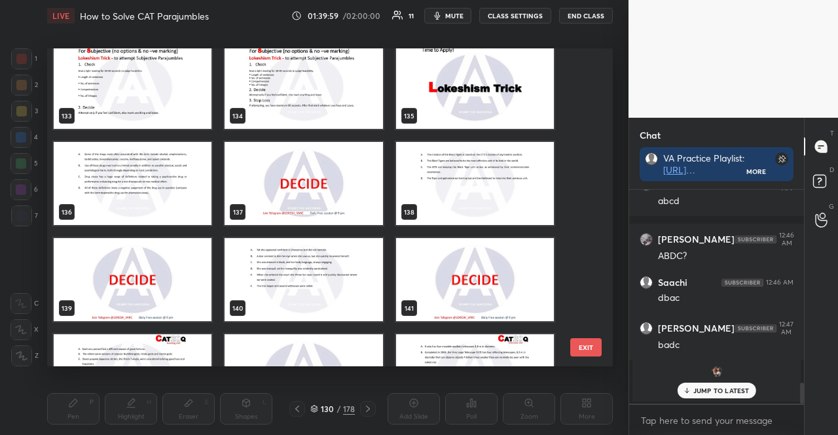
scroll to position [4307, 0]
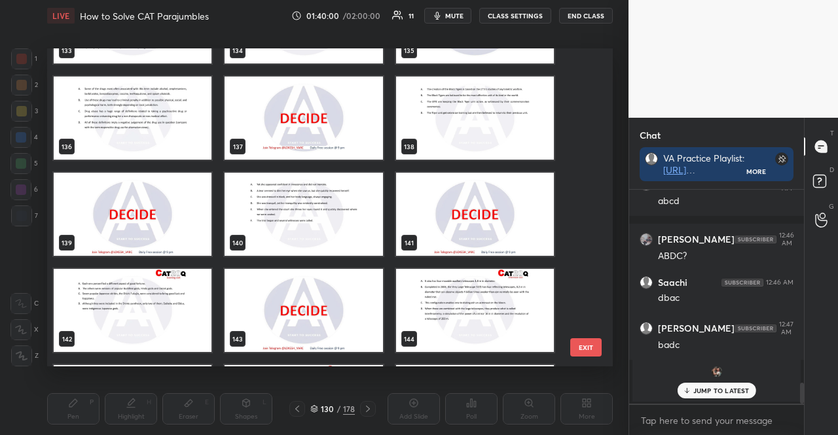
click at [711, 396] on div "JUMP TO LATEST" at bounding box center [716, 391] width 79 height 16
click at [336, 217] on img "grid" at bounding box center [303, 214] width 158 height 83
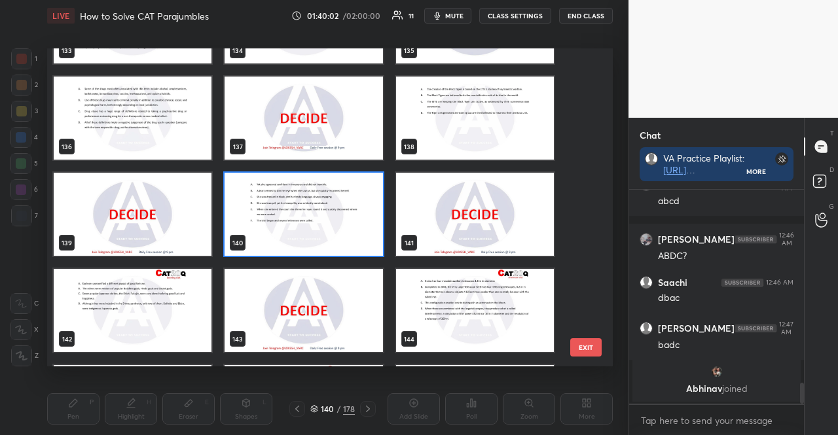
click at [336, 217] on img "grid" at bounding box center [303, 214] width 158 height 83
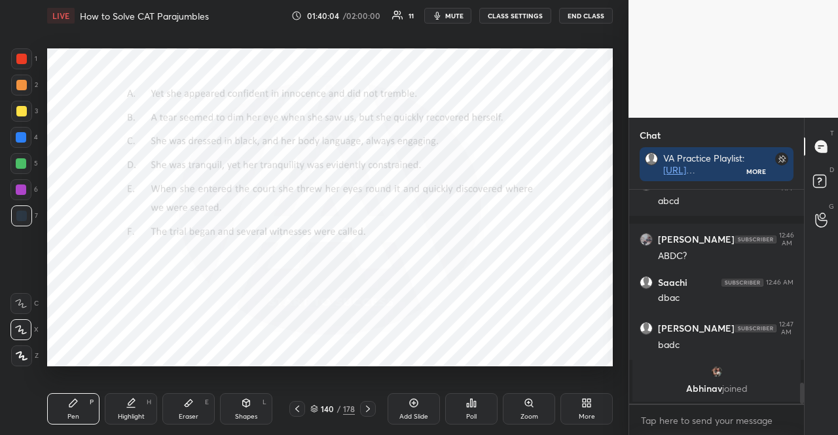
click at [479, 410] on div "Poll" at bounding box center [471, 408] width 52 height 31
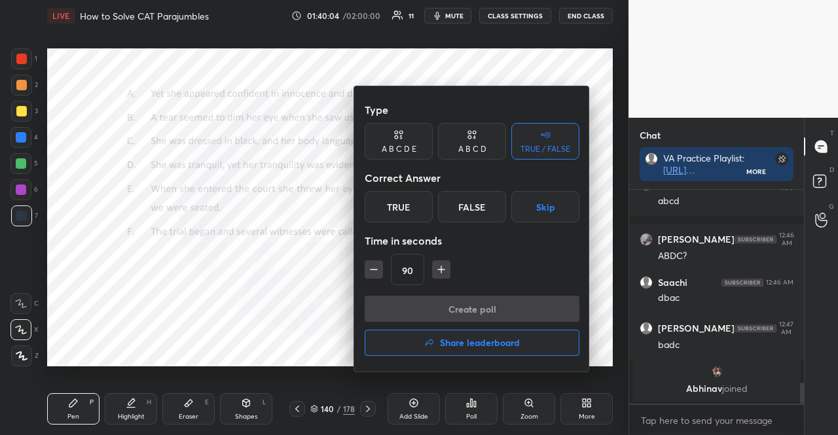
click at [526, 211] on button "Skip" at bounding box center [545, 206] width 68 height 31
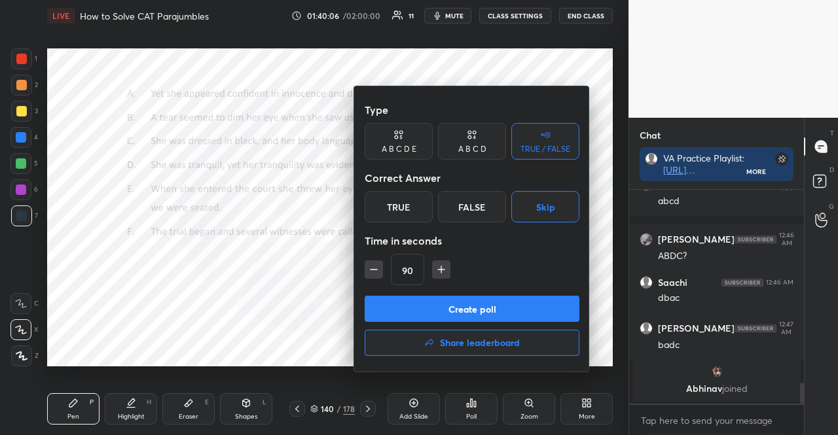
click at [372, 270] on icon "button" at bounding box center [373, 270] width 7 height 0
type input "30"
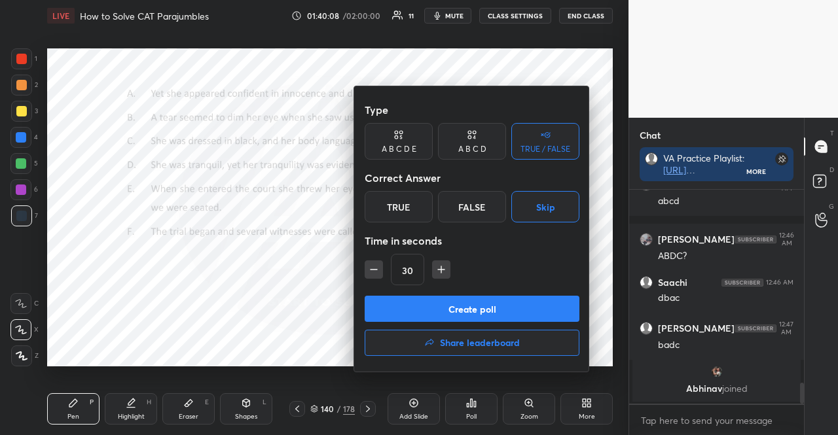
click at [417, 306] on button "Create poll" at bounding box center [471, 309] width 215 height 26
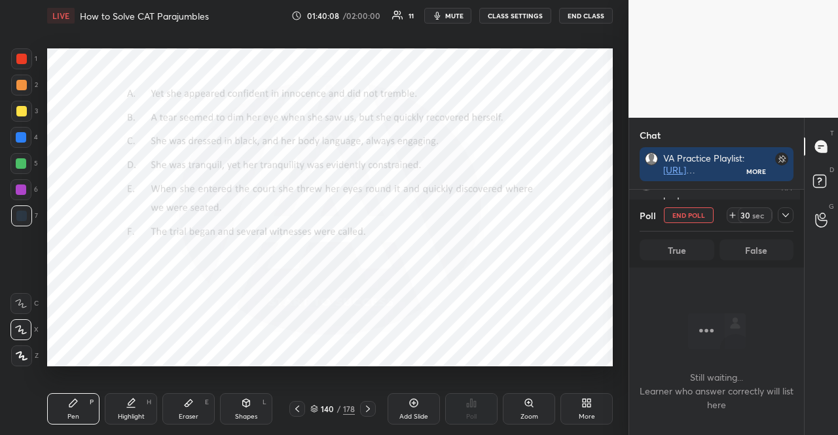
scroll to position [142, 171]
click at [452, 16] on span "mute" at bounding box center [454, 15] width 18 height 9
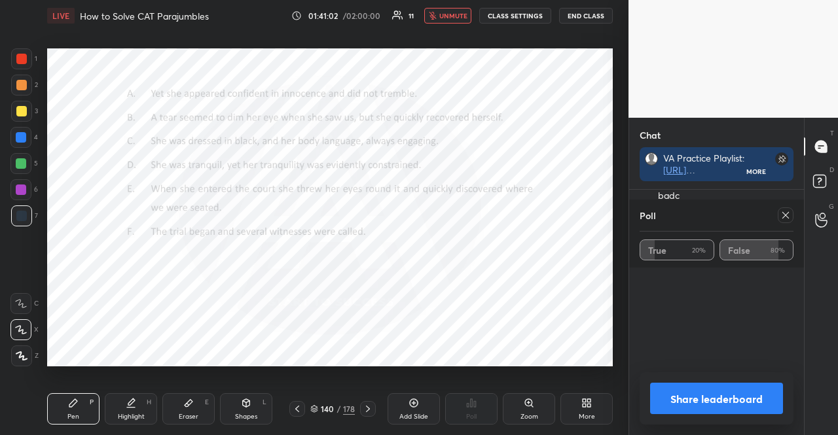
click at [452, 10] on button "unmute" at bounding box center [447, 16] width 47 height 16
click at [784, 215] on icon at bounding box center [785, 215] width 10 height 10
type textarea "x"
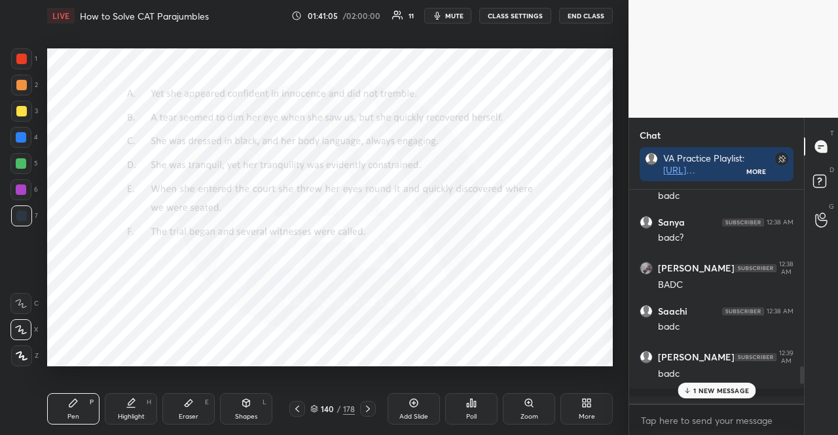
scroll to position [1421, 0]
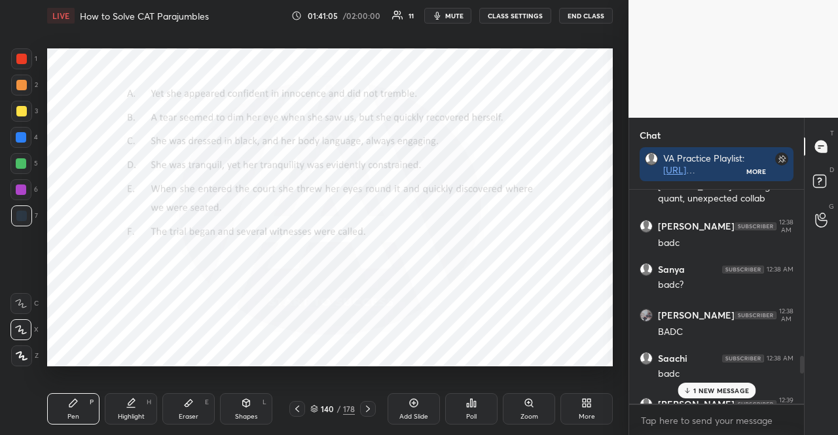
click at [369, 408] on icon at bounding box center [368, 409] width 10 height 10
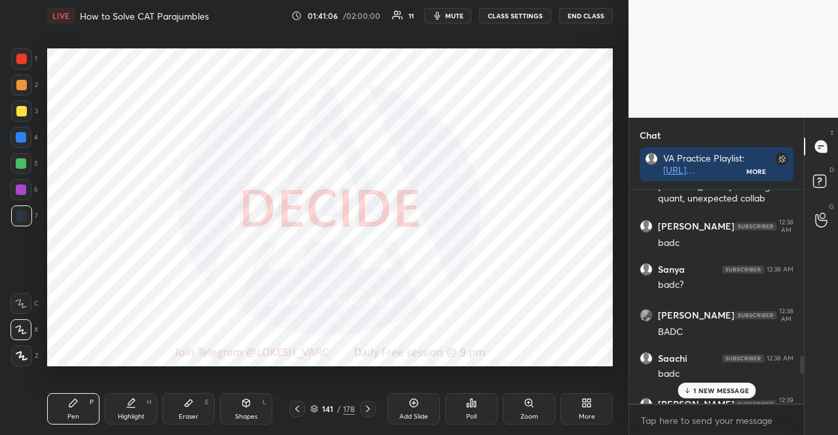
click at [454, 409] on div "Poll" at bounding box center [471, 408] width 52 height 31
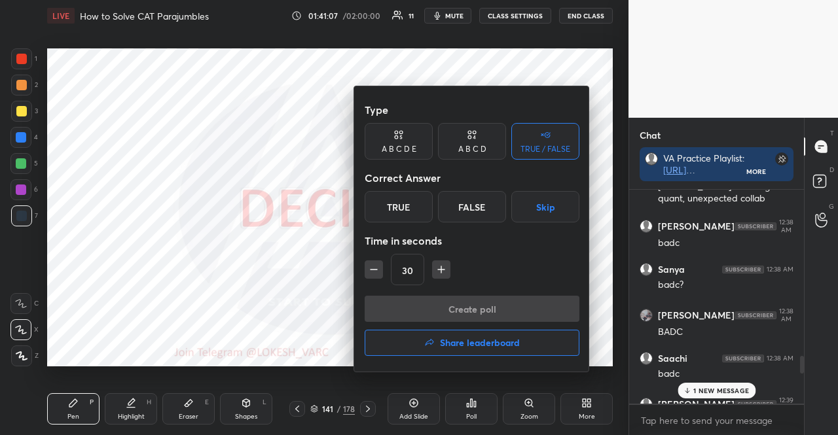
click at [546, 193] on button "Skip" at bounding box center [545, 206] width 68 height 31
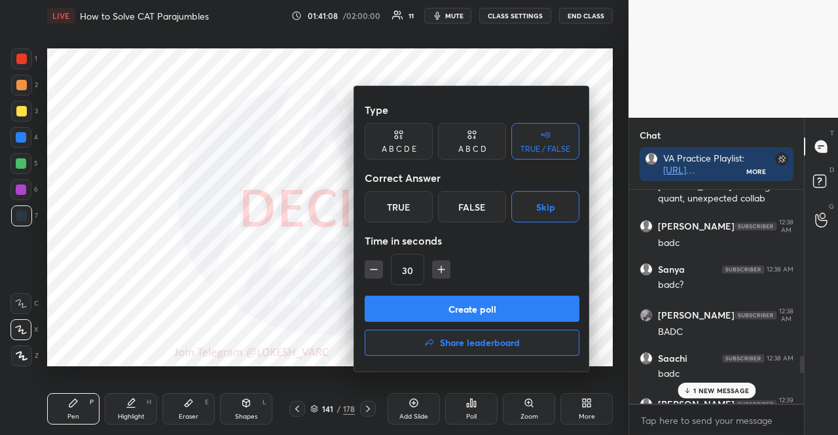
click at [370, 267] on icon "button" at bounding box center [373, 269] width 13 height 13
type input "15"
click at [399, 322] on button "Create poll" at bounding box center [471, 309] width 215 height 26
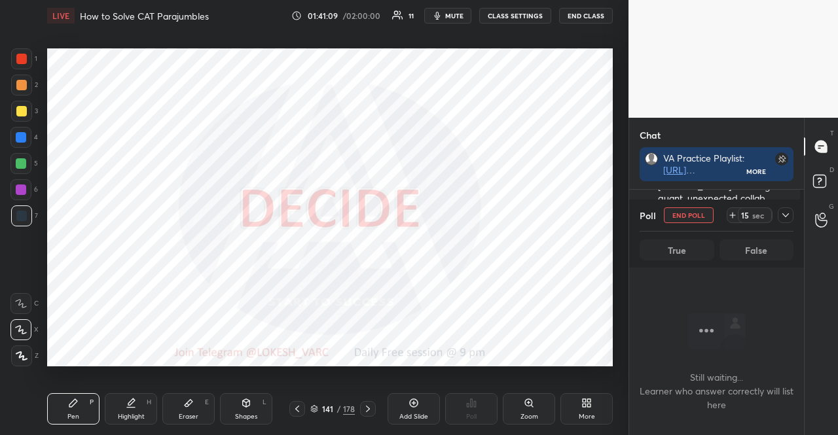
scroll to position [174, 171]
click at [16, 133] on div at bounding box center [21, 137] width 10 height 10
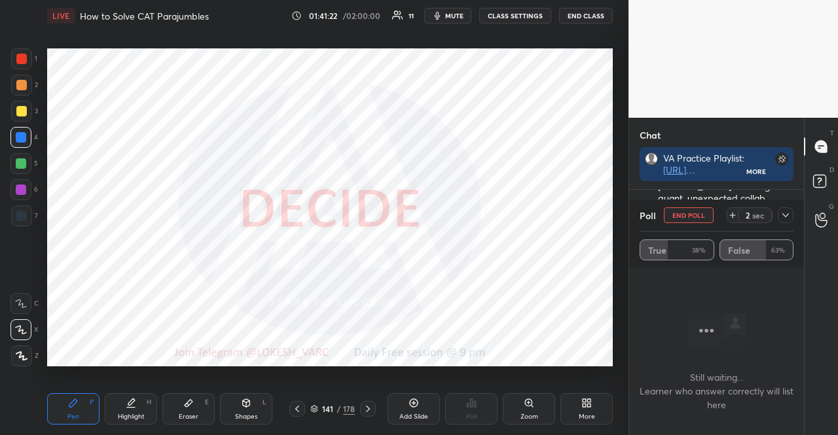
click at [671, 215] on button "END POLL" at bounding box center [689, 215] width 50 height 16
type textarea "x"
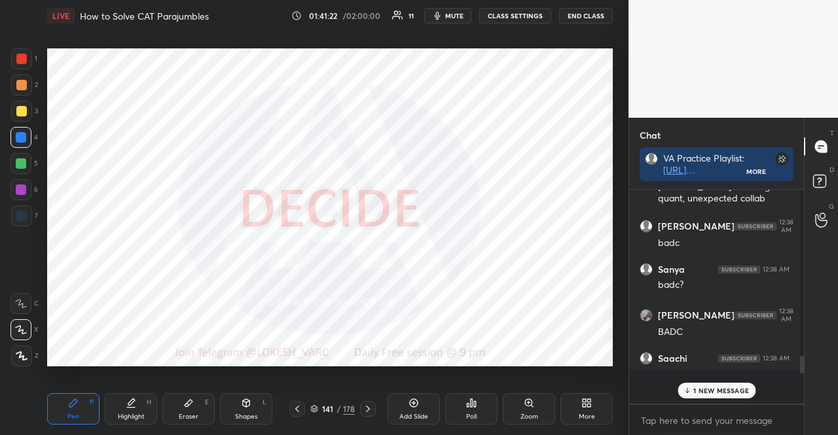
scroll to position [242, 171]
click at [703, 385] on div "1 NEW MESSAGE" at bounding box center [716, 391] width 78 height 16
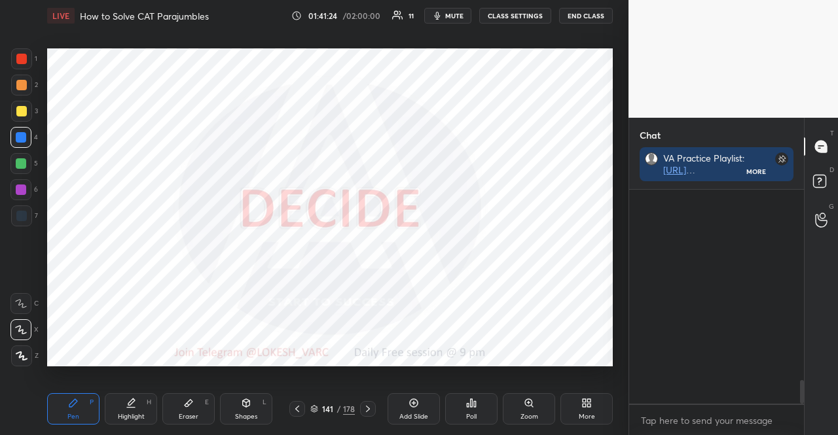
scroll to position [1741, 0]
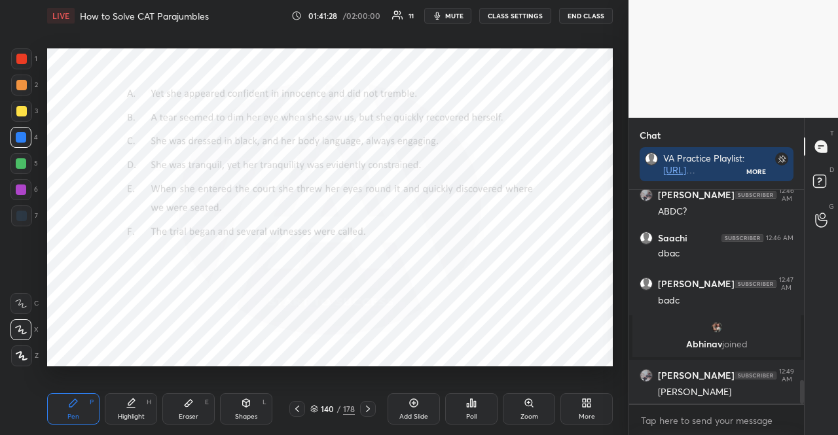
click at [469, 398] on icon at bounding box center [471, 403] width 10 height 10
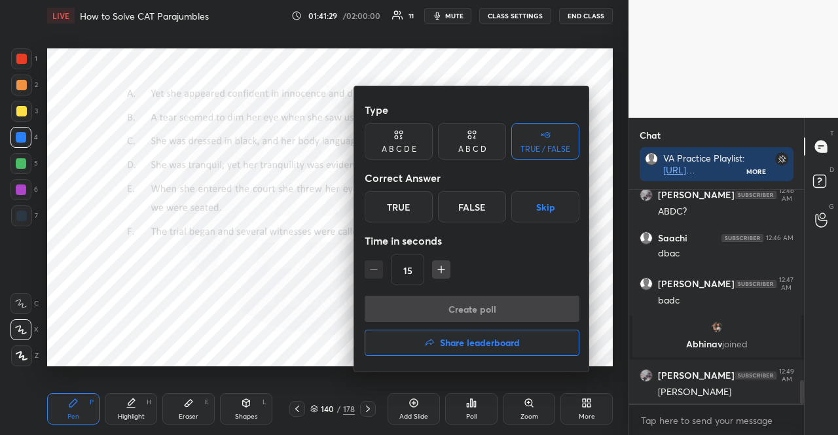
click at [432, 272] on button "button" at bounding box center [441, 269] width 18 height 18
click at [432, 273] on button "button" at bounding box center [441, 269] width 18 height 18
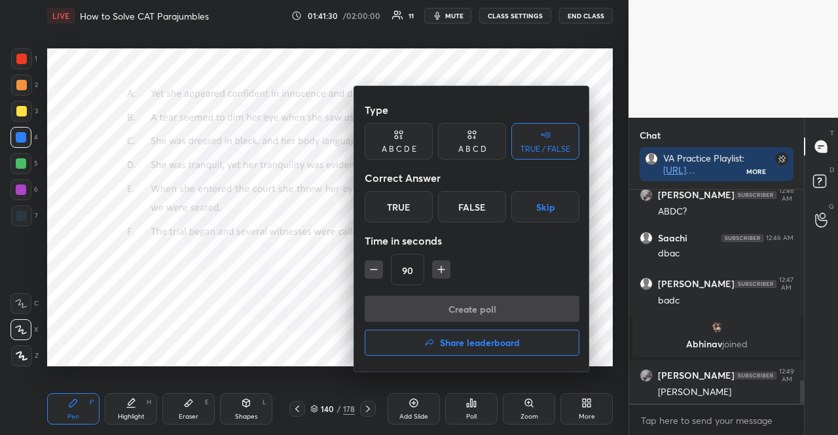
click at [432, 273] on button "button" at bounding box center [441, 269] width 18 height 18
click at [436, 272] on div "105" at bounding box center [471, 269] width 215 height 31
click at [438, 272] on button "button" at bounding box center [447, 269] width 18 height 18
click at [453, 274] on button "button" at bounding box center [447, 269] width 18 height 18
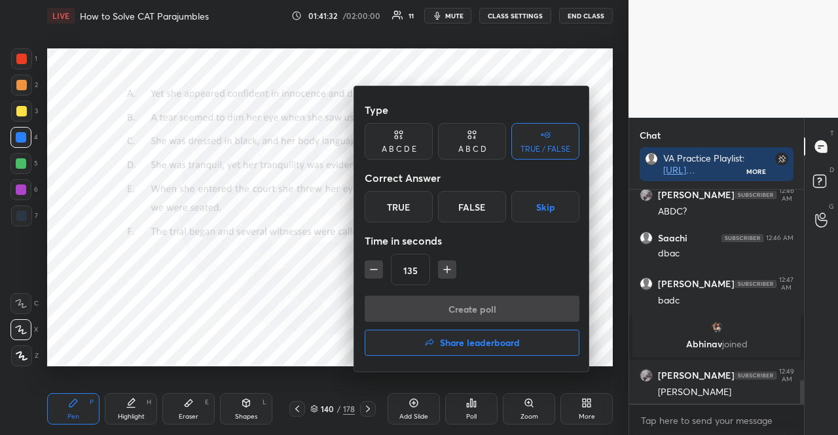
type input "150"
click at [548, 214] on button "Skip" at bounding box center [545, 206] width 68 height 31
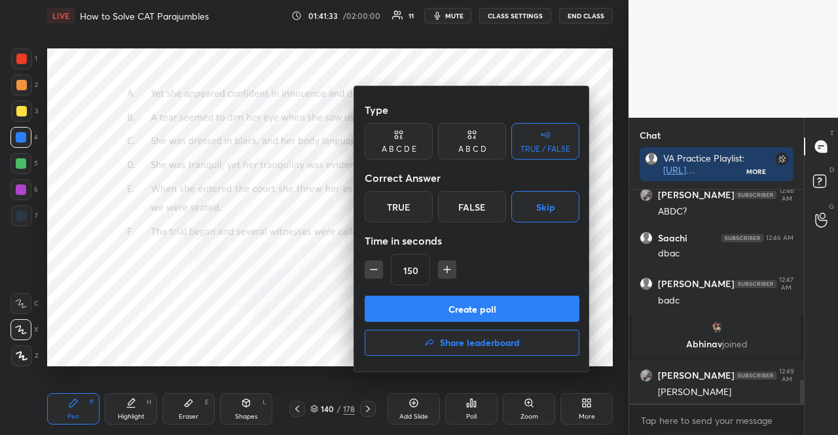
click at [542, 304] on button "Create poll" at bounding box center [471, 309] width 215 height 26
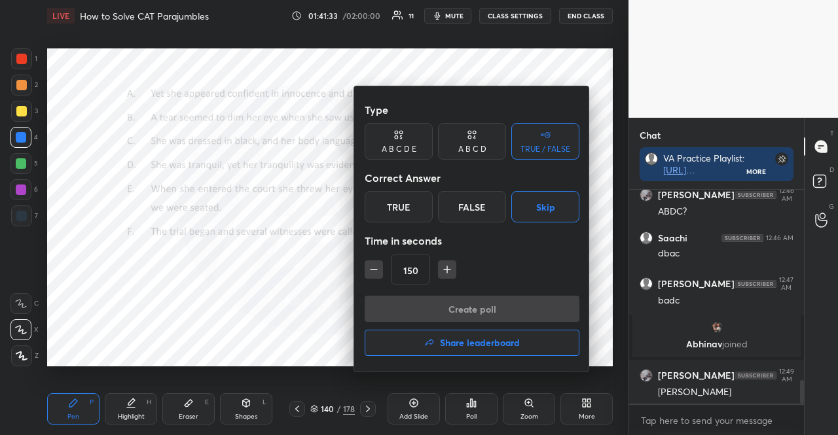
scroll to position [4, 4]
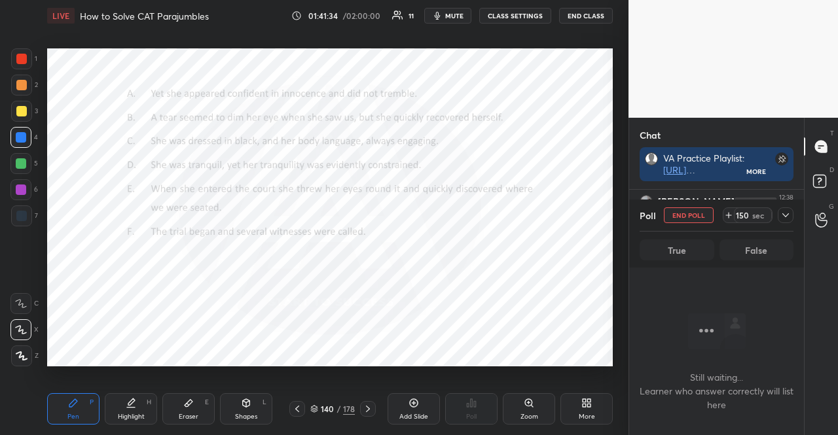
click at [452, 18] on span "mute" at bounding box center [454, 15] width 18 height 9
click at [452, 14] on span "unmute" at bounding box center [453, 15] width 28 height 9
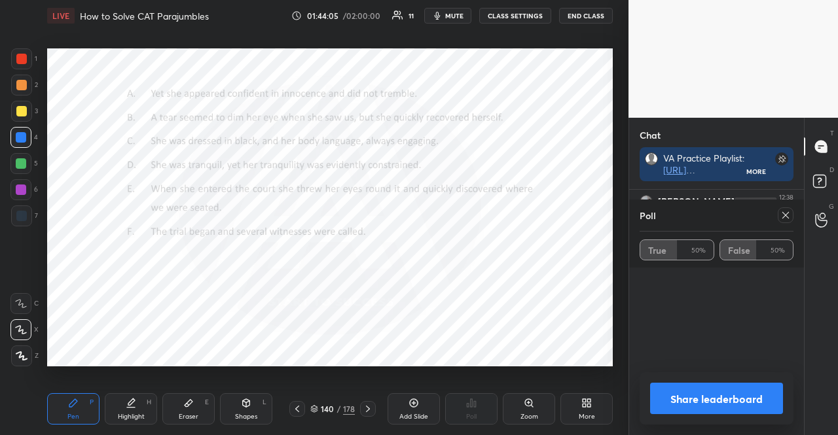
click at [783, 215] on icon at bounding box center [785, 215] width 10 height 10
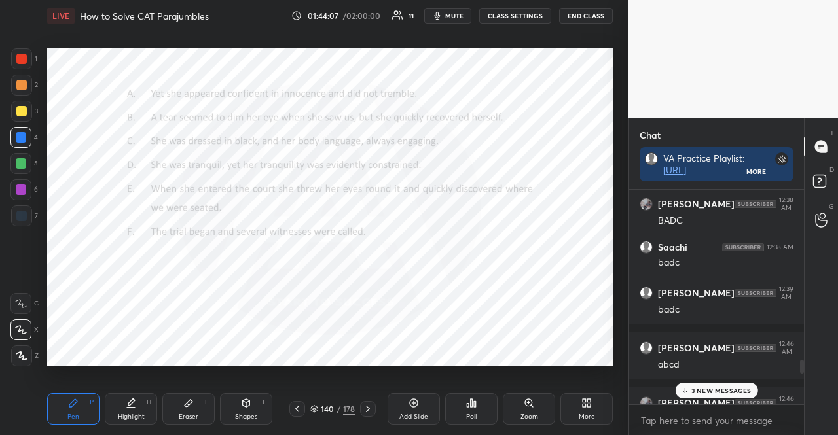
click at [718, 388] on p "3 NEW MESSAGES" at bounding box center [721, 391] width 60 height 8
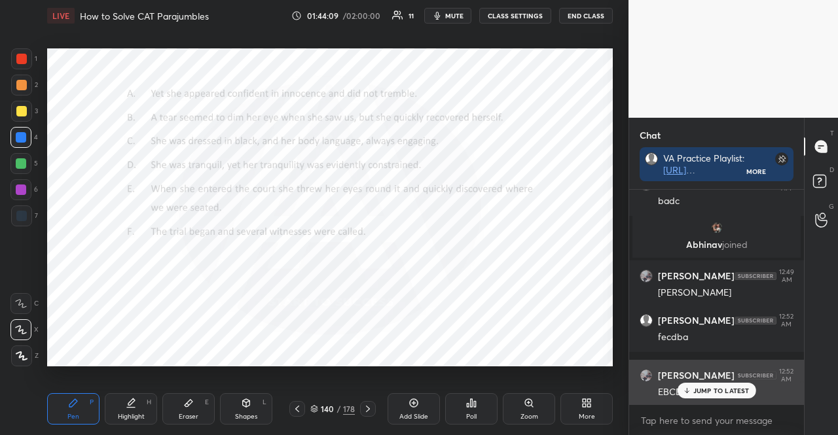
scroll to position [1839, 0]
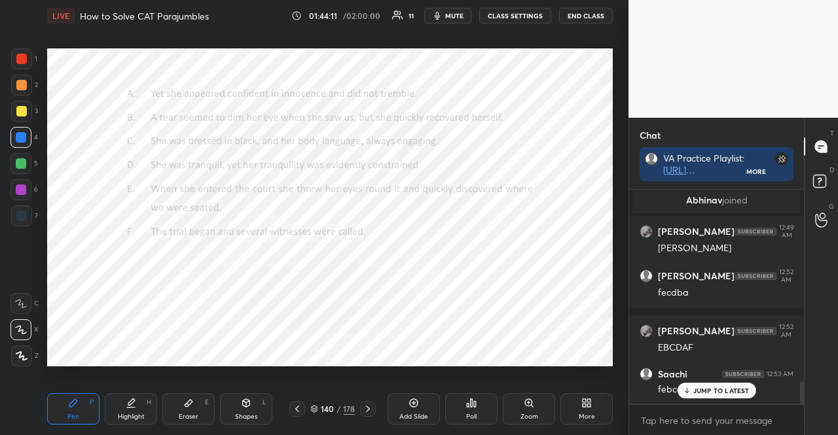
click at [29, 179] on div "1 2 3 4 5 6 7" at bounding box center [23, 139] width 27 height 183
click at [24, 171] on div at bounding box center [20, 163] width 21 height 21
click at [26, 167] on div at bounding box center [20, 163] width 21 height 21
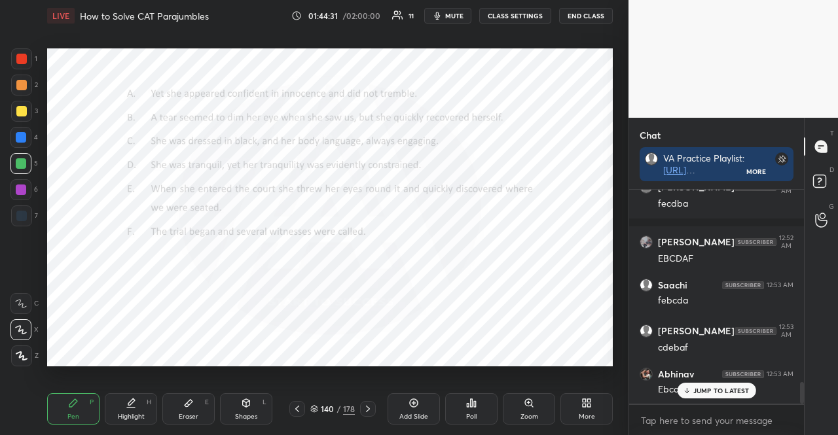
scroll to position [4, 4]
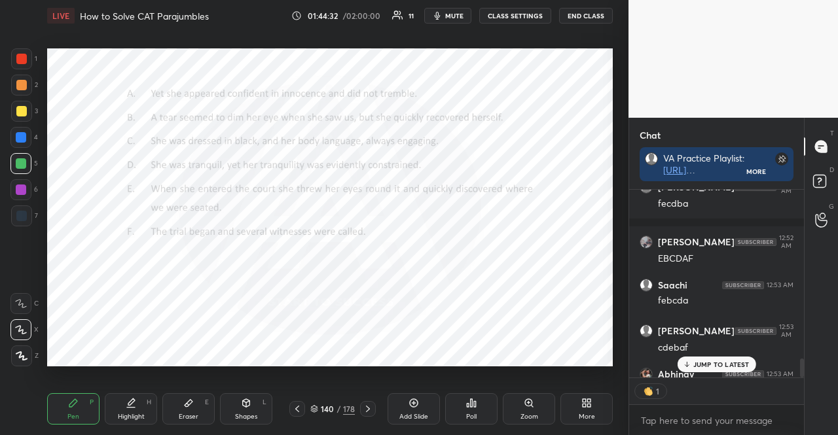
click at [10, 222] on div "1 2 3 4 5 6 7 R O A L C X Z Erase all C X Z" at bounding box center [21, 207] width 42 height 318
click at [14, 218] on div at bounding box center [21, 215] width 21 height 21
type textarea "x"
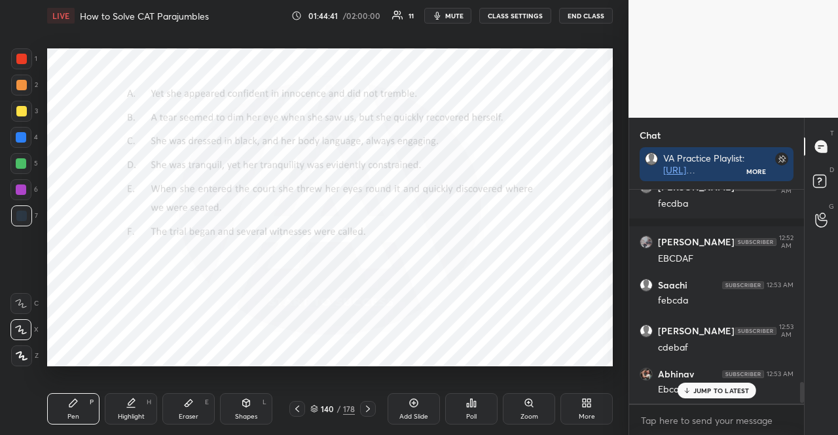
scroll to position [1928, 0]
click at [321, 405] on div "140" at bounding box center [327, 409] width 13 height 8
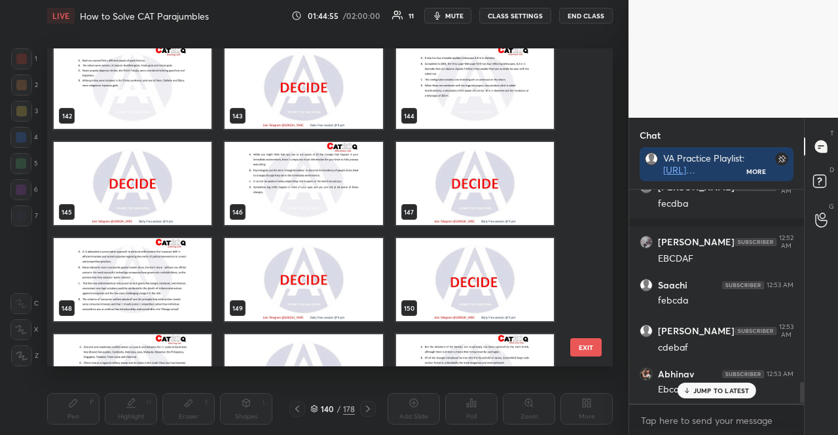
scroll to position [4465, 0]
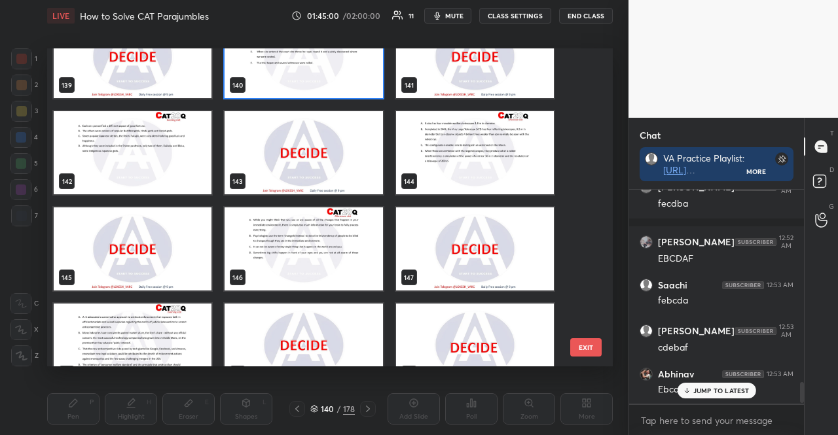
click at [359, 273] on img "grid" at bounding box center [303, 248] width 158 height 83
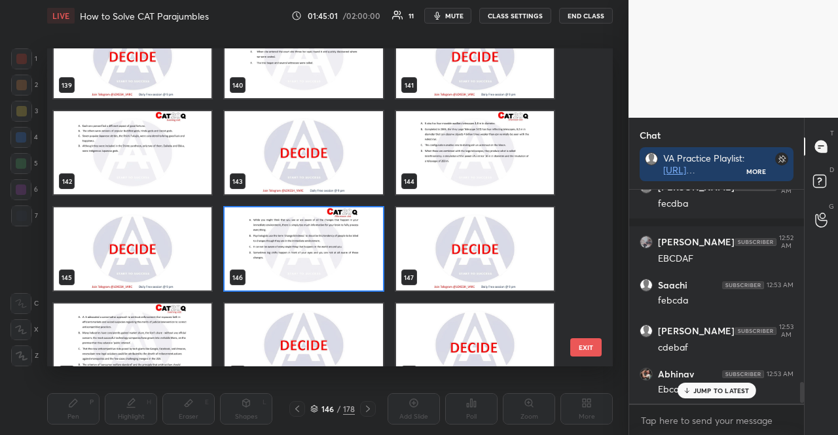
click at [359, 273] on img "grid" at bounding box center [303, 248] width 158 height 83
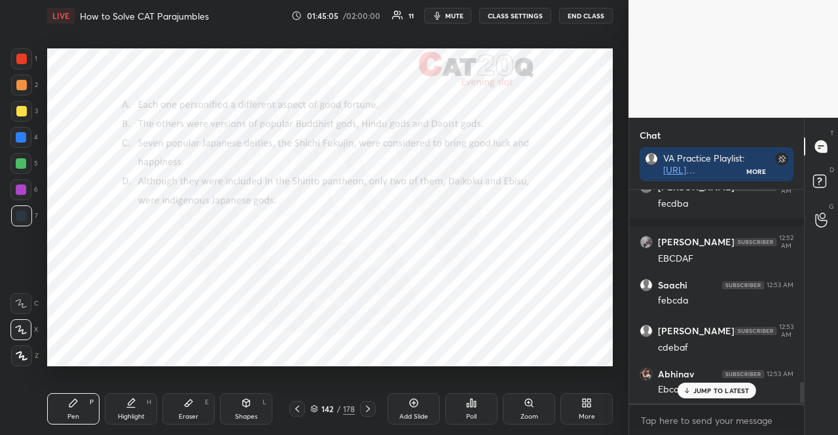
click at [461, 412] on div "Poll" at bounding box center [471, 408] width 52 height 31
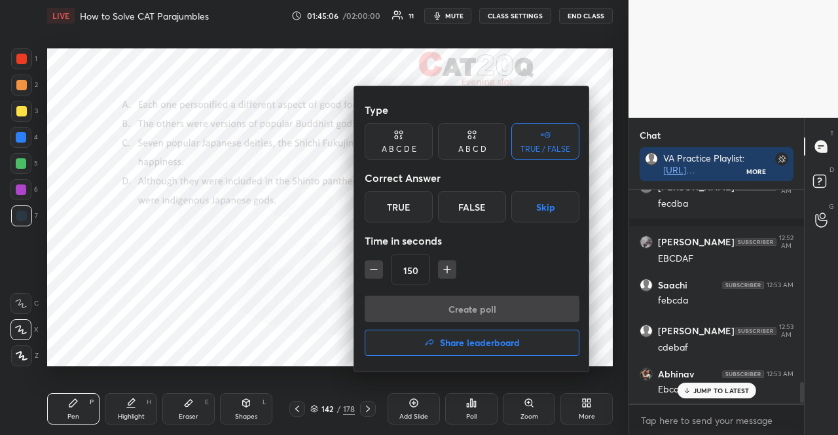
click at [556, 206] on button "Skip" at bounding box center [545, 206] width 68 height 31
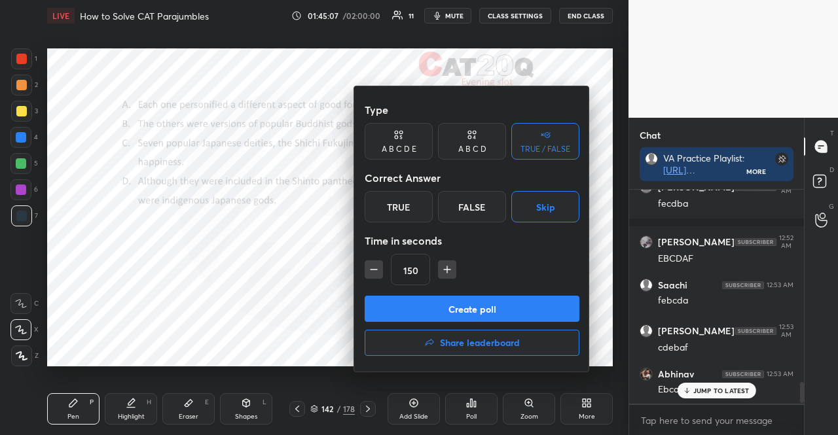
click at [378, 275] on icon "button" at bounding box center [373, 269] width 13 height 13
click at [377, 275] on icon "button" at bounding box center [373, 269] width 13 height 13
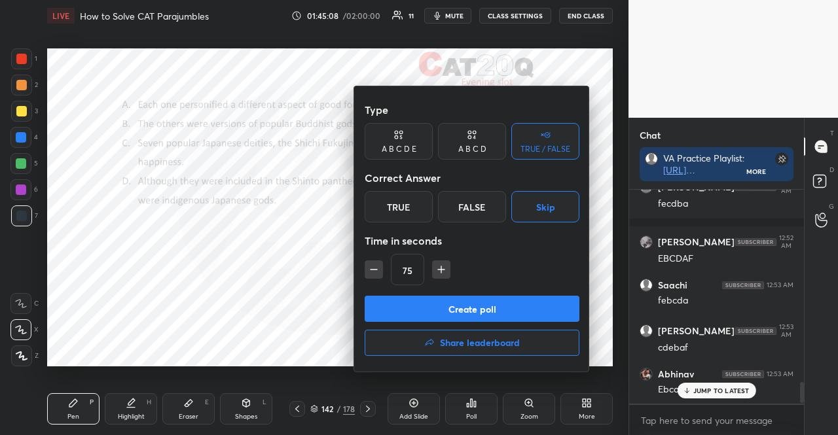
click at [377, 275] on icon "button" at bounding box center [373, 269] width 13 height 13
type input "15"
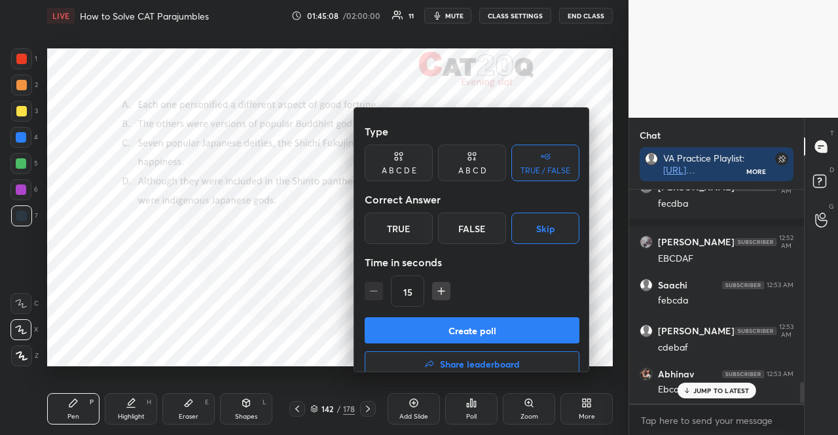
click at [377, 275] on div "15" at bounding box center [471, 290] width 215 height 31
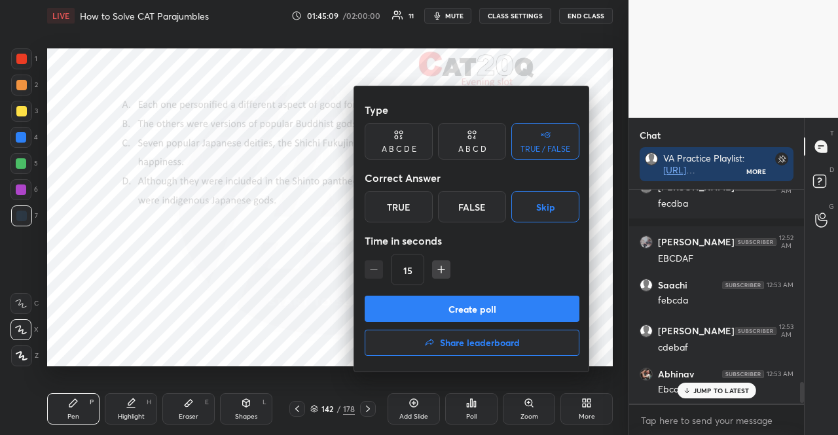
click at [377, 275] on div "15" at bounding box center [471, 269] width 215 height 31
click at [420, 313] on button "Create poll" at bounding box center [471, 309] width 215 height 26
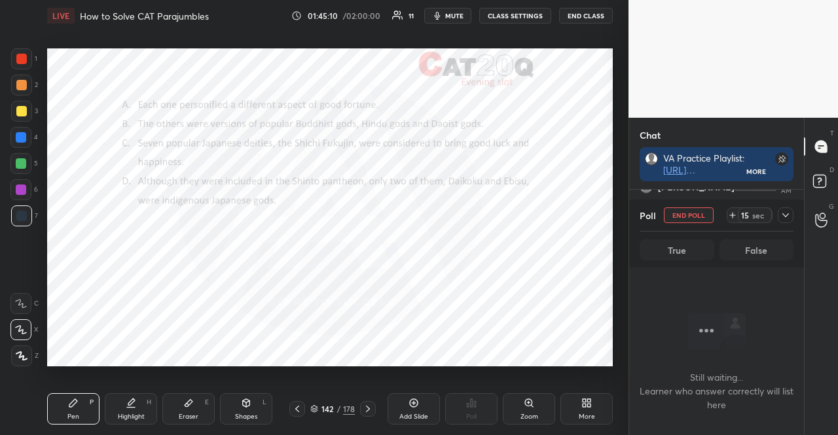
scroll to position [1653, 0]
click at [748, 214] on div "13" at bounding box center [744, 215] width 10 height 10
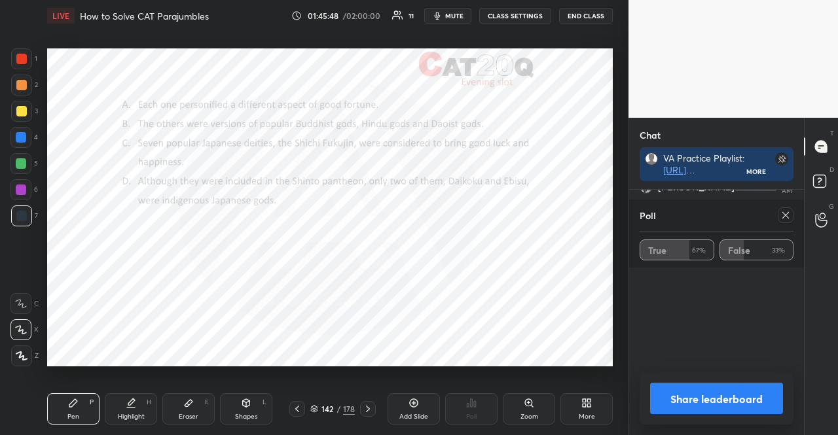
scroll to position [4, 4]
click at [779, 212] on div at bounding box center [785, 215] width 16 height 16
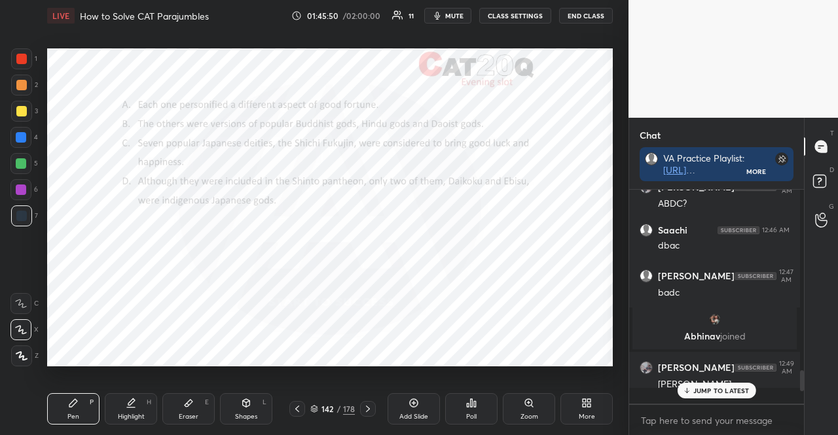
scroll to position [242, 171]
click at [486, 401] on div "Poll" at bounding box center [471, 408] width 52 height 31
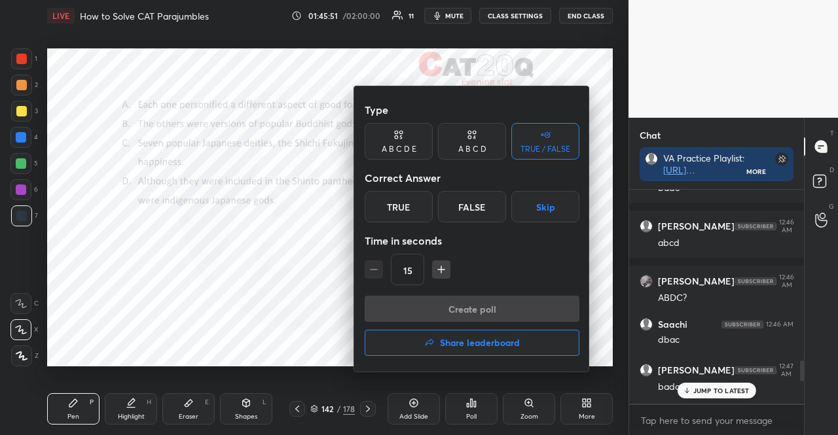
drag, startPoint x: 548, startPoint y: 206, endPoint x: 534, endPoint y: 234, distance: 31.3
click at [547, 206] on button "Skip" at bounding box center [545, 206] width 68 height 31
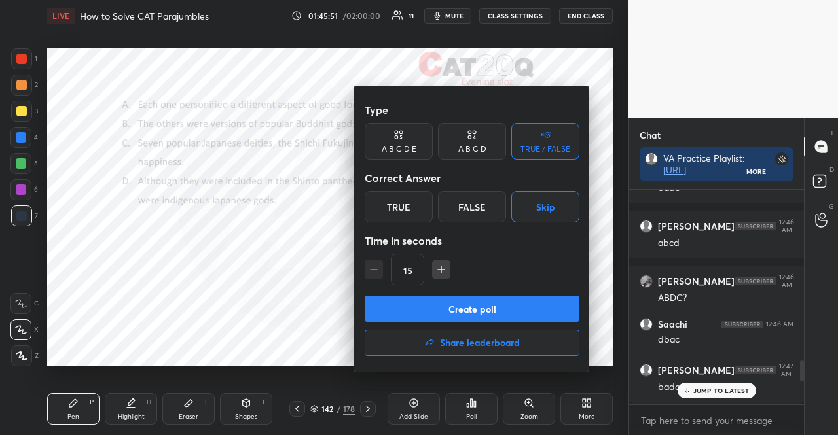
click at [507, 303] on button "Create poll" at bounding box center [471, 309] width 215 height 26
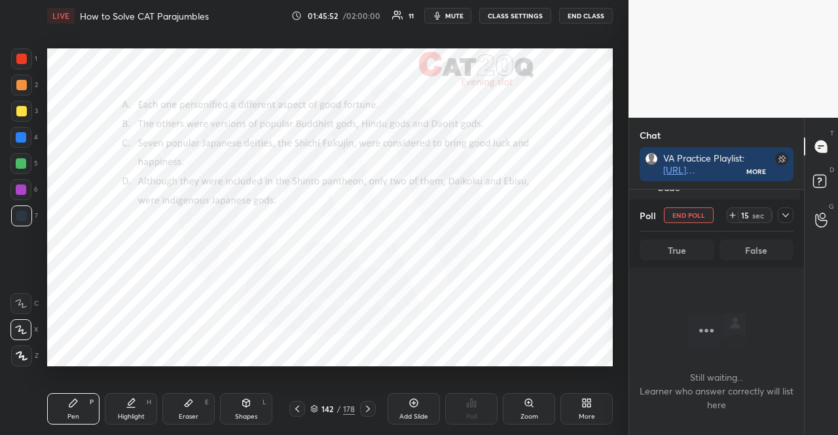
scroll to position [5, 4]
click at [781, 213] on icon at bounding box center [785, 215] width 10 height 10
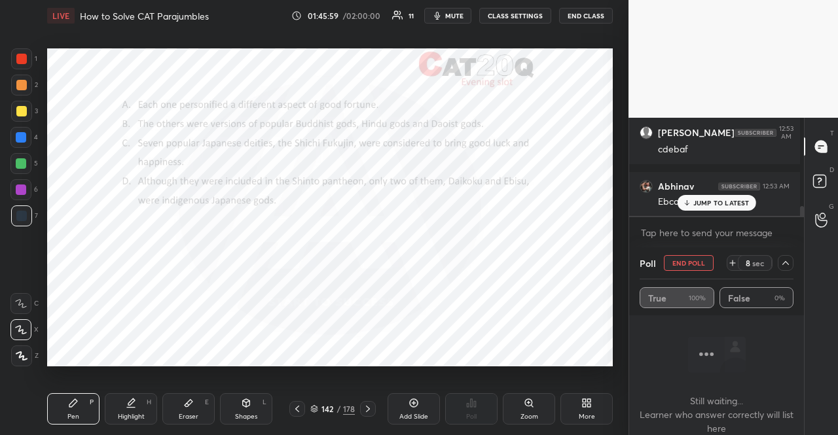
click at [677, 266] on button "END POLL" at bounding box center [689, 263] width 50 height 16
type textarea "x"
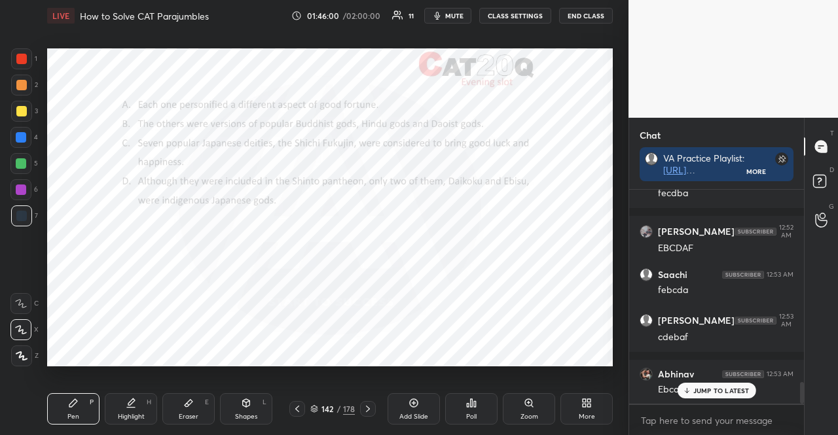
click at [465, 423] on div "Poll" at bounding box center [471, 408] width 52 height 31
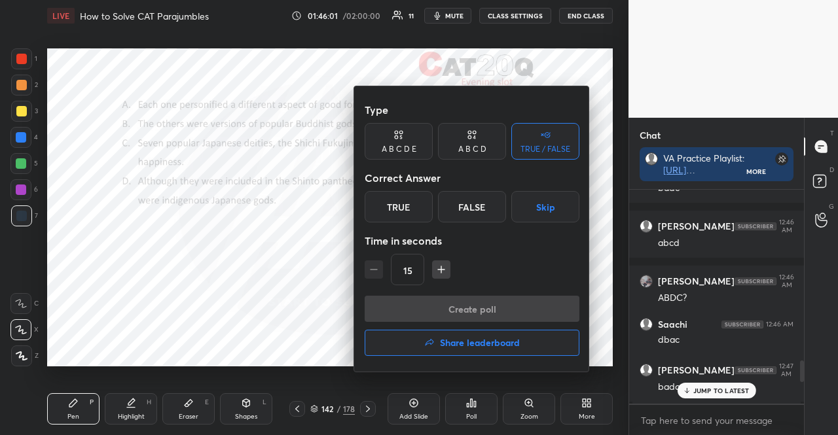
click at [441, 266] on icon "button" at bounding box center [441, 269] width 13 height 13
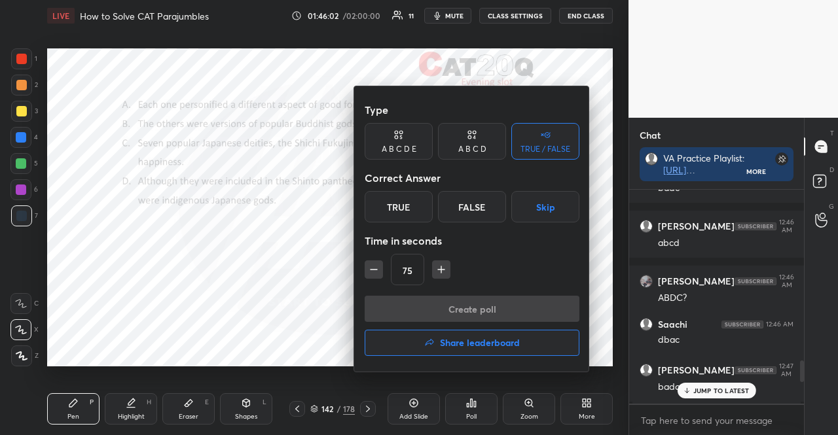
type input "90"
click at [548, 209] on button "Skip" at bounding box center [545, 206] width 68 height 31
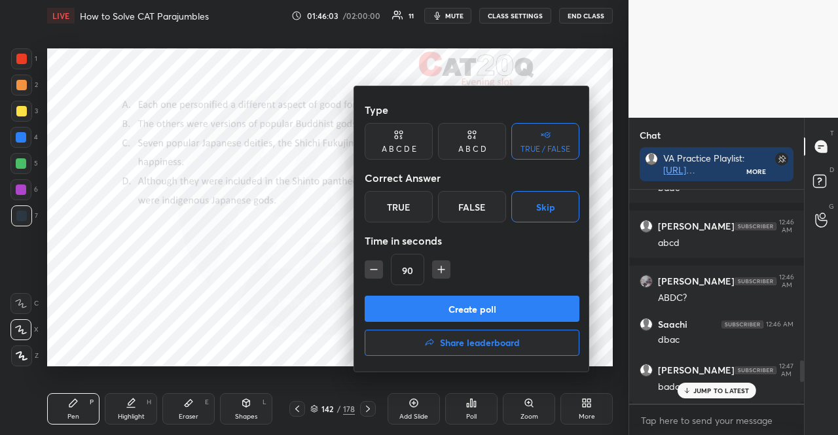
click at [522, 299] on button "Create poll" at bounding box center [471, 309] width 215 height 26
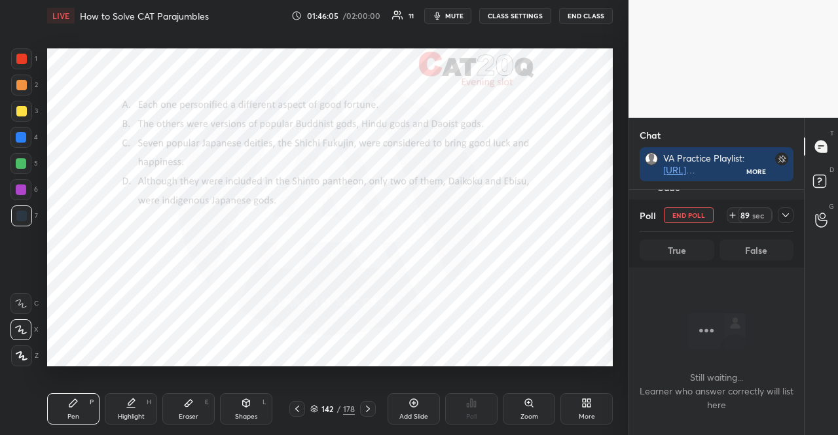
click at [454, 18] on span "mute" at bounding box center [454, 15] width 18 height 9
click at [20, 185] on div at bounding box center [21, 190] width 10 height 10
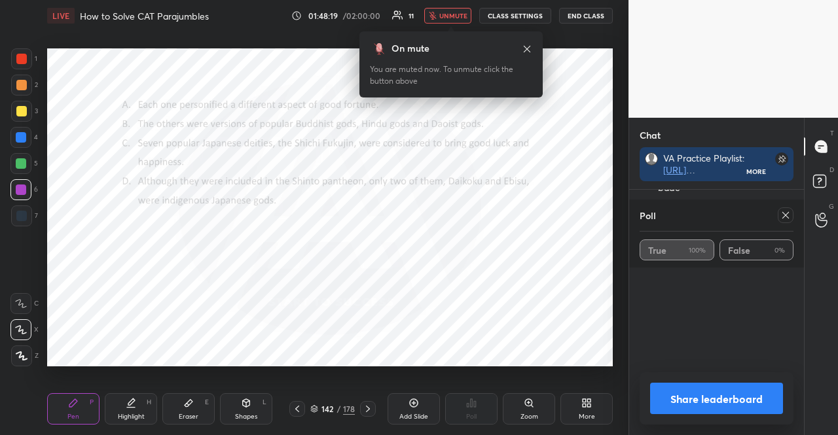
click at [454, 18] on span "unmute" at bounding box center [453, 15] width 28 height 9
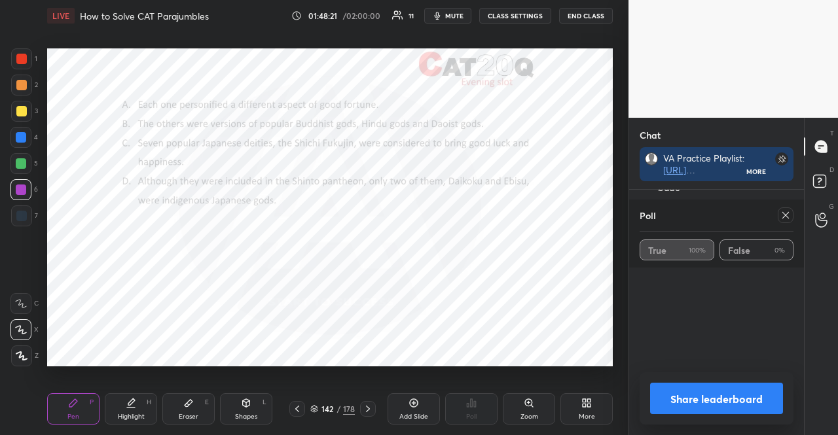
click at [789, 213] on icon at bounding box center [785, 215] width 10 height 10
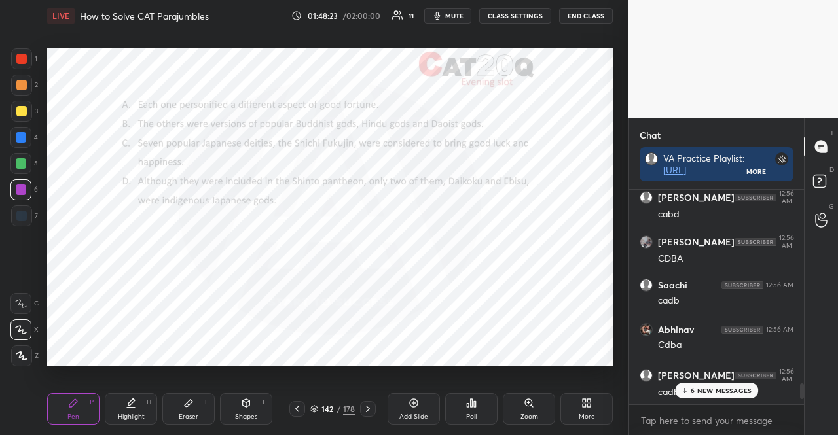
scroll to position [2073, 0]
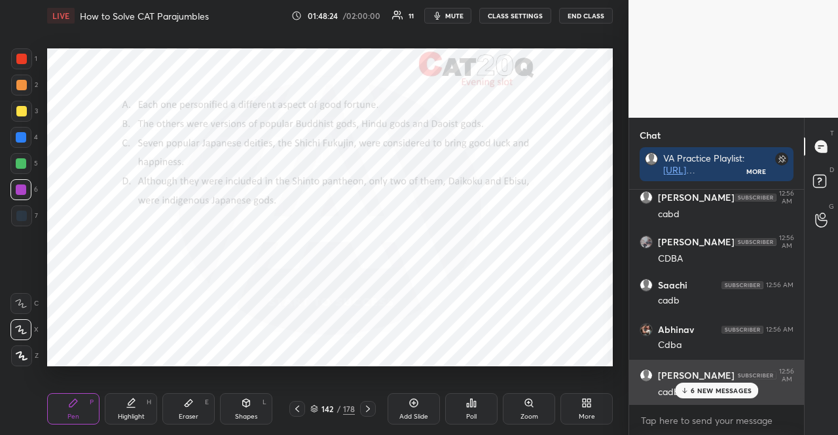
drag, startPoint x: 710, startPoint y: 394, endPoint x: 690, endPoint y: 392, distance: 20.4
click at [708, 394] on p "6 NEW MESSAGES" at bounding box center [720, 391] width 61 height 8
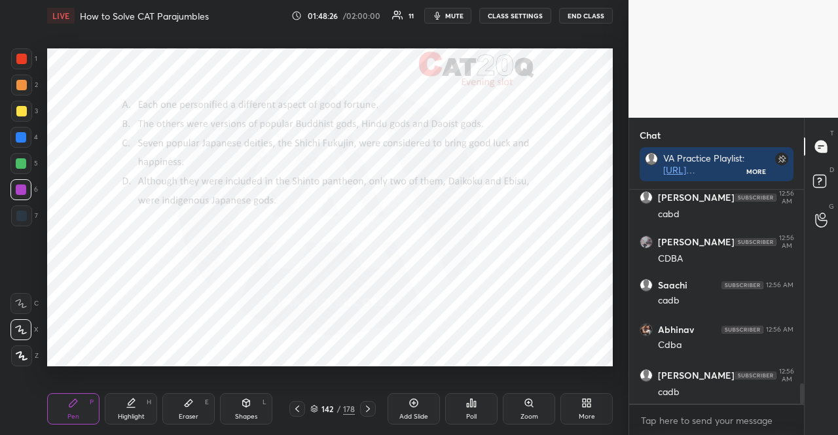
click at [27, 162] on div at bounding box center [20, 163] width 21 height 21
click at [234, 405] on div "Shapes L" at bounding box center [246, 408] width 52 height 31
click at [80, 405] on div "Pen P" at bounding box center [73, 408] width 52 height 31
click at [21, 84] on div at bounding box center [21, 85] width 10 height 10
click at [245, 402] on icon at bounding box center [246, 402] width 7 height 2
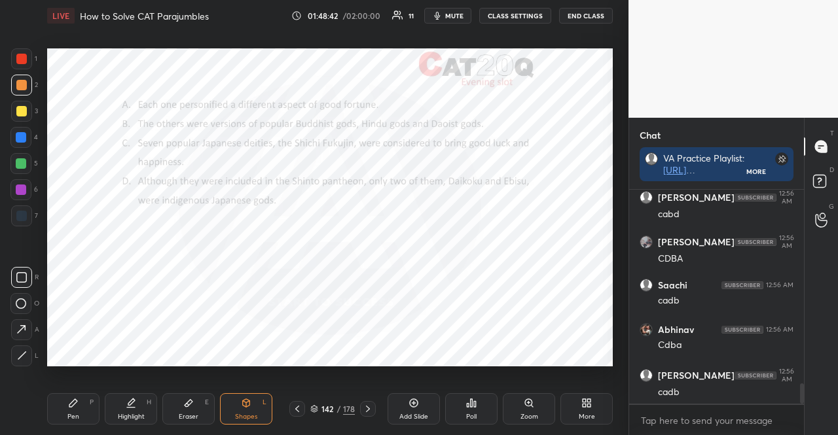
click at [27, 300] on div at bounding box center [20, 303] width 21 height 21
drag, startPoint x: 76, startPoint y: 399, endPoint x: 86, endPoint y: 366, distance: 34.4
click at [75, 399] on icon at bounding box center [73, 403] width 10 height 10
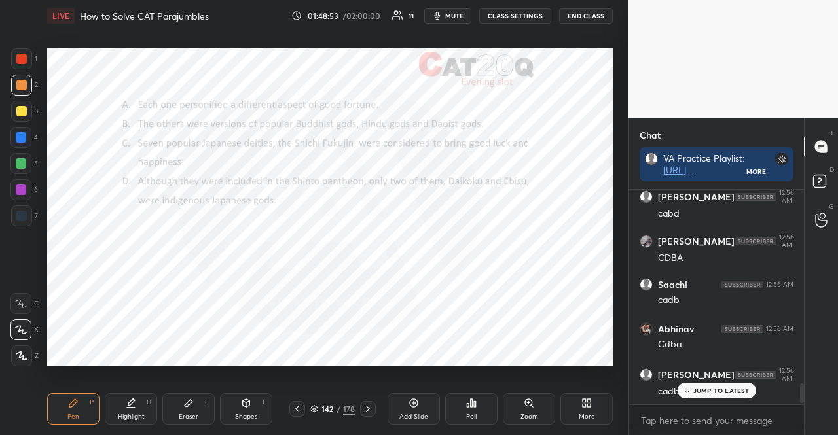
scroll to position [2073, 0]
click at [28, 335] on div "X" at bounding box center [24, 329] width 28 height 21
drag, startPoint x: 22, startPoint y: 137, endPoint x: 40, endPoint y: 119, distance: 25.0
click at [22, 137] on div at bounding box center [21, 137] width 10 height 10
drag, startPoint x: 260, startPoint y: 416, endPoint x: 253, endPoint y: 407, distance: 11.1
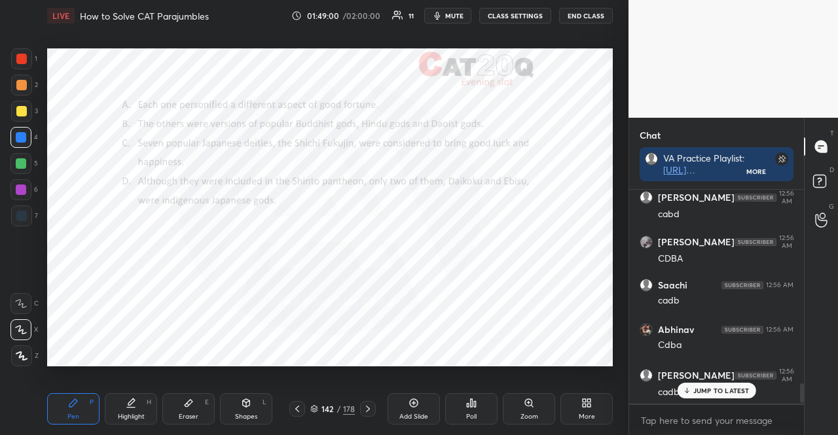
click at [259, 416] on div "Shapes L" at bounding box center [246, 408] width 52 height 31
click at [80, 407] on div "Pen P" at bounding box center [73, 408] width 52 height 31
click at [22, 212] on div at bounding box center [21, 216] width 10 height 10
click at [24, 212] on div at bounding box center [21, 216] width 10 height 10
click at [29, 334] on div at bounding box center [20, 329] width 21 height 21
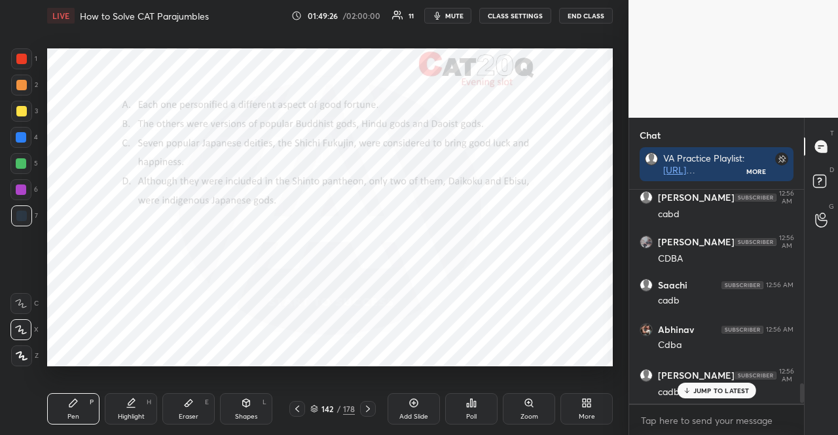
drag, startPoint x: 25, startPoint y: 315, endPoint x: 23, endPoint y: 308, distance: 6.8
click at [24, 313] on div "C X Z" at bounding box center [24, 327] width 28 height 79
drag, startPoint x: 23, startPoint y: 308, endPoint x: 46, endPoint y: 308, distance: 23.6
click at [21, 308] on div at bounding box center [20, 303] width 21 height 21
click at [16, 185] on div at bounding box center [21, 190] width 10 height 10
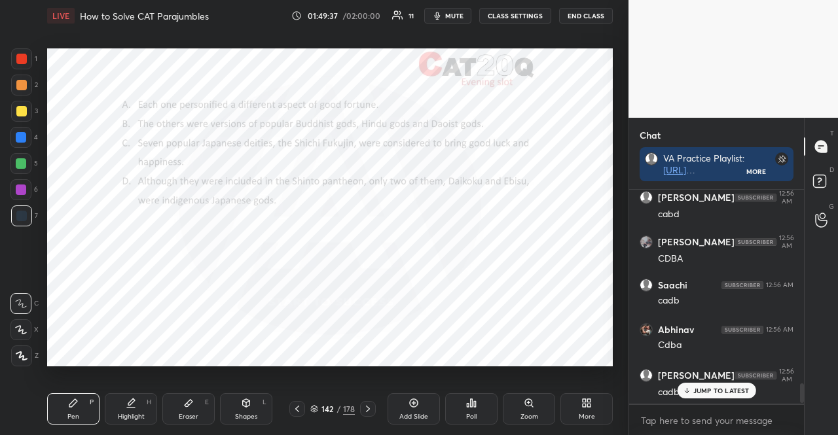
click at [17, 182] on div at bounding box center [20, 189] width 21 height 21
click at [253, 408] on div "Shapes L" at bounding box center [246, 408] width 52 height 31
click at [86, 408] on div "Pen P" at bounding box center [73, 408] width 52 height 31
click at [31, 349] on div at bounding box center [21, 356] width 21 height 21
drag, startPoint x: 232, startPoint y: 410, endPoint x: 217, endPoint y: 383, distance: 31.3
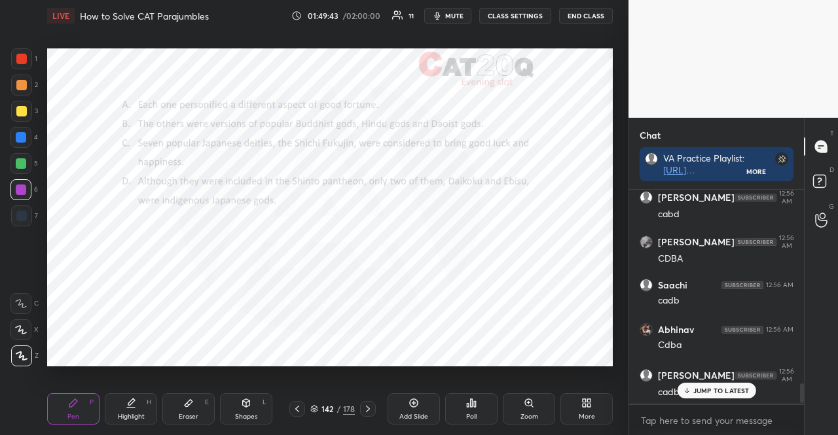
click at [230, 410] on div "Shapes L" at bounding box center [246, 408] width 52 height 31
drag, startPoint x: 91, startPoint y: 402, endPoint x: 96, endPoint y: 387, distance: 15.7
click at [90, 402] on div "P" at bounding box center [92, 402] width 4 height 7
drag, startPoint x: 24, startPoint y: 307, endPoint x: 26, endPoint y: 296, distance: 10.7
click at [26, 299] on icon at bounding box center [21, 303] width 12 height 9
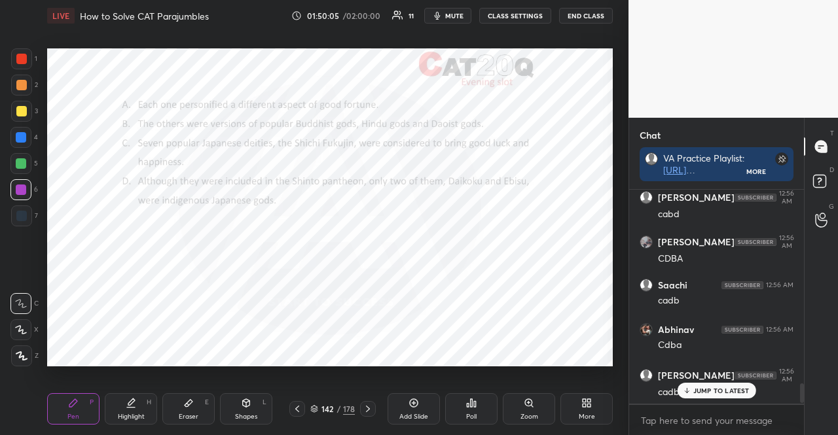
click at [20, 298] on div at bounding box center [20, 303] width 21 height 21
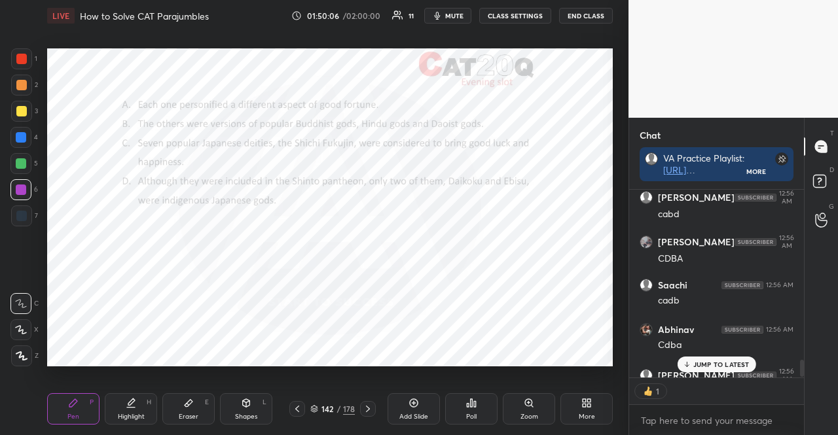
scroll to position [4, 4]
click at [23, 222] on div at bounding box center [21, 215] width 21 height 21
click at [21, 218] on div at bounding box center [21, 216] width 10 height 10
click at [20, 190] on div at bounding box center [21, 190] width 10 height 10
click at [21, 79] on div at bounding box center [21, 85] width 21 height 21
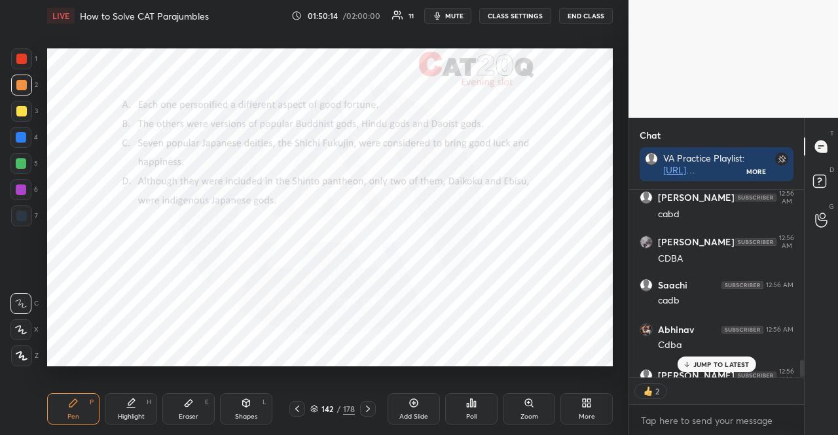
click at [19, 79] on div at bounding box center [21, 85] width 21 height 21
type textarea "x"
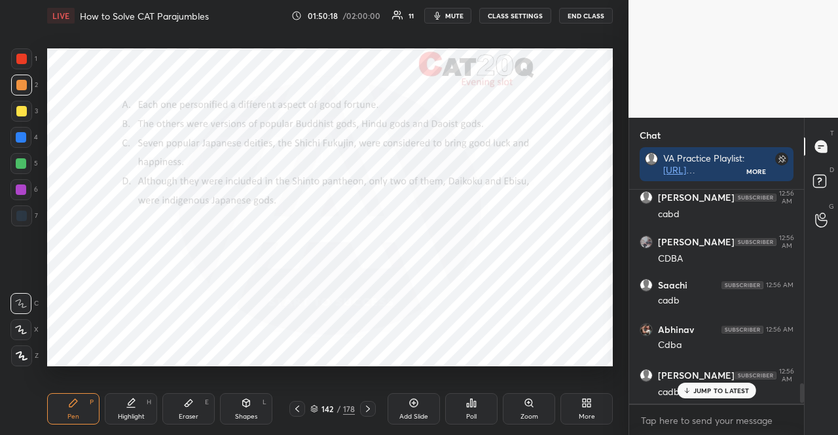
scroll to position [2073, 0]
click at [699, 389] on p "JUMP TO LATEST" at bounding box center [721, 391] width 56 height 8
click at [489, 408] on div "Poll" at bounding box center [471, 408] width 52 height 31
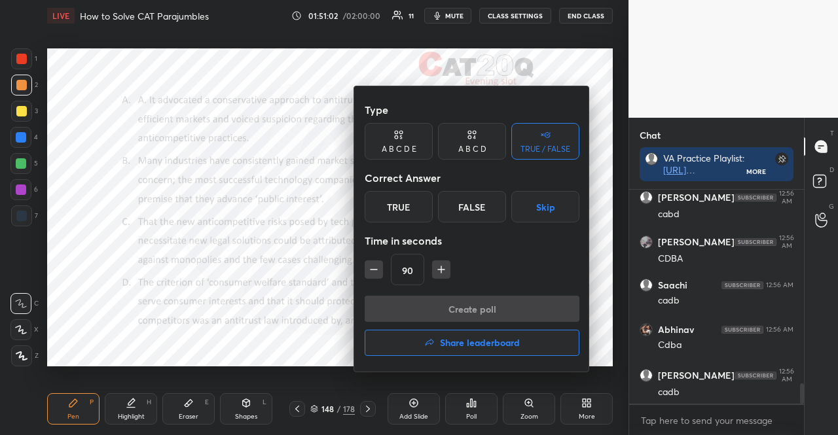
click at [537, 210] on button "Skip" at bounding box center [545, 206] width 68 height 31
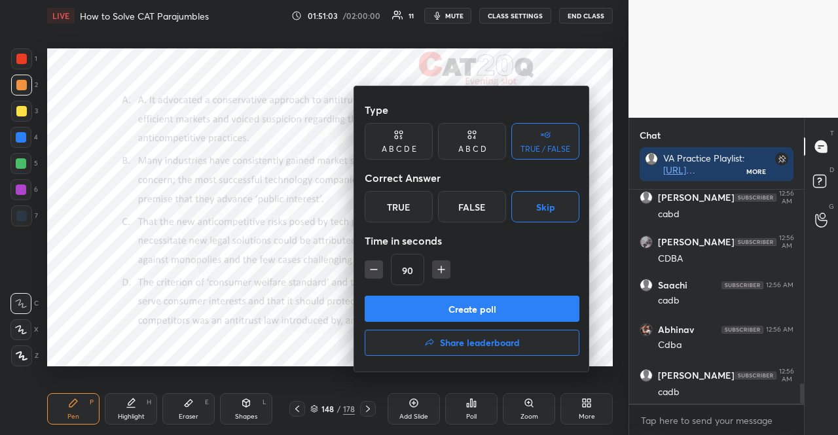
click at [374, 275] on icon "button" at bounding box center [373, 269] width 13 height 13
click at [373, 275] on icon "button" at bounding box center [373, 269] width 13 height 13
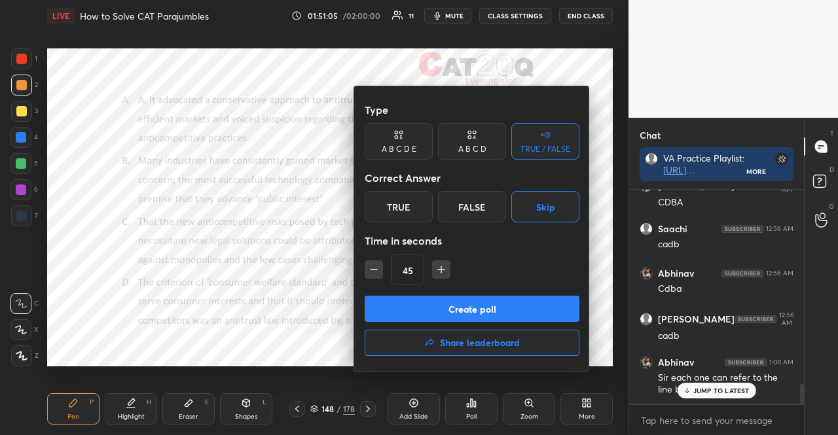
click at [373, 275] on icon "button" at bounding box center [373, 269] width 13 height 13
type input "30"
click at [411, 302] on button "Create poll" at bounding box center [471, 309] width 215 height 26
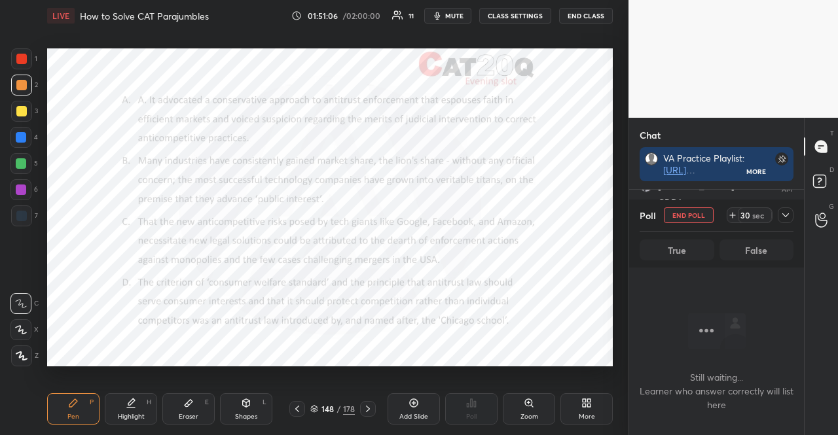
scroll to position [1882, 0]
click at [778, 218] on div at bounding box center [785, 215] width 16 height 16
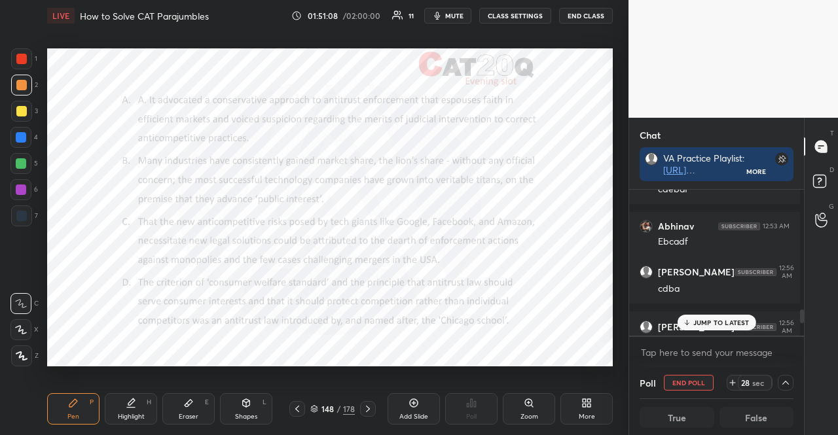
scroll to position [2216, 0]
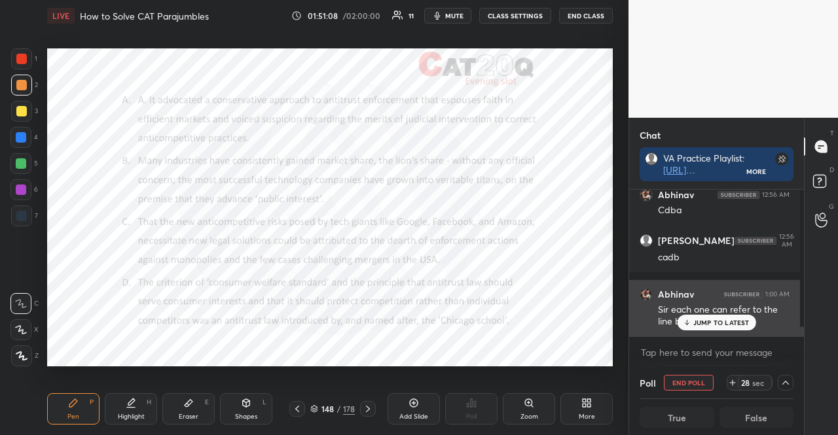
click at [732, 323] on p "JUMP TO LATEST" at bounding box center [721, 323] width 56 height 8
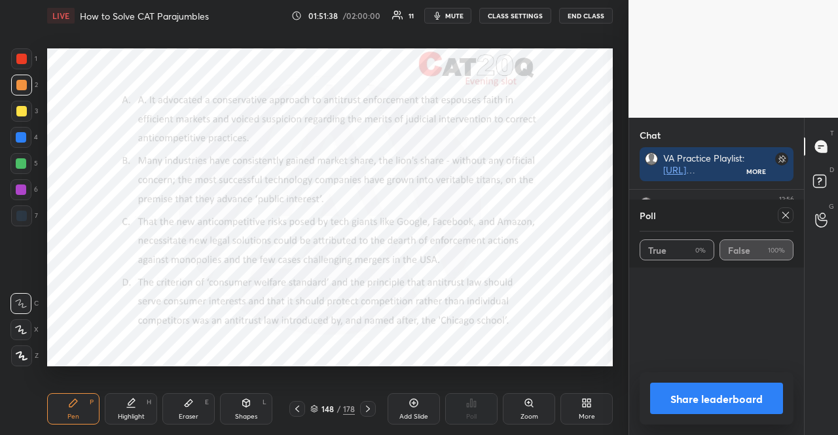
scroll to position [1917, 0]
click at [784, 217] on icon at bounding box center [785, 215] width 7 height 7
type textarea "x"
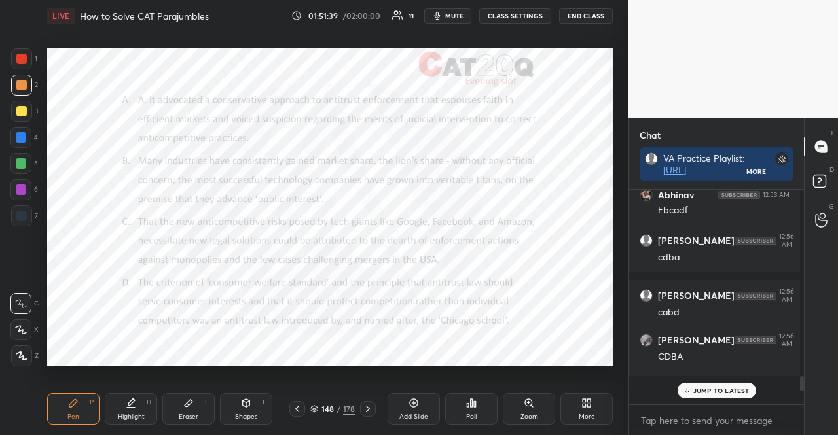
scroll to position [4, 4]
click at [459, 410] on div "Poll" at bounding box center [471, 408] width 52 height 31
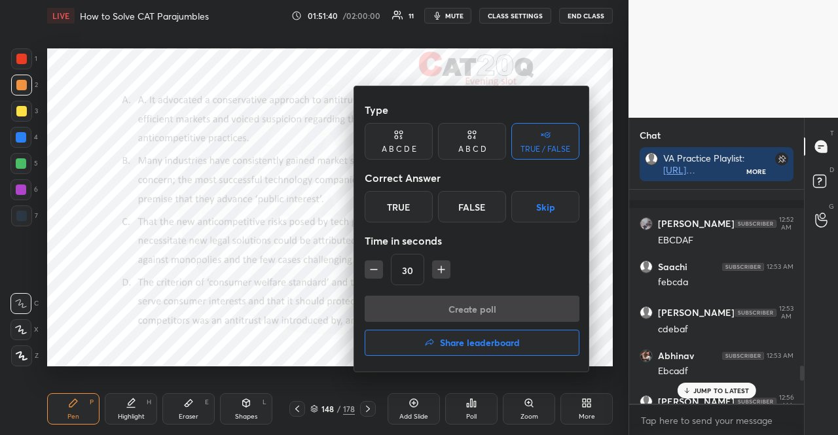
drag, startPoint x: 537, startPoint y: 202, endPoint x: 403, endPoint y: 264, distance: 147.3
click at [537, 201] on button "Skip" at bounding box center [545, 206] width 68 height 31
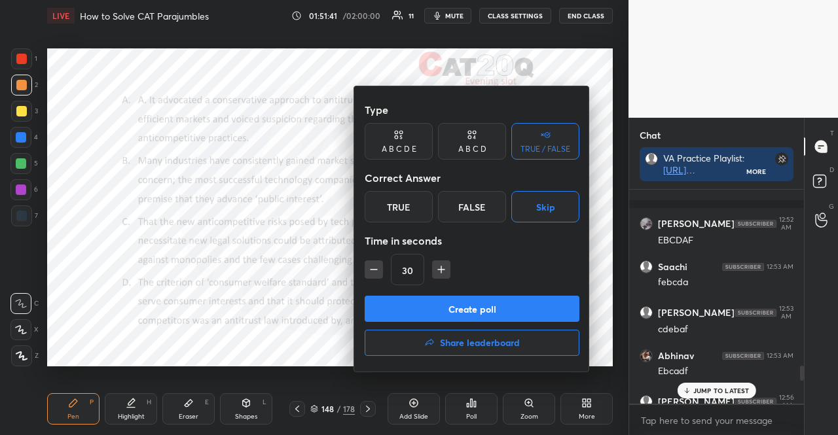
click at [392, 268] on input "30" at bounding box center [407, 270] width 32 height 31
click at [381, 262] on button "button" at bounding box center [373, 269] width 18 height 18
type input "15"
click at [381, 262] on div "15" at bounding box center [471, 269] width 215 height 31
click at [389, 296] on button "Create poll" at bounding box center [471, 309] width 215 height 26
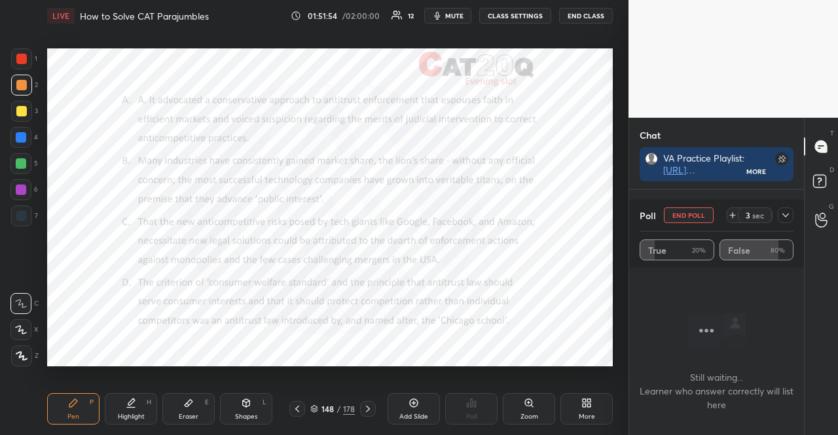
click at [678, 215] on button "END POLL" at bounding box center [689, 215] width 50 height 16
type textarea "x"
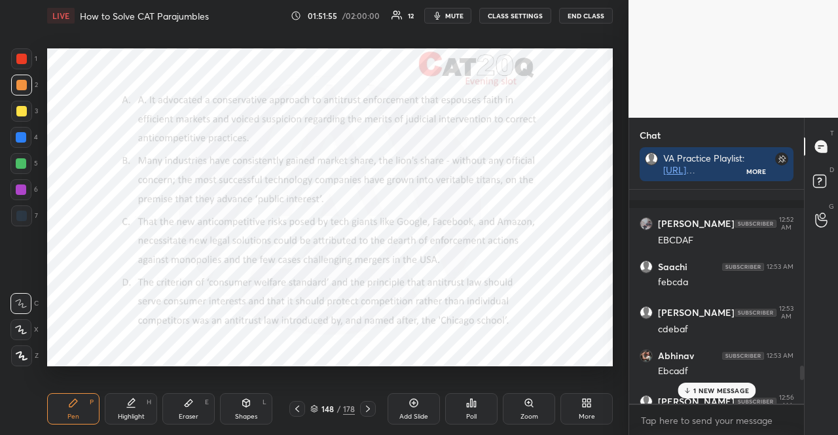
click at [476, 414] on div "Poll" at bounding box center [471, 408] width 52 height 31
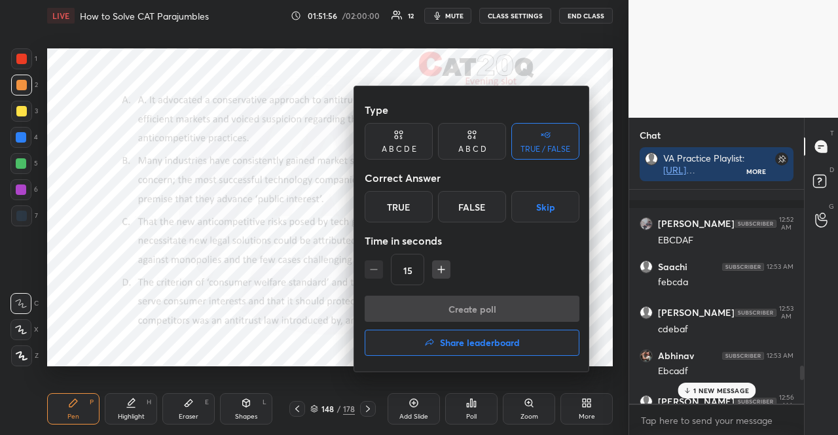
click at [442, 269] on icon "button" at bounding box center [441, 269] width 13 height 13
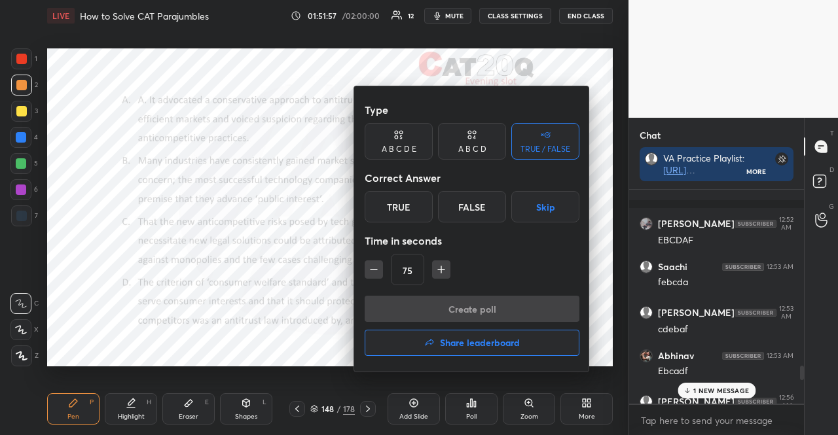
type input "90"
click at [538, 209] on button "Skip" at bounding box center [545, 206] width 68 height 31
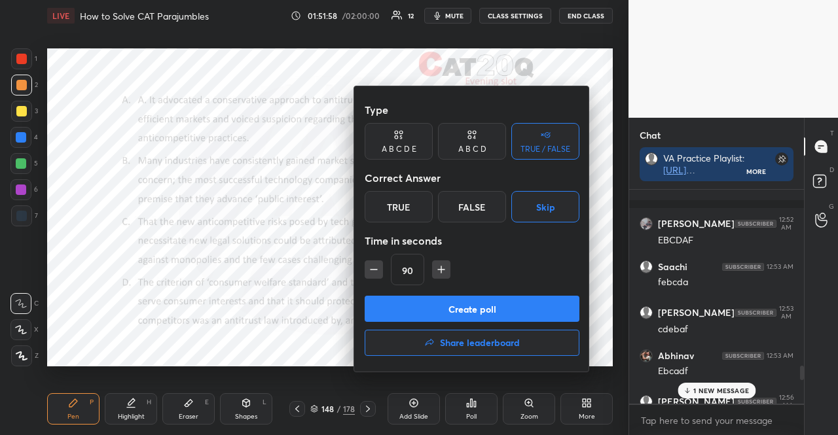
click at [518, 306] on button "Create poll" at bounding box center [471, 309] width 215 height 26
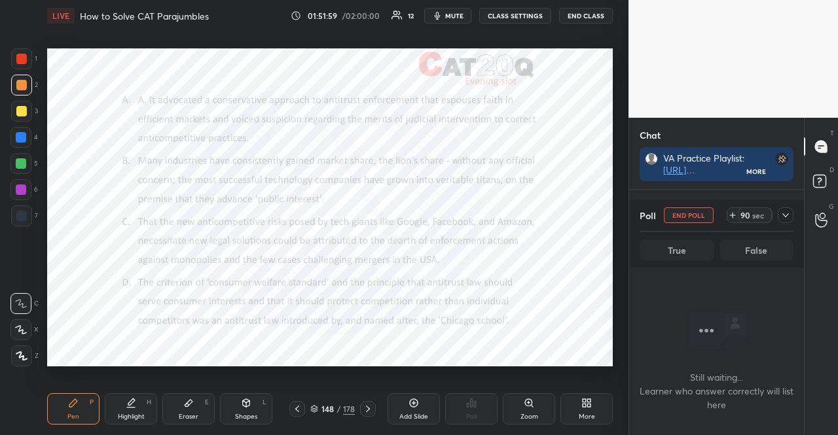
click at [456, 20] on button "mute" at bounding box center [447, 16] width 47 height 16
click at [24, 57] on div at bounding box center [21, 59] width 10 height 10
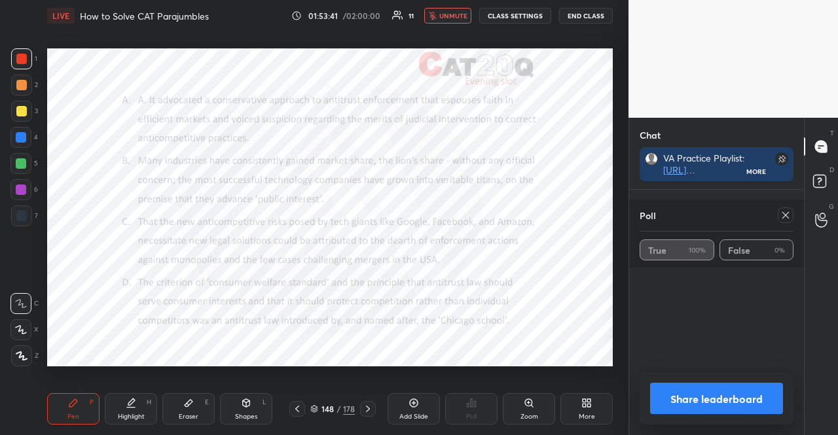
click at [444, 8] on button "unmute" at bounding box center [447, 16] width 47 height 16
drag, startPoint x: 782, startPoint y: 217, endPoint x: 772, endPoint y: 227, distance: 14.4
click at [782, 217] on icon at bounding box center [785, 215] width 10 height 10
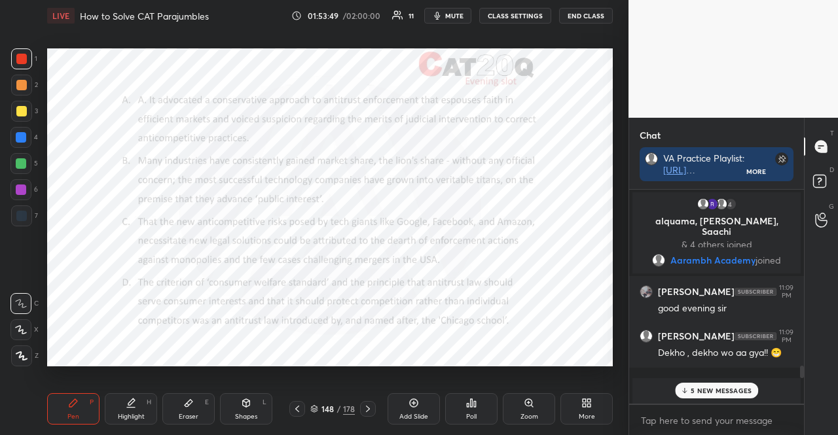
click at [732, 389] on p "5 NEW MESSAGES" at bounding box center [720, 391] width 61 height 8
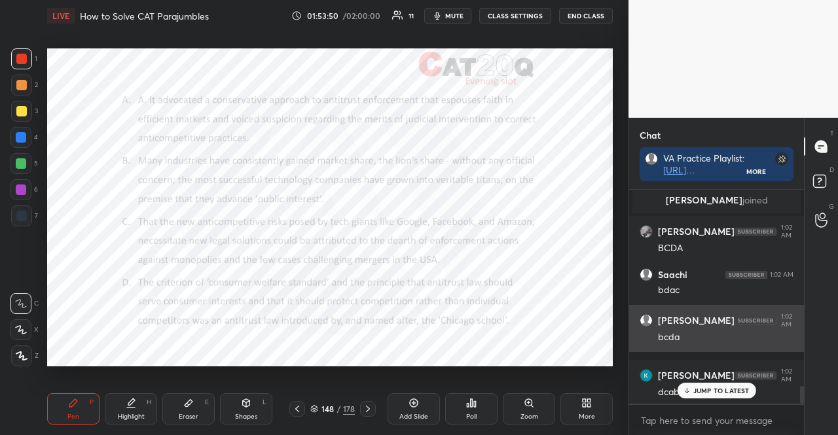
scroll to position [2387, 0]
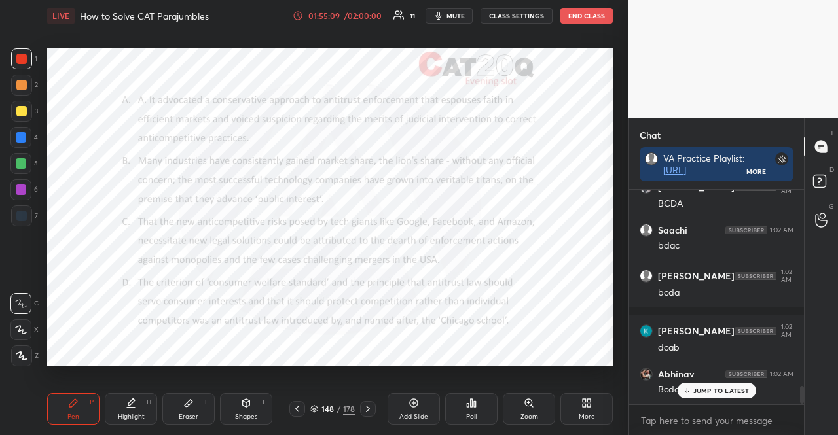
click at [227, 416] on div "Shapes L" at bounding box center [246, 408] width 52 height 31
click at [15, 130] on div at bounding box center [20, 137] width 21 height 21
drag, startPoint x: 79, startPoint y: 410, endPoint x: 145, endPoint y: 375, distance: 75.5
click at [80, 408] on div "Pen P" at bounding box center [73, 408] width 52 height 31
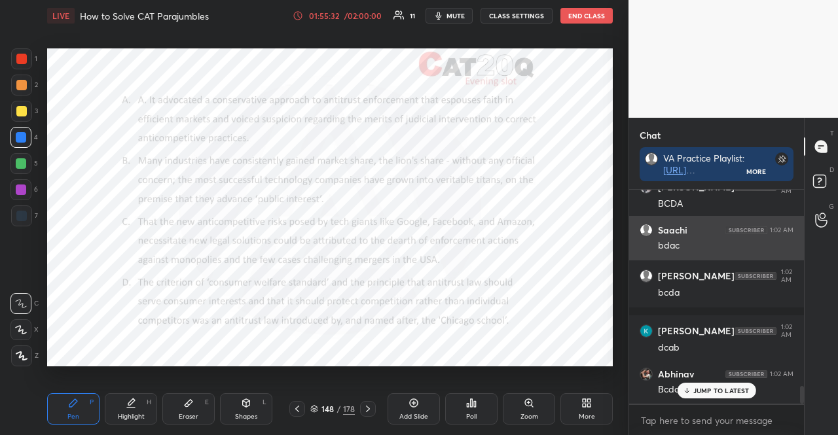
scroll to position [4, 4]
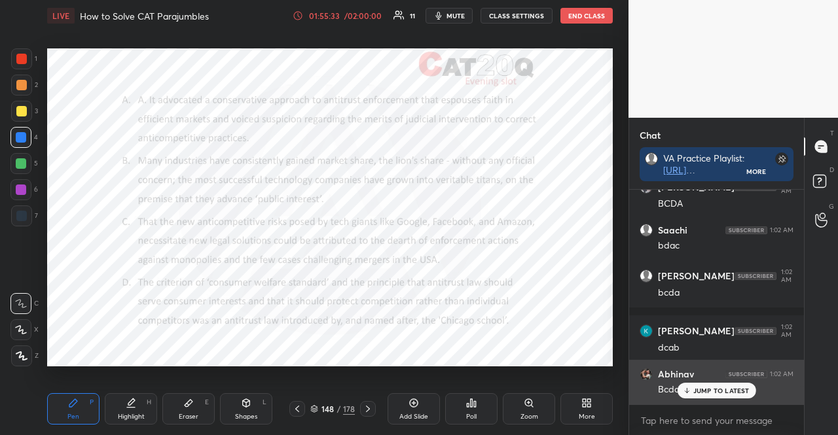
drag, startPoint x: 702, startPoint y: 391, endPoint x: 674, endPoint y: 392, distance: 28.2
click at [702, 391] on p "JUMP TO LATEST" at bounding box center [721, 391] width 56 height 8
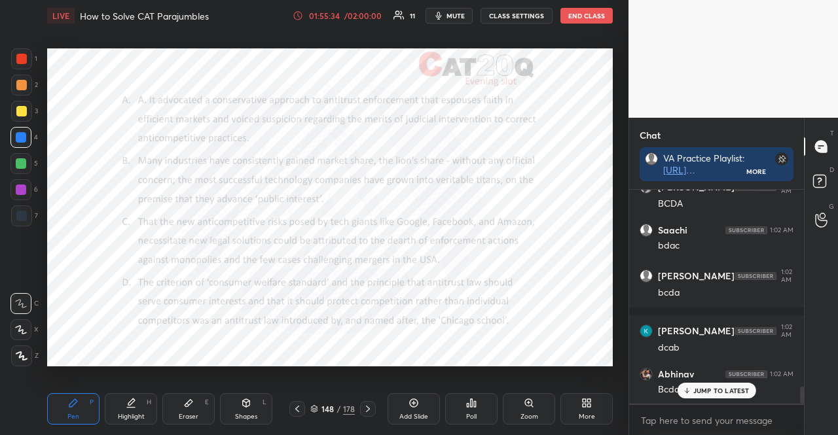
scroll to position [2443, 0]
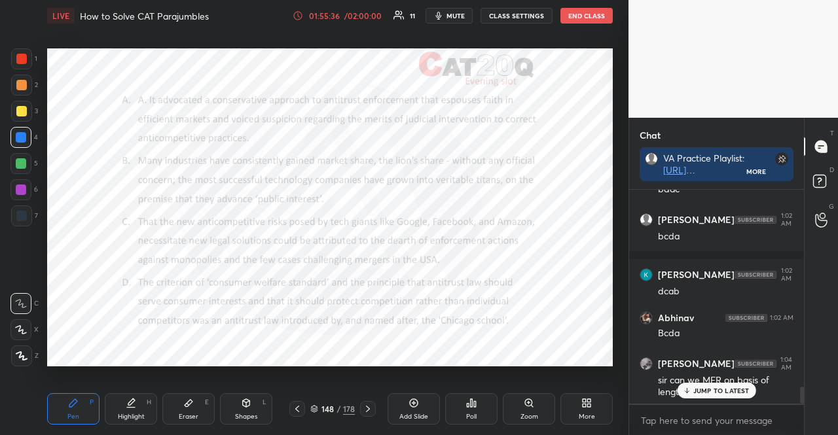
click at [715, 385] on div "JUMP TO LATEST" at bounding box center [716, 391] width 79 height 16
click at [17, 183] on div at bounding box center [20, 189] width 21 height 21
click at [16, 183] on div at bounding box center [20, 189] width 21 height 21
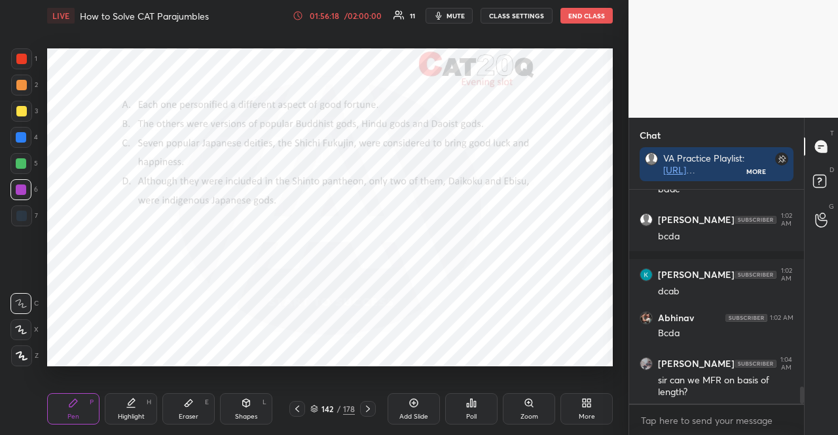
click at [22, 101] on div at bounding box center [21, 111] width 21 height 21
click at [20, 94] on div at bounding box center [21, 85] width 21 height 21
click at [19, 88] on div at bounding box center [21, 85] width 10 height 10
click at [18, 86] on div at bounding box center [21, 85] width 10 height 10
click at [14, 52] on div at bounding box center [21, 58] width 21 height 21
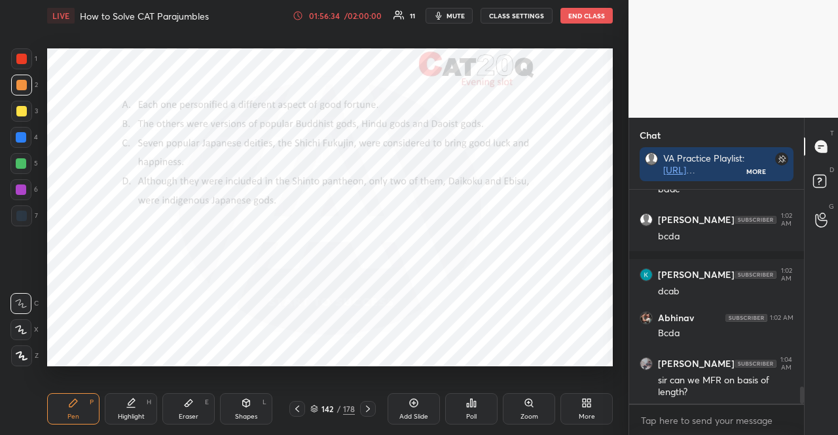
click at [20, 62] on div at bounding box center [21, 59] width 10 height 10
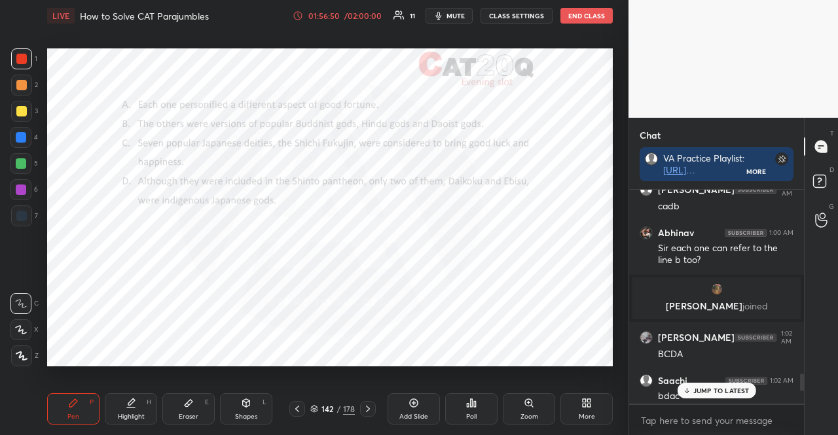
scroll to position [2585, 0]
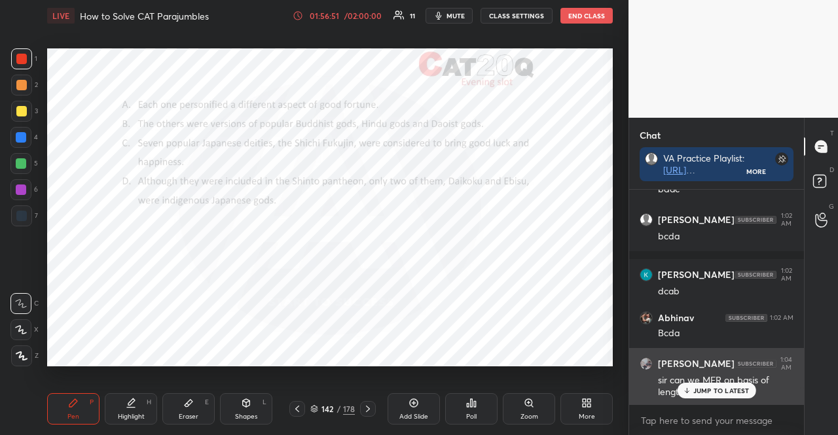
drag, startPoint x: 733, startPoint y: 389, endPoint x: 662, endPoint y: 359, distance: 76.8
click at [732, 389] on p "JUMP TO LATEST" at bounding box center [721, 391] width 56 height 8
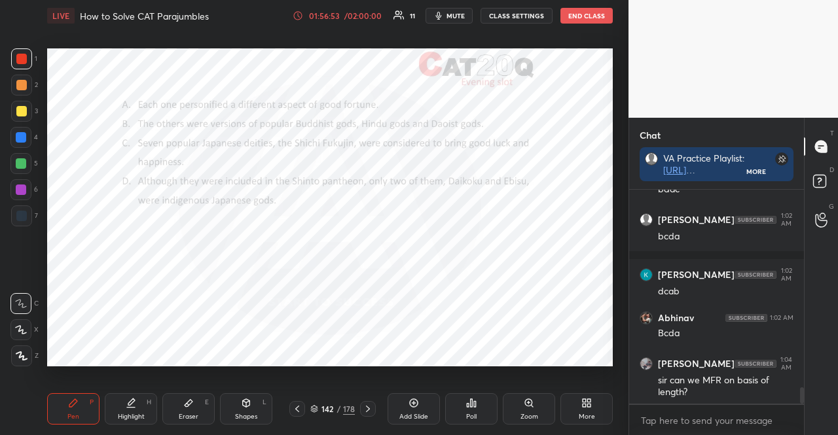
click at [313, 409] on icon at bounding box center [314, 409] width 8 height 8
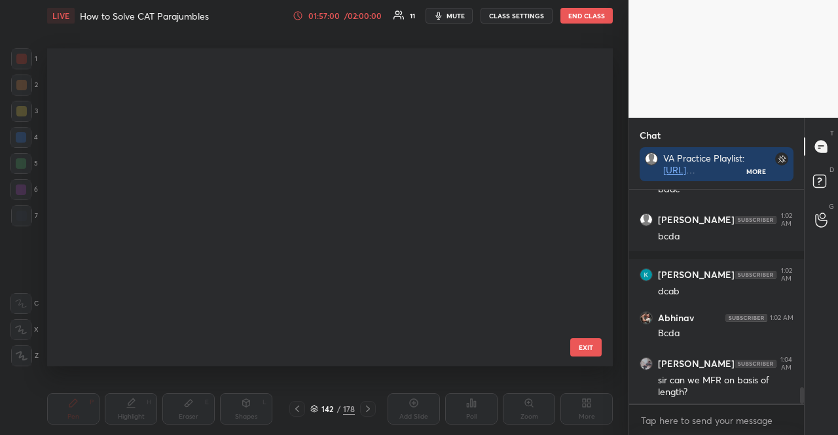
scroll to position [5454, 0]
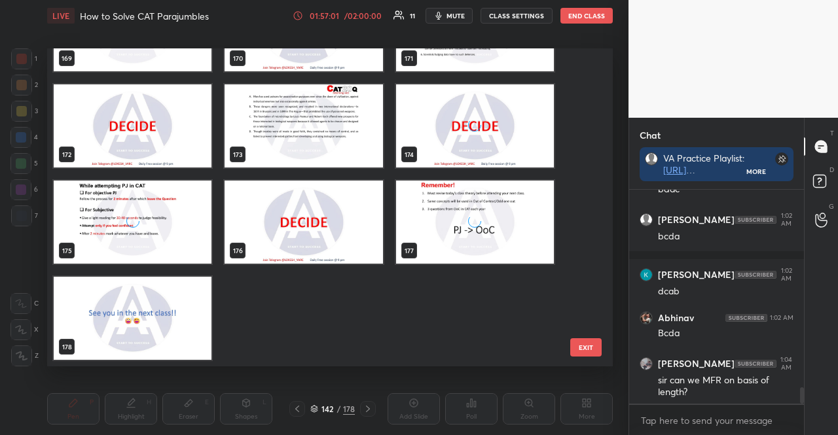
click at [27, 294] on div at bounding box center [20, 303] width 21 height 21
click at [154, 327] on img "grid" at bounding box center [133, 318] width 158 height 83
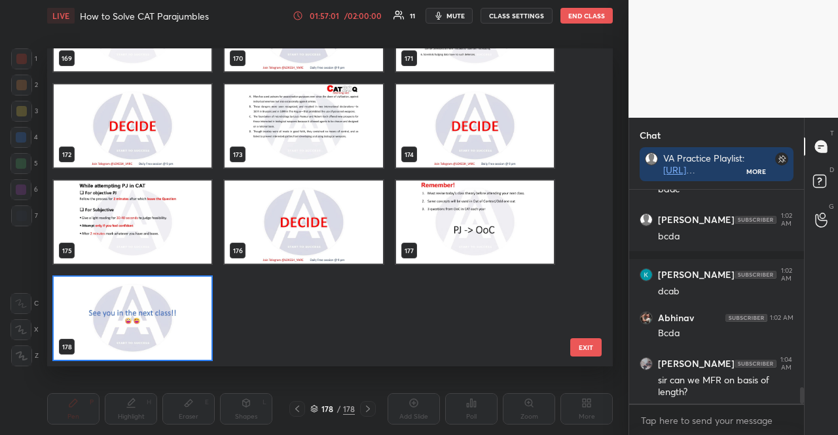
click at [154, 327] on img "grid" at bounding box center [133, 318] width 158 height 83
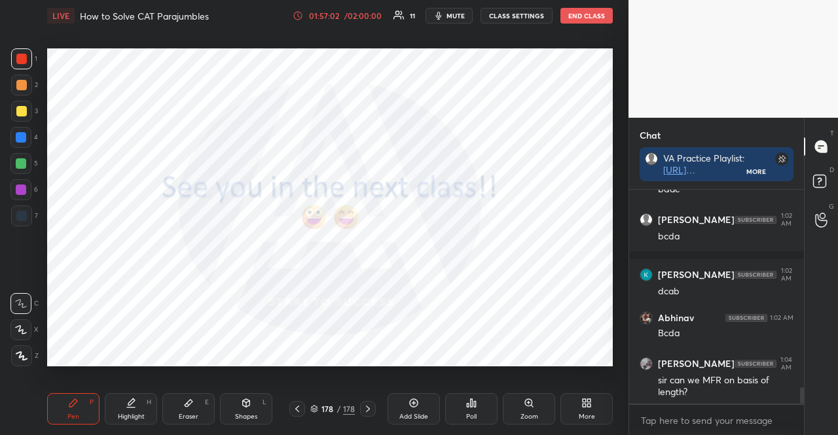
click at [577, 416] on div "More" at bounding box center [586, 408] width 52 height 31
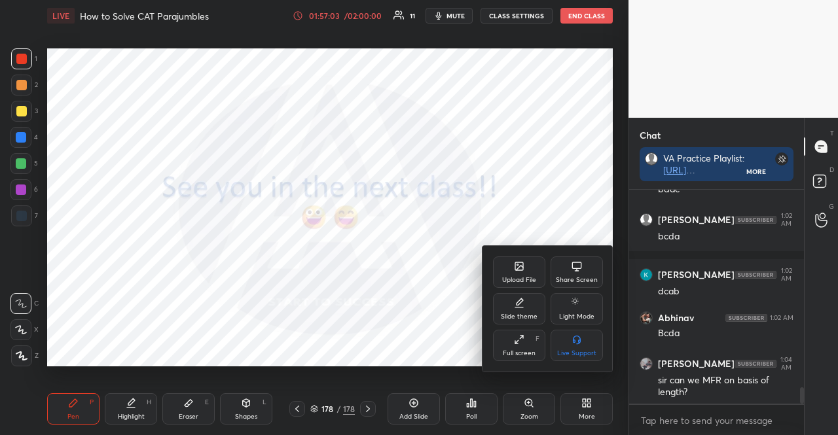
click at [517, 262] on icon at bounding box center [519, 266] width 8 height 8
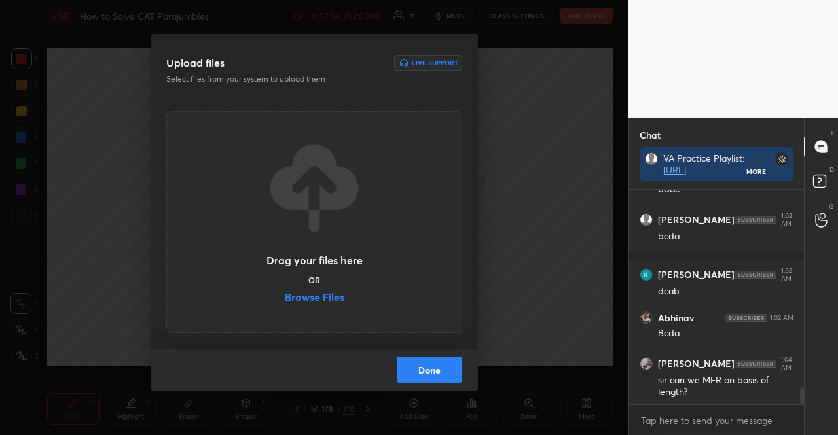
click at [319, 293] on label "Browse Files" at bounding box center [315, 299] width 60 height 14
click at [285, 293] on input "Browse Files" at bounding box center [285, 299] width 0 height 14
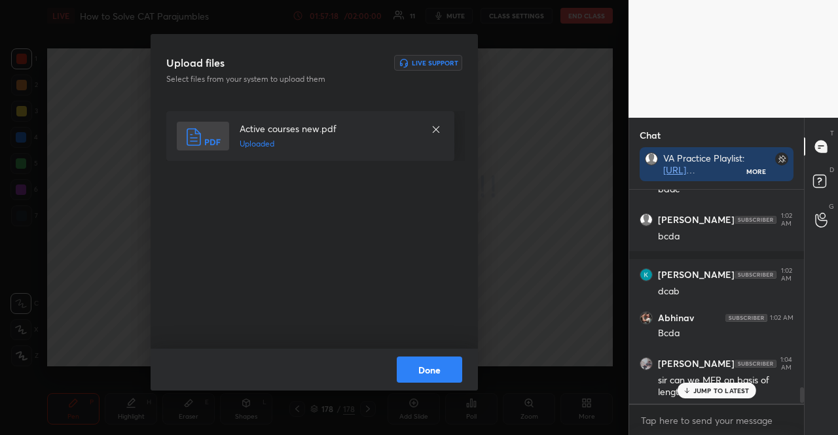
click at [449, 373] on button "Done" at bounding box center [429, 370] width 65 height 26
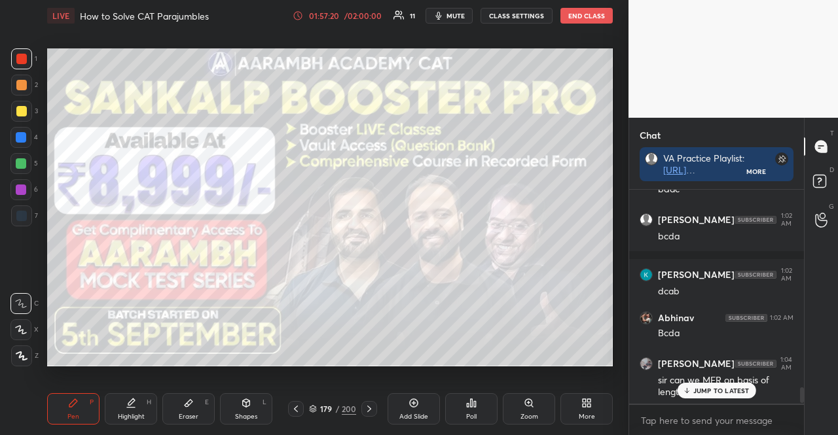
click at [313, 405] on icon at bounding box center [313, 409] width 8 height 8
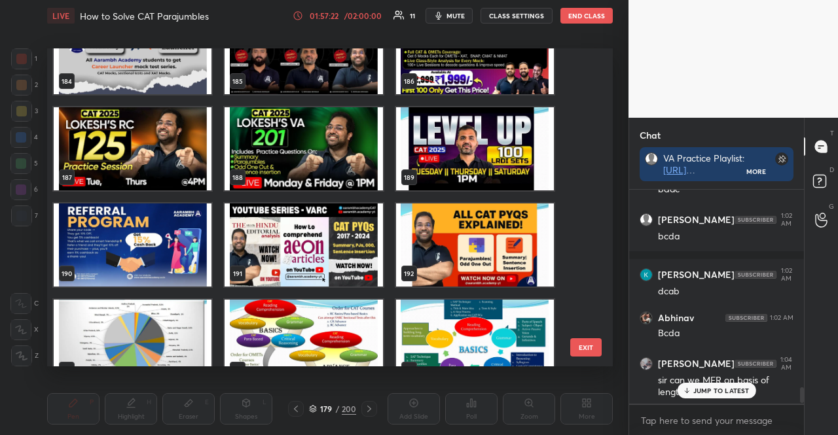
scroll to position [5977, 0]
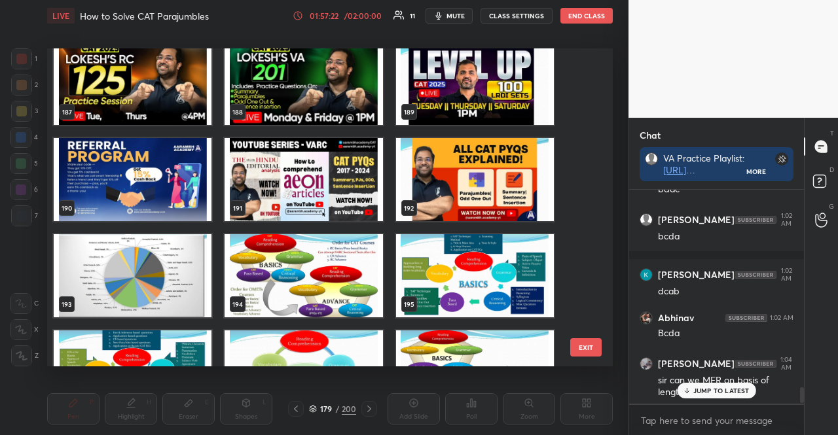
click at [356, 268] on img "grid" at bounding box center [303, 275] width 158 height 83
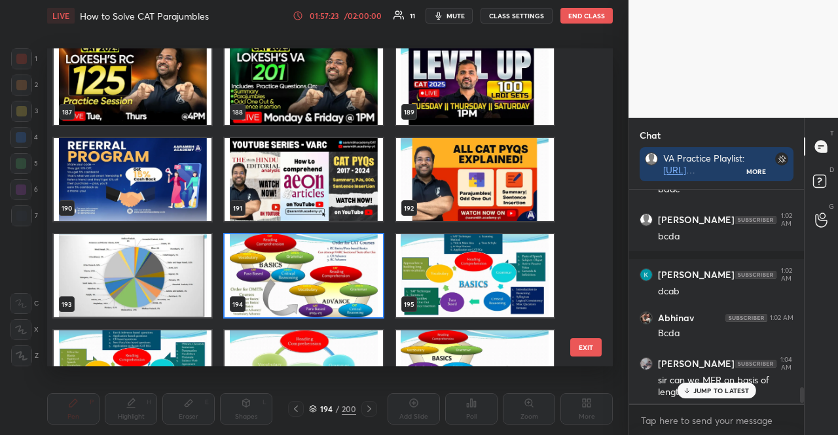
click at [356, 268] on img "grid" at bounding box center [303, 275] width 158 height 83
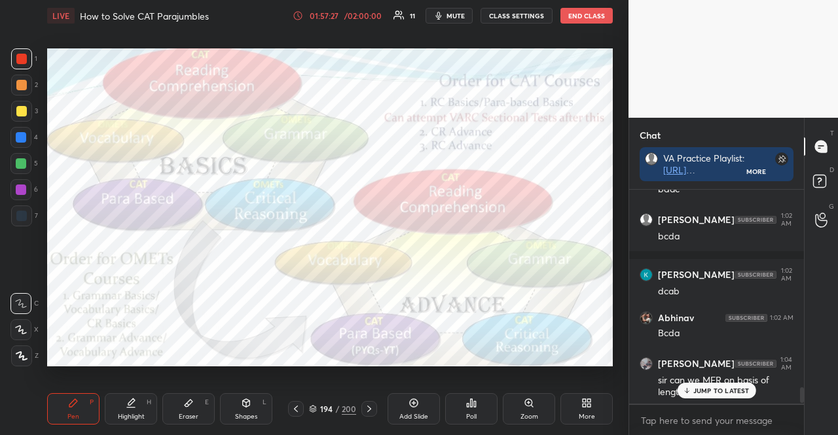
click at [314, 415] on div "194 / 200" at bounding box center [332, 409] width 89 height 16
click at [313, 409] on icon at bounding box center [313, 407] width 7 height 3
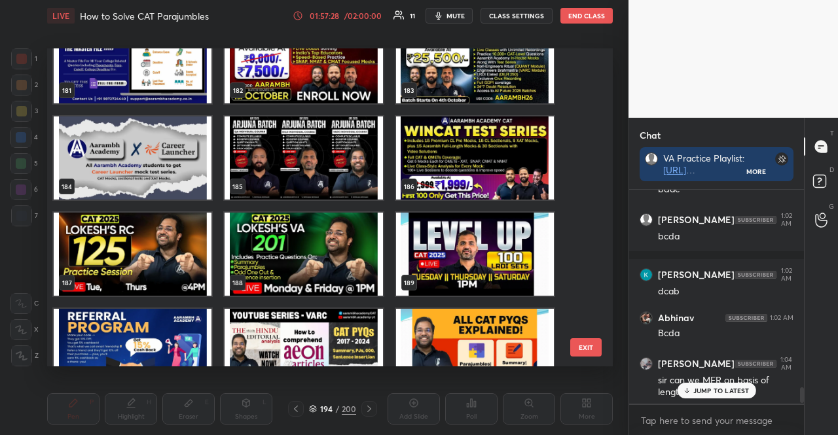
scroll to position [5804, 0]
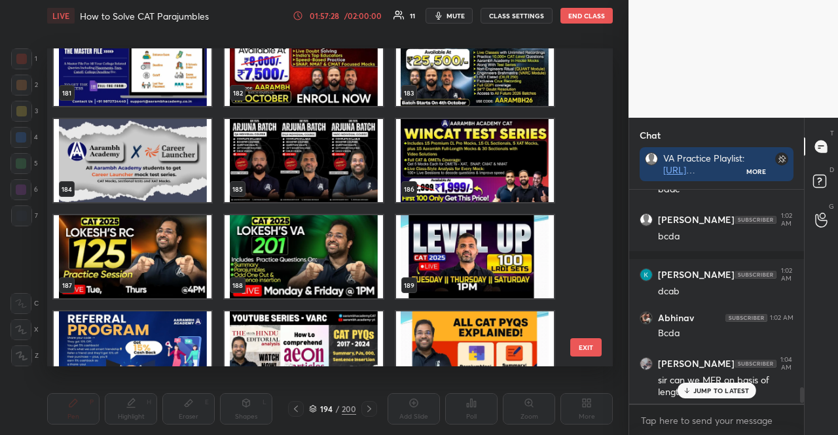
click at [319, 268] on img "grid" at bounding box center [303, 256] width 158 height 83
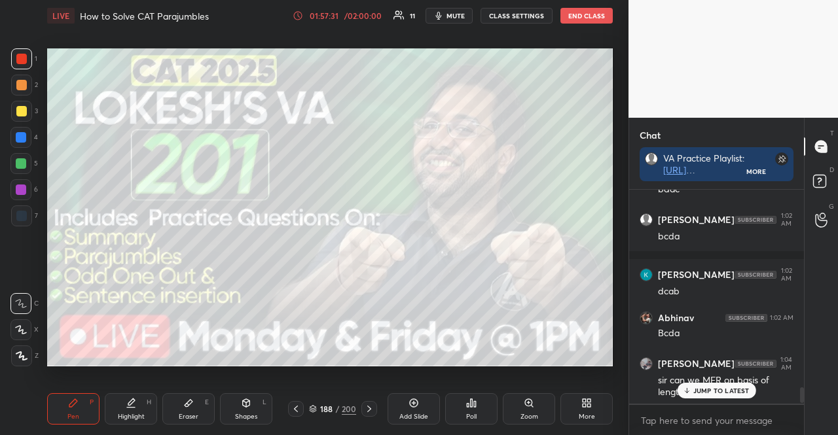
click at [26, 101] on div at bounding box center [21, 111] width 21 height 21
click at [27, 105] on div at bounding box center [21, 111] width 21 height 21
drag, startPoint x: 310, startPoint y: 410, endPoint x: 310, endPoint y: 397, distance: 13.1
click at [310, 410] on icon at bounding box center [313, 409] width 8 height 8
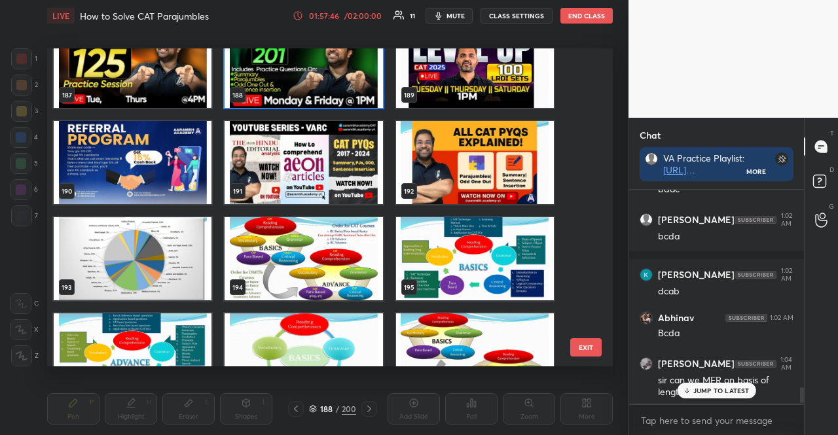
scroll to position [6004, 0]
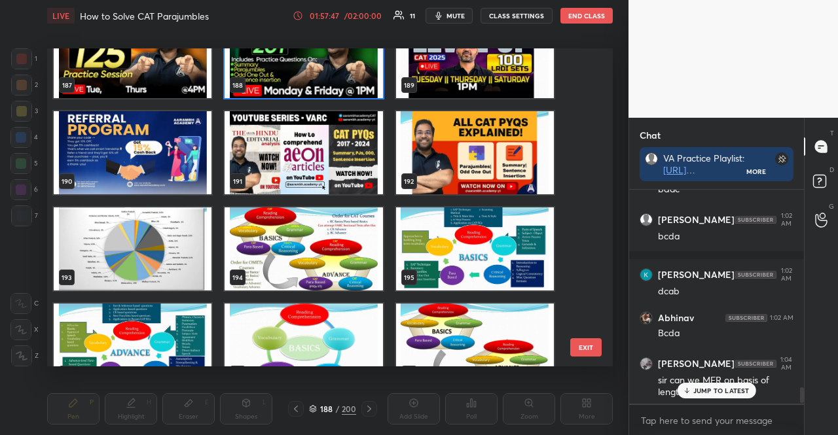
click at [352, 245] on img "grid" at bounding box center [303, 248] width 158 height 83
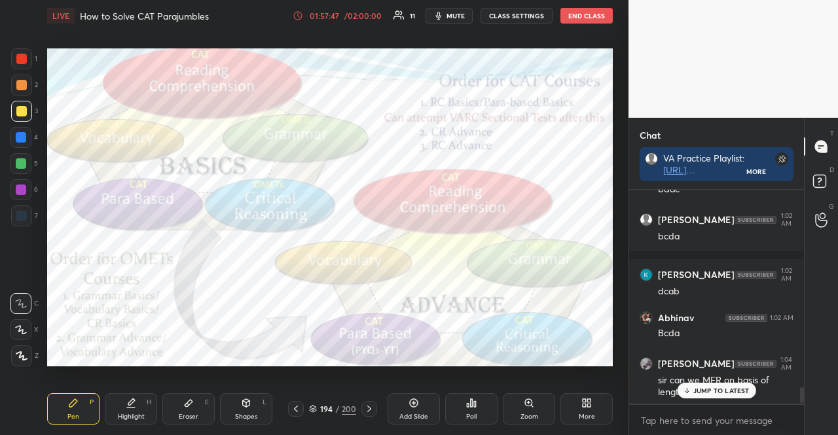
scroll to position [0, 0]
click at [367, 408] on icon at bounding box center [369, 409] width 10 height 10
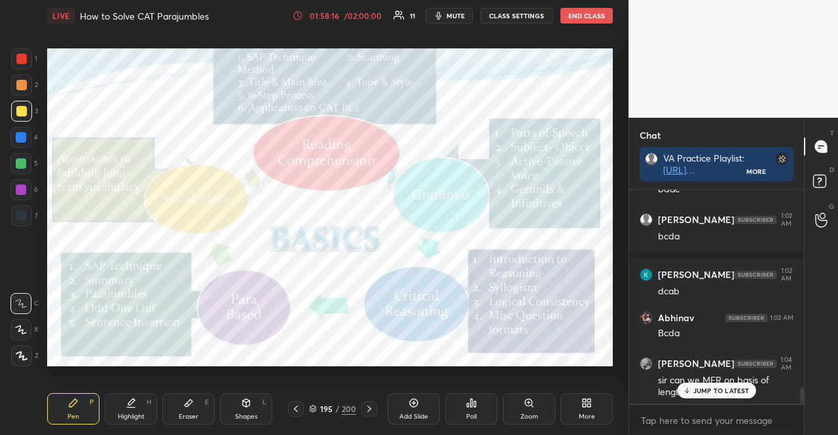
click at [296, 409] on icon at bounding box center [296, 409] width 10 height 10
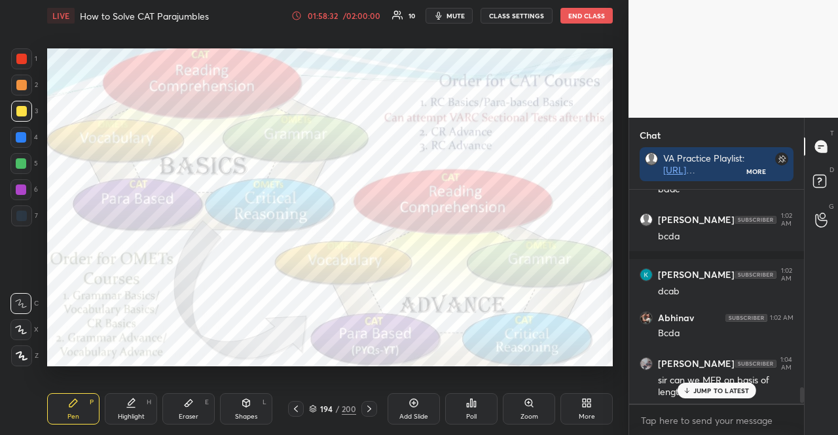
click at [712, 394] on p "JUMP TO LATEST" at bounding box center [721, 391] width 56 height 8
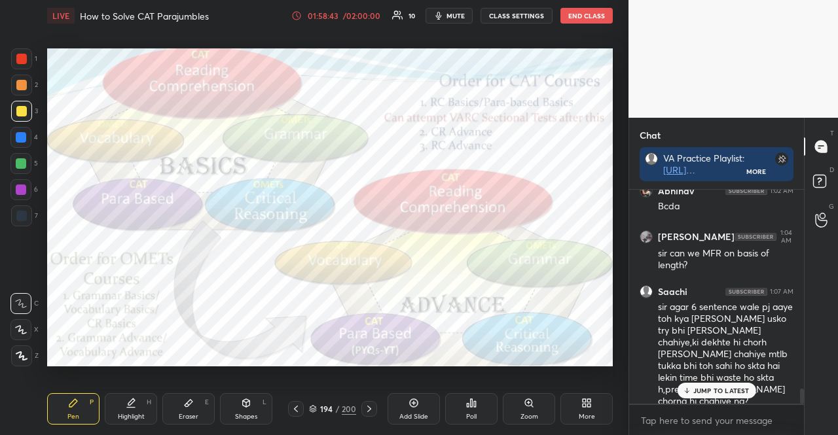
scroll to position [2768, 0]
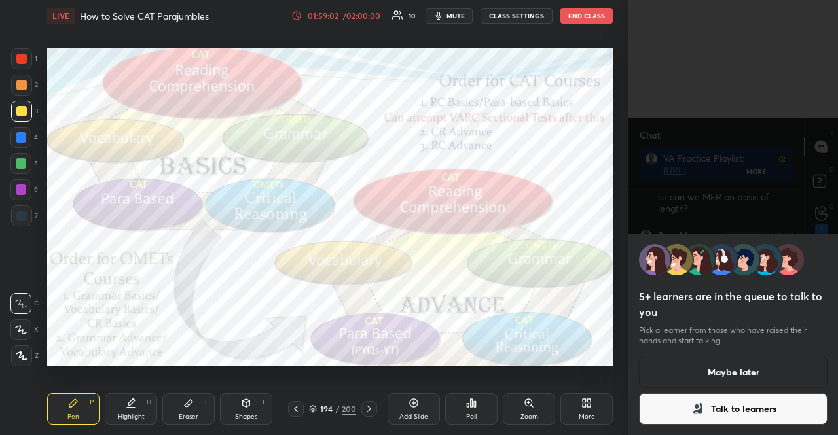
click at [777, 363] on button "Maybe later" at bounding box center [733, 372] width 188 height 31
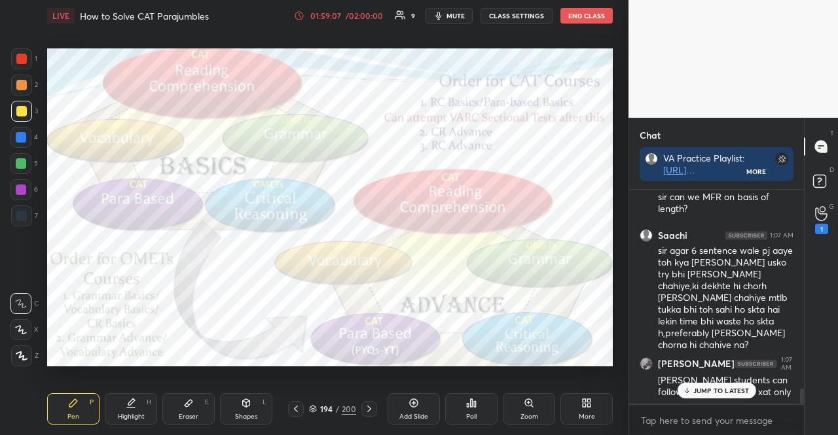
scroll to position [2812, 0]
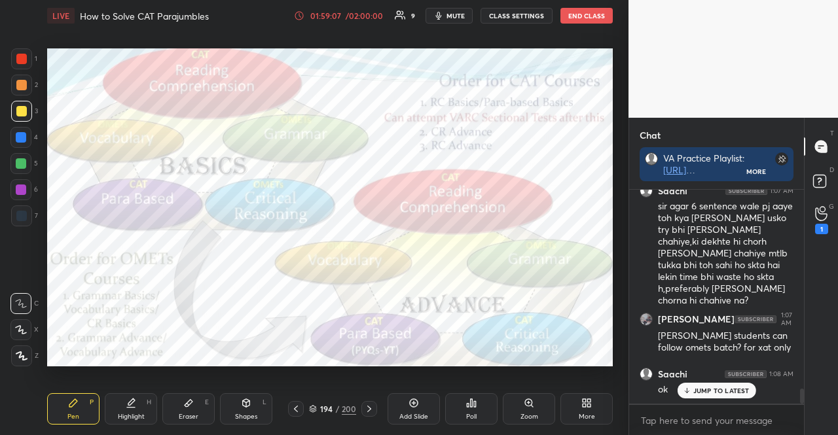
click at [729, 387] on p "JUMP TO LATEST" at bounding box center [721, 391] width 56 height 8
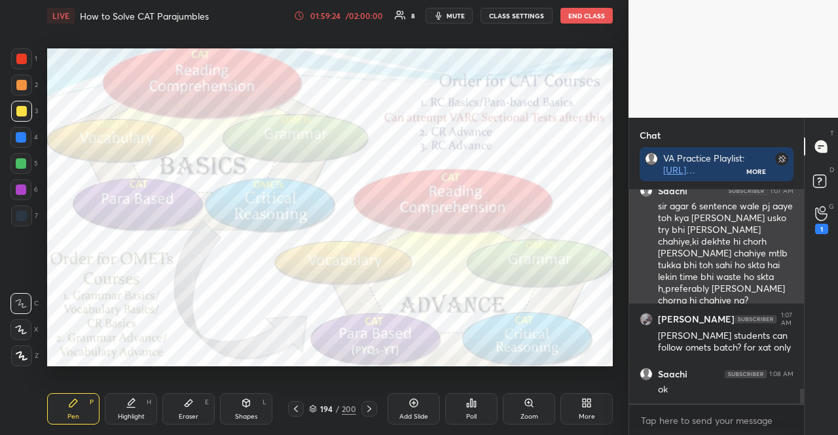
scroll to position [2857, 0]
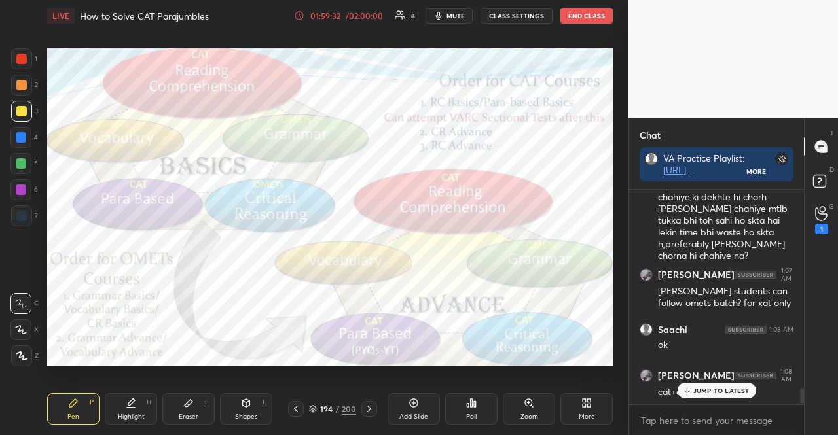
click at [828, 207] on p "G" at bounding box center [830, 207] width 5 height 10
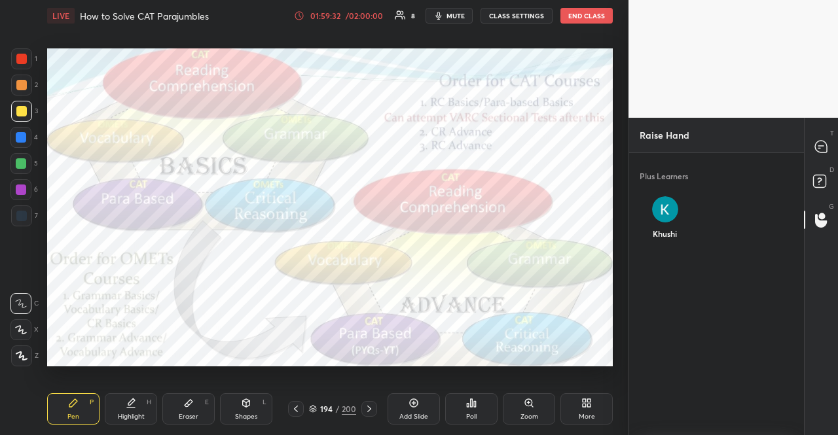
scroll to position [4, 4]
click at [681, 207] on div "Khushi" at bounding box center [664, 220] width 51 height 69
click at [676, 243] on button "INVITE" at bounding box center [665, 242] width 41 height 17
click at [823, 141] on icon at bounding box center [821, 147] width 12 height 12
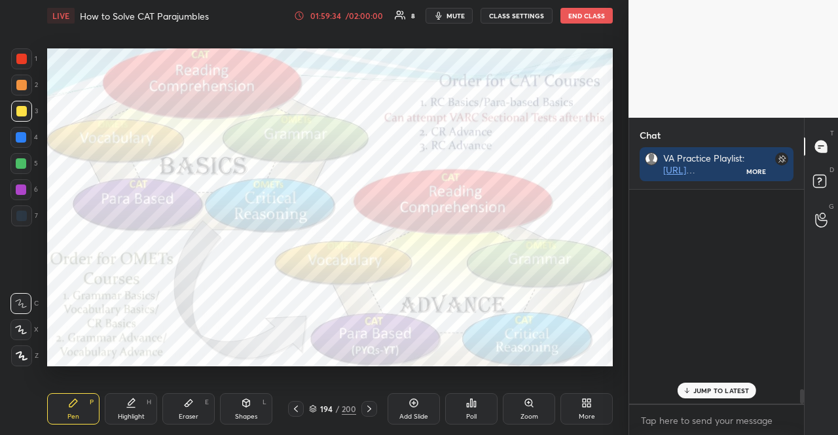
scroll to position [210, 171]
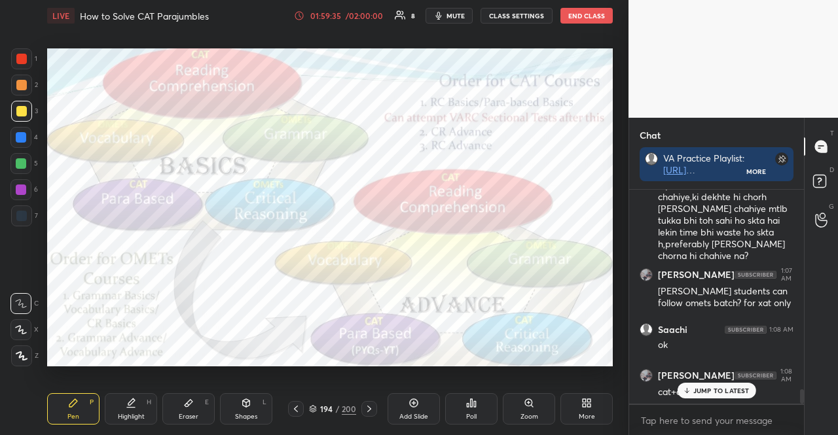
click at [703, 391] on p "JUMP TO LATEST" at bounding box center [721, 391] width 56 height 8
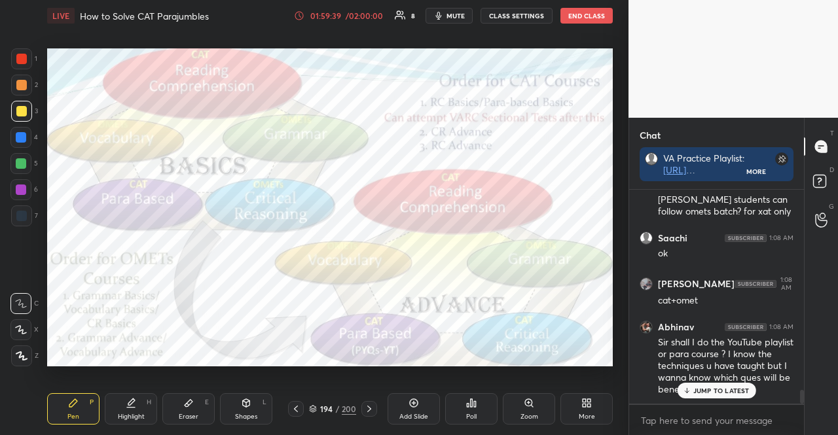
click at [713, 397] on div "JUMP TO LATEST" at bounding box center [716, 391] width 79 height 16
click at [830, 215] on div at bounding box center [821, 220] width 26 height 24
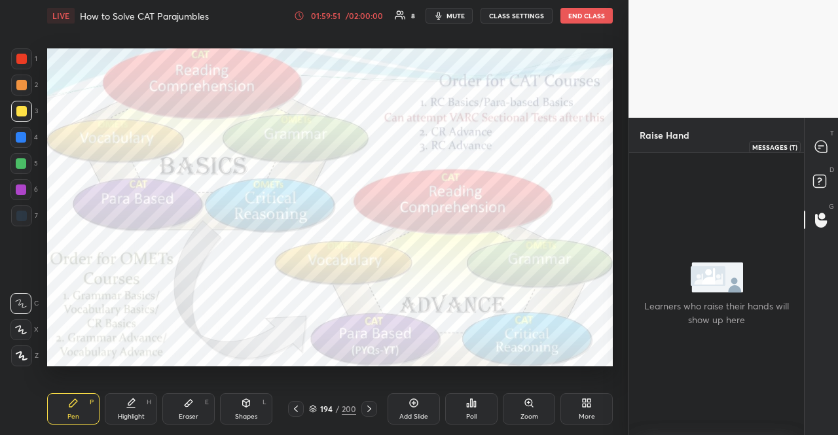
click at [809, 147] on div at bounding box center [821, 147] width 26 height 24
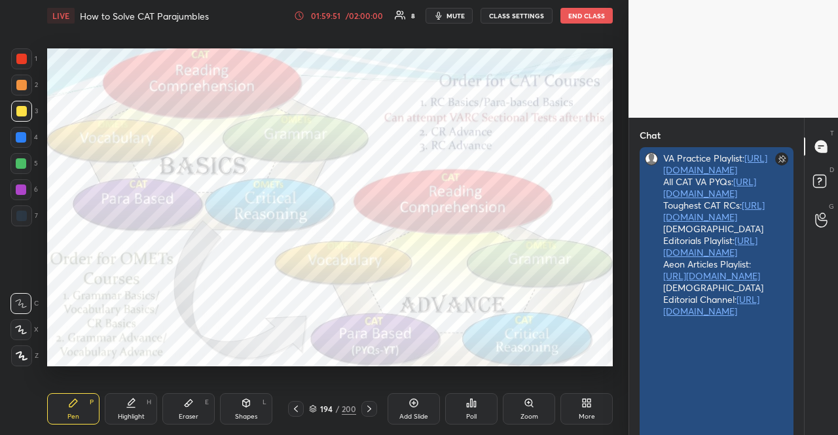
scroll to position [1, 4]
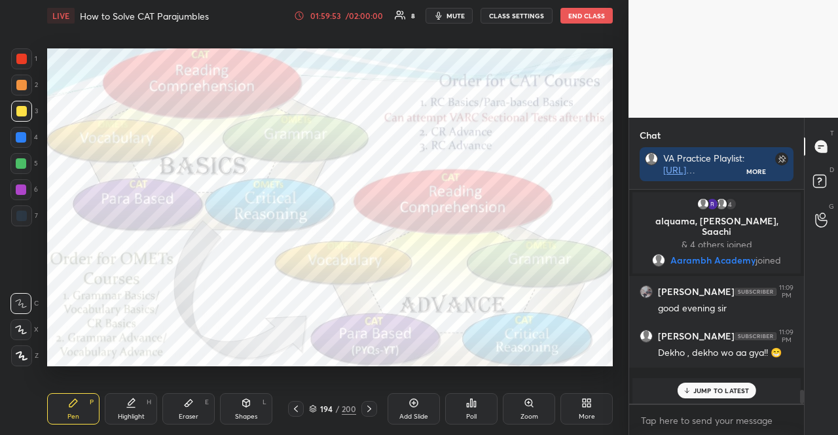
click at [739, 394] on p "JUMP TO LATEST" at bounding box center [721, 391] width 56 height 8
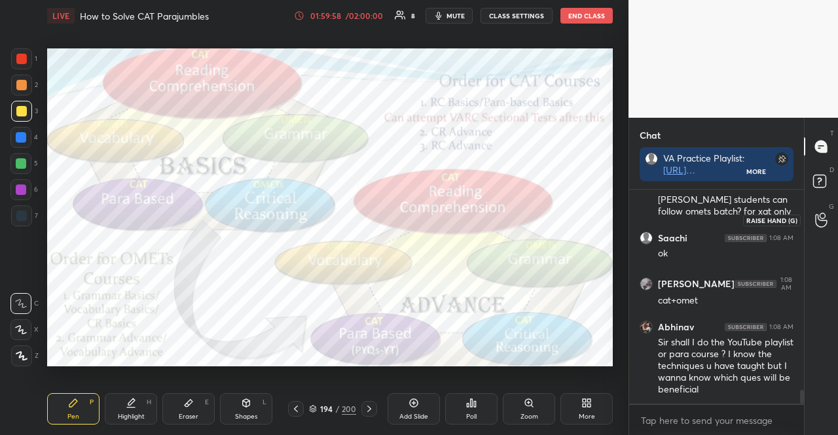
click at [819, 220] on icon at bounding box center [821, 220] width 12 height 13
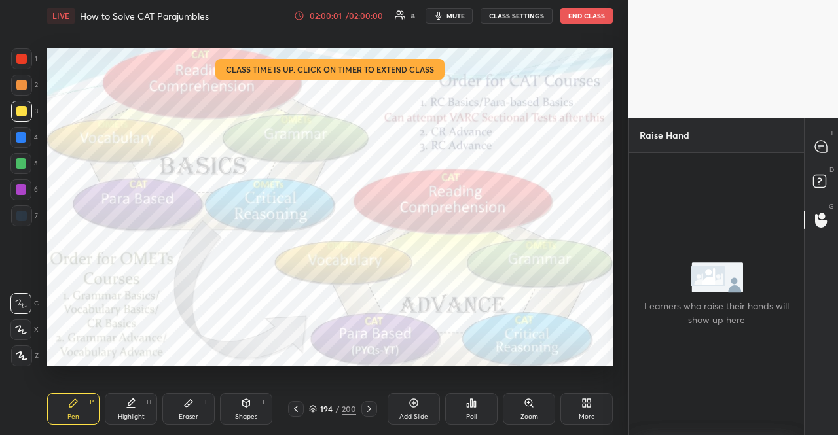
click at [384, 14] on div "/ 02:00:00" at bounding box center [364, 16] width 41 height 8
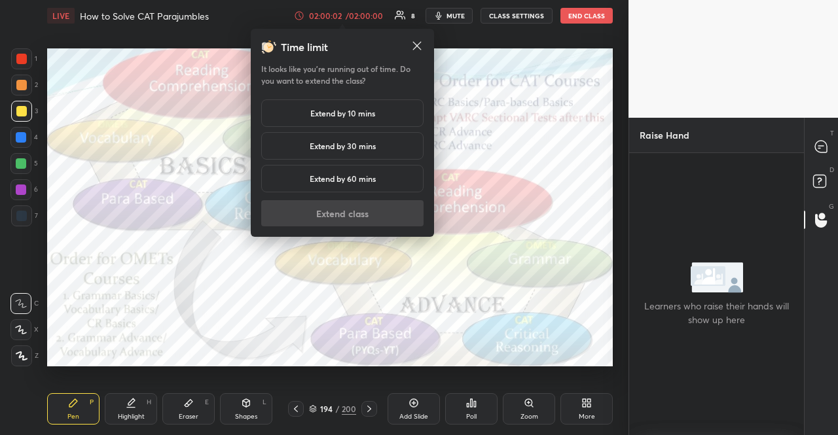
click at [368, 112] on h5 "Extend by 10 mins" at bounding box center [342, 113] width 65 height 12
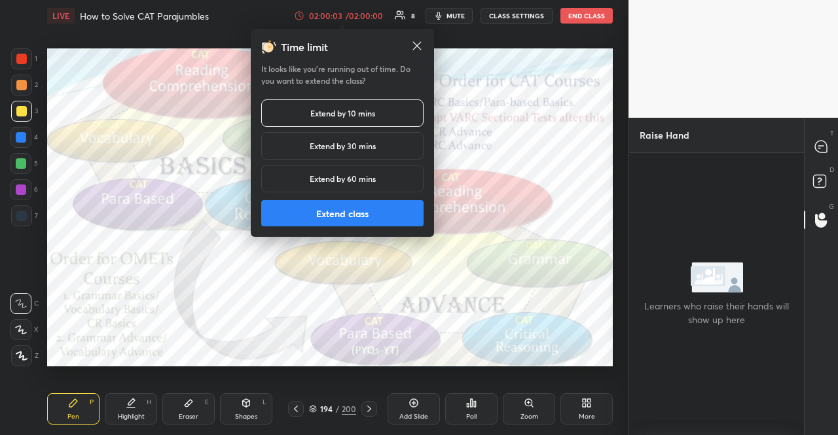
click at [389, 204] on button "Extend class" at bounding box center [342, 213] width 162 height 26
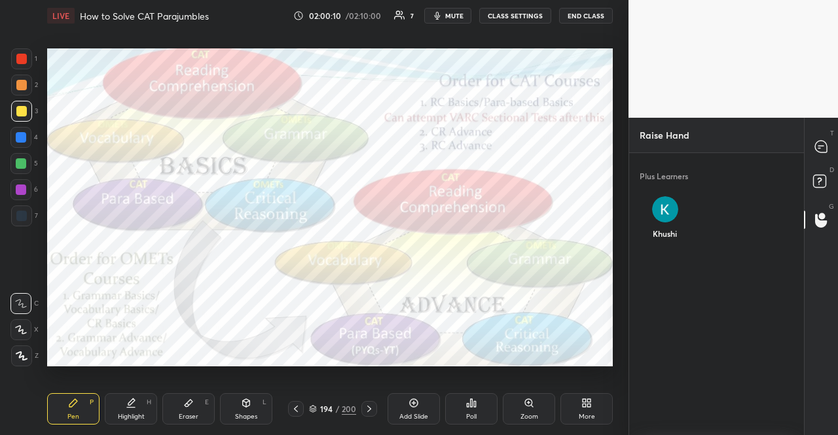
scroll to position [4, 4]
click at [678, 205] on div "Khushi" at bounding box center [664, 220] width 51 height 69
click at [662, 245] on button "INVITE" at bounding box center [665, 242] width 41 height 17
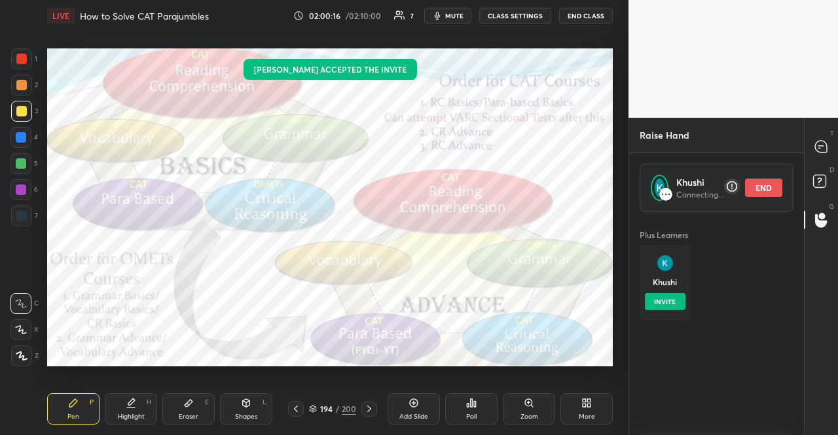
scroll to position [5, 4]
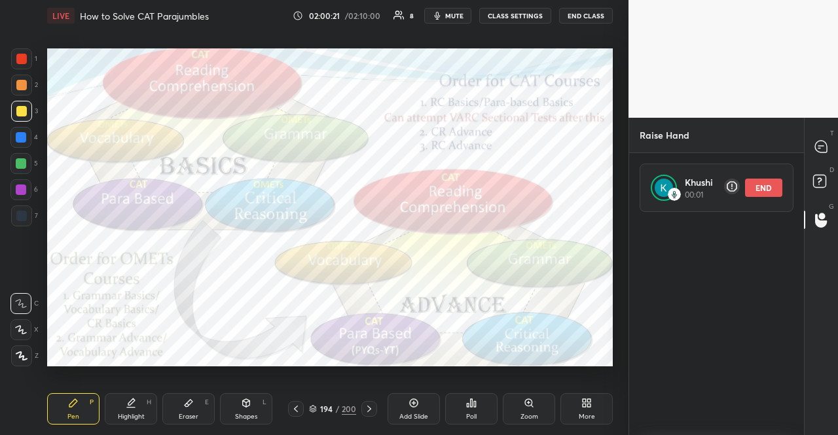
click at [33, 134] on div "4" at bounding box center [23, 137] width 27 height 21
click at [30, 135] on div at bounding box center [20, 137] width 21 height 21
click at [836, 145] on div "T Messages (T)" at bounding box center [820, 146] width 33 height 37
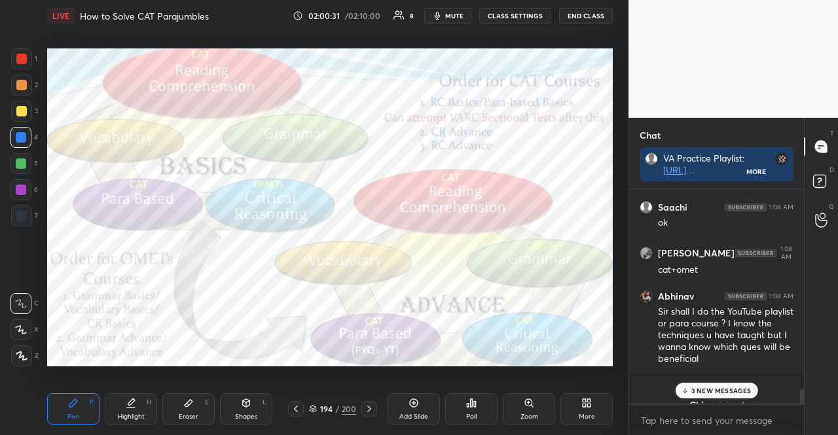
scroll to position [3119, 0]
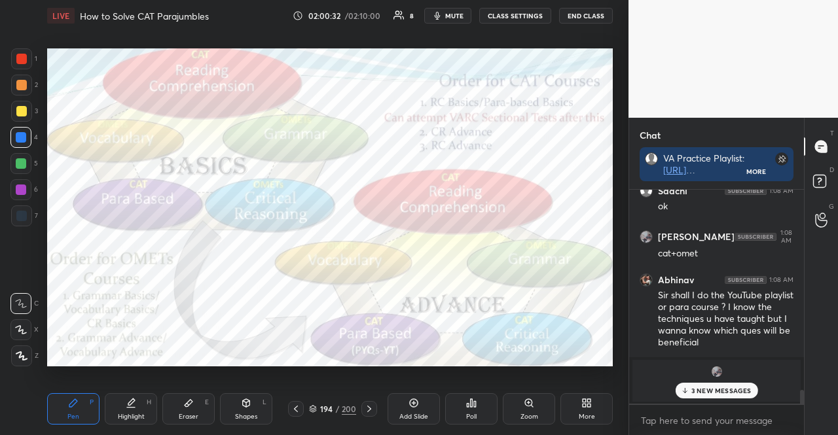
click at [711, 399] on div "3 NEW MESSAGES" at bounding box center [716, 391] width 82 height 16
click at [823, 221] on icon at bounding box center [821, 220] width 12 height 15
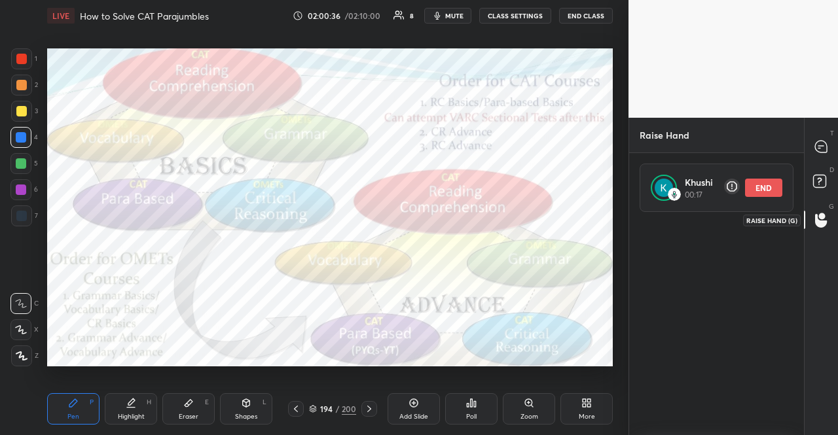
scroll to position [220, 171]
click at [820, 134] on div "T Messages (T)" at bounding box center [820, 146] width 33 height 37
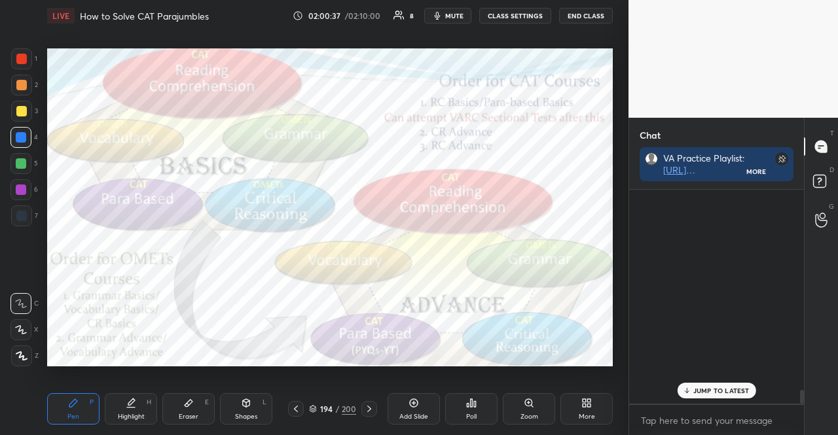
scroll to position [210, 171]
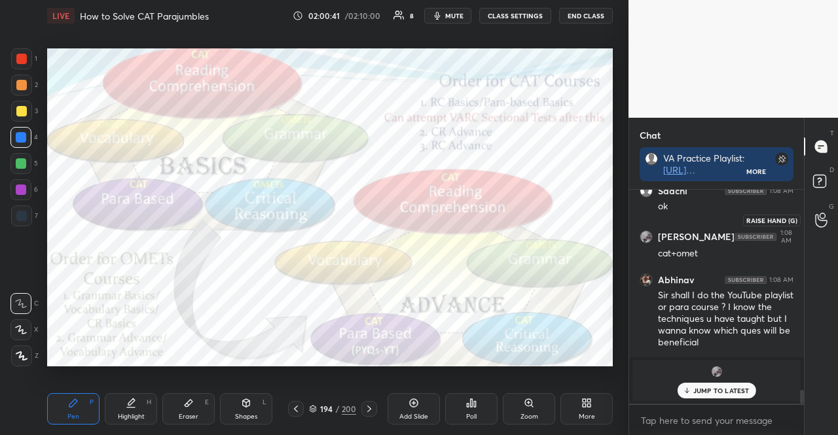
click at [830, 209] on div at bounding box center [821, 220] width 26 height 24
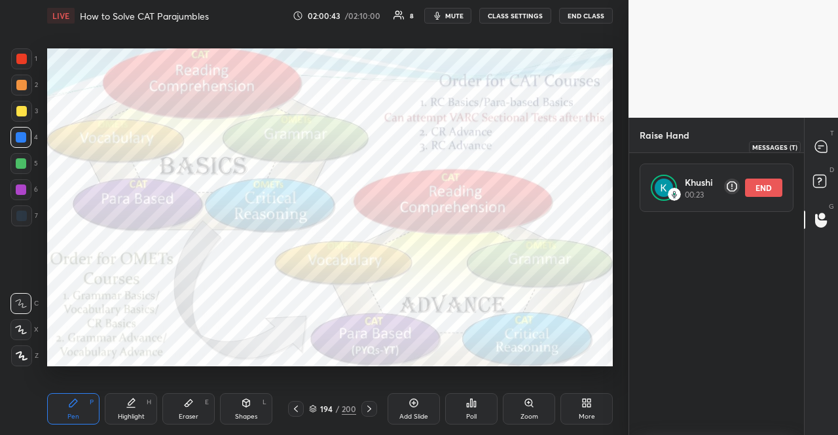
click at [831, 154] on div at bounding box center [821, 147] width 26 height 24
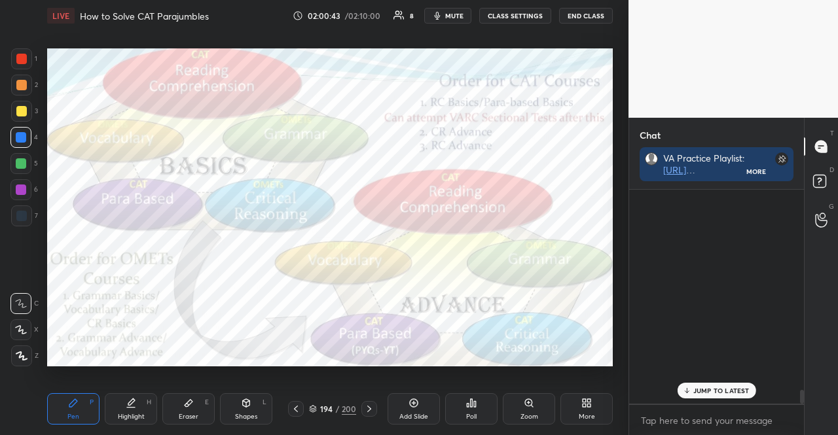
scroll to position [3119, 0]
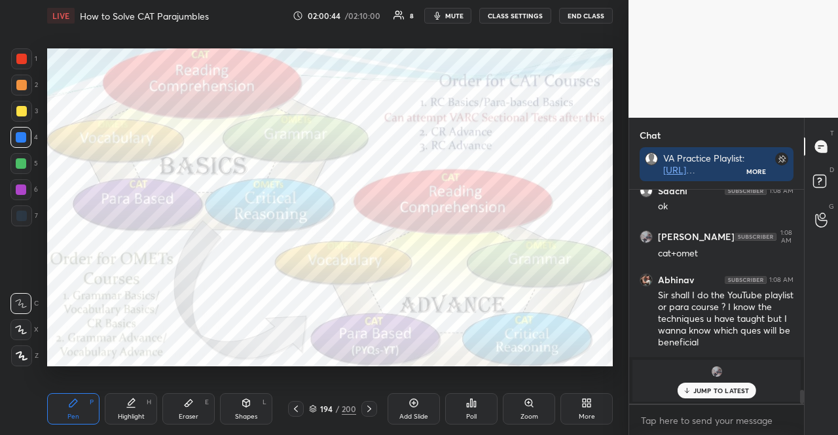
click at [743, 390] on p "JUMP TO LATEST" at bounding box center [721, 391] width 56 height 8
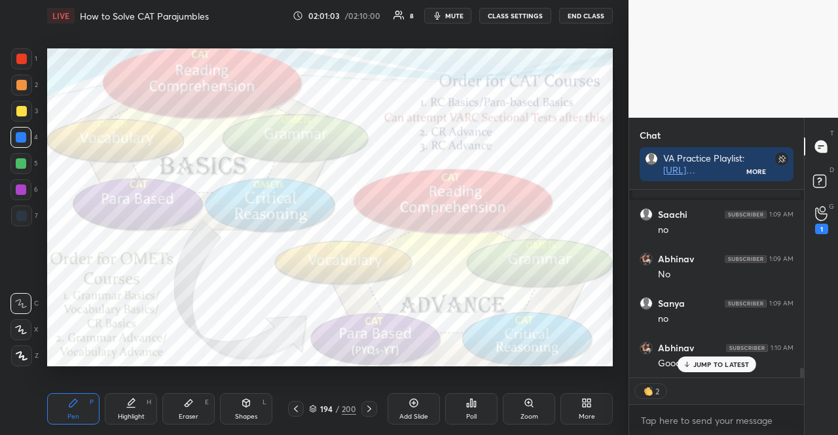
scroll to position [4, 4]
click at [826, 207] on icon at bounding box center [821, 213] width 12 height 15
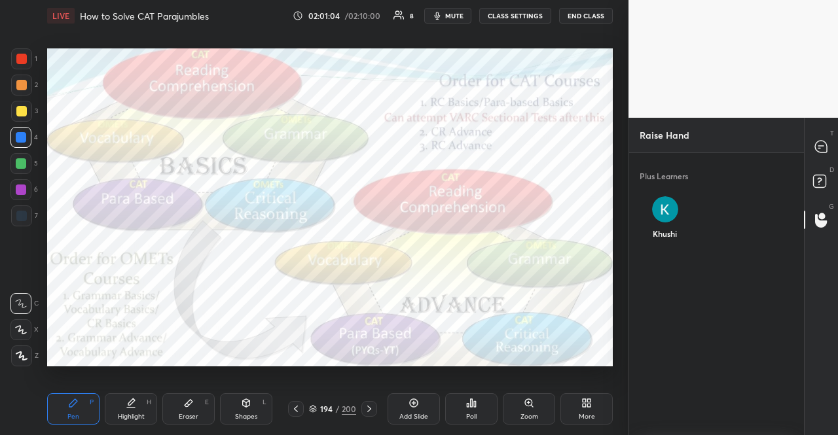
click at [665, 204] on img "grid" at bounding box center [665, 209] width 26 height 26
click at [670, 238] on button "INVITE" at bounding box center [665, 242] width 41 height 17
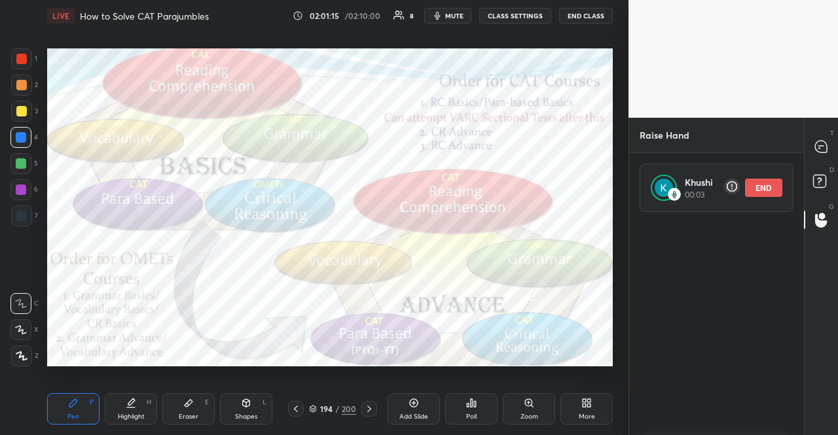
click at [832, 132] on p "T" at bounding box center [832, 133] width 4 height 10
type textarea "x"
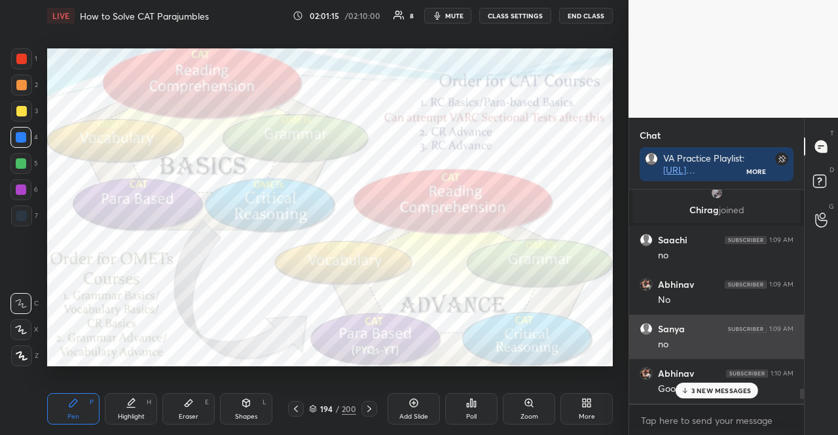
scroll to position [3341, 0]
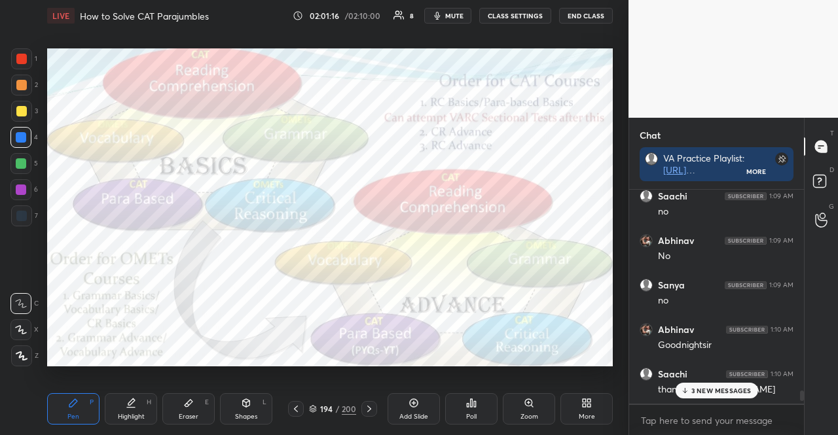
click at [704, 389] on p "3 NEW MESSAGES" at bounding box center [721, 391] width 60 height 8
